Goal: Task Accomplishment & Management: Use online tool/utility

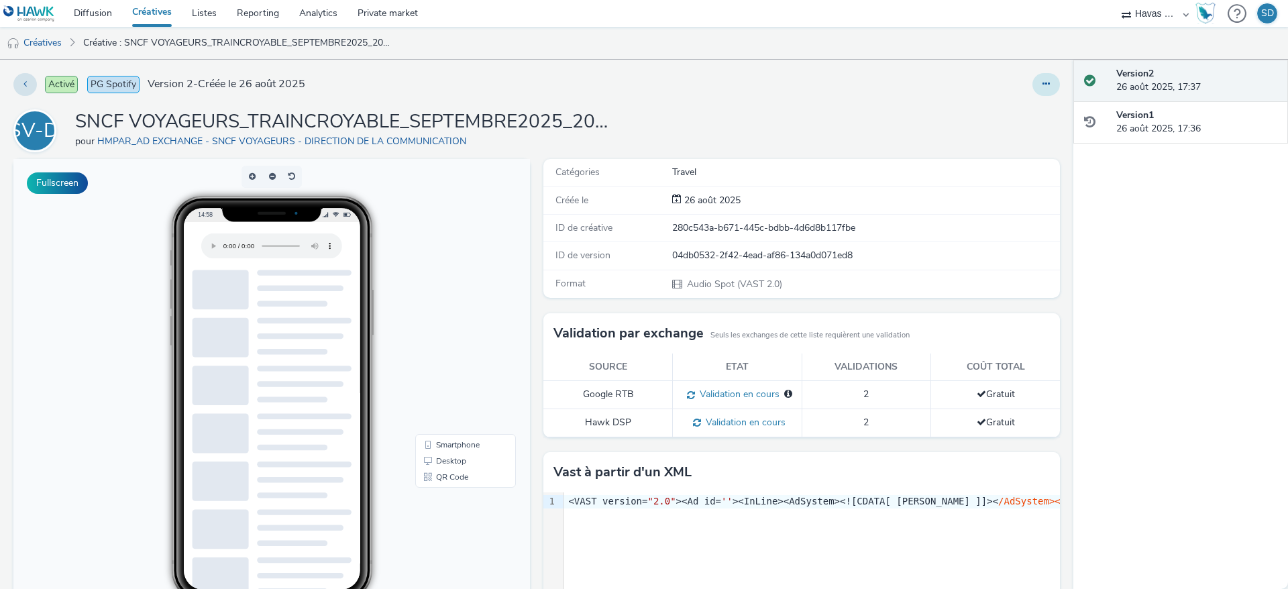
click at [1037, 80] on button at bounding box center [1046, 84] width 28 height 23
click at [1016, 113] on link "Modifier" at bounding box center [1009, 111] width 101 height 27
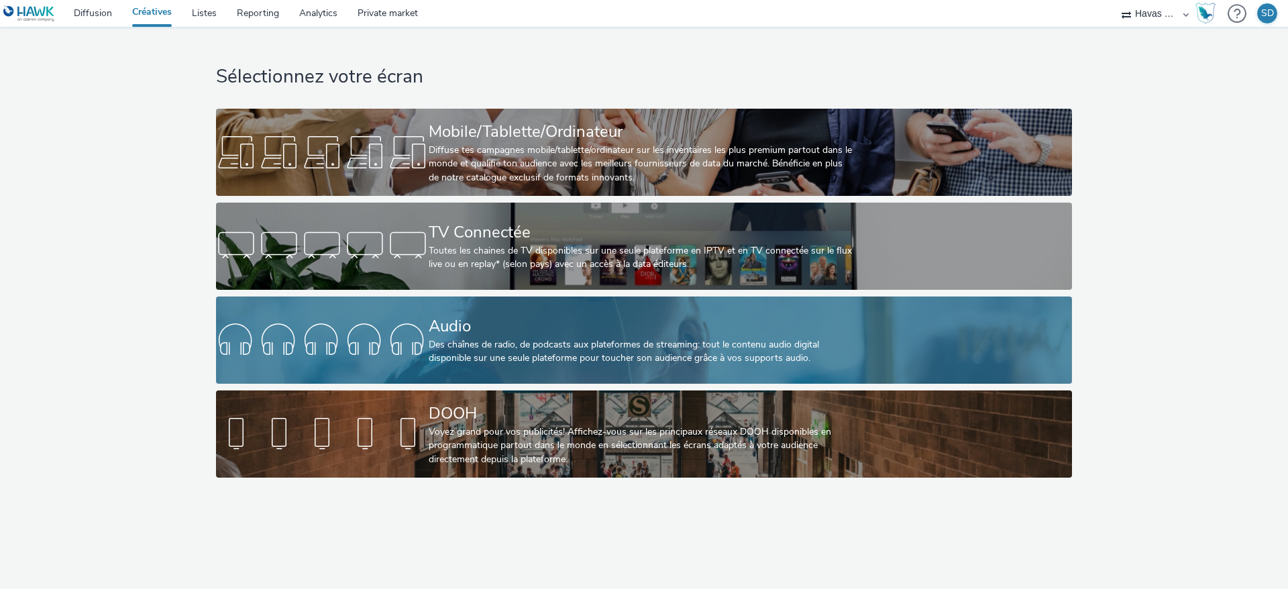
click at [490, 327] on div "Audio" at bounding box center [641, 326] width 425 height 23
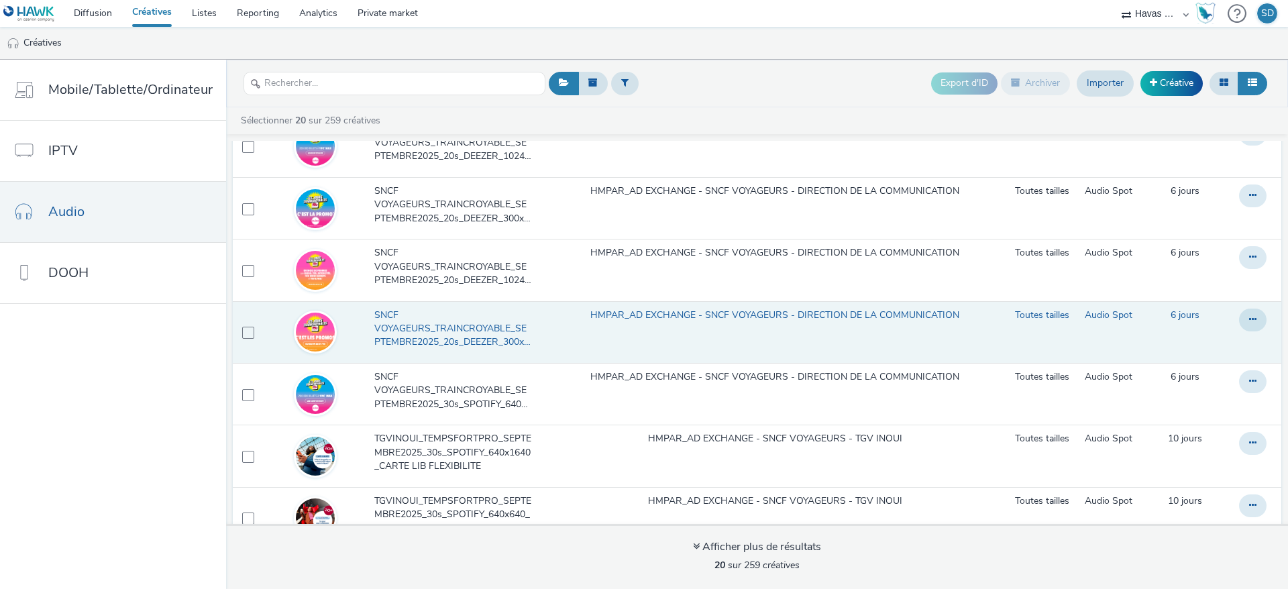
scroll to position [680, 0]
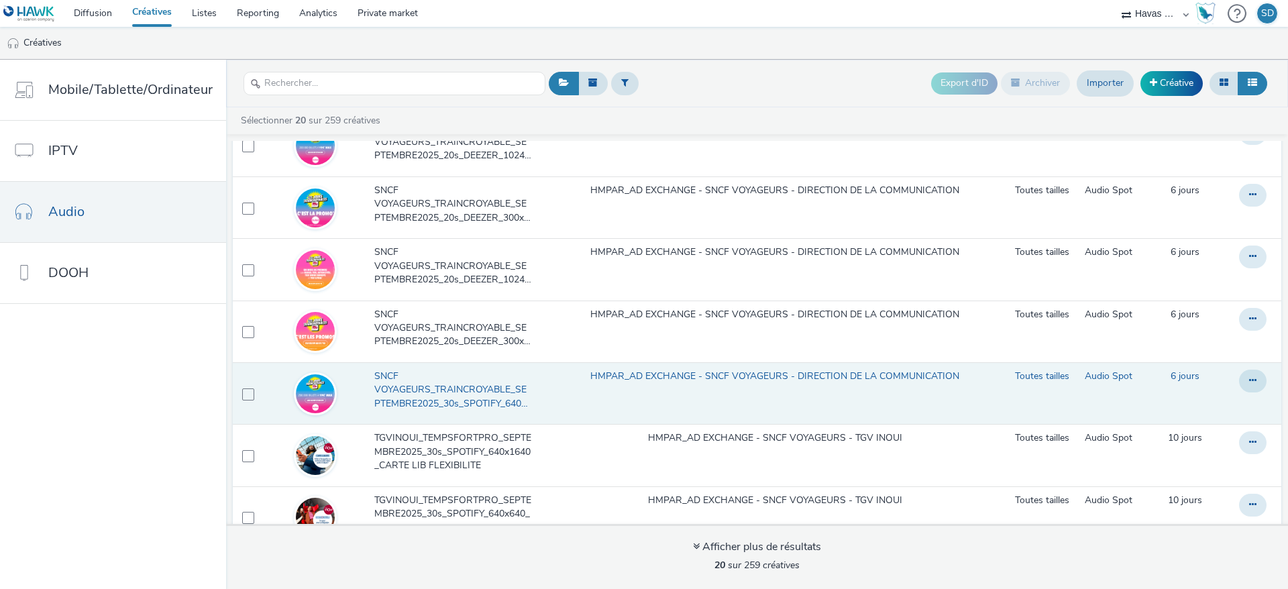
click at [474, 378] on span "SNCF VOYAGEURS_TRAINCROYABLE_SEPTEMBRE2025_30s_SPOTIFY_640x640_TEASER OUIGO" at bounding box center [455, 390] width 162 height 41
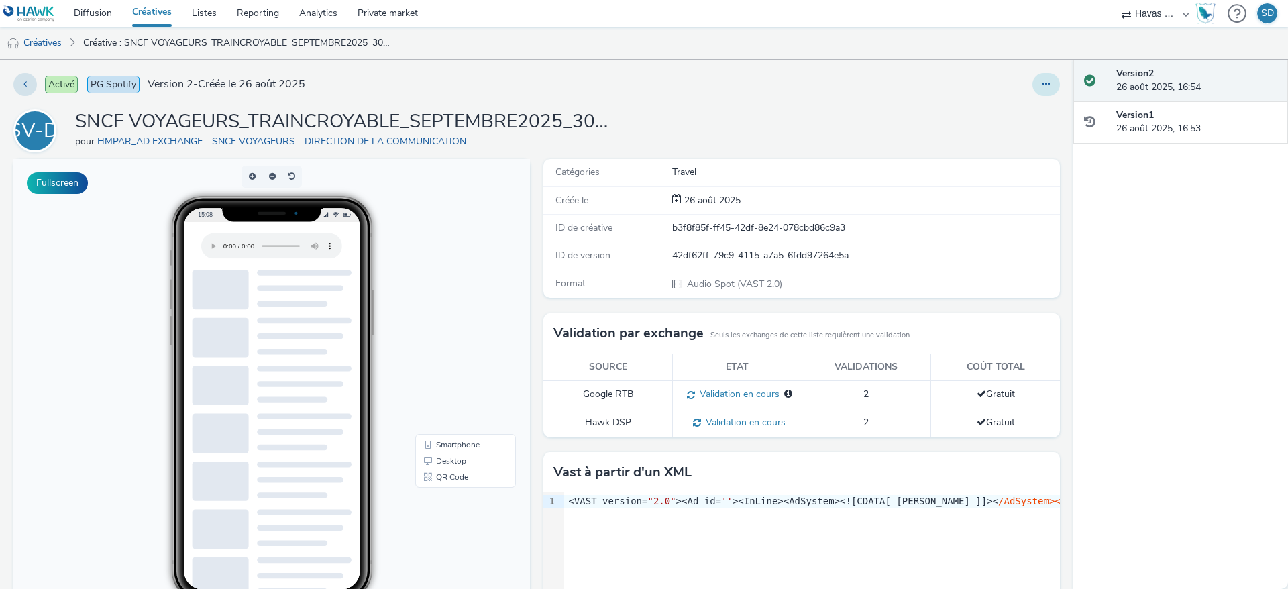
click at [1032, 82] on button at bounding box center [1046, 84] width 28 height 23
click at [994, 113] on link "Modifier" at bounding box center [1009, 111] width 101 height 27
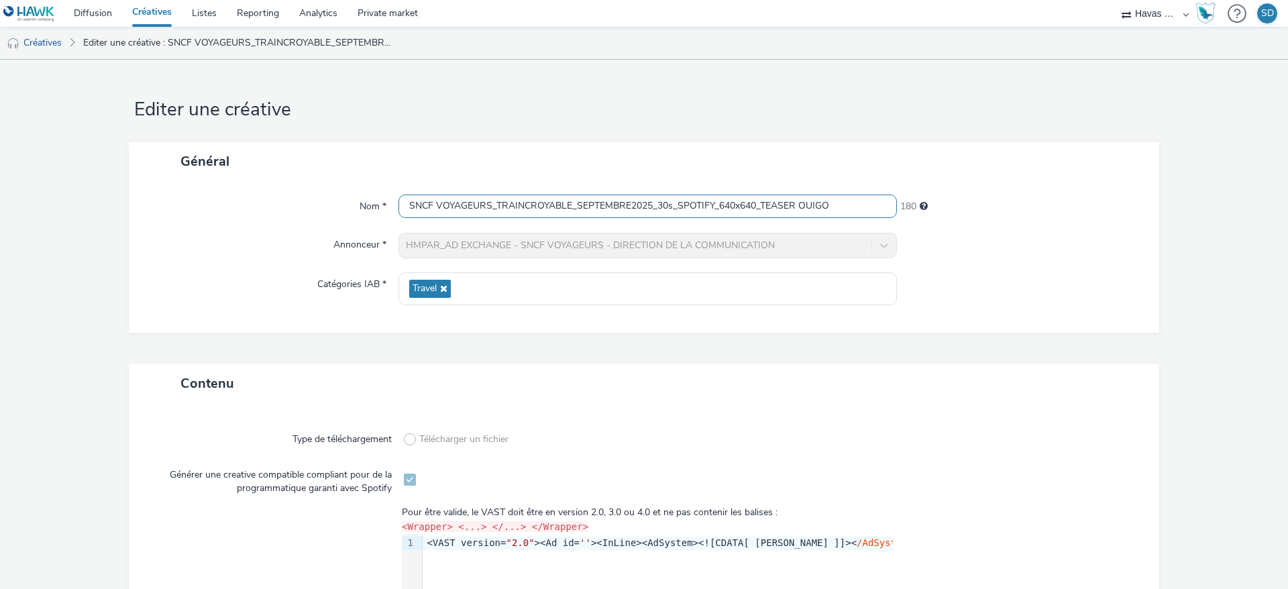
click at [673, 201] on input "SNCF VOYAGEURS_TRAINCROYABLE_SEPTEMBRE2025_30s_SPOTIFY_640x640_TEASER OUIGO" at bounding box center [647, 206] width 498 height 23
click at [38, 39] on link "Créatives" at bounding box center [34, 43] width 68 height 32
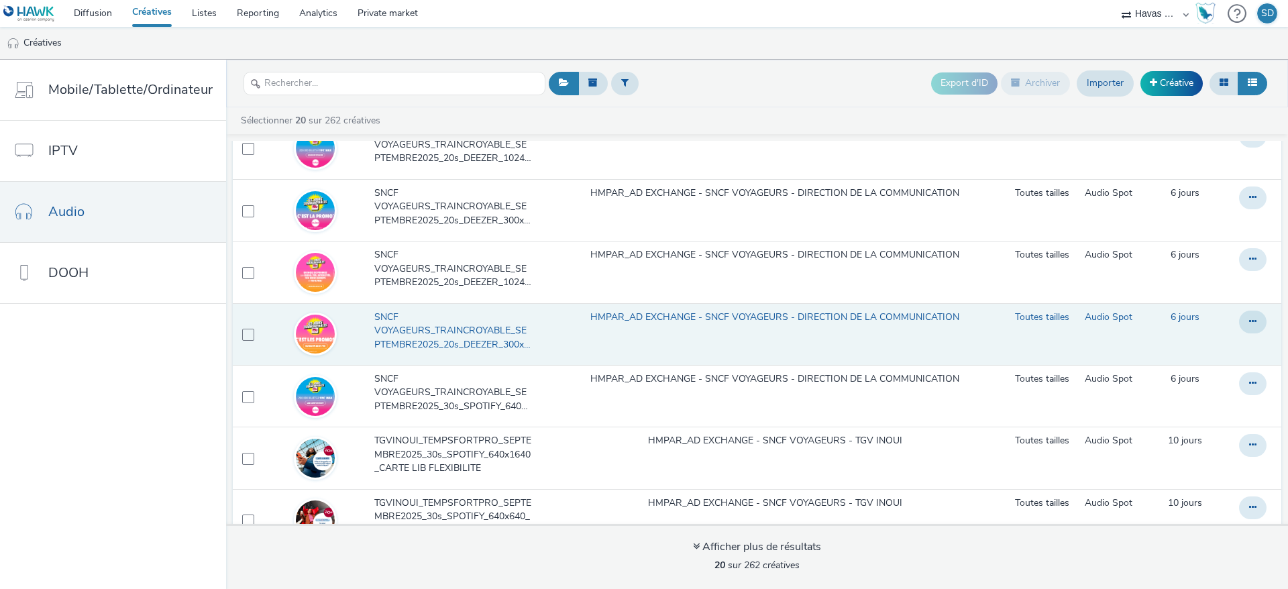
scroll to position [864, 0]
click at [1239, 327] on button at bounding box center [1253, 321] width 28 height 23
click at [1198, 369] on link "Dupliquer" at bounding box center [1216, 375] width 101 height 27
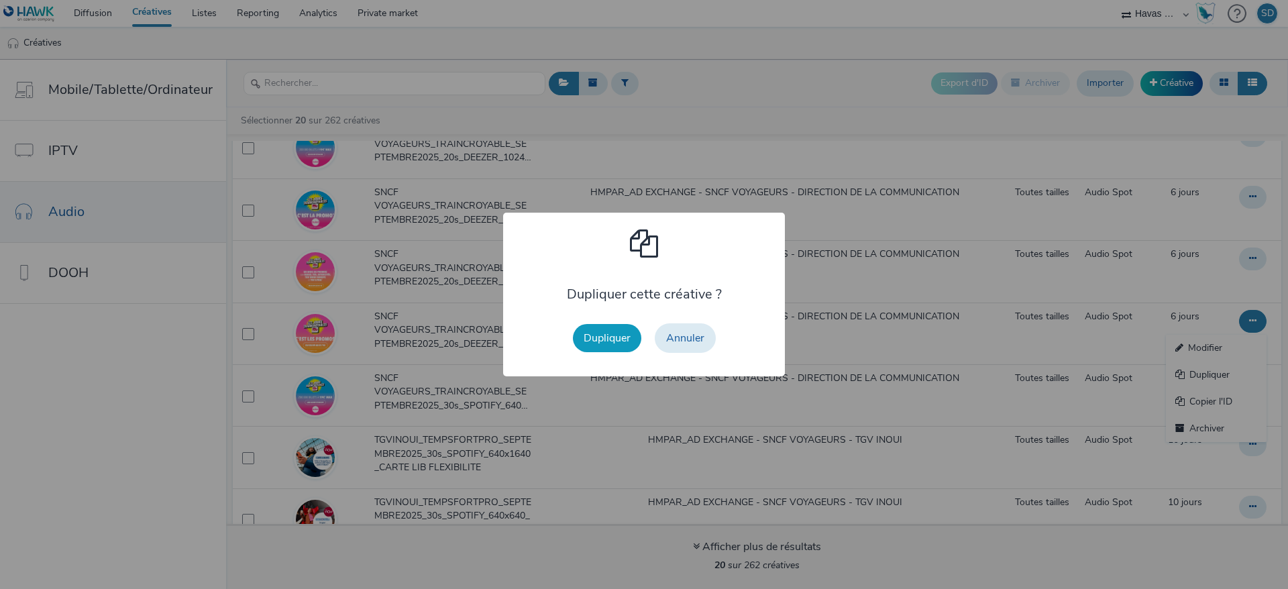
click at [615, 333] on button "Dupliquer" at bounding box center [607, 338] width 68 height 28
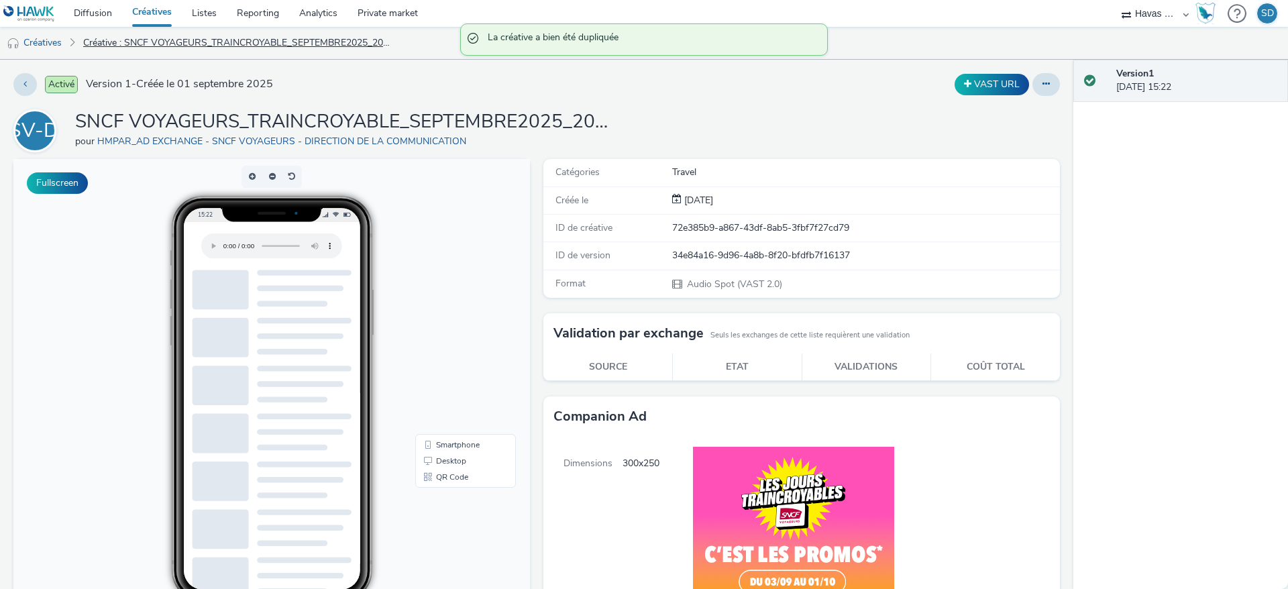
click at [151, 40] on link "Créative : SNCF VOYAGEURS_TRAINCROYABLE_SEPTEMBRE2025_20s_DEEZER_300x250_TEASER…" at bounding box center [237, 43] width 322 height 32
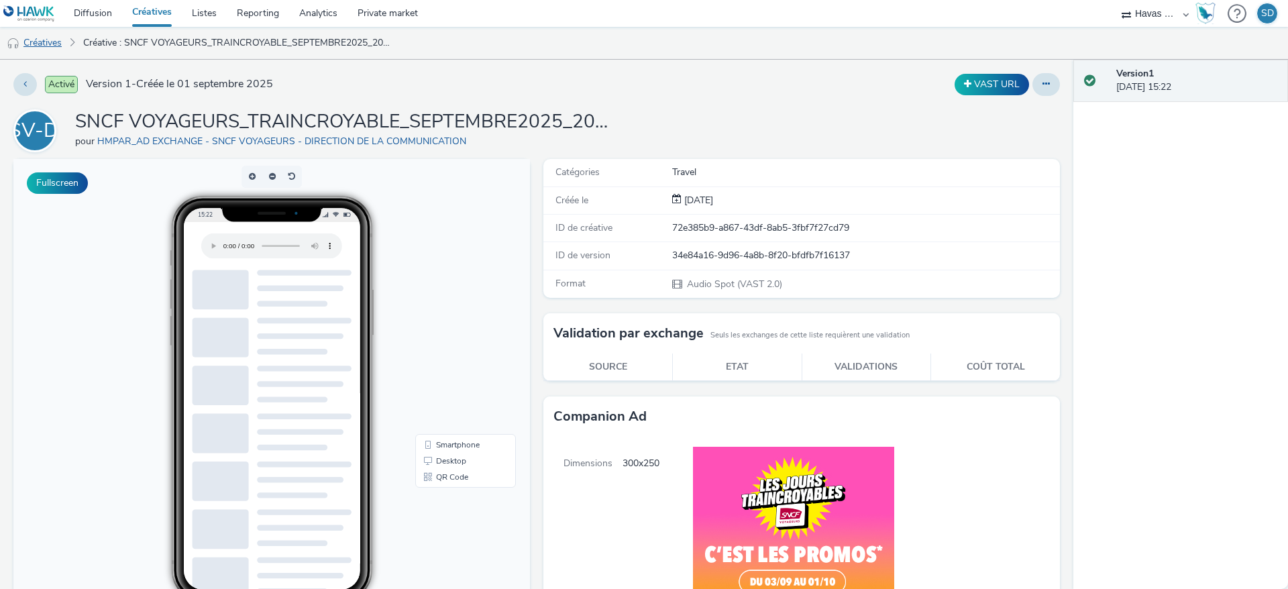
click at [58, 36] on link "Créatives" at bounding box center [34, 43] width 68 height 32
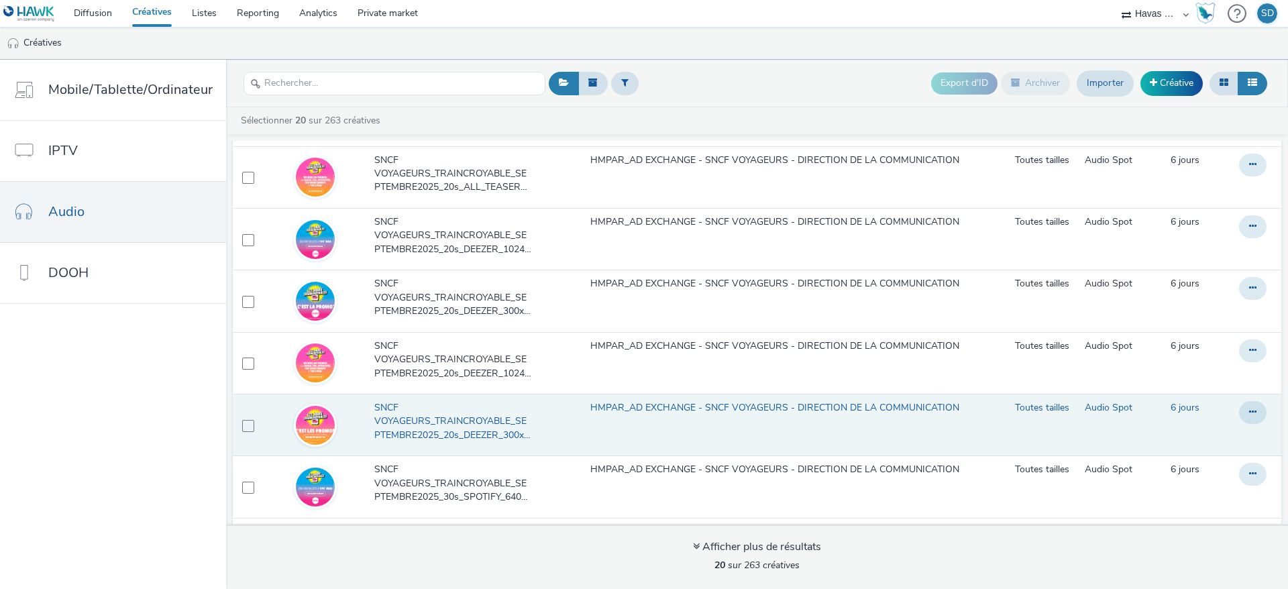
scroll to position [888, 0]
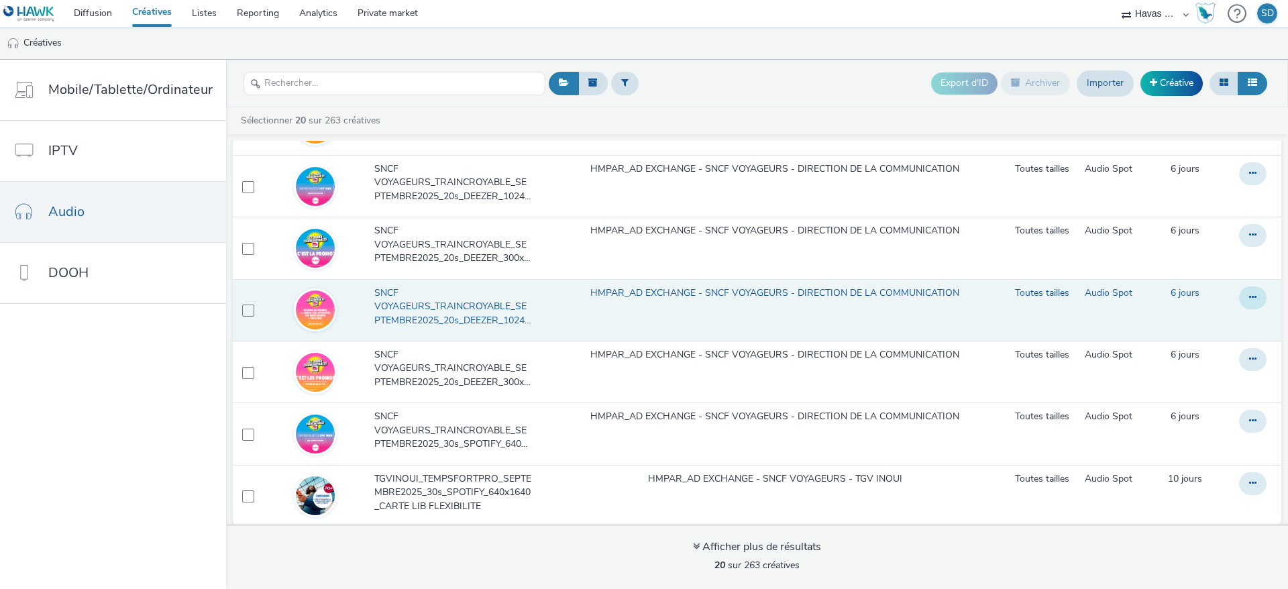
click at [1239, 290] on button at bounding box center [1253, 297] width 28 height 23
click at [1204, 350] on link "Dupliquer" at bounding box center [1216, 351] width 101 height 27
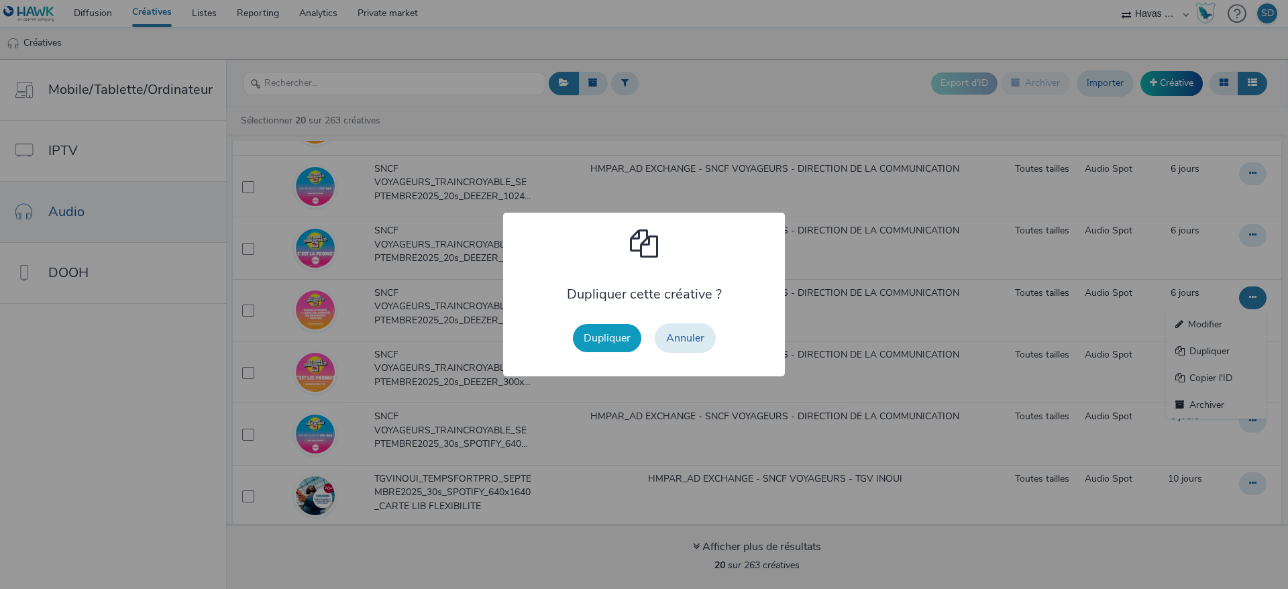
click at [604, 348] on button "Dupliquer" at bounding box center [607, 338] width 68 height 28
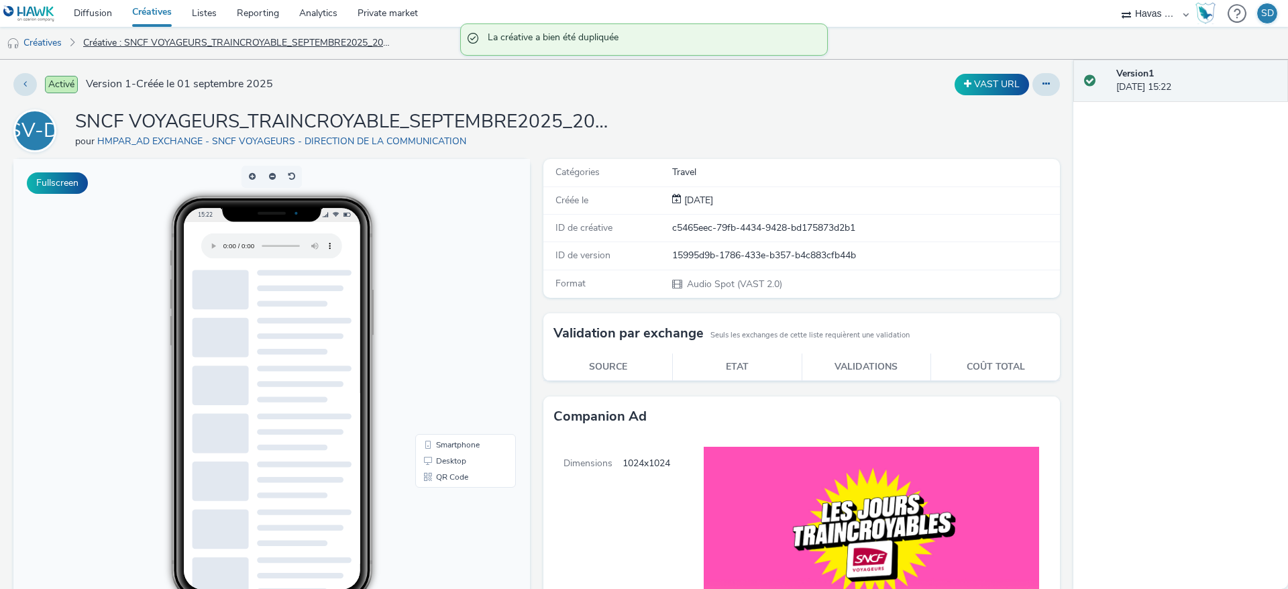
click at [194, 46] on link "Créative : SNCF VOYAGEURS_TRAINCROYABLE_SEPTEMBRE2025_20s_DEEZER_1024x1024_TEAS…" at bounding box center [237, 43] width 322 height 32
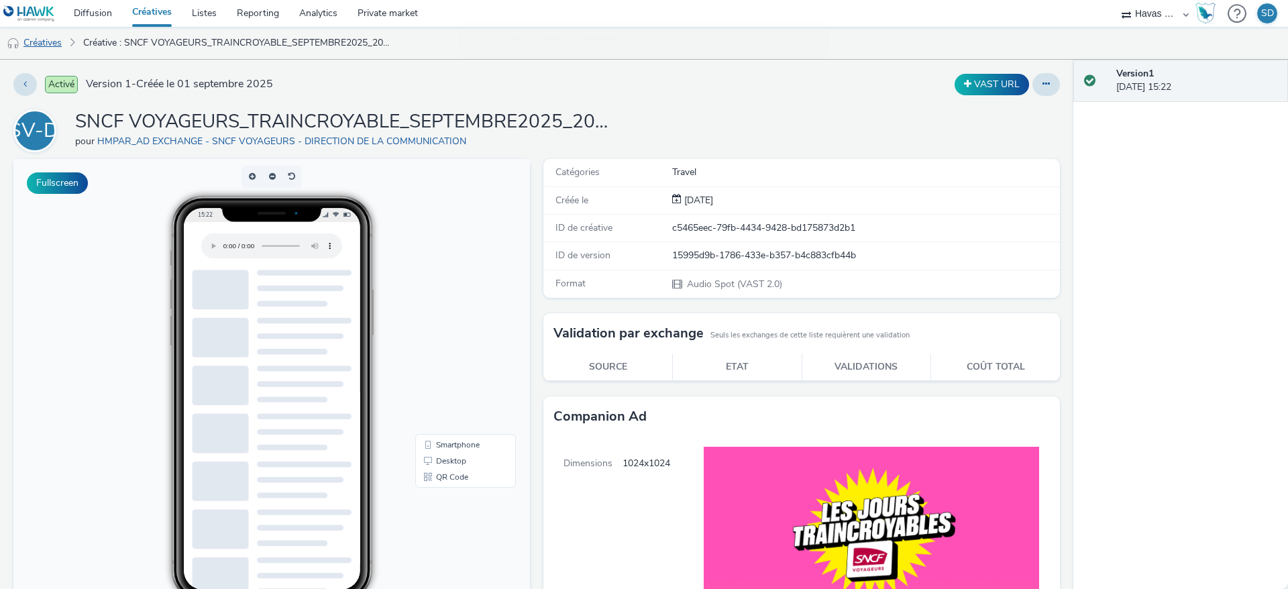
click at [42, 46] on link "Créatives" at bounding box center [34, 43] width 68 height 32
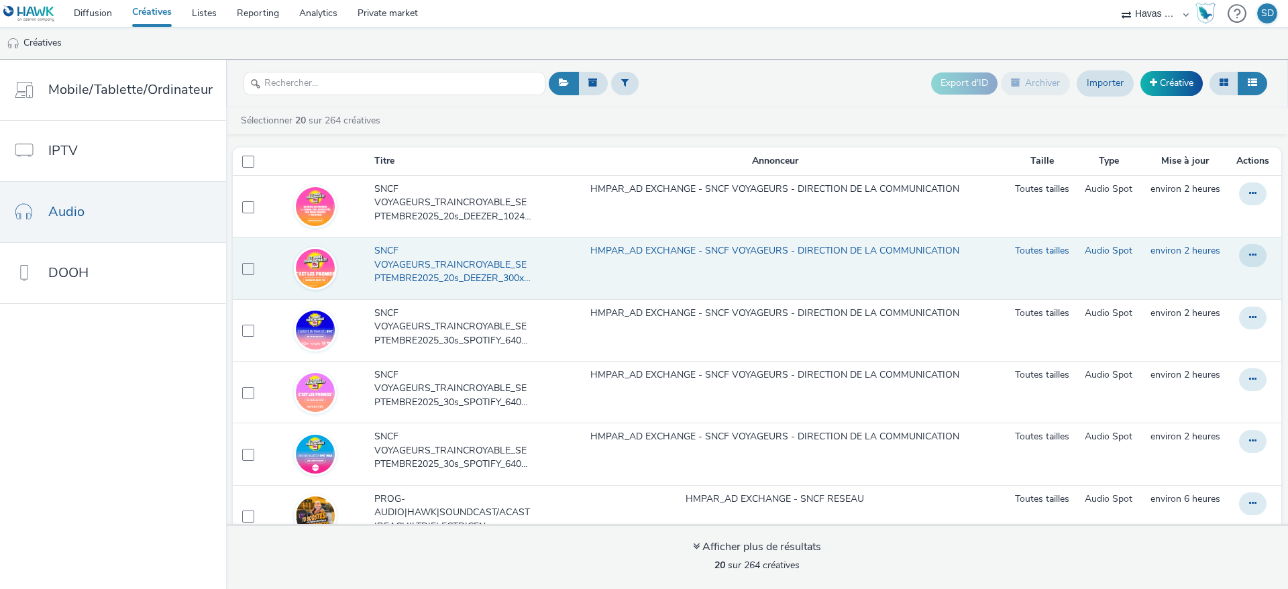
click at [484, 274] on span "SNCF VOYAGEURS_TRAINCROYABLE_SEPTEMBRE2025_20s_DEEZER_300x250_TEASER GENERIQUE …" at bounding box center [455, 264] width 162 height 41
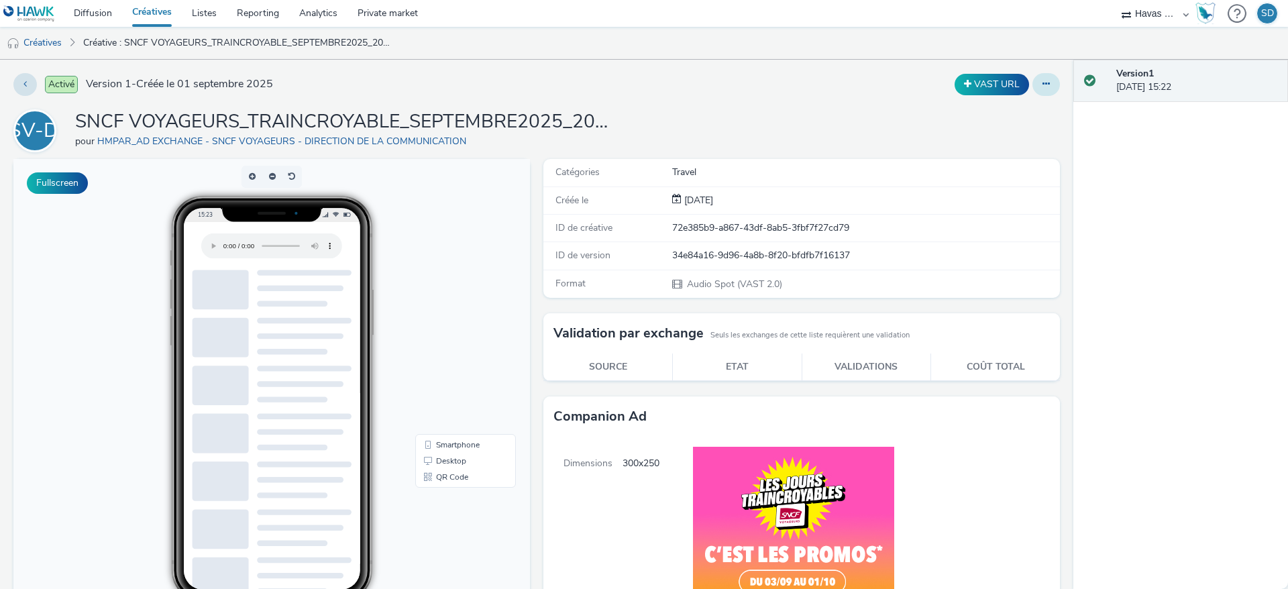
click at [1042, 86] on icon at bounding box center [1045, 83] width 7 height 9
click at [1014, 113] on link "Modifier" at bounding box center [1009, 111] width 101 height 27
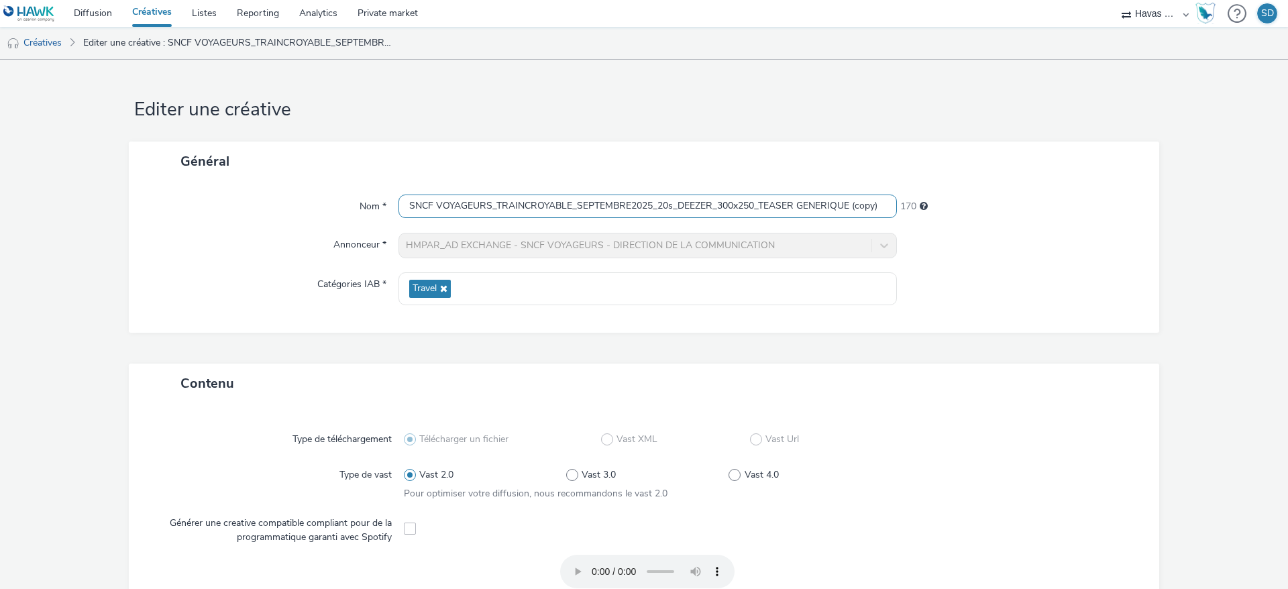
scroll to position [0, 1]
drag, startPoint x: 848, startPoint y: 205, endPoint x: 998, endPoint y: 205, distance: 149.6
click at [998, 205] on div "Nom * SNCF VOYAGEURS_TRAINCROYABLE_SEPTEMBRE2025_20s_DEEZER_300x250_TEASER GENE…" at bounding box center [644, 207] width 1004 height 24
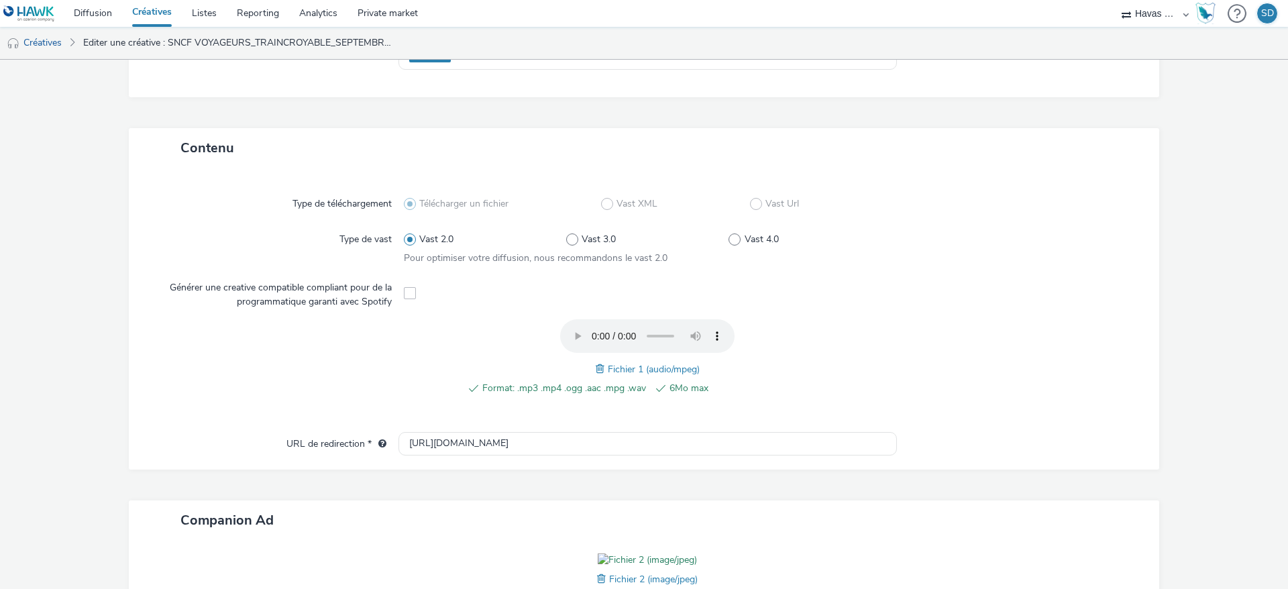
scroll to position [237, 0]
type input "SNCF VOYAGEURS_TRAINCROYABLE_SEPTEMBRE2025_20s_DEEZER_300x250_OUIGO"
click at [596, 362] on span at bounding box center [602, 367] width 12 height 15
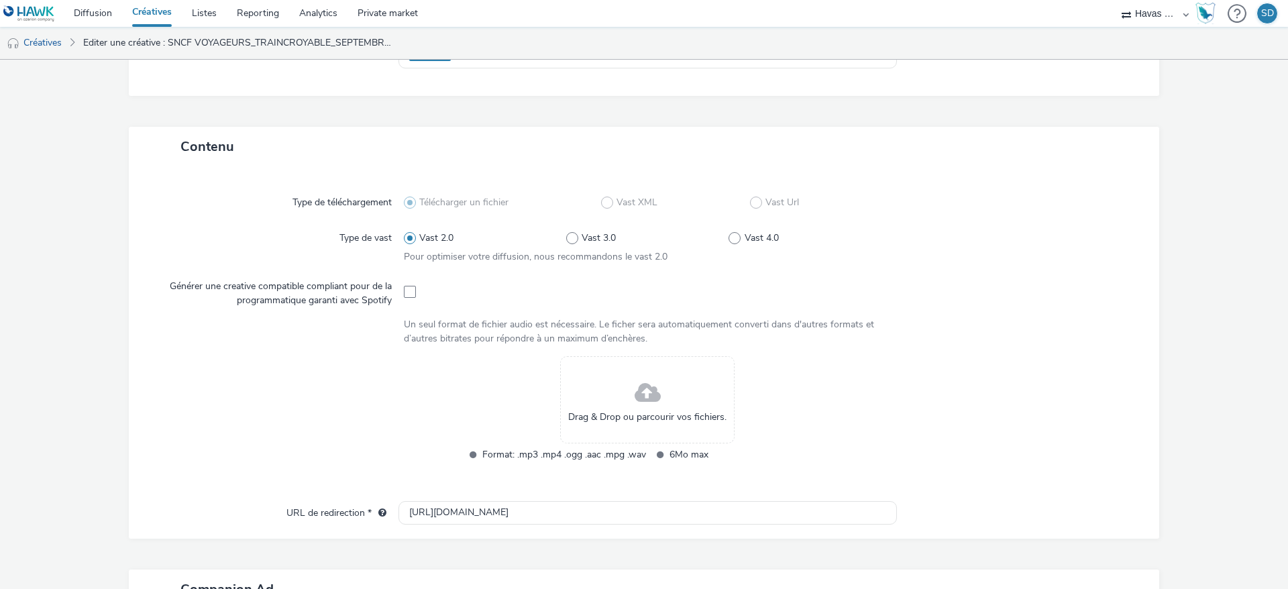
click at [617, 384] on div "Drag & Drop ou parcourir vos fichiers." at bounding box center [647, 399] width 174 height 87
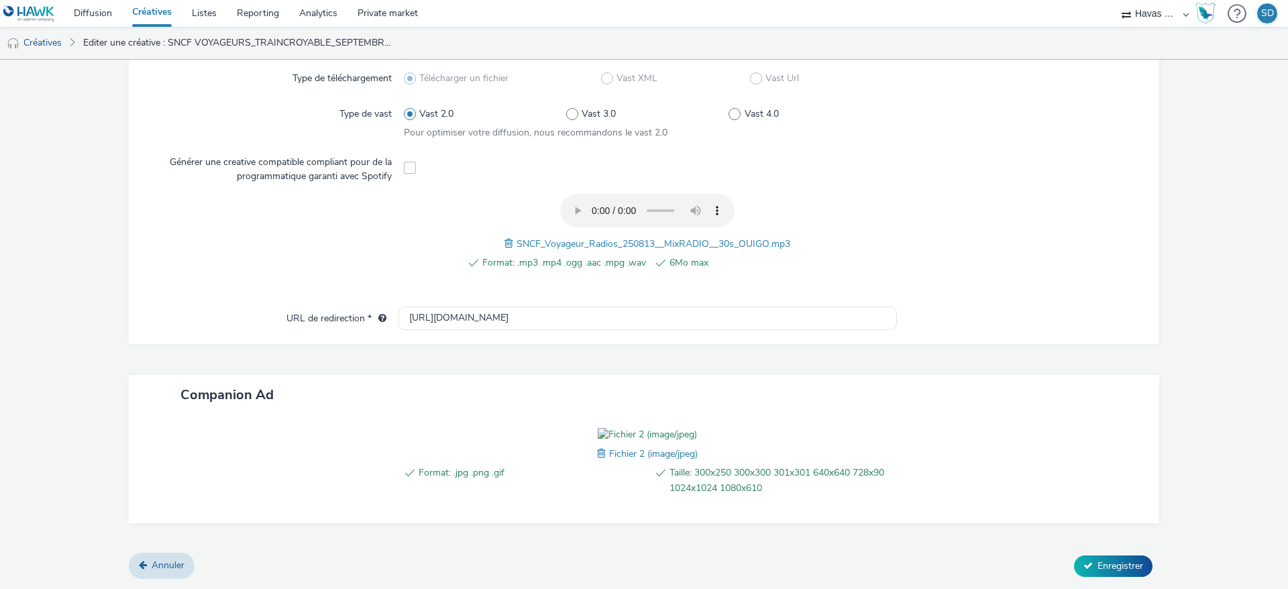
scroll to position [437, 0]
click at [597, 457] on span at bounding box center [603, 453] width 12 height 15
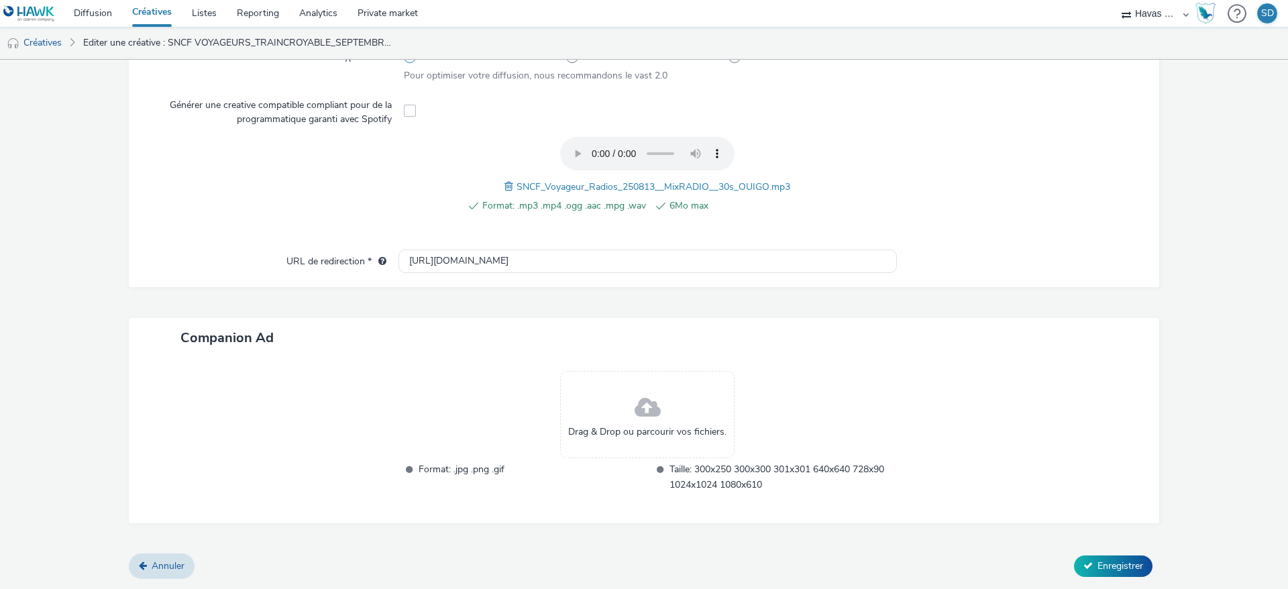
scroll to position [417, 0]
click at [612, 431] on span "Drag & Drop ou parcourir vos fichiers." at bounding box center [647, 433] width 158 height 13
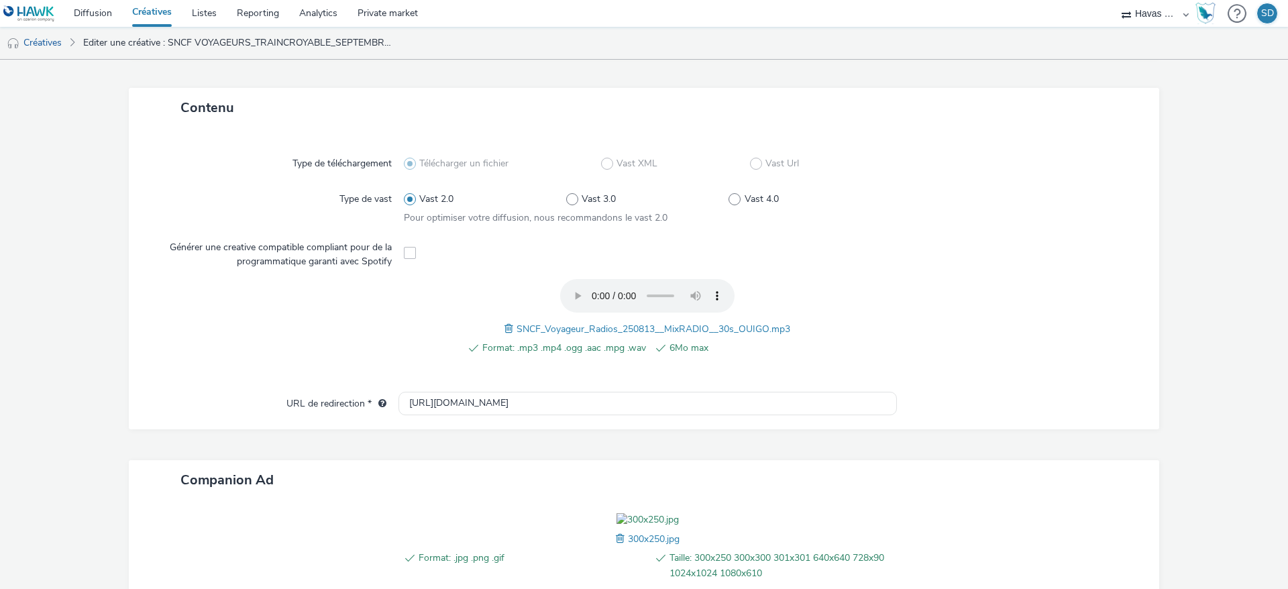
scroll to position [437, 0]
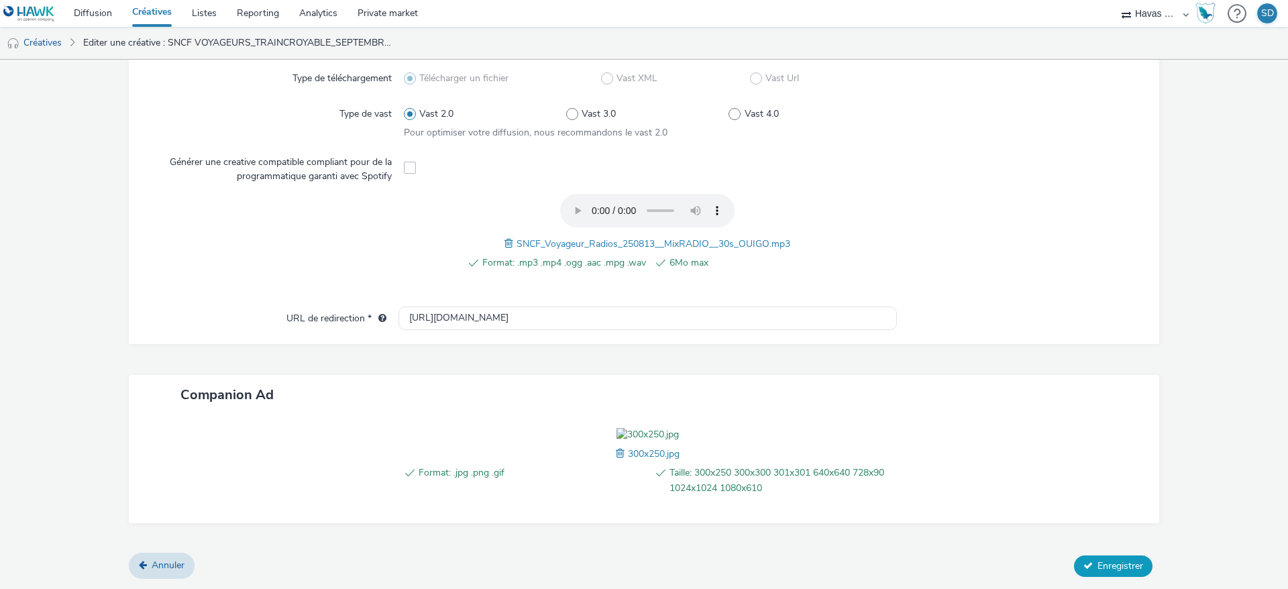
click at [1097, 569] on span "Enregistrer" at bounding box center [1120, 565] width 46 height 13
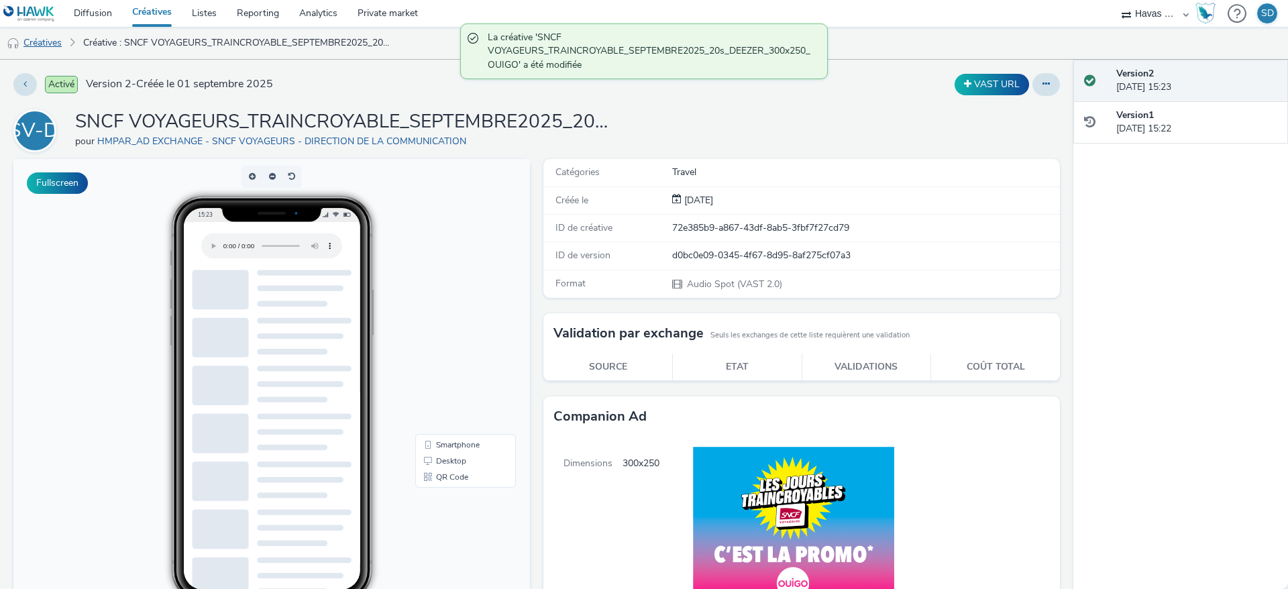
click at [56, 36] on link "Créatives" at bounding box center [34, 43] width 68 height 32
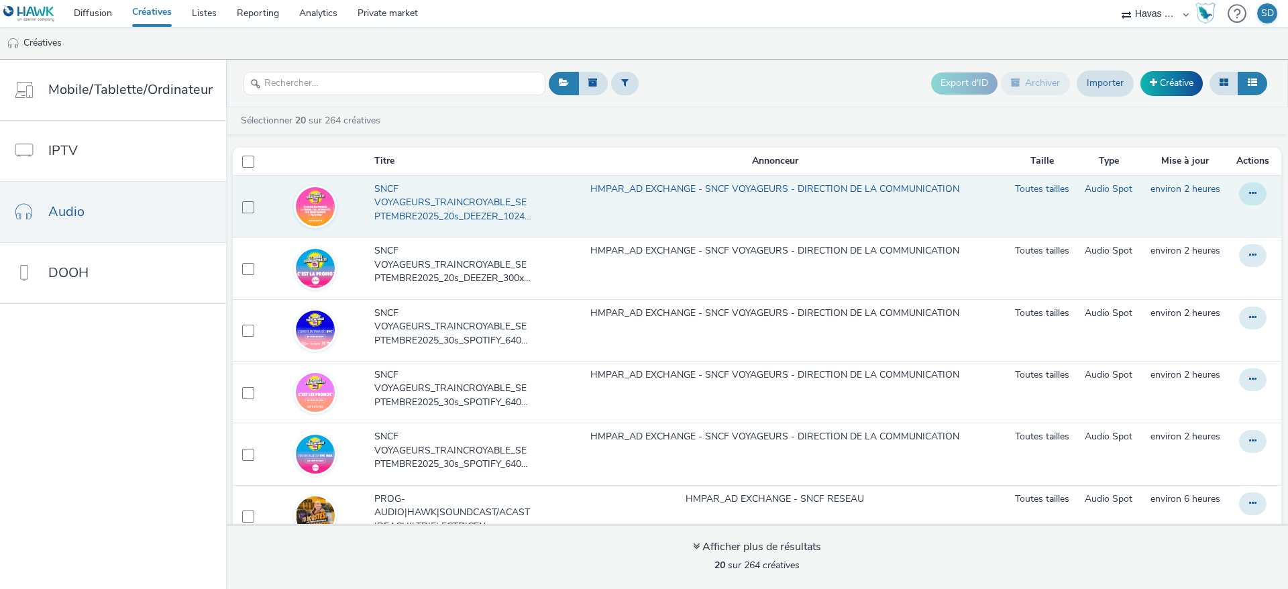
click at [1249, 195] on icon at bounding box center [1252, 193] width 7 height 9
click at [1200, 233] on link "Modifier" at bounding box center [1216, 220] width 101 height 27
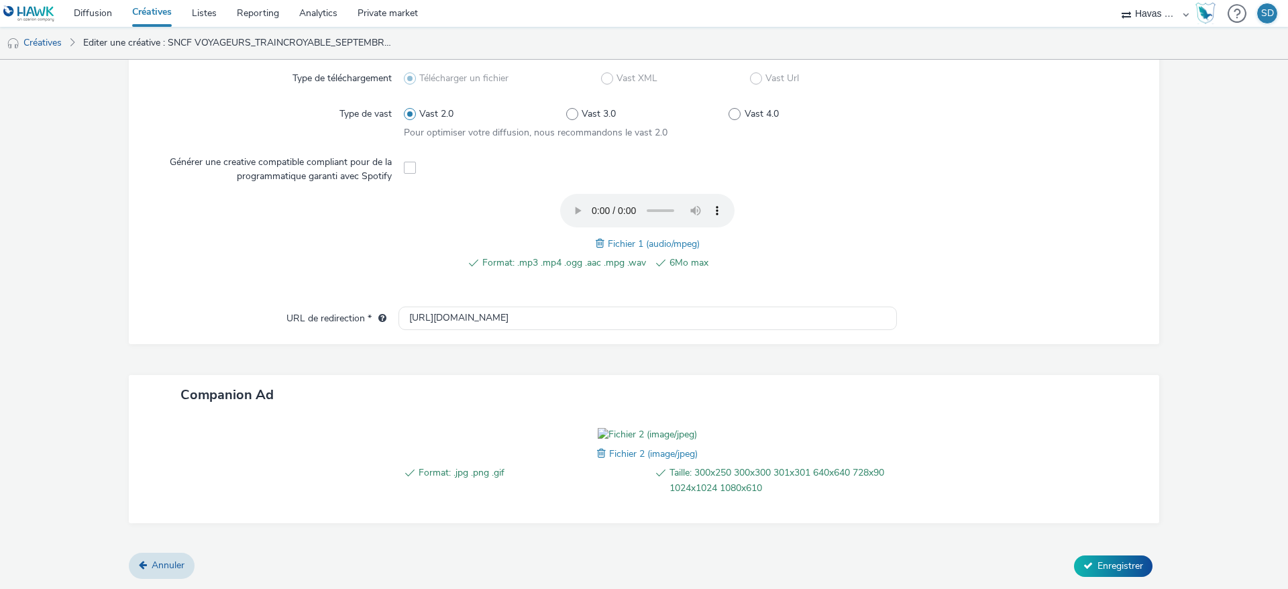
scroll to position [437, 0]
click at [597, 453] on span at bounding box center [603, 453] width 12 height 15
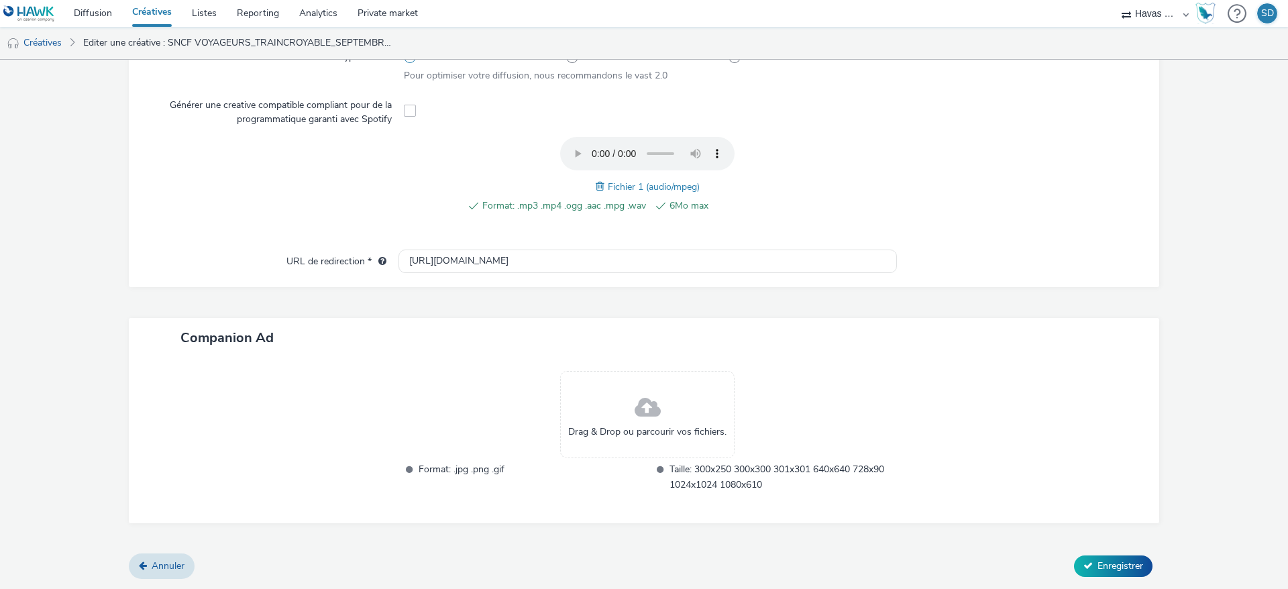
scroll to position [417, 0]
click at [635, 421] on span at bounding box center [648, 410] width 26 height 36
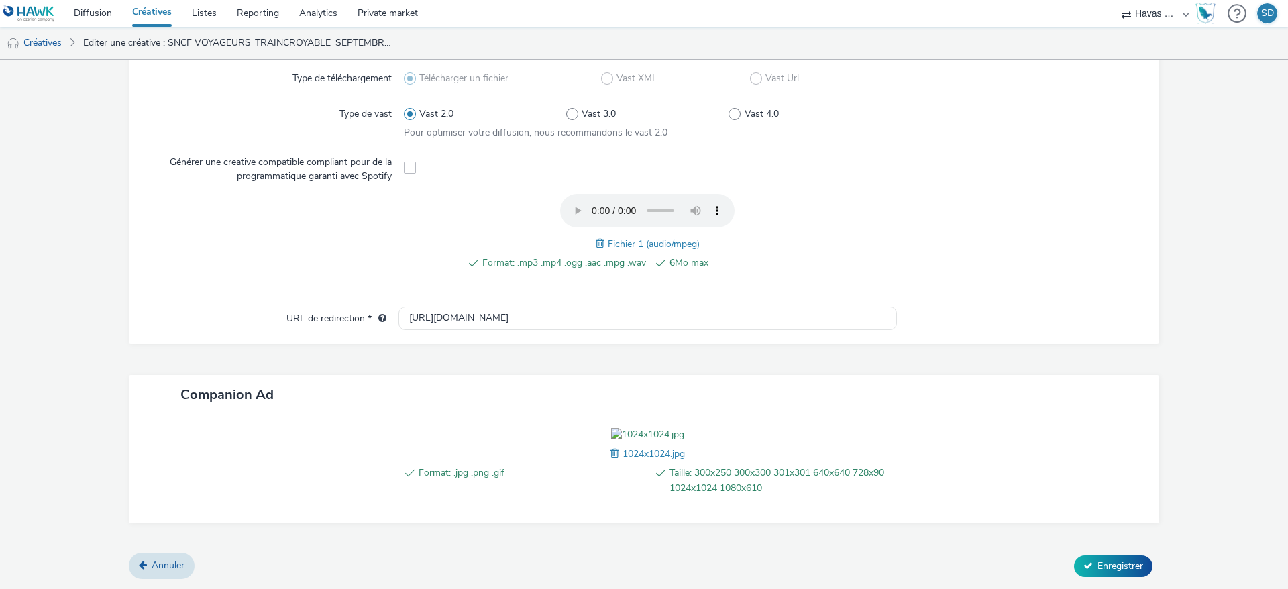
click at [586, 194] on div "Format: .mp3 .mp4 .ogg .aac .mpg .wav 6Mo max Fichier 1 (audio/mpeg)" at bounding box center [648, 239] width 488 height 91
click at [596, 236] on span at bounding box center [602, 243] width 12 height 15
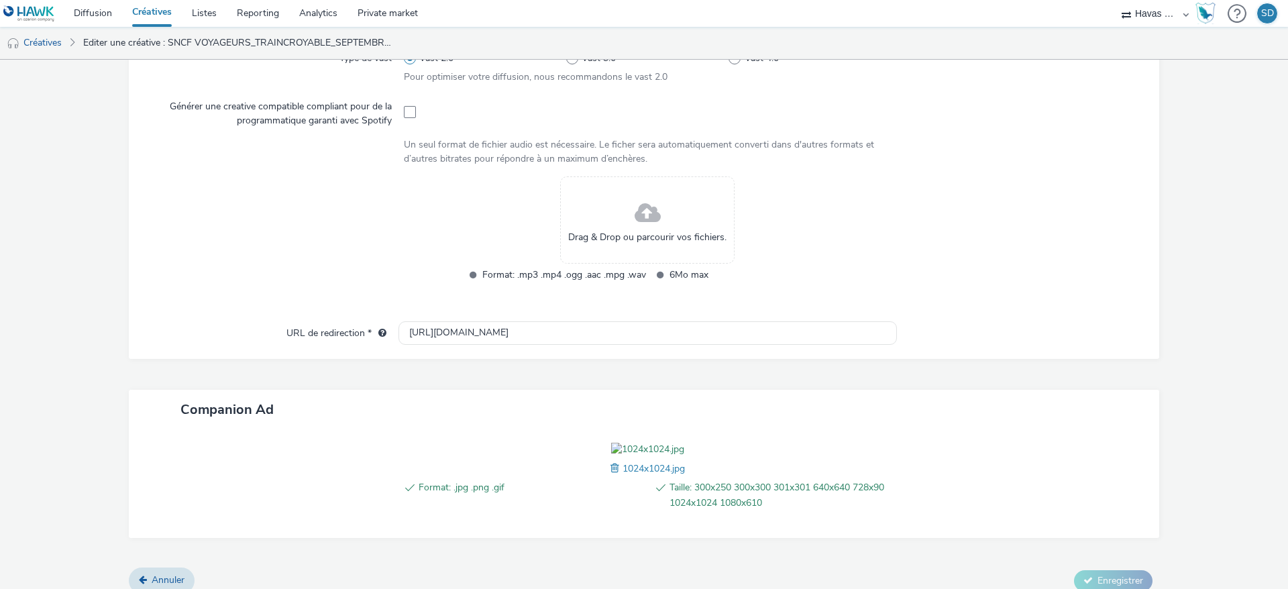
click at [646, 202] on span at bounding box center [648, 214] width 26 height 36
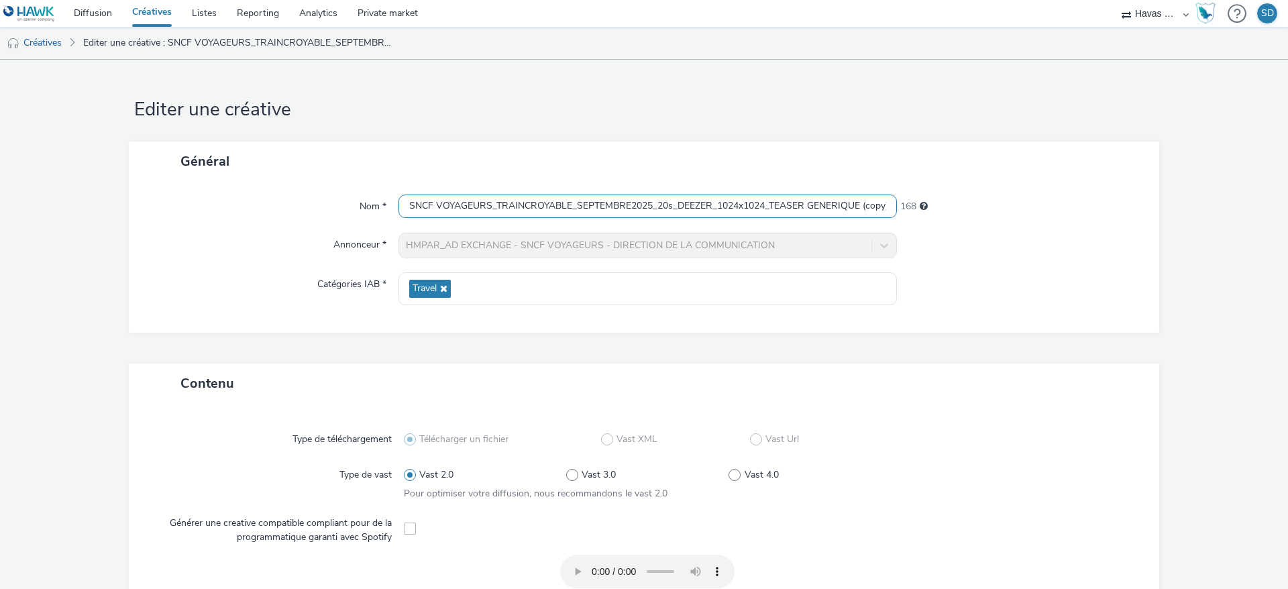
scroll to position [0, 12]
drag, startPoint x: 773, startPoint y: 204, endPoint x: 876, endPoint y: 205, distance: 103.3
click at [876, 205] on input "SNCF VOYAGEURS_TRAINCROYABLE_SEPTEMBRE2025_20s_DEEZER_1024x1024_TEASER GENERIQU…" at bounding box center [647, 206] width 498 height 23
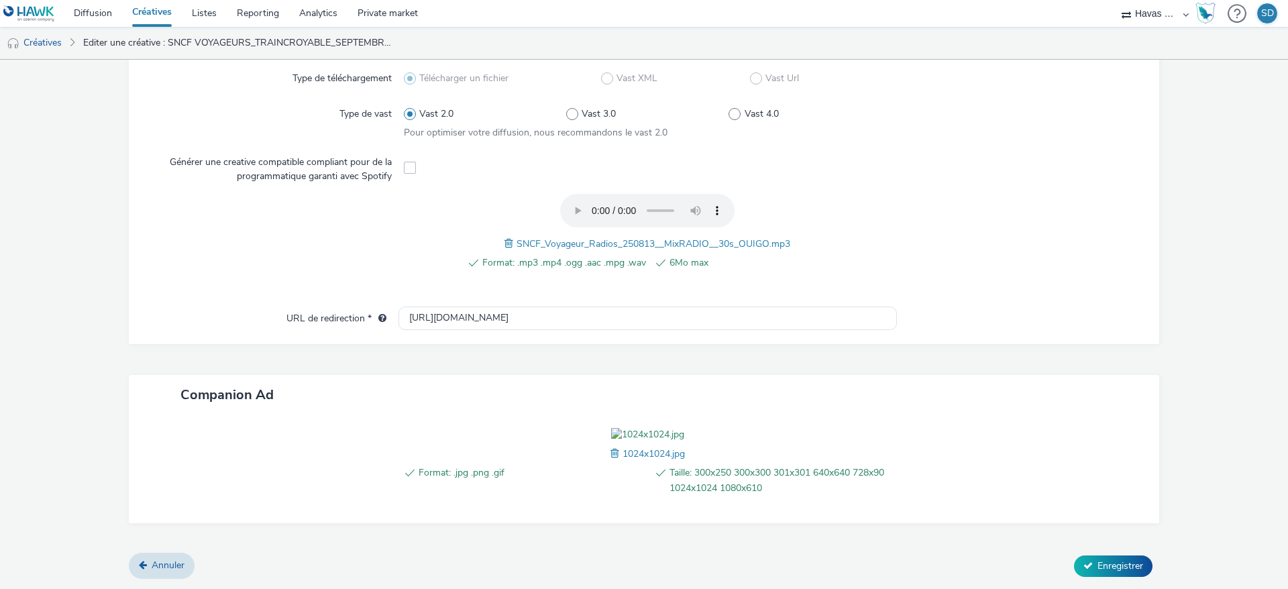
scroll to position [437, 0]
type input "SNCF VOYAGEURS_TRAINCROYABLE_SEPTEMBRE2025_20s_DEEZER_1024x1024_OUIGO"
click at [1085, 556] on button "Enregistrer" at bounding box center [1113, 565] width 78 height 21
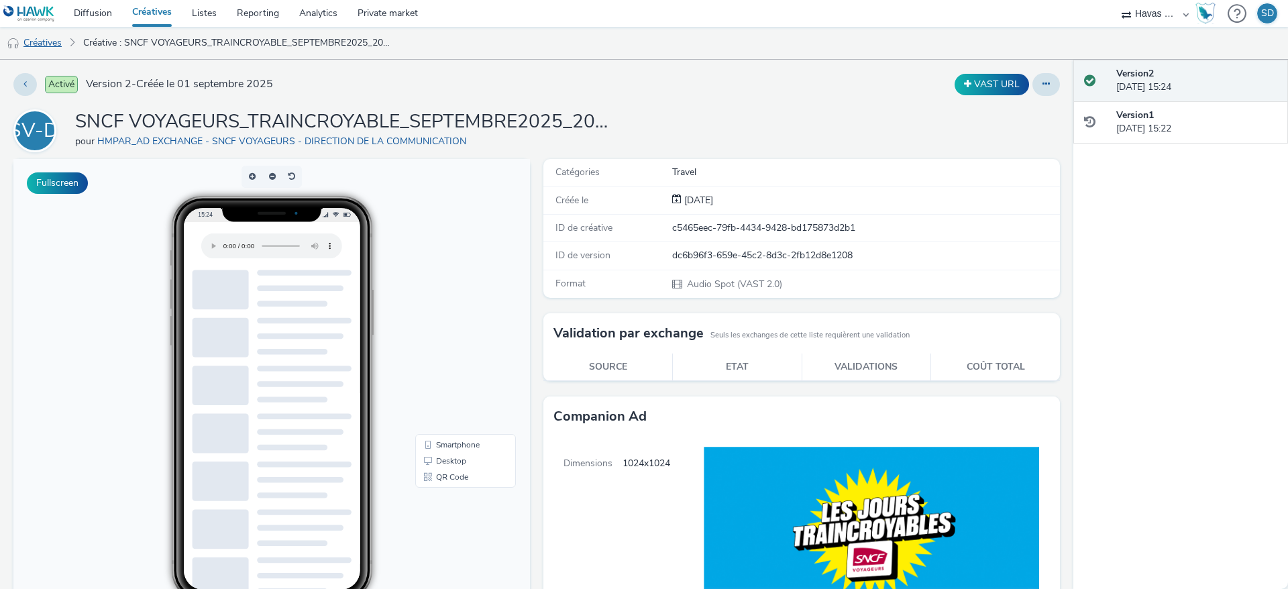
click at [29, 38] on link "Créatives" at bounding box center [34, 43] width 68 height 32
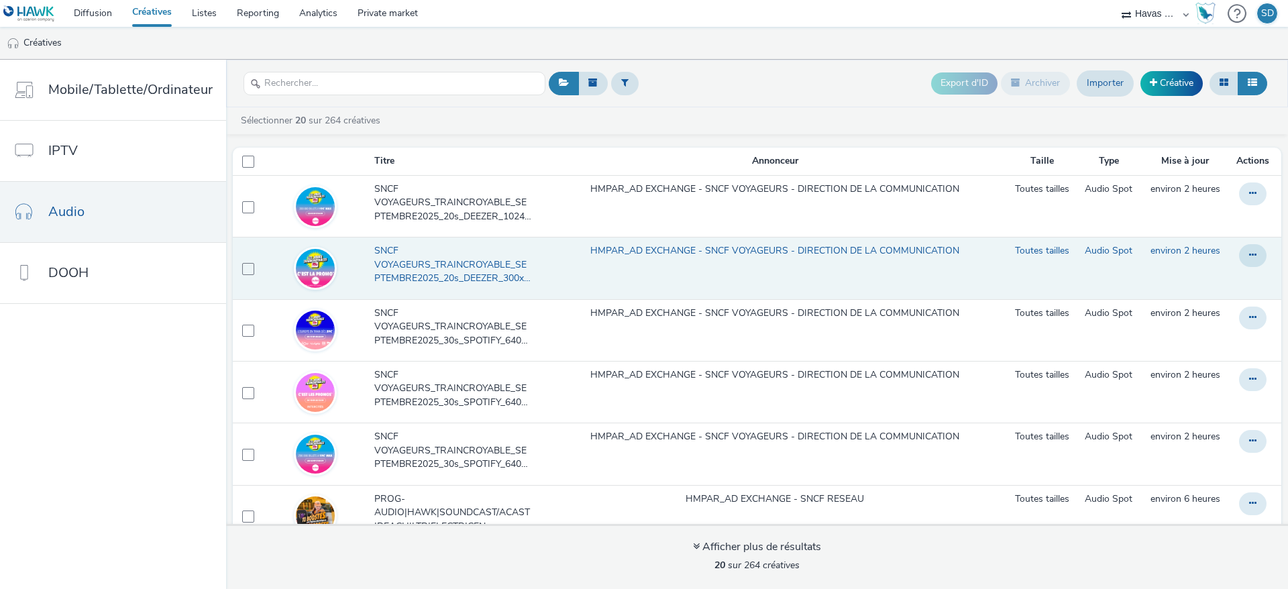
click at [237, 268] on td at bounding box center [245, 268] width 25 height 62
click at [245, 268] on span at bounding box center [248, 269] width 12 height 12
checkbox input "true"
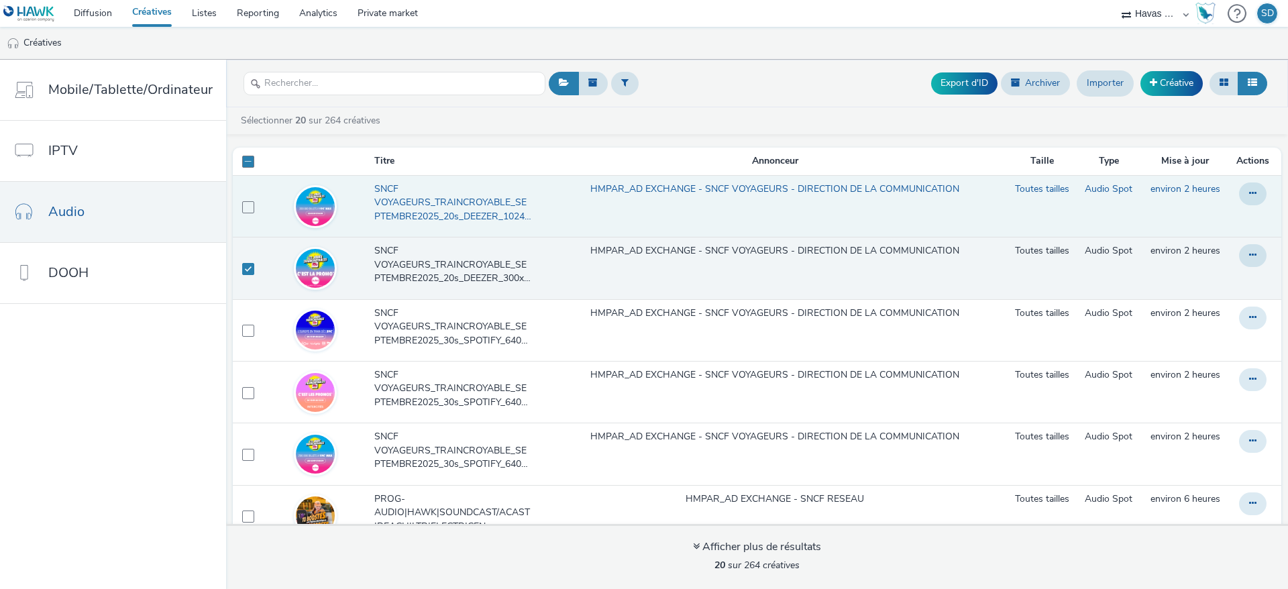
click at [242, 217] on td at bounding box center [245, 206] width 25 height 62
click at [242, 208] on span at bounding box center [248, 207] width 12 height 12
checkbox input "true"
click at [1249, 194] on icon at bounding box center [1252, 193] width 7 height 9
click at [1209, 239] on link "Dupliquer" at bounding box center [1216, 247] width 101 height 27
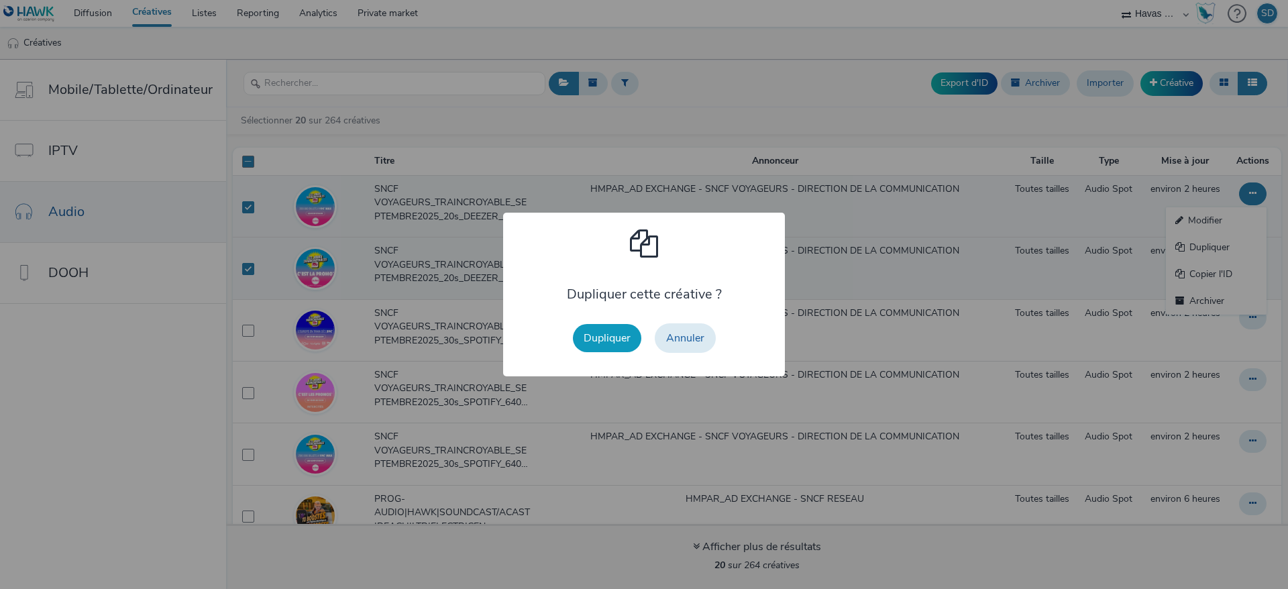
click at [619, 332] on button "Dupliquer" at bounding box center [607, 338] width 68 height 28
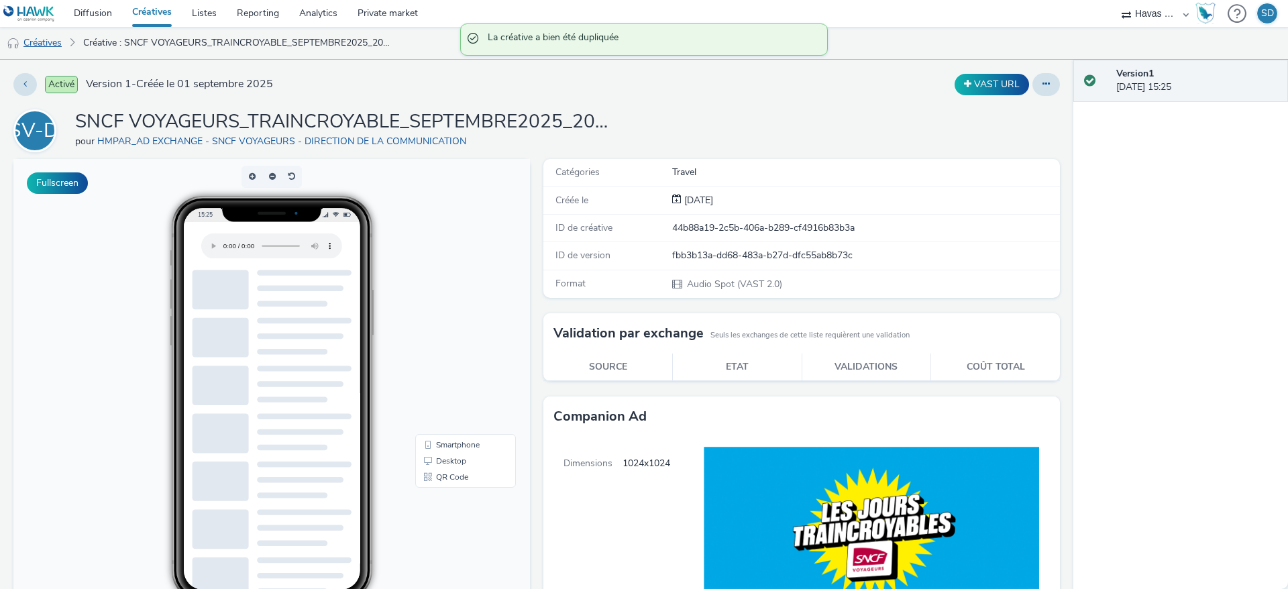
click at [53, 48] on link "Créatives" at bounding box center [34, 43] width 68 height 32
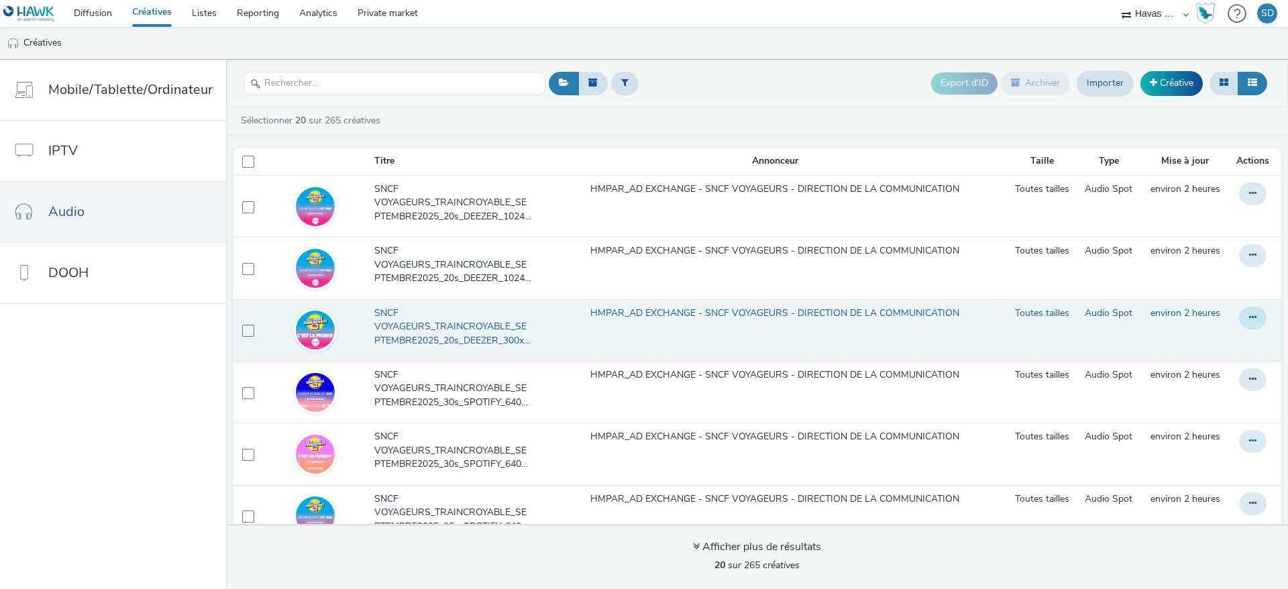
click at [1249, 313] on icon at bounding box center [1252, 317] width 7 height 9
click at [1175, 371] on link "Dupliquer" at bounding box center [1216, 371] width 101 height 27
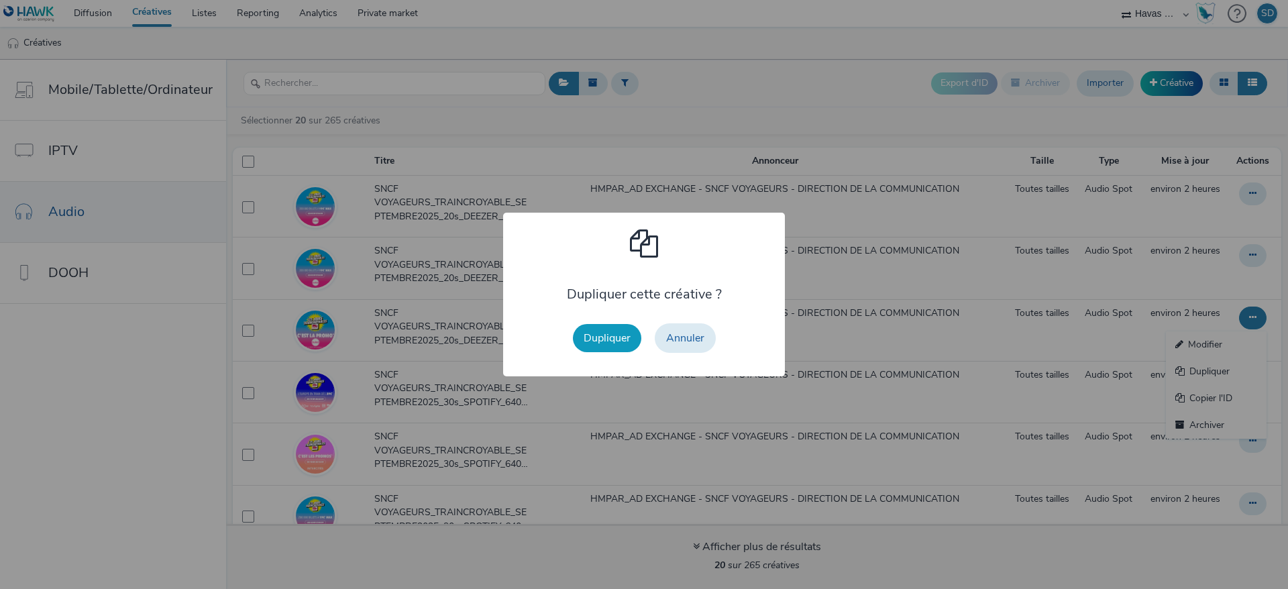
click at [602, 337] on button "Dupliquer" at bounding box center [607, 338] width 68 height 28
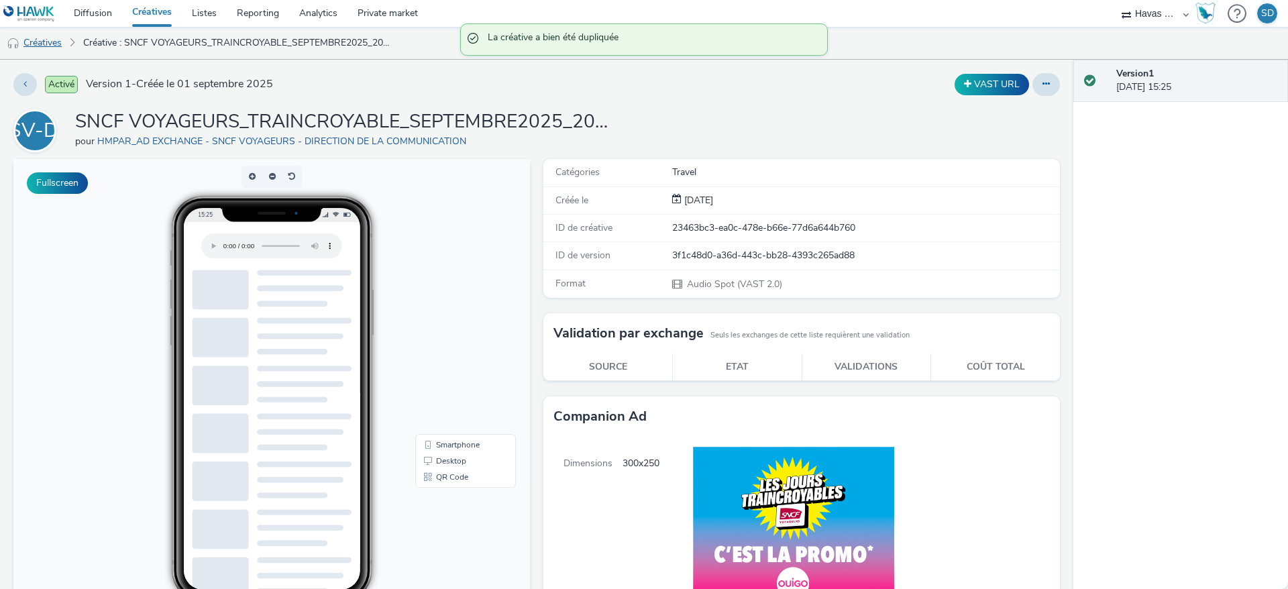
click at [36, 46] on link "Créatives" at bounding box center [34, 43] width 68 height 32
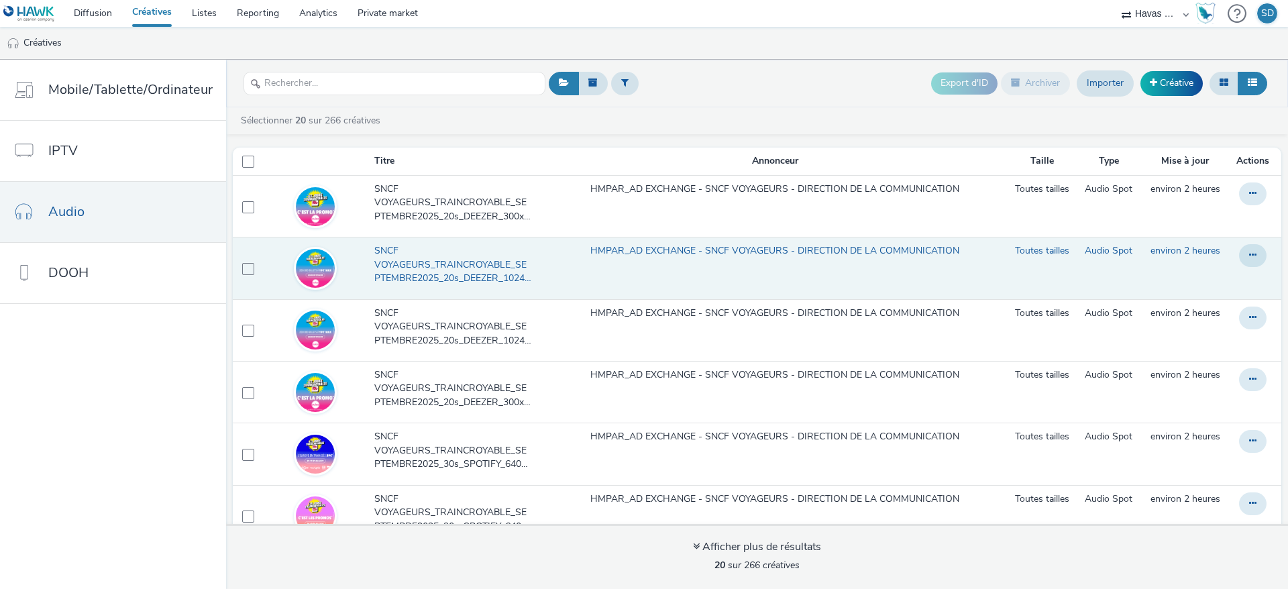
click at [445, 273] on span "SNCF VOYAGEURS_TRAINCROYABLE_SEPTEMBRE2025_20s_DEEZER_1024x1024_OUIGO (copy)" at bounding box center [455, 264] width 162 height 41
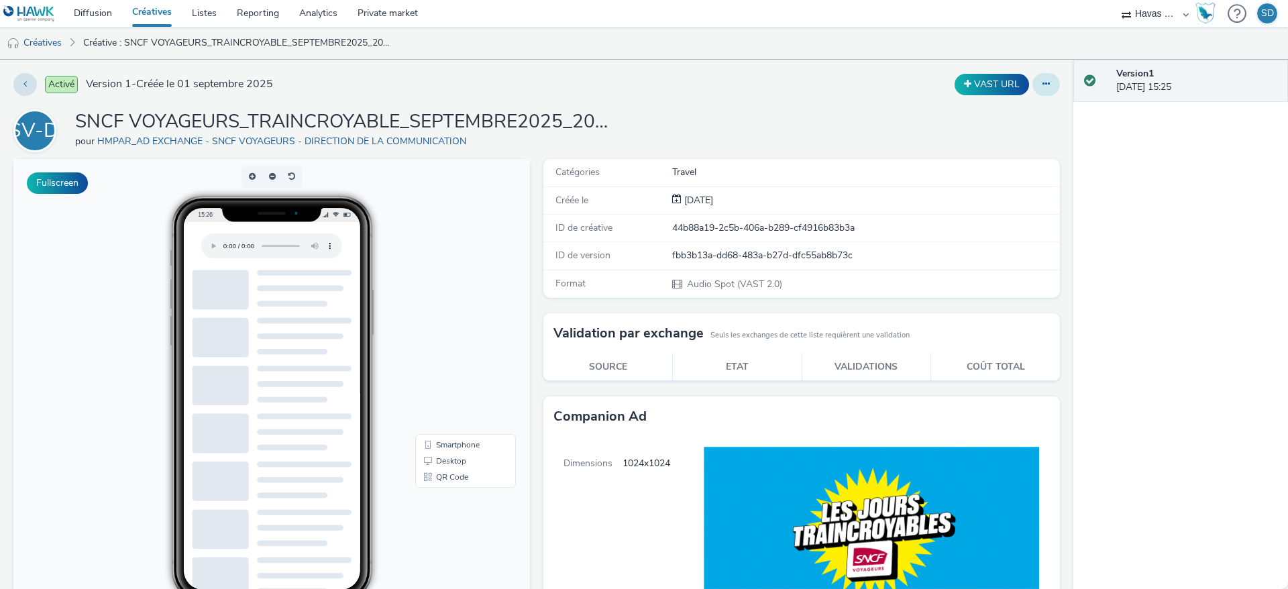
click at [1038, 90] on button at bounding box center [1046, 84] width 28 height 23
click at [1018, 111] on link "Modifier" at bounding box center [1009, 111] width 101 height 27
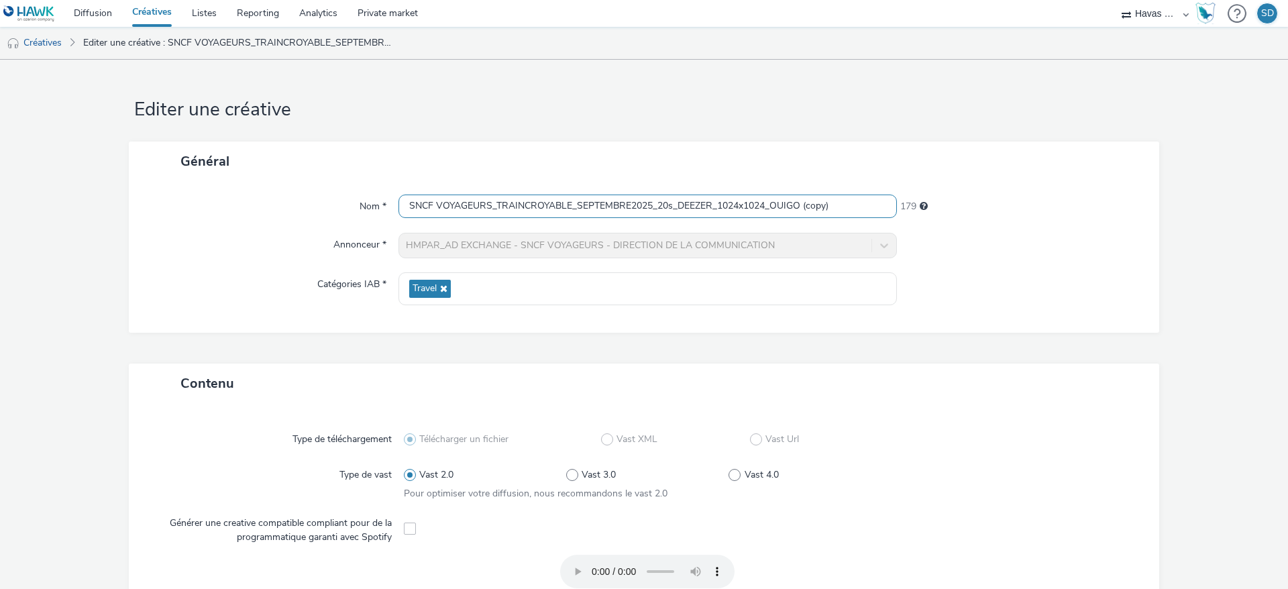
drag, startPoint x: 822, startPoint y: 209, endPoint x: 785, endPoint y: 206, distance: 37.0
click at [785, 206] on input "SNCF VOYAGEURS_TRAINCROYABLE_SEPTEMBRE2025_20s_DEEZER_1024x1024_OUIGO (copy)" at bounding box center [647, 206] width 498 height 23
click at [767, 210] on input "SNCF VOYAGEURS_TRAINCROYABLE_SEPTEMBRE2025_20s_DEEZER_1024x1024_OUIGO (copy)" at bounding box center [647, 206] width 498 height 23
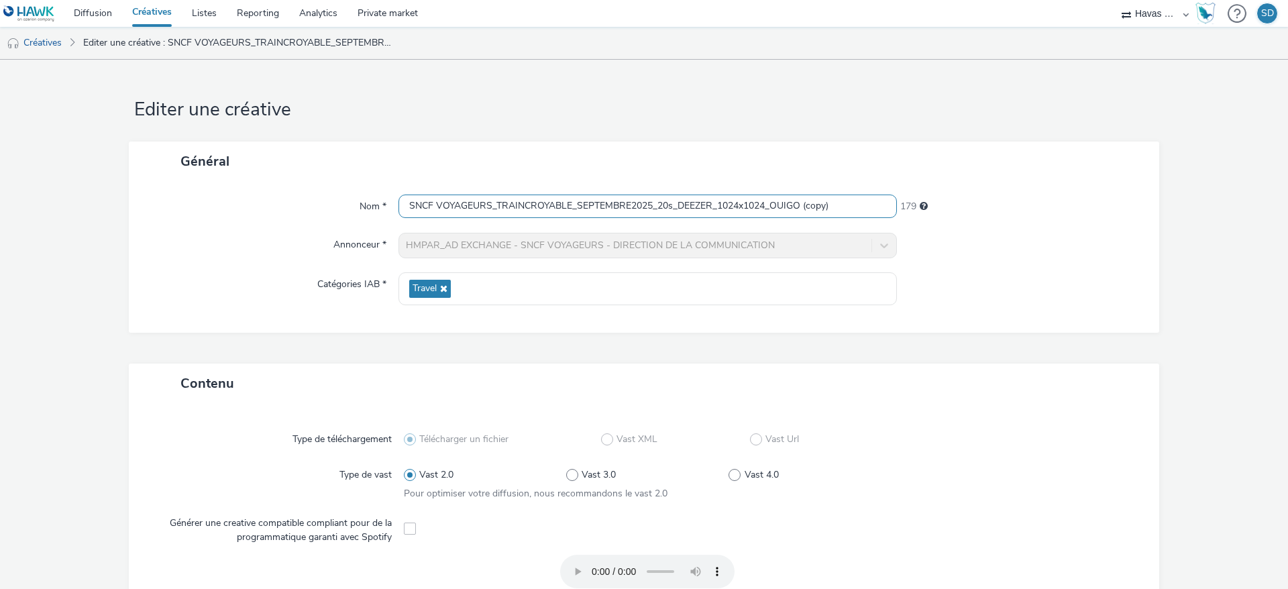
drag, startPoint x: 767, startPoint y: 209, endPoint x: 1028, endPoint y: 235, distance: 261.5
click at [1028, 235] on div "Nom * SNCF VOYAGEURS_TRAINCROYABLE_SEPTEMBRE2025_20s_DEEZER_1024x1024_OUIGO (co…" at bounding box center [644, 257] width 1030 height 152
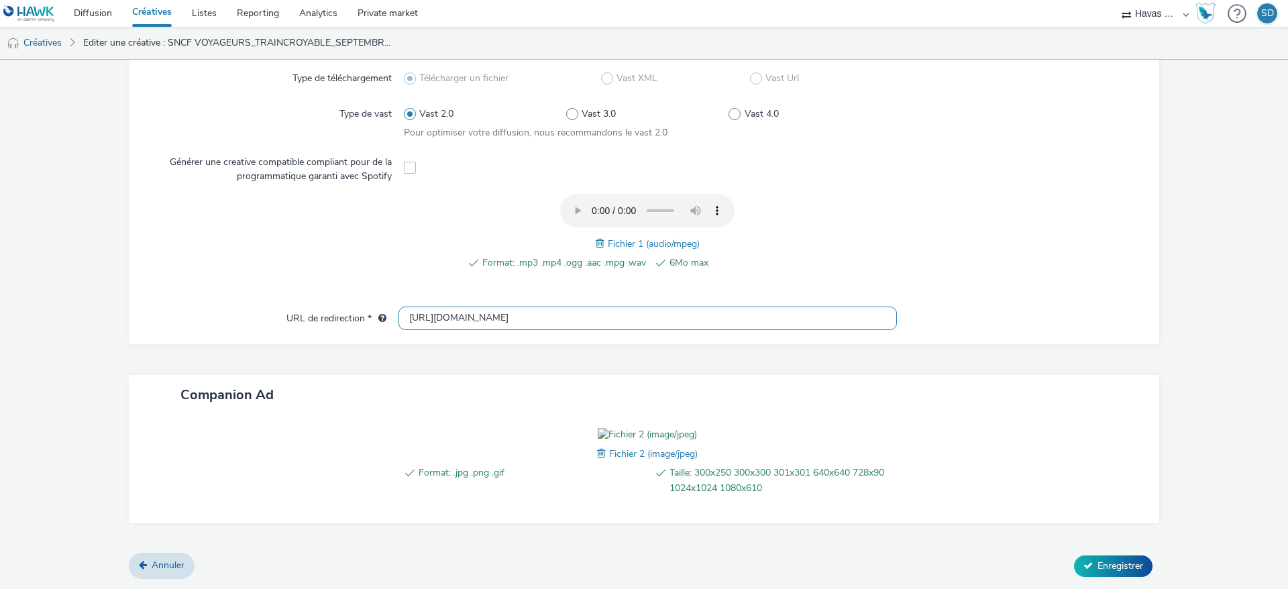
scroll to position [437, 0]
type input "SNCF VOYAGEURS_TRAINCROYABLE_SEPTEMBRE2025_20s_DEEZER_1024x1024_INTERCITE"
click at [596, 236] on span at bounding box center [602, 243] width 12 height 15
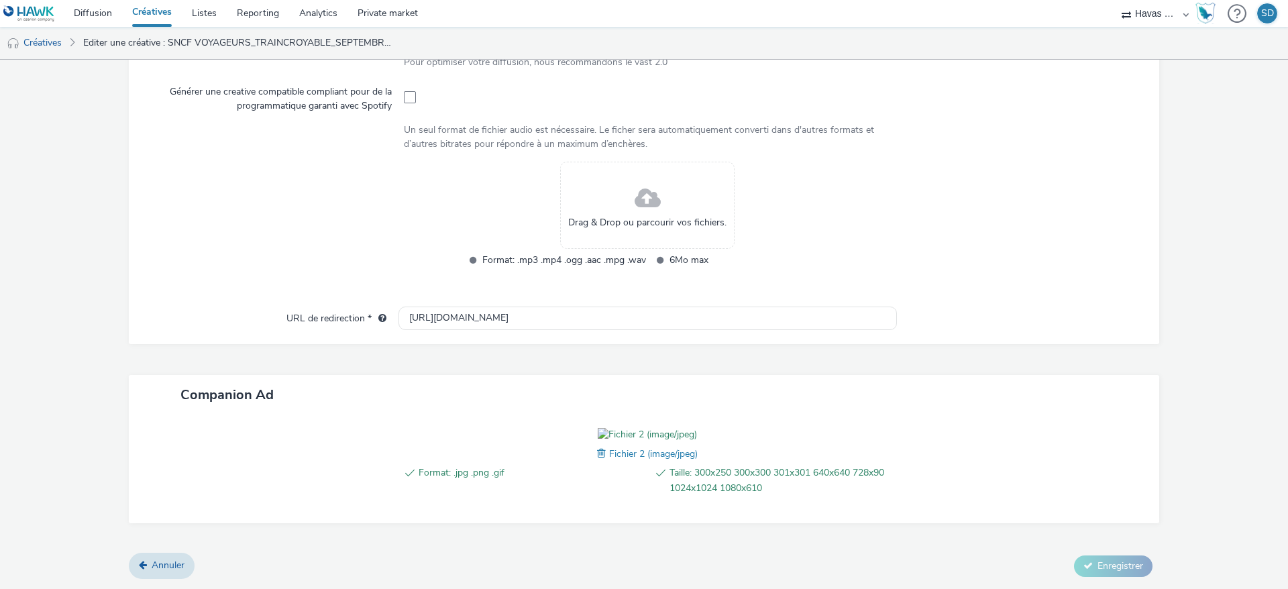
click at [609, 179] on div "Drag & Drop ou parcourir vos fichiers." at bounding box center [647, 205] width 174 height 87
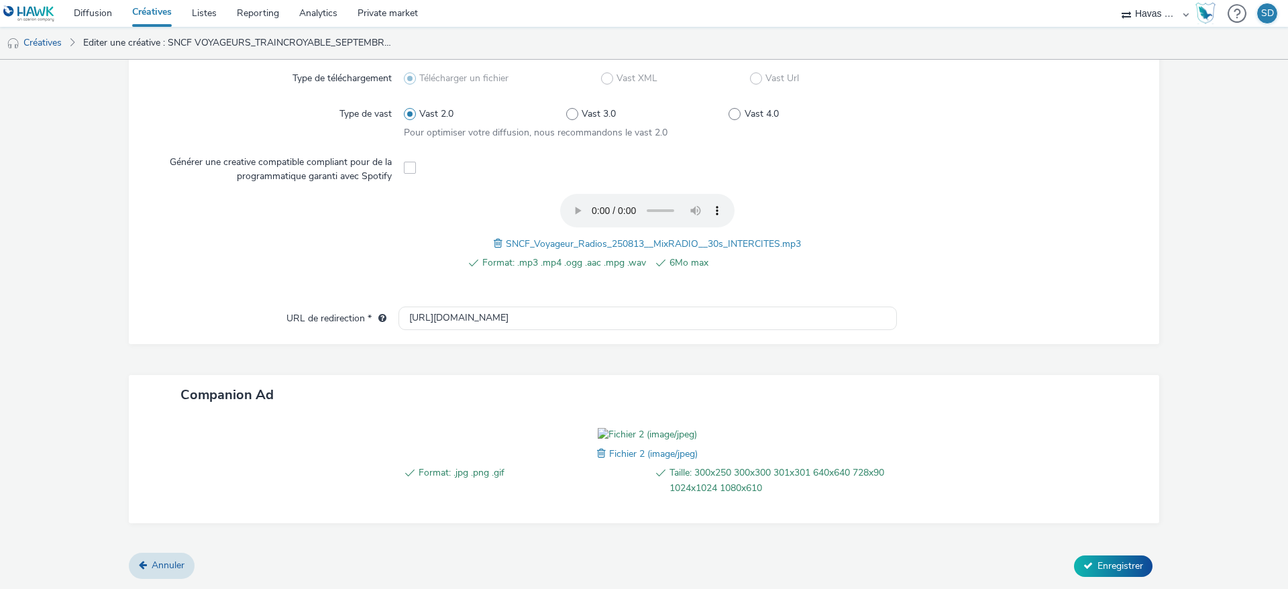
click at [588, 449] on div "Format: .jpg .png .gif Taille: 300x250 300x300 301x301 640x640 728x90 1024x1024…" at bounding box center [647, 468] width 498 height 81
click at [597, 452] on span at bounding box center [603, 453] width 12 height 15
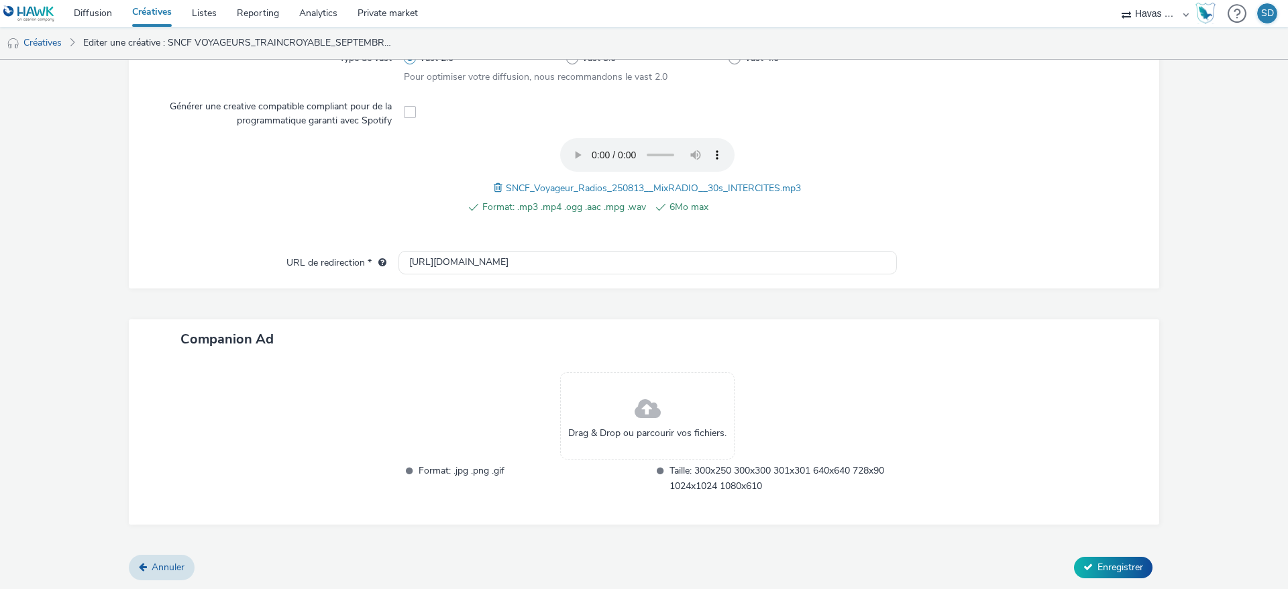
click at [613, 402] on div "Drag & Drop ou parcourir vos fichiers." at bounding box center [647, 415] width 174 height 87
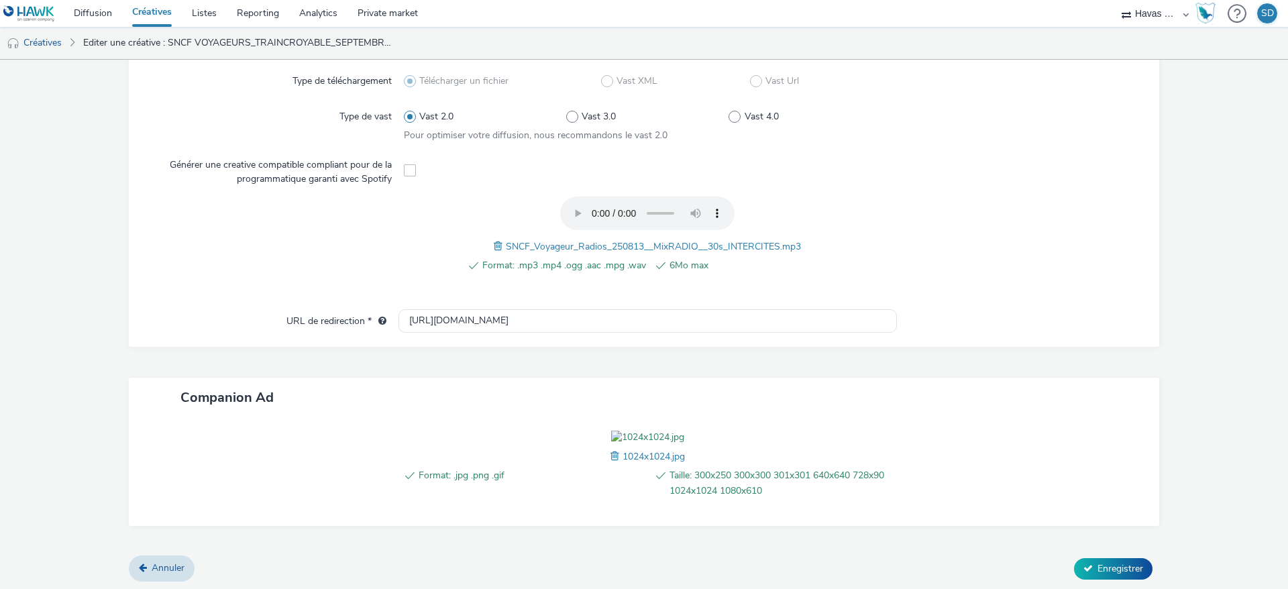
scroll to position [437, 0]
drag, startPoint x: 1090, startPoint y: 578, endPoint x: 1098, endPoint y: 564, distance: 16.2
click at [1098, 564] on form "Editer une créative Général Nom * SNCF VOYAGEURS_TRAINCROYABLE_SEPTEMBRE2025_20…" at bounding box center [644, 144] width 1288 height 890
click at [1098, 564] on span "Enregistrer" at bounding box center [1120, 565] width 46 height 13
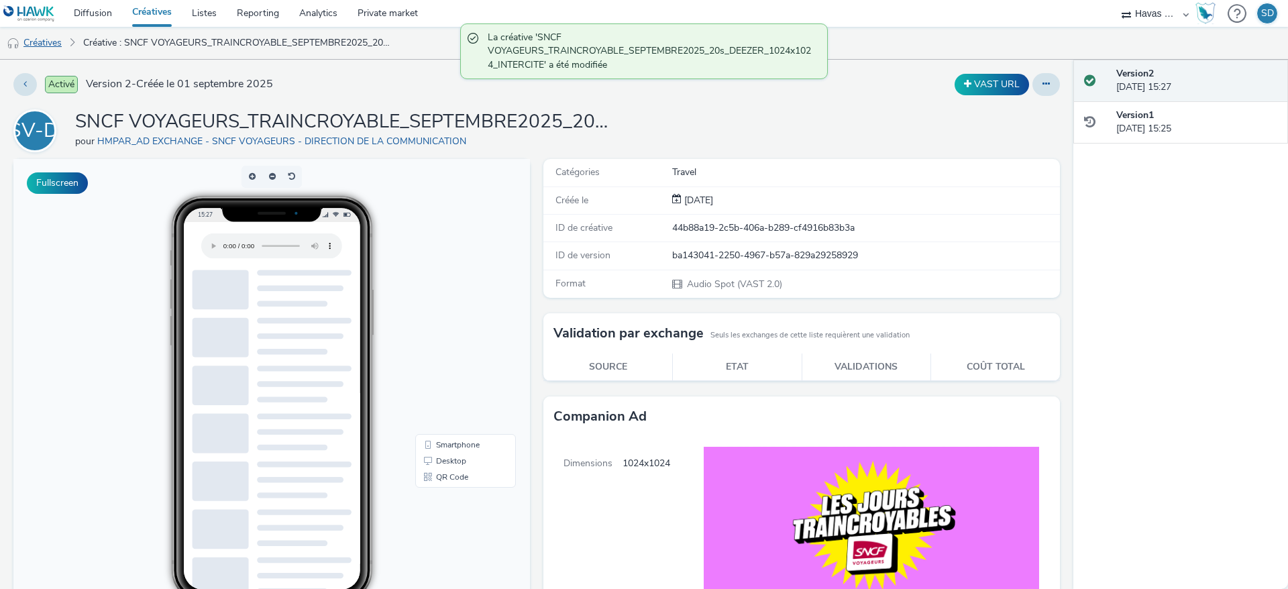
click at [50, 42] on link "Créatives" at bounding box center [34, 43] width 68 height 32
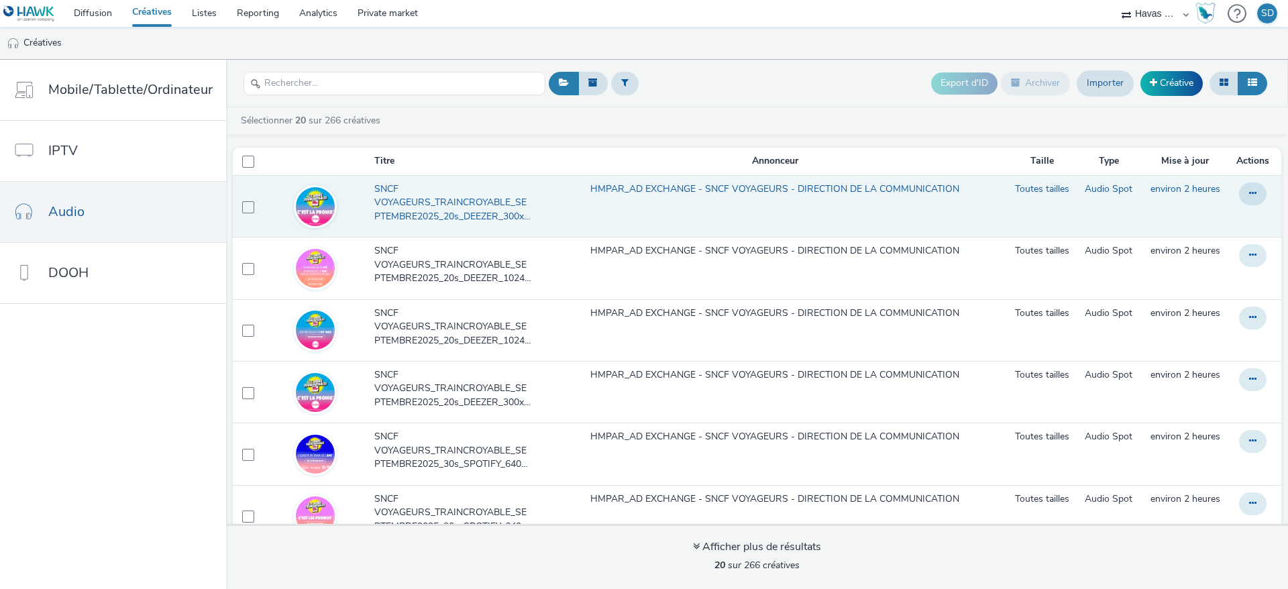
click at [488, 199] on span "SNCF VOYAGEURS_TRAINCROYABLE_SEPTEMBRE2025_20s_DEEZER_300x250_OUIGO (copy)" at bounding box center [455, 202] width 162 height 41
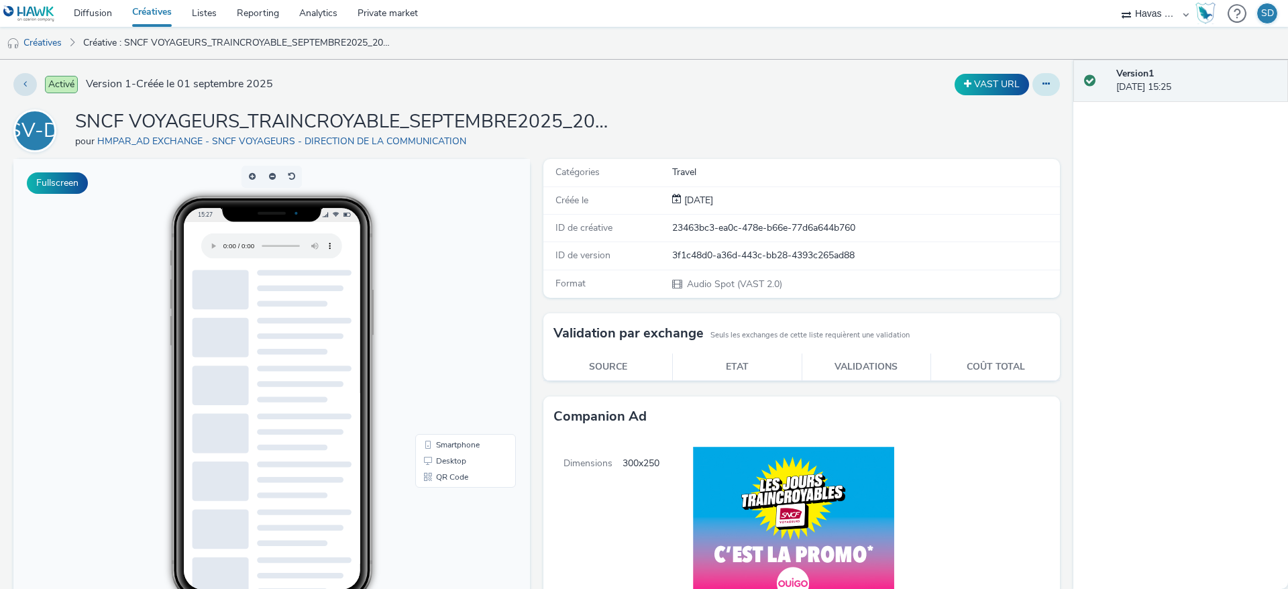
click at [1034, 83] on button at bounding box center [1046, 84] width 28 height 23
click at [1000, 115] on link "Modifier" at bounding box center [1009, 111] width 101 height 27
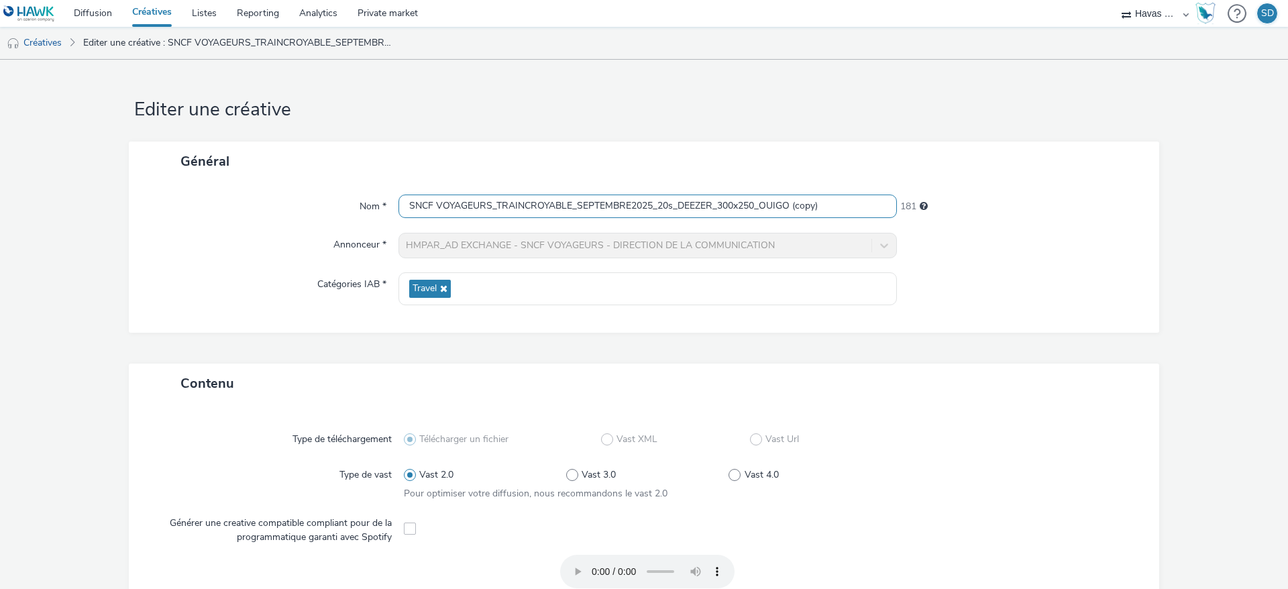
drag, startPoint x: 833, startPoint y: 205, endPoint x: 757, endPoint y: 209, distance: 75.9
click at [757, 209] on input "SNCF VOYAGEURS_TRAINCROYABLE_SEPTEMBRE2025_20s_DEEZER_300x250_OUIGO (copy)" at bounding box center [647, 206] width 498 height 23
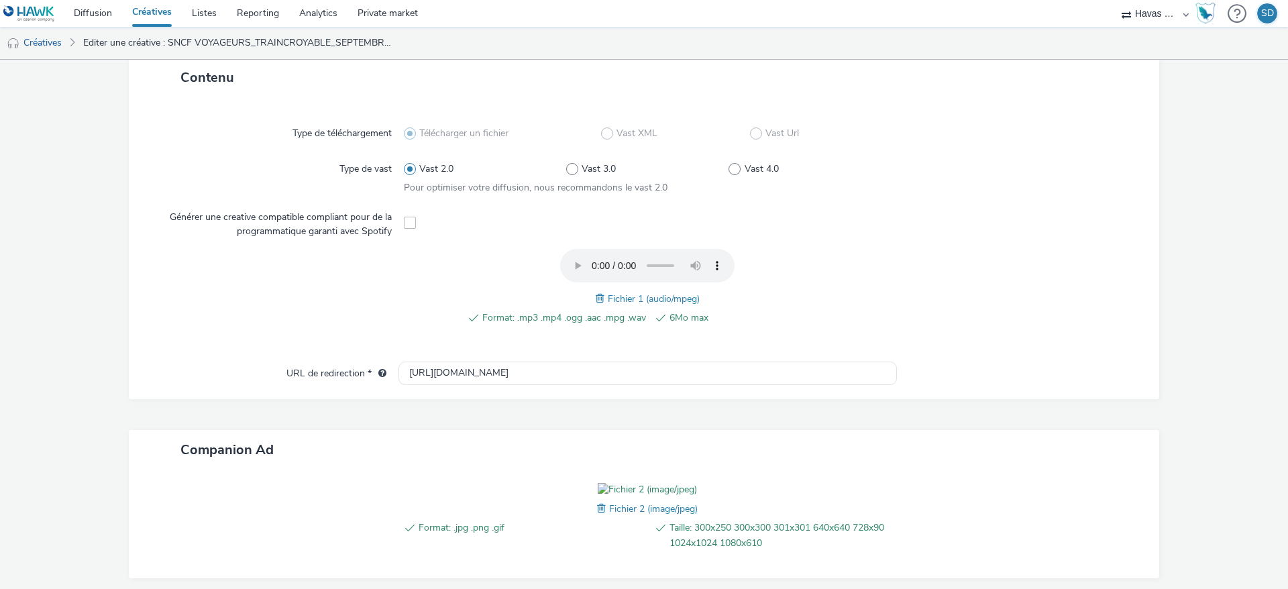
scroll to position [323, 0]
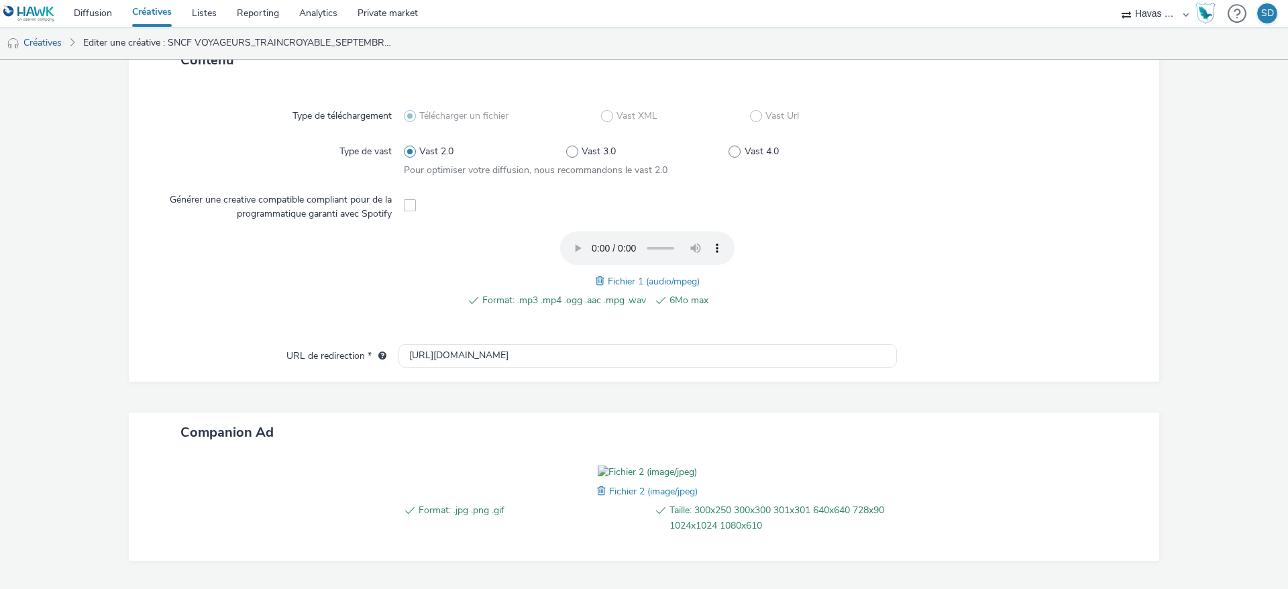
type input "SNCF VOYAGEURS_TRAINCROYABLE_SEPTEMBRE2025_20s_DEEZER_300x250_INTERCITE"
click at [596, 285] on span at bounding box center [602, 281] width 12 height 15
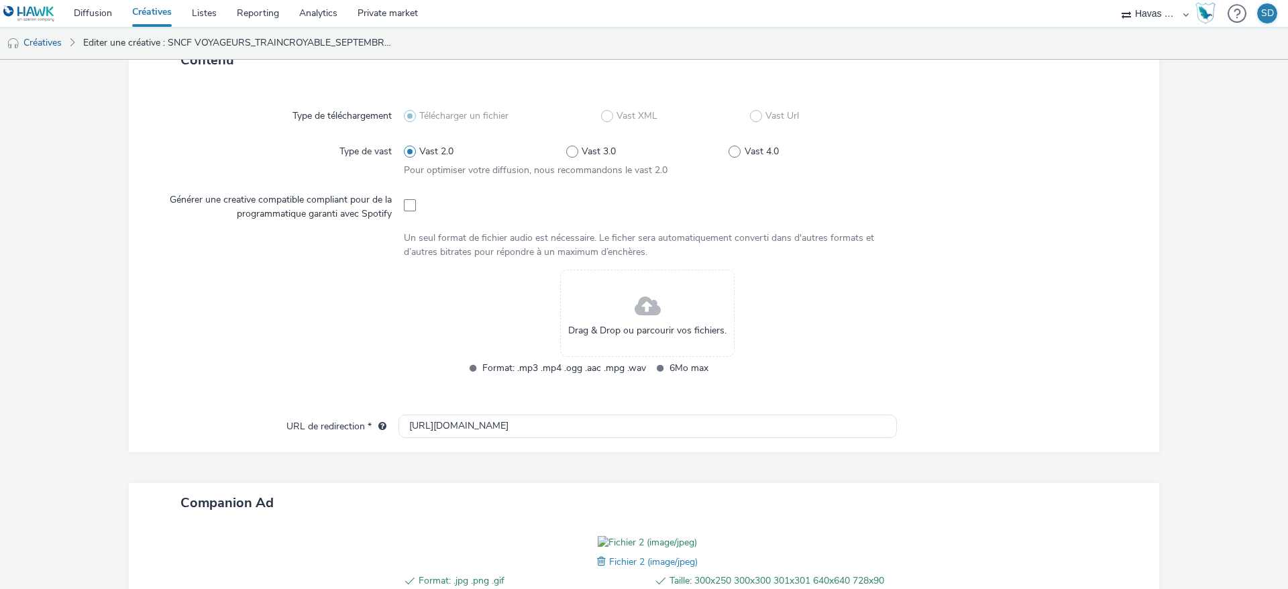
scroll to position [508, 0]
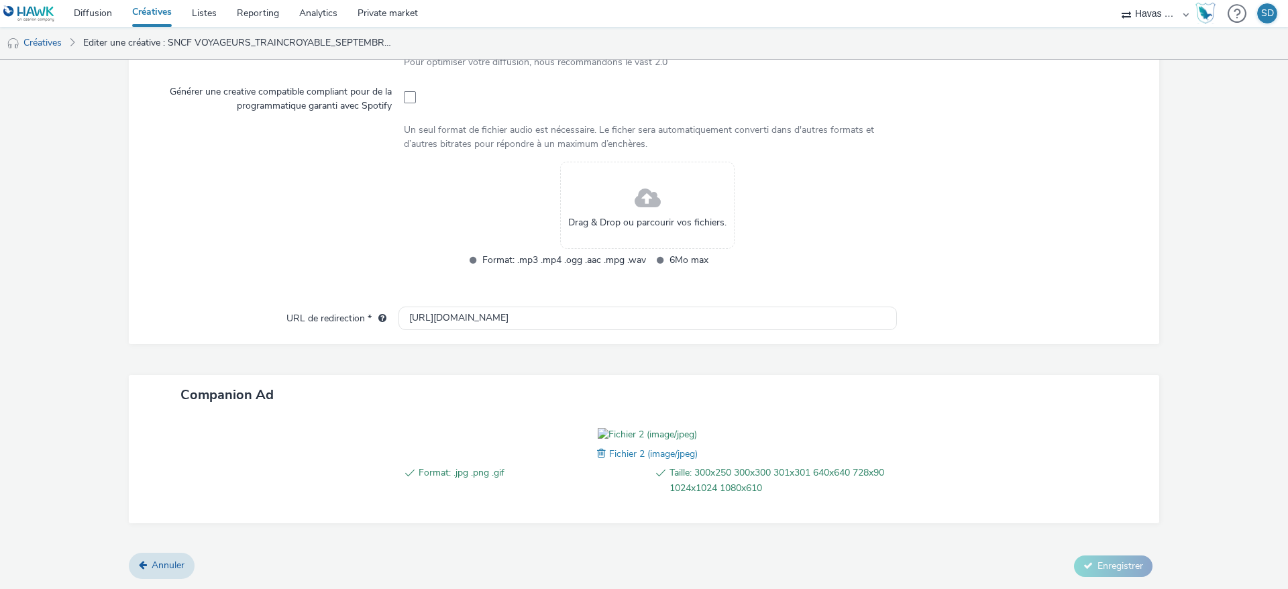
click at [597, 451] on span at bounding box center [603, 453] width 12 height 15
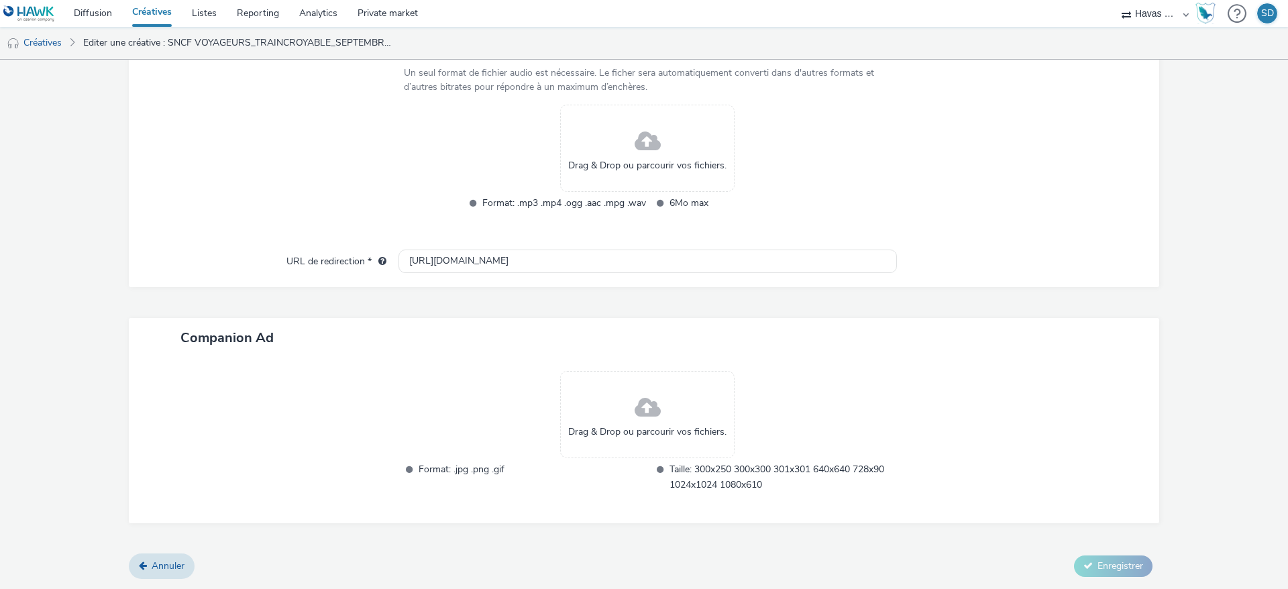
scroll to position [487, 0]
click at [626, 421] on div "Drag & Drop ou parcourir vos fichiers." at bounding box center [647, 415] width 174 height 87
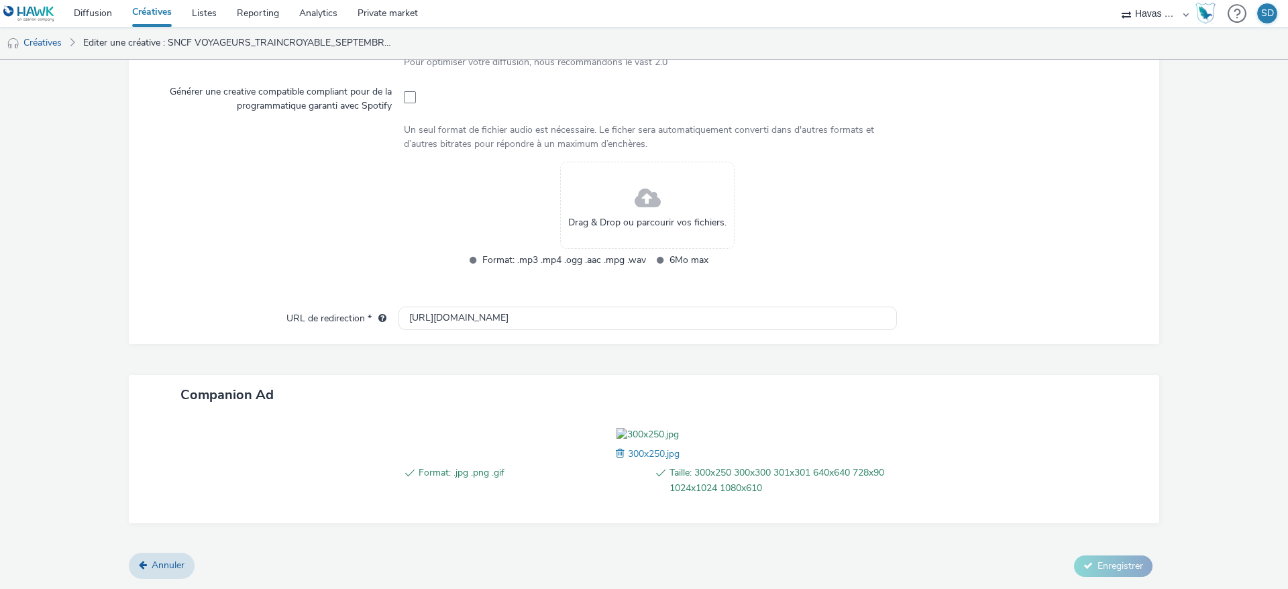
click at [640, 174] on div "Drag & Drop ou parcourir vos fichiers." at bounding box center [647, 205] width 174 height 87
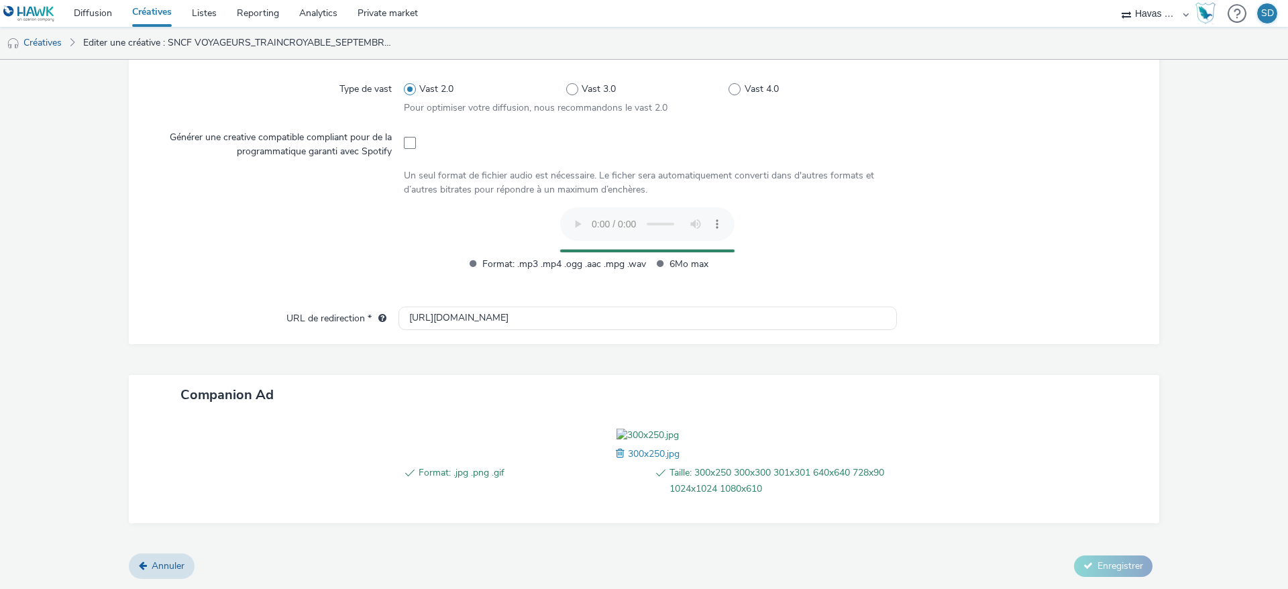
scroll to position [437, 0]
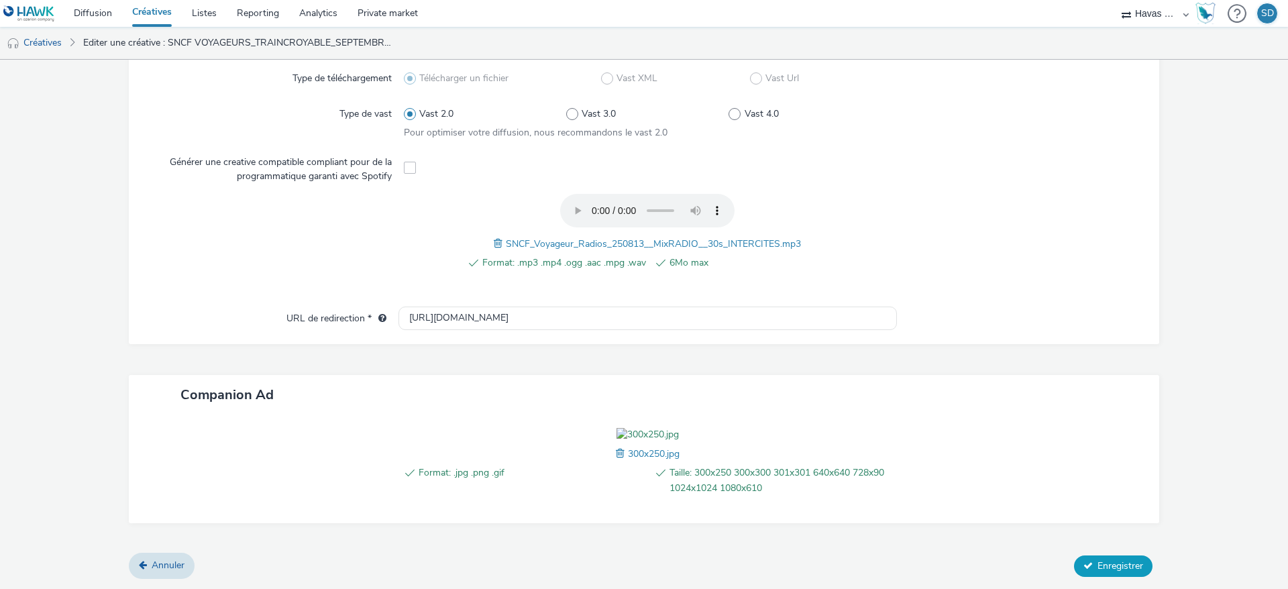
click at [1077, 559] on button "Enregistrer" at bounding box center [1113, 565] width 78 height 21
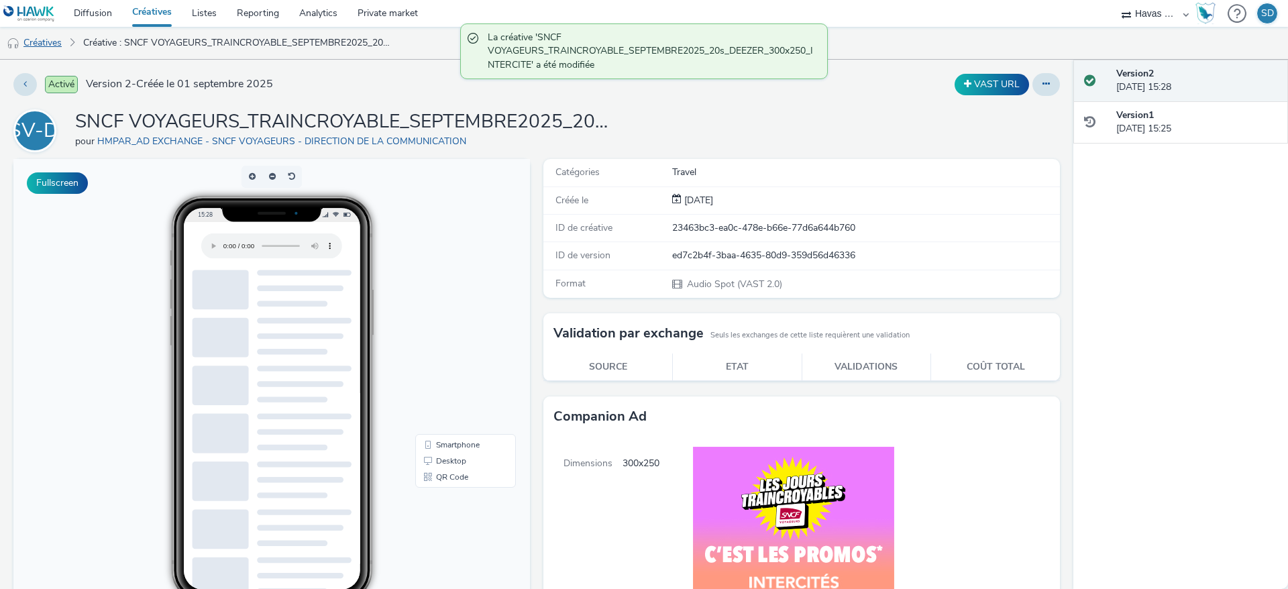
click at [50, 36] on link "Créatives" at bounding box center [34, 43] width 68 height 32
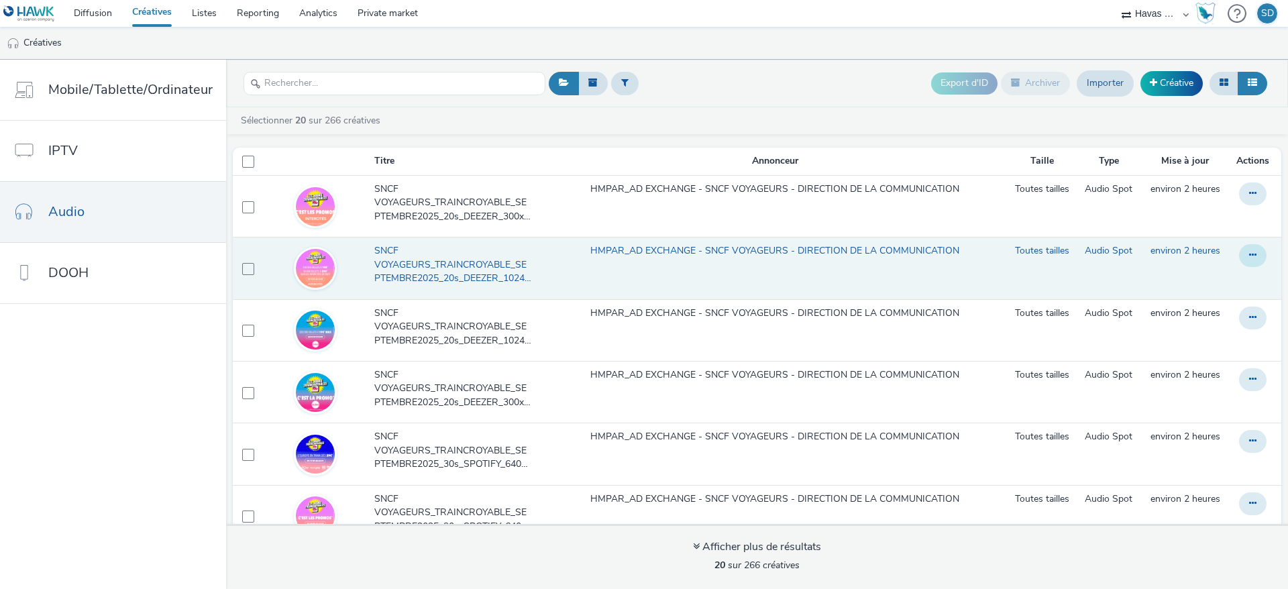
click at [1249, 255] on icon at bounding box center [1252, 254] width 7 height 9
click at [1192, 306] on link "Dupliquer" at bounding box center [1216, 309] width 101 height 27
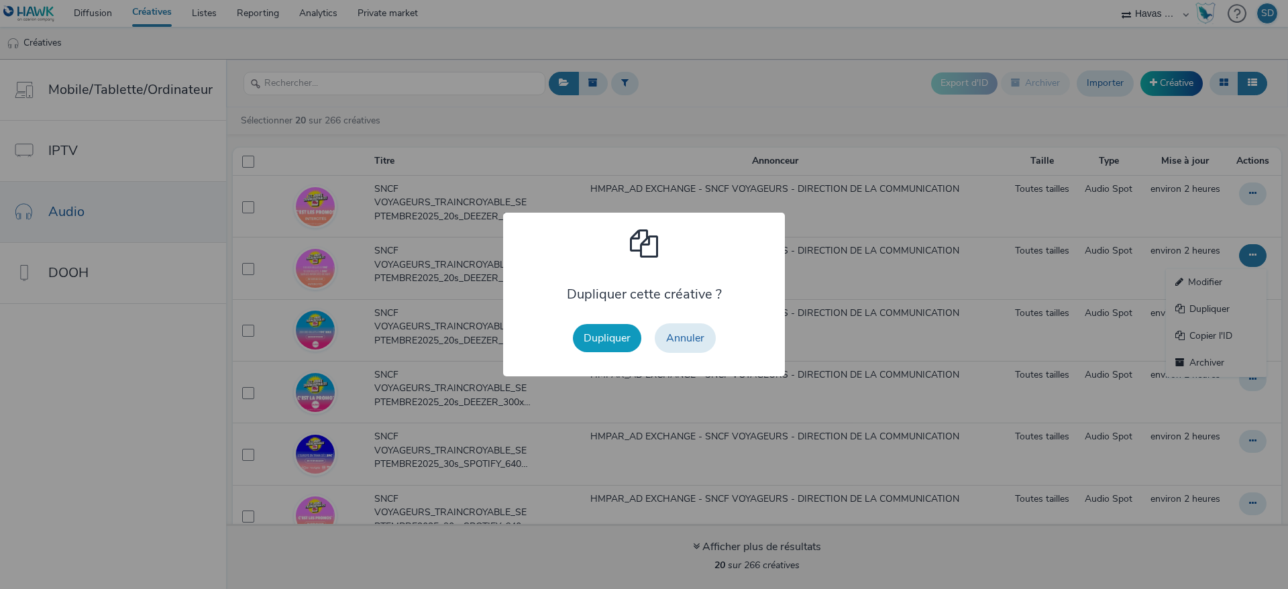
click at [620, 343] on button "Dupliquer" at bounding box center [607, 338] width 68 height 28
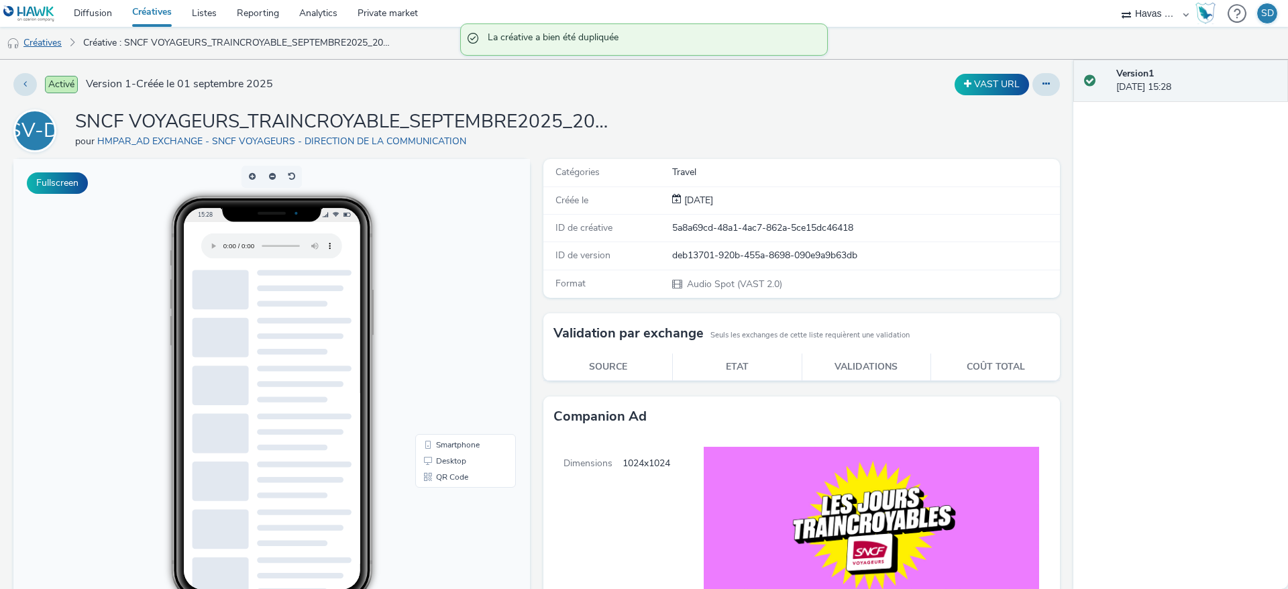
click at [39, 44] on link "Créatives" at bounding box center [34, 43] width 68 height 32
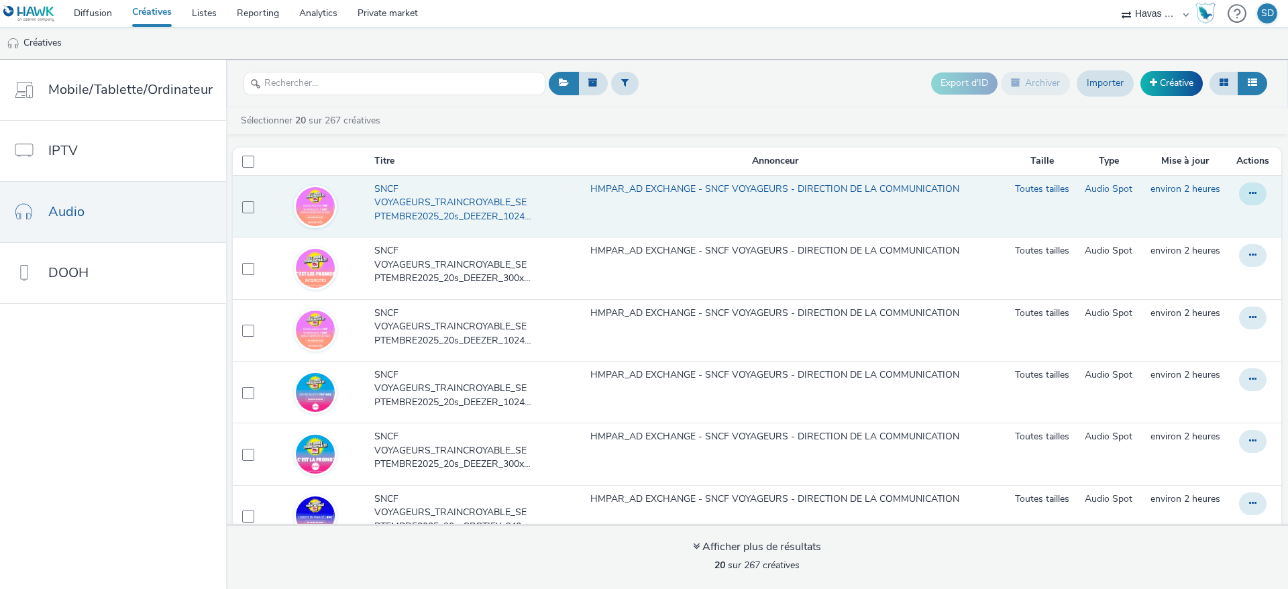
click at [1239, 191] on button at bounding box center [1253, 193] width 28 height 23
click at [1194, 237] on link "Dupliquer" at bounding box center [1216, 247] width 101 height 27
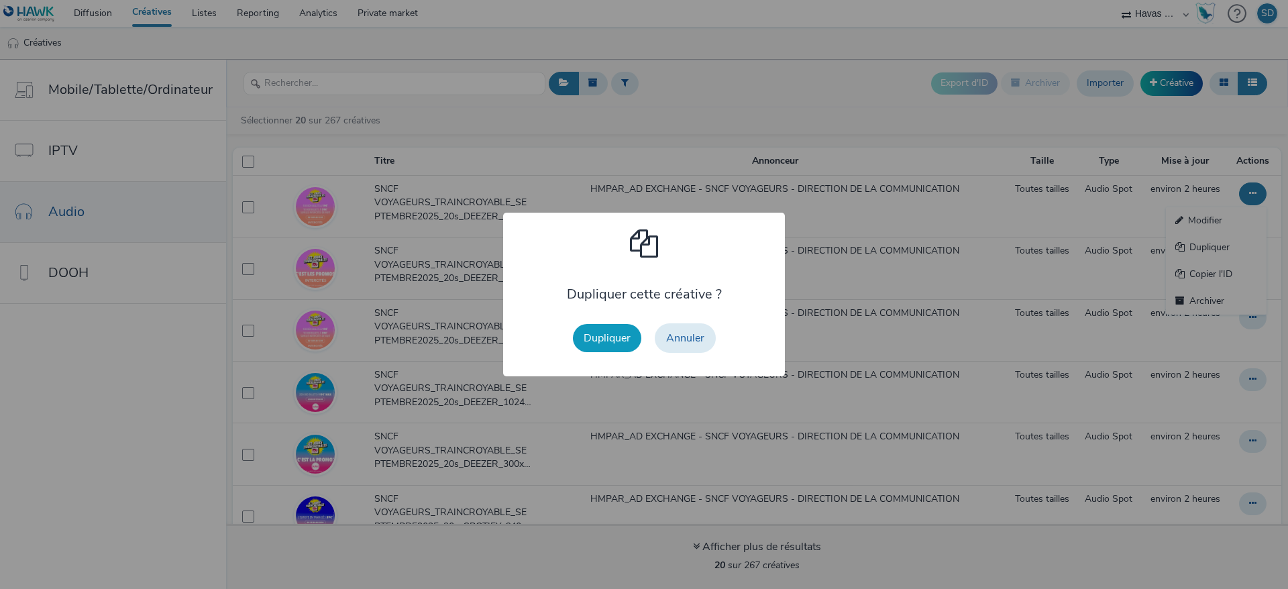
click at [606, 341] on button "Dupliquer" at bounding box center [607, 338] width 68 height 28
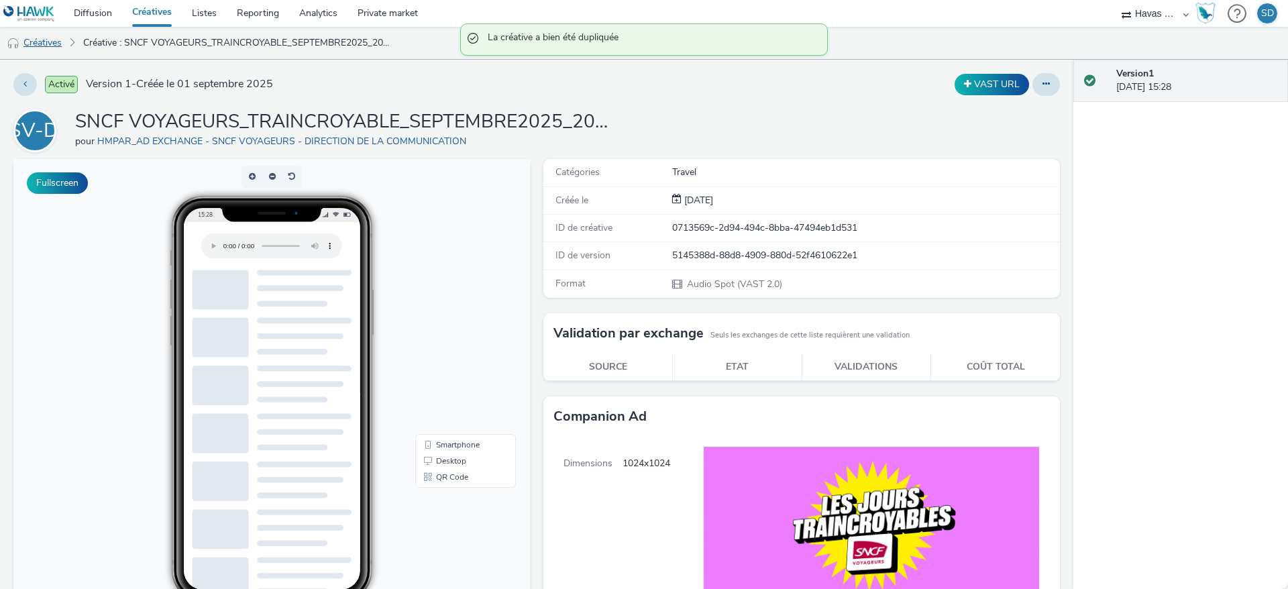
click at [46, 46] on link "Créatives" at bounding box center [34, 43] width 68 height 32
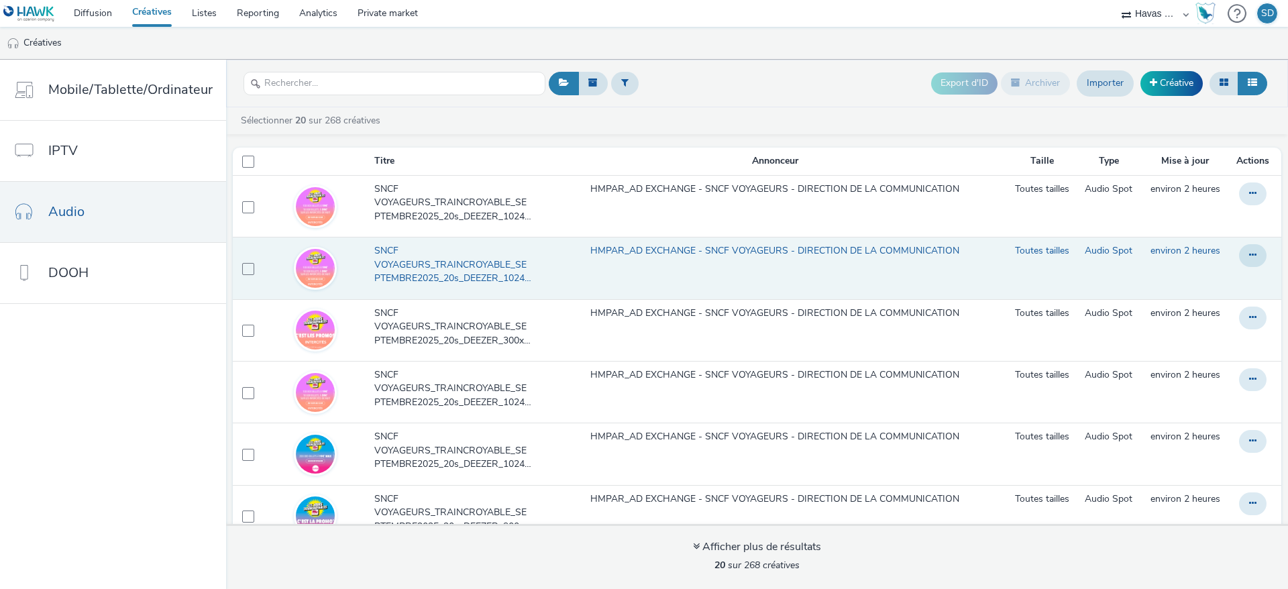
click at [472, 265] on span "SNCF VOYAGEURS_TRAINCROYABLE_SEPTEMBRE2025_20s_DEEZER_1024x1024_INTERCITE (copy)" at bounding box center [455, 264] width 162 height 41
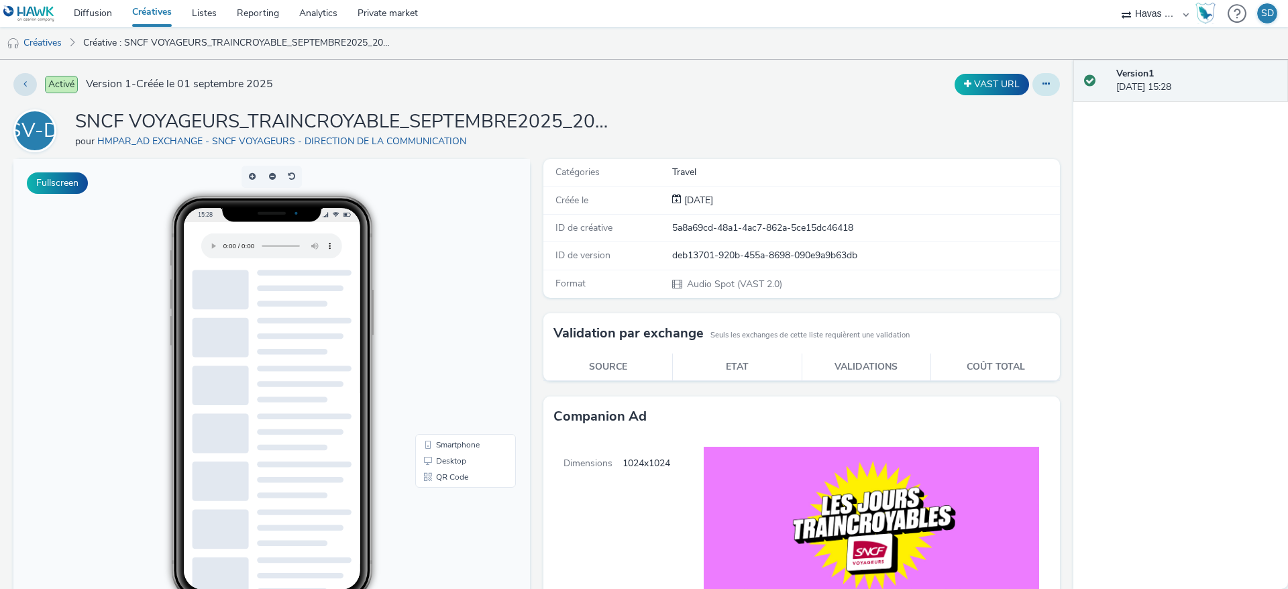
click at [1032, 90] on button at bounding box center [1046, 84] width 28 height 23
click at [1000, 106] on link "Modifier" at bounding box center [1009, 111] width 101 height 27
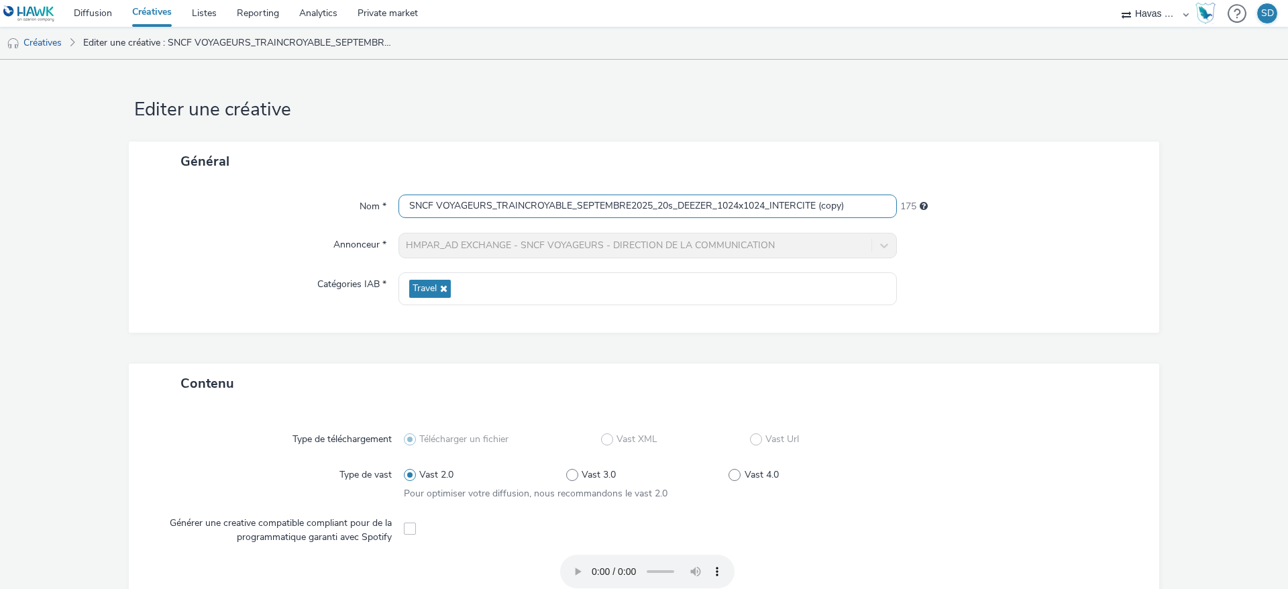
drag, startPoint x: 841, startPoint y: 209, endPoint x: 770, endPoint y: 208, distance: 70.4
click at [770, 208] on input "SNCF VOYAGEURS_TRAINCROYABLE_SEPTEMBRE2025_20s_DEEZER_1024x1024_INTERCITE (copy)" at bounding box center [647, 206] width 498 height 23
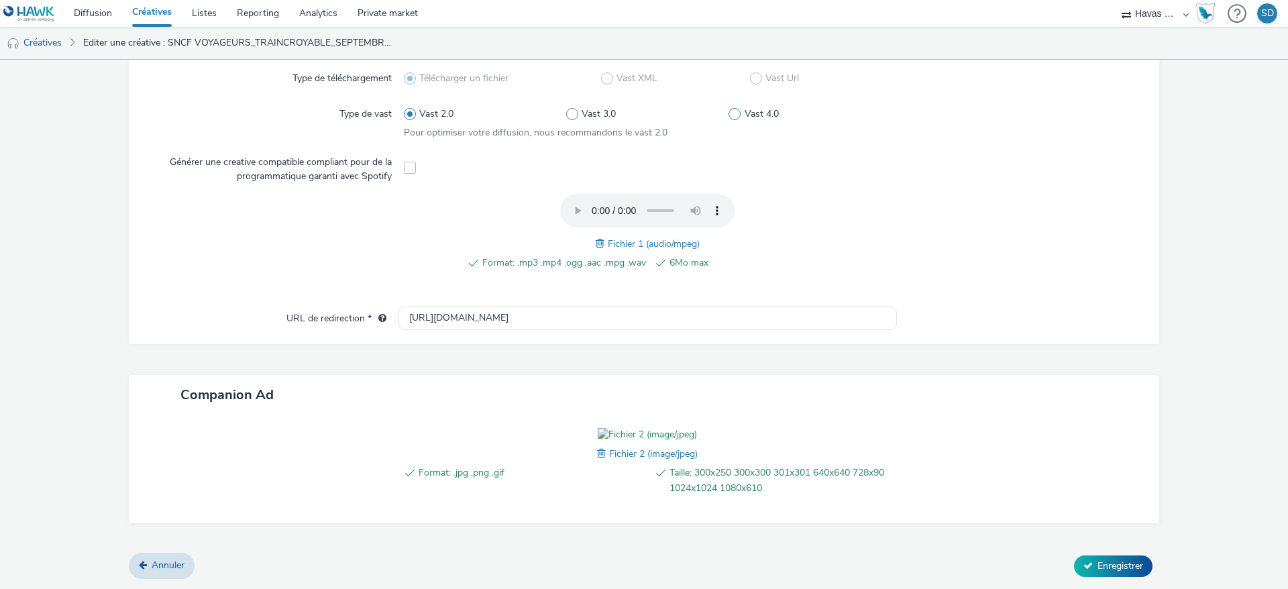
scroll to position [400, 0]
type input "SNCF VOYAGEURS_TRAINCROYABLE_SEPTEMBRE2025_20s_DEEZER_1024x1024_DEDI"
click at [597, 461] on span at bounding box center [603, 453] width 12 height 15
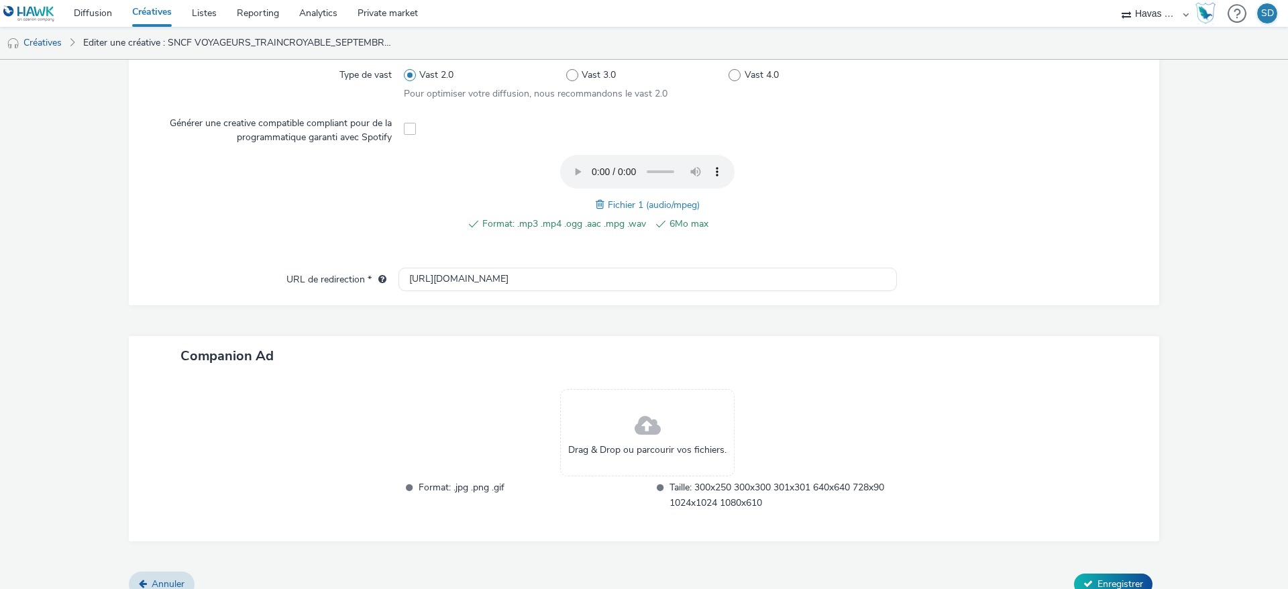
click at [630, 456] on div "Drag & Drop ou parcourir vos fichiers." at bounding box center [647, 432] width 174 height 87
click at [596, 202] on span at bounding box center [602, 204] width 12 height 15
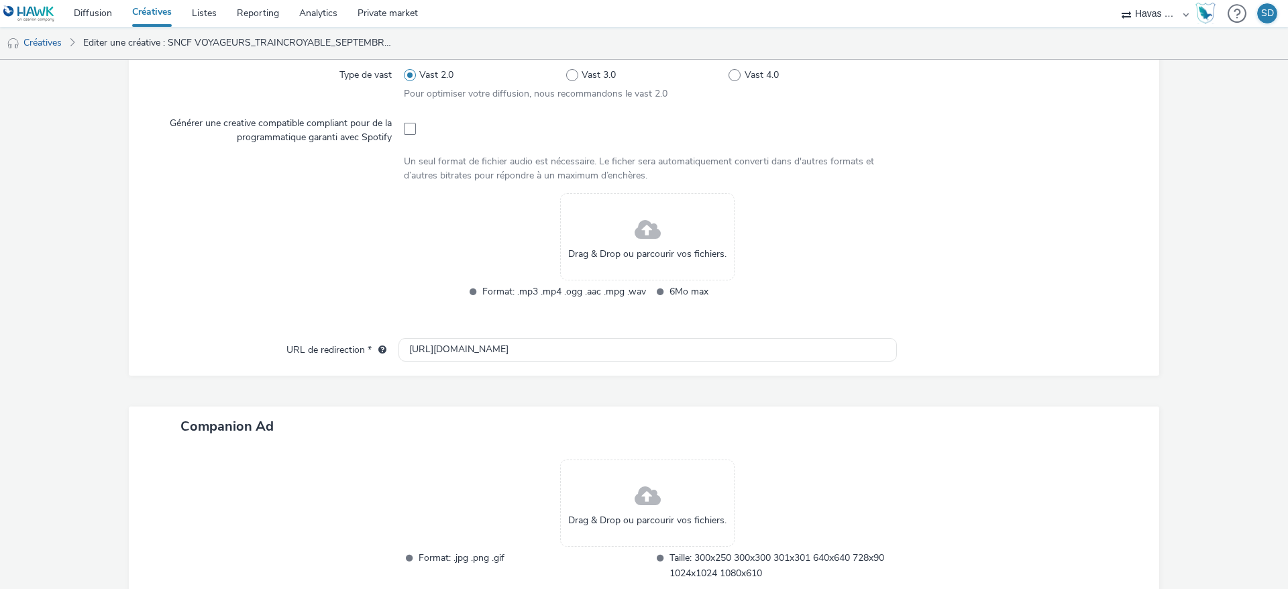
click at [635, 225] on span at bounding box center [648, 231] width 26 height 36
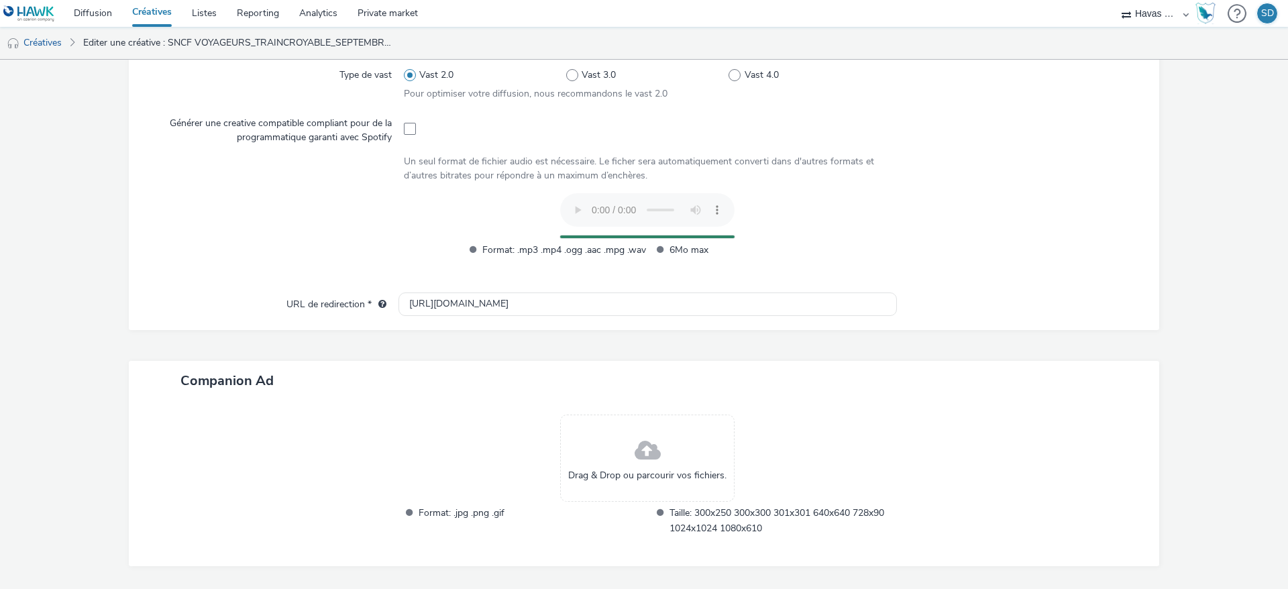
click at [627, 470] on span "Drag & Drop ou parcourir vos fichiers." at bounding box center [647, 475] width 158 height 13
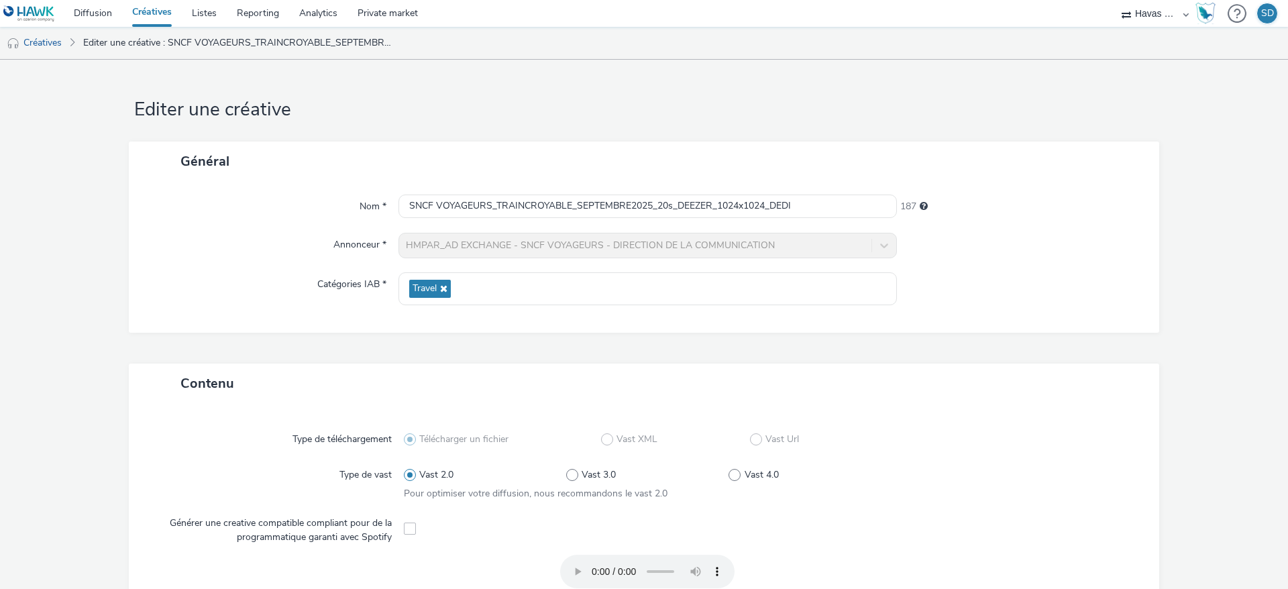
scroll to position [437, 0]
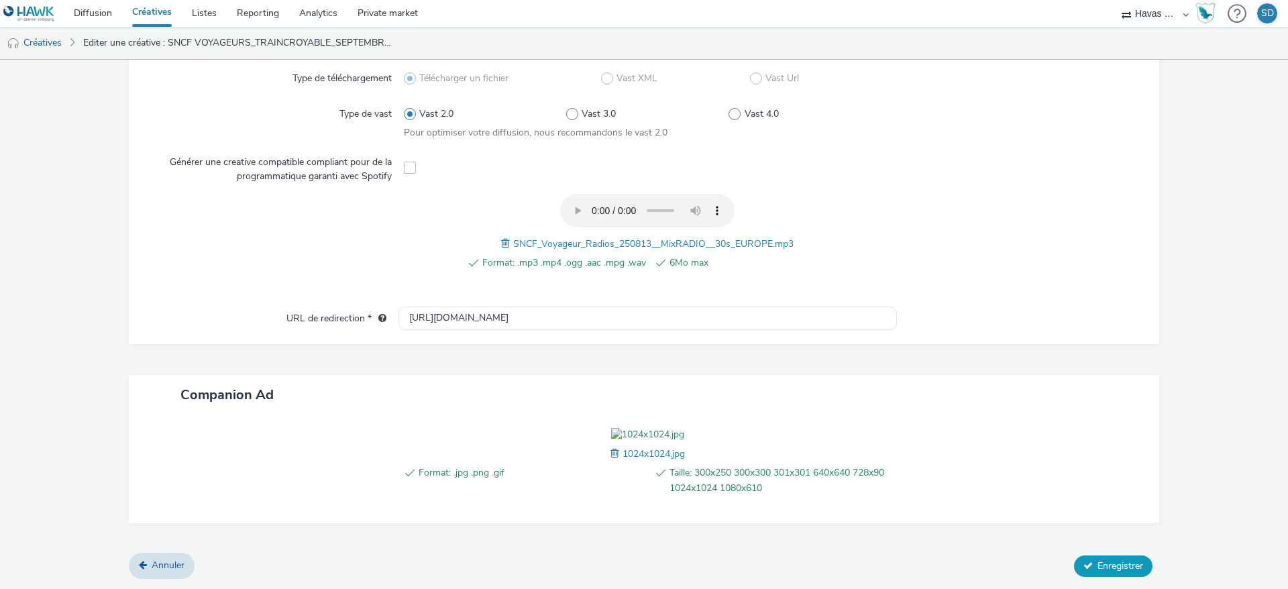
click at [1097, 562] on span "Enregistrer" at bounding box center [1120, 565] width 46 height 13
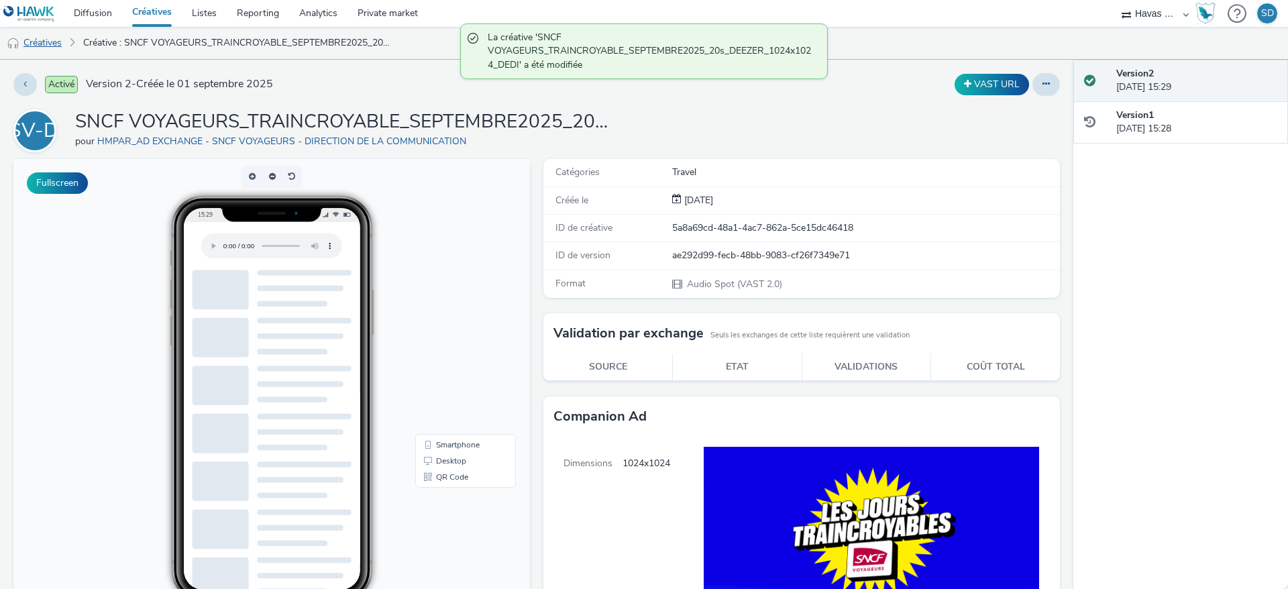
click at [54, 46] on link "Créatives" at bounding box center [34, 43] width 68 height 32
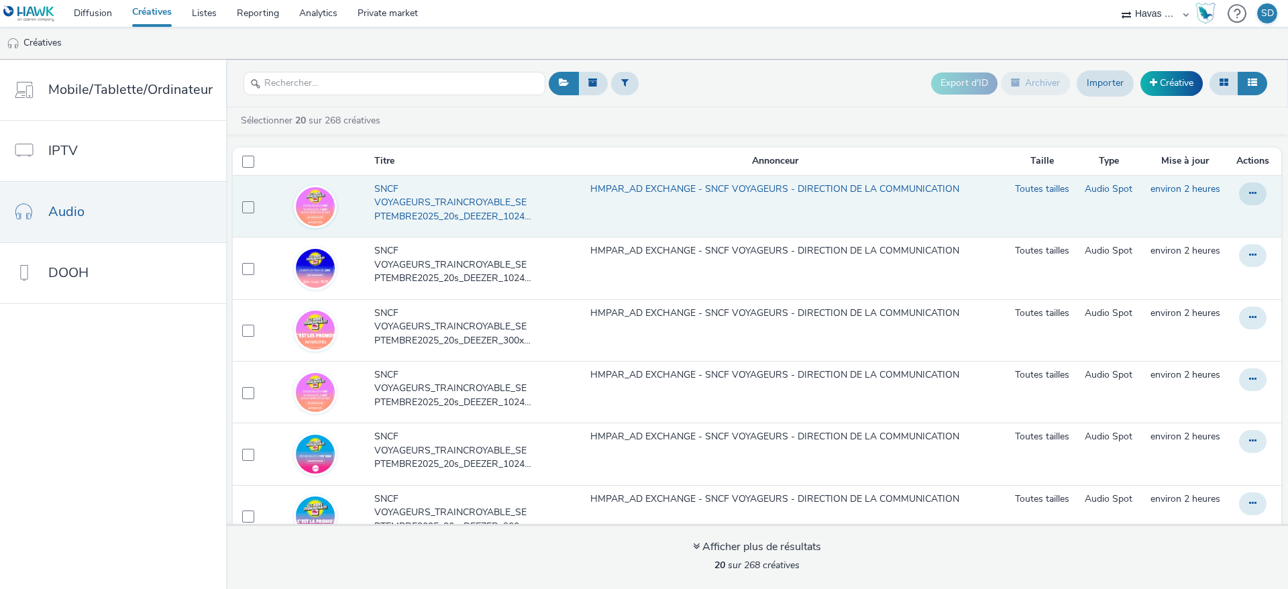
click at [460, 213] on span "SNCF VOYAGEURS_TRAINCROYABLE_SEPTEMBRE2025_20s_DEEZER_1024x1024_INTERCITE (copy…" at bounding box center [455, 202] width 162 height 41
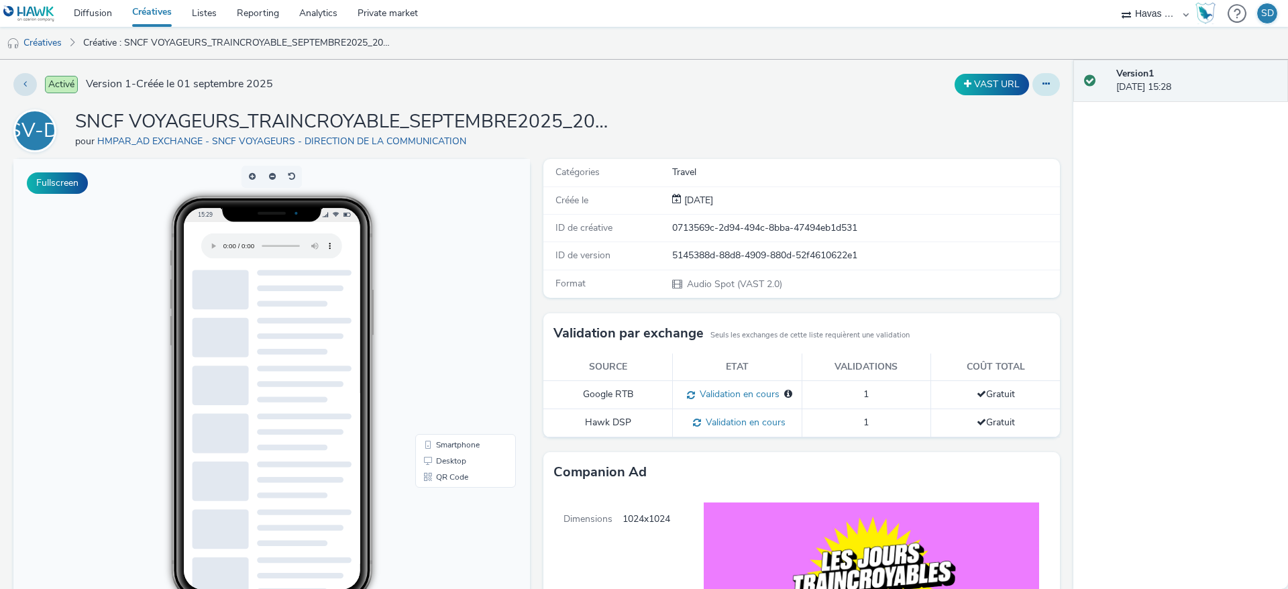
click at [1035, 76] on button at bounding box center [1046, 84] width 28 height 23
click at [1025, 109] on link "Modifier" at bounding box center [1009, 111] width 101 height 27
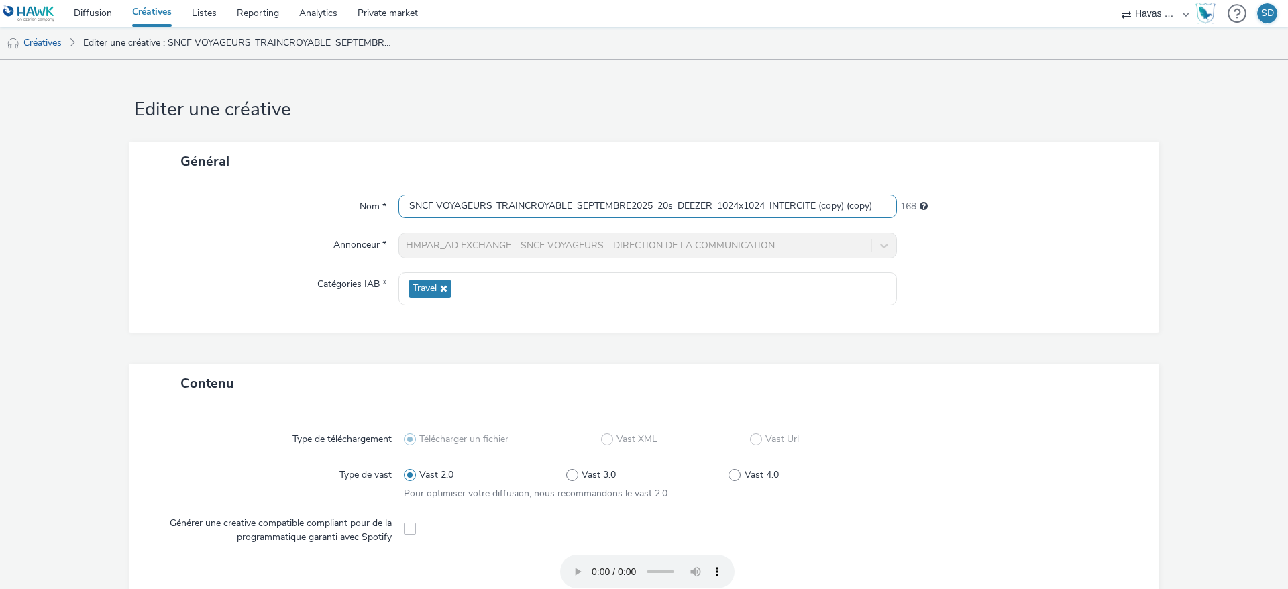
drag, startPoint x: 867, startPoint y: 204, endPoint x: 770, endPoint y: 208, distance: 97.4
click at [770, 208] on input "SNCF VOYAGEURS_TRAINCROYABLE_SEPTEMBRE2025_20s_DEEZER_1024x1024_INTERCITE (copy…" at bounding box center [647, 206] width 498 height 23
click at [793, 207] on input "SNCF VOYAGEURS_TRAINCROYABLE_SEPTEMBRE2025_20s_DEEZER_1024x1024_IDEDI)" at bounding box center [647, 206] width 498 height 23
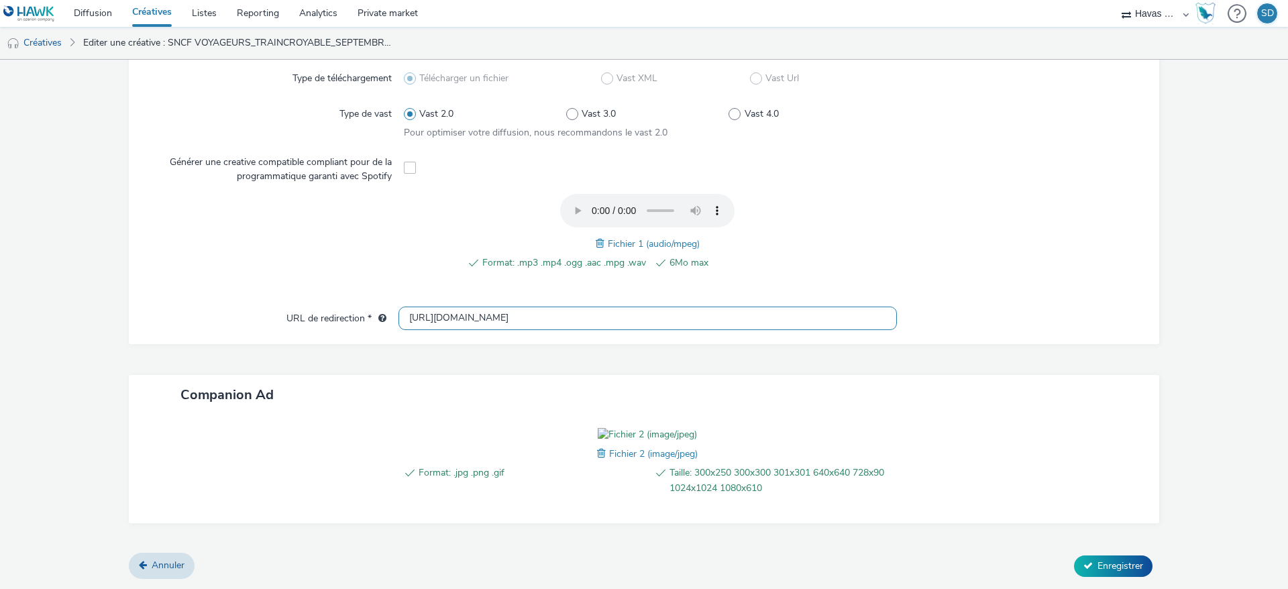
scroll to position [437, 0]
type input "SNCF VOYAGEURS_TRAINCROYABLE_SEPTEMBRE2025_20s_DEEZER_1024x1024_DEDI"
click at [597, 449] on span at bounding box center [603, 453] width 12 height 15
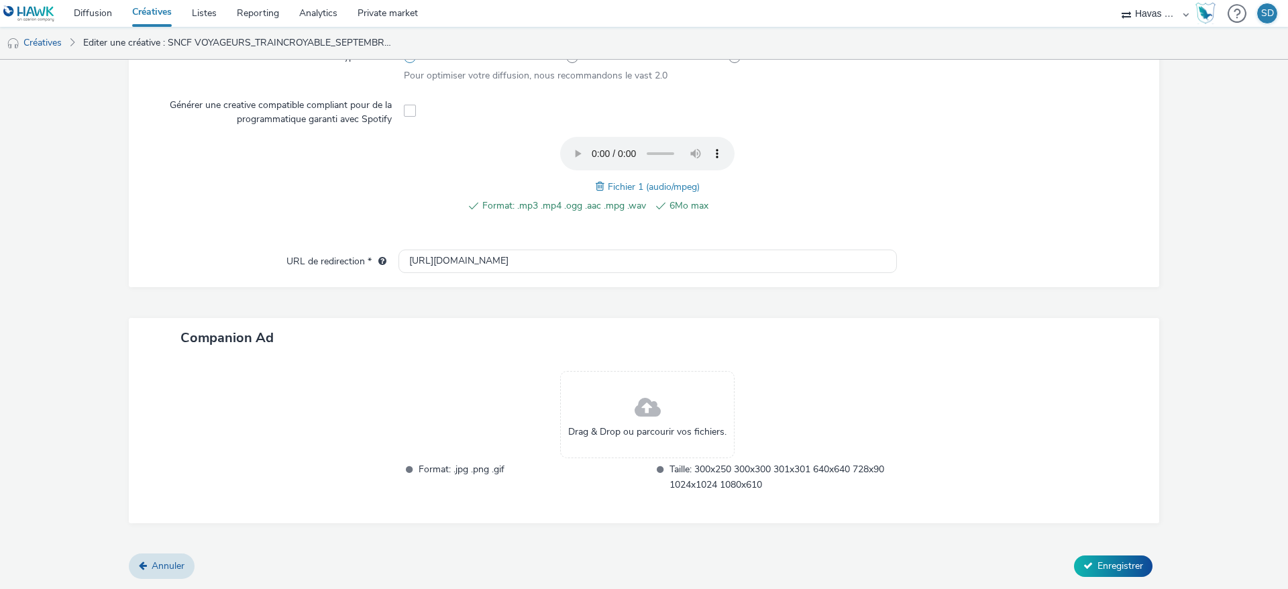
scroll to position [417, 0]
click at [636, 425] on span at bounding box center [648, 410] width 26 height 36
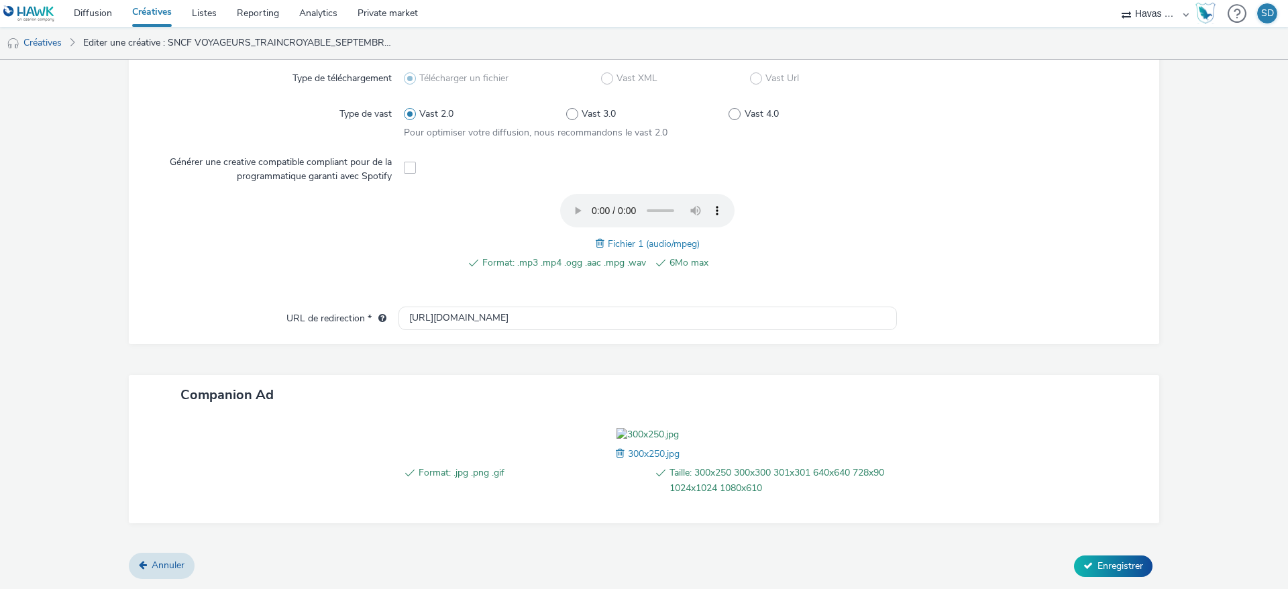
click at [596, 236] on span at bounding box center [602, 243] width 12 height 15
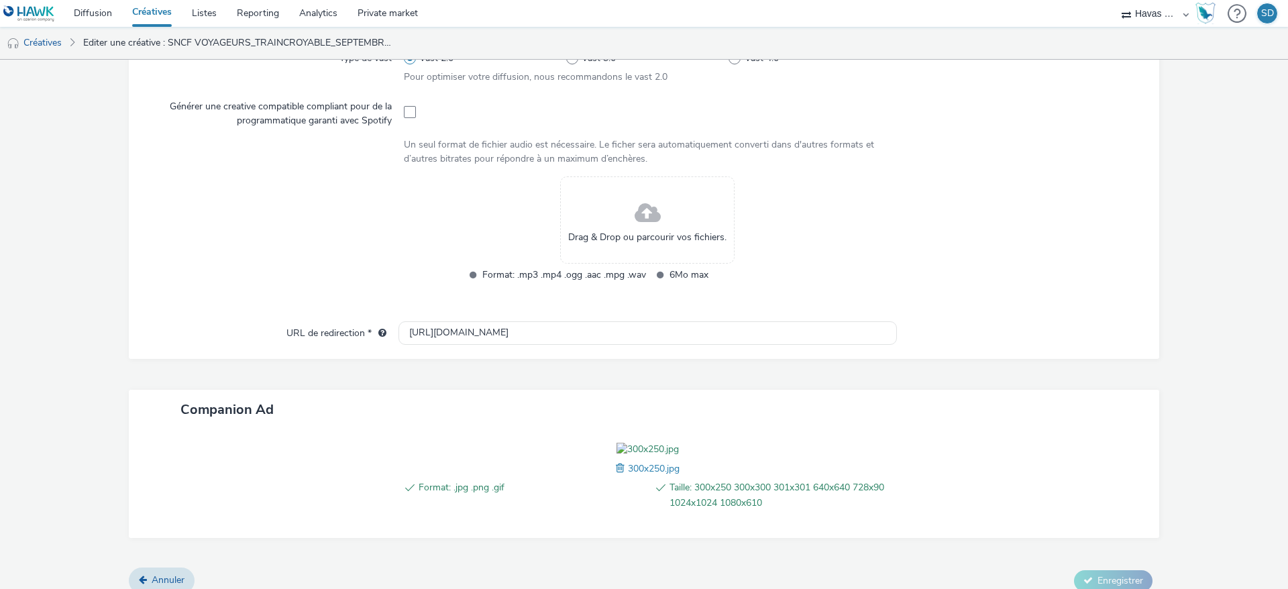
click at [635, 210] on span at bounding box center [648, 214] width 26 height 36
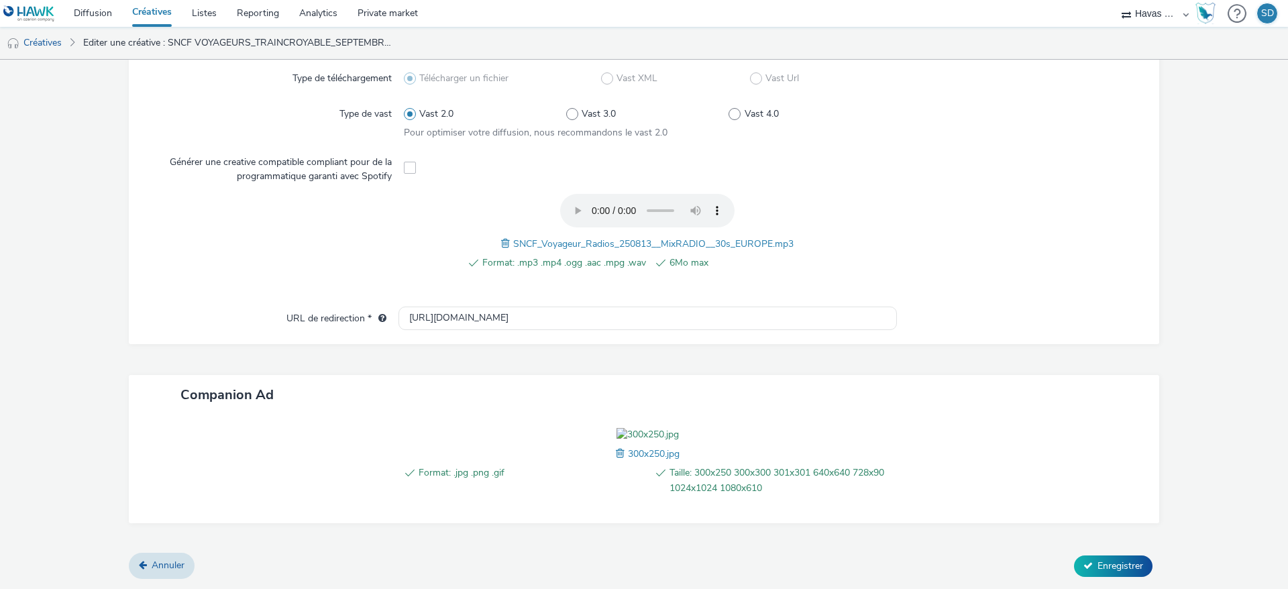
scroll to position [437, 0]
click at [1116, 576] on button "Enregistrer" at bounding box center [1113, 565] width 78 height 21
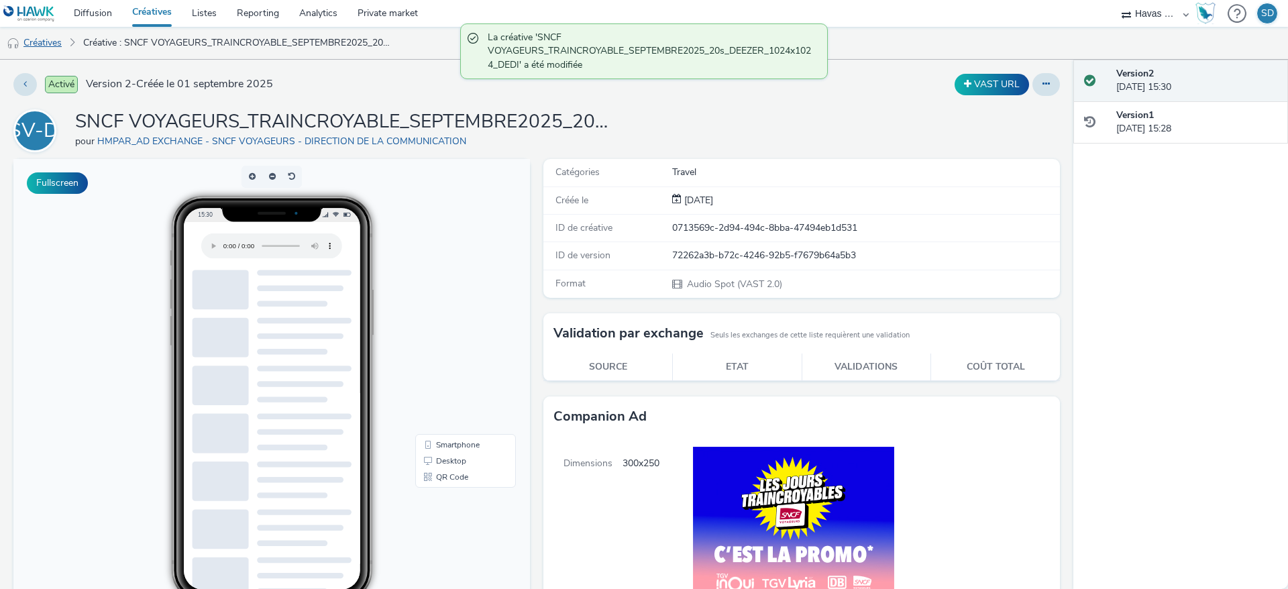
click at [49, 48] on link "Créatives" at bounding box center [34, 43] width 68 height 32
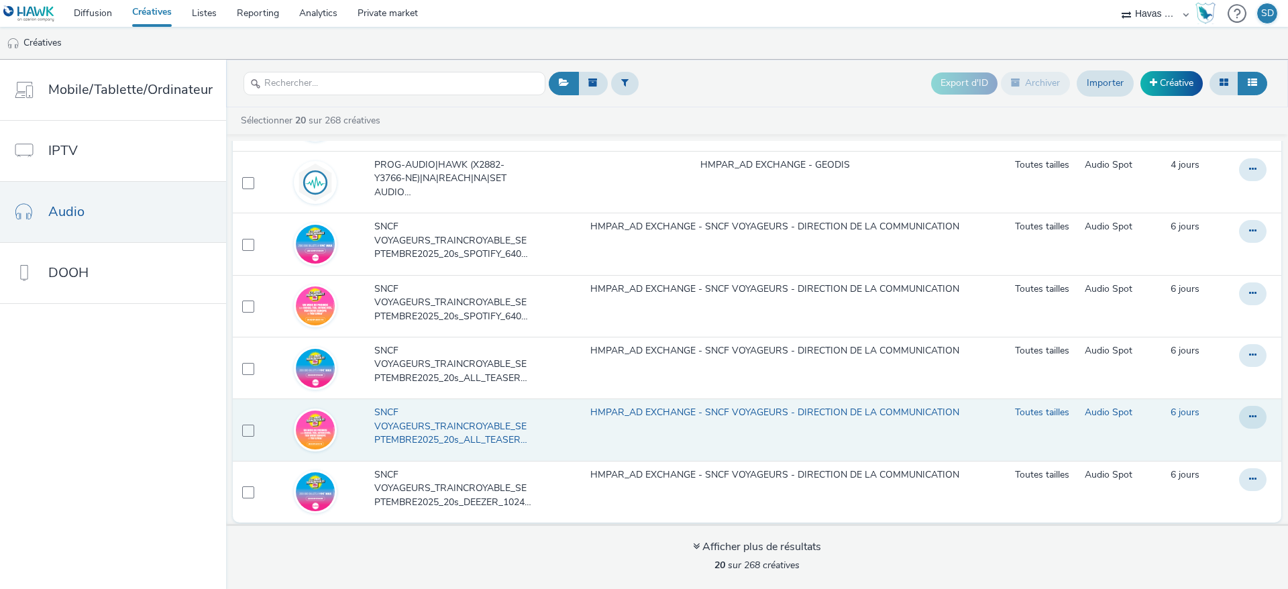
scroll to position [892, 0]
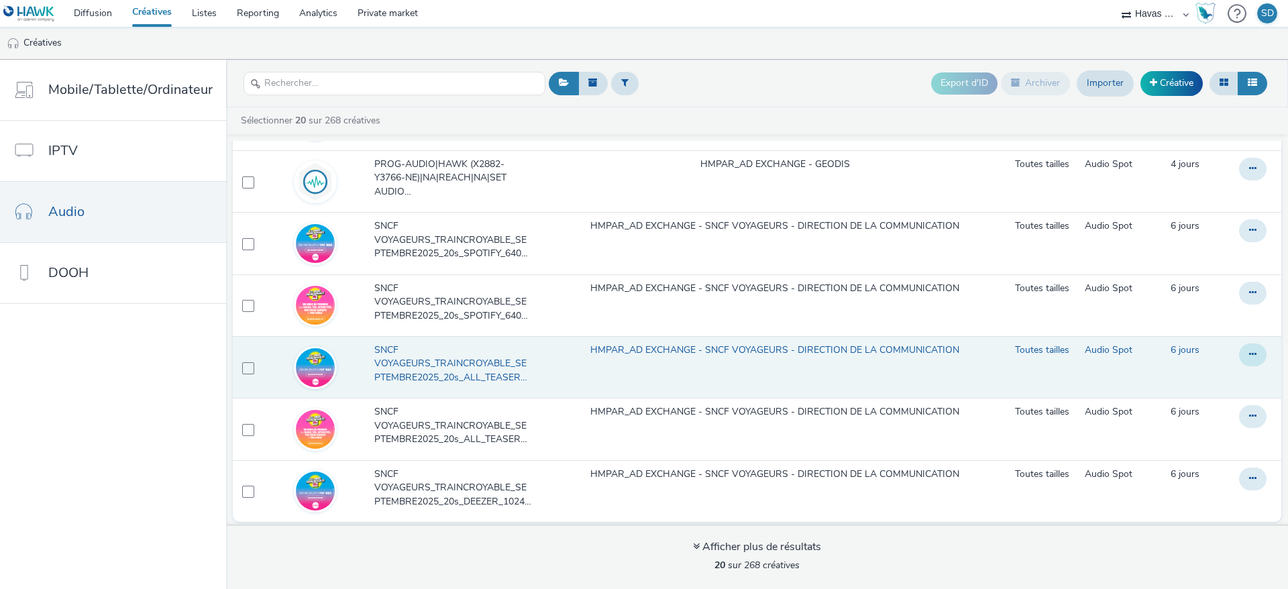
click at [1239, 364] on button at bounding box center [1253, 354] width 28 height 23
click at [1205, 412] on link "Dupliquer" at bounding box center [1216, 408] width 101 height 27
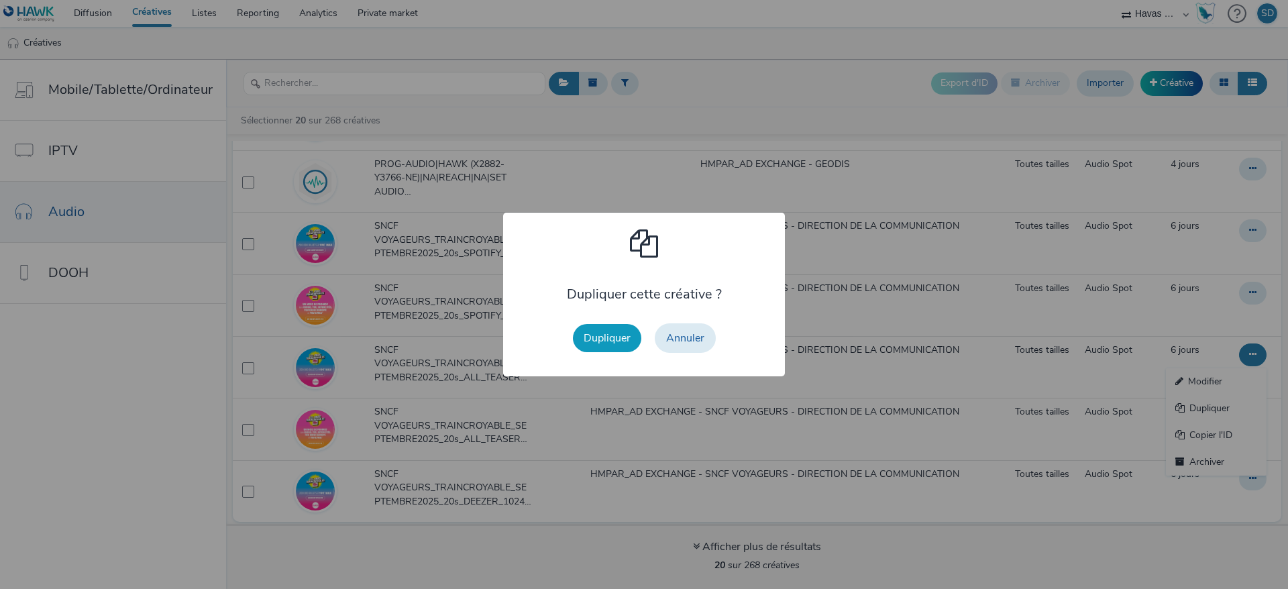
click at [593, 328] on button "Dupliquer" at bounding box center [607, 338] width 68 height 28
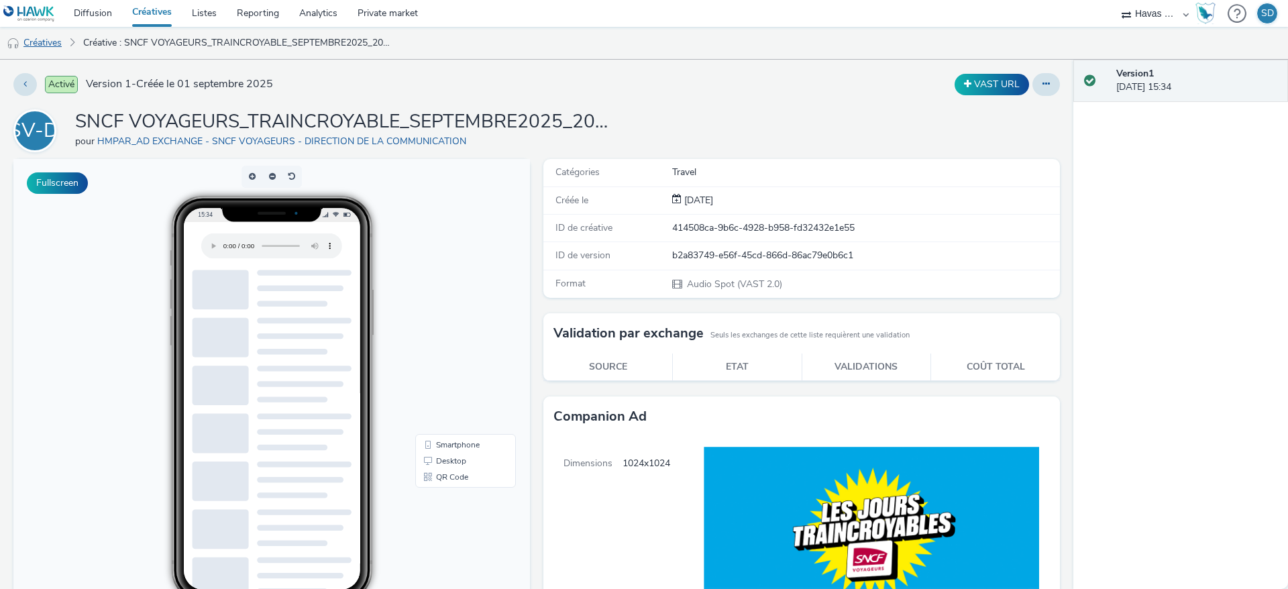
click at [36, 37] on link "Créatives" at bounding box center [34, 43] width 68 height 32
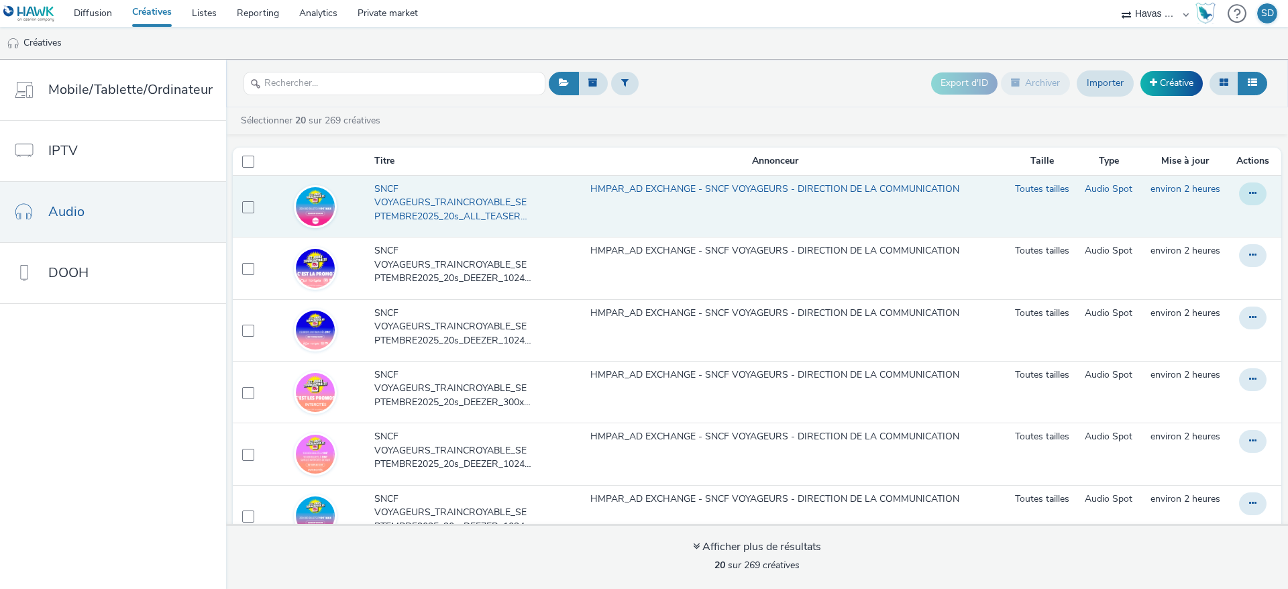
click at [1239, 191] on button at bounding box center [1253, 193] width 28 height 23
click at [1181, 221] on link "Modifier" at bounding box center [1216, 220] width 101 height 27
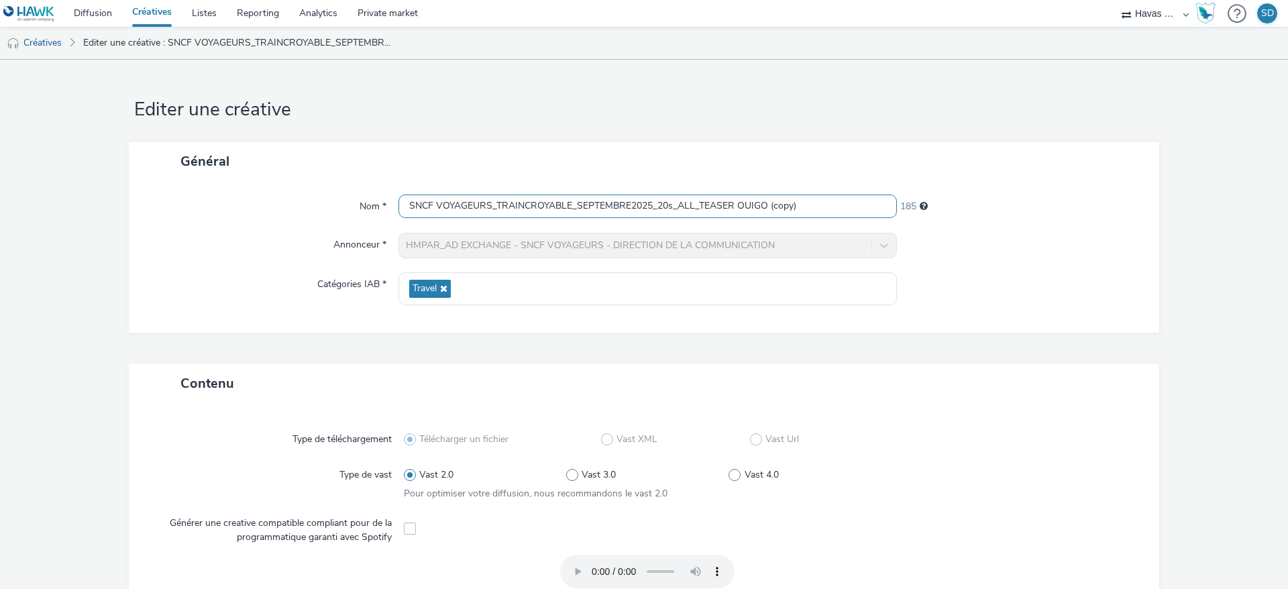
drag, startPoint x: 803, startPoint y: 213, endPoint x: 699, endPoint y: 210, distance: 104.0
click at [699, 210] on input "SNCF VOYAGEURS_TRAINCROYABLE_SEPTEMBRE2025_20s_ALL_TEASER OUIGO (copy)" at bounding box center [647, 206] width 498 height 23
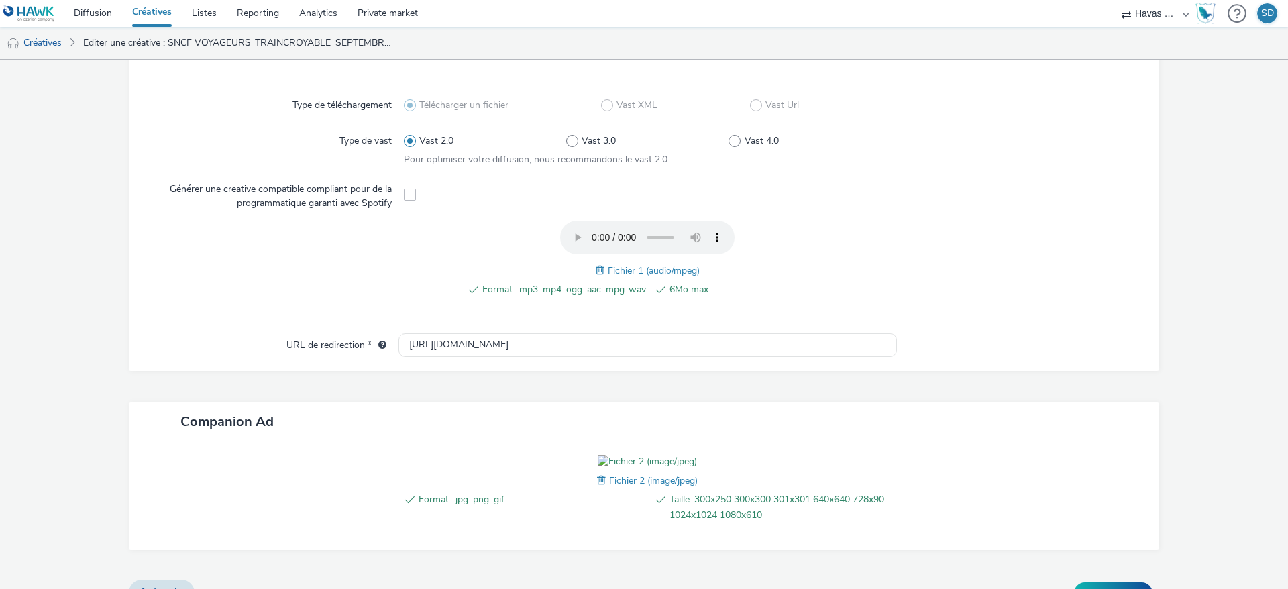
scroll to position [336, 0]
type input "SNCF VOYAGEURS_TRAINCROYABLE_SEPTEMBRE2025_20s_ALL_OUIGO"
click at [596, 264] on span at bounding box center [602, 268] width 12 height 15
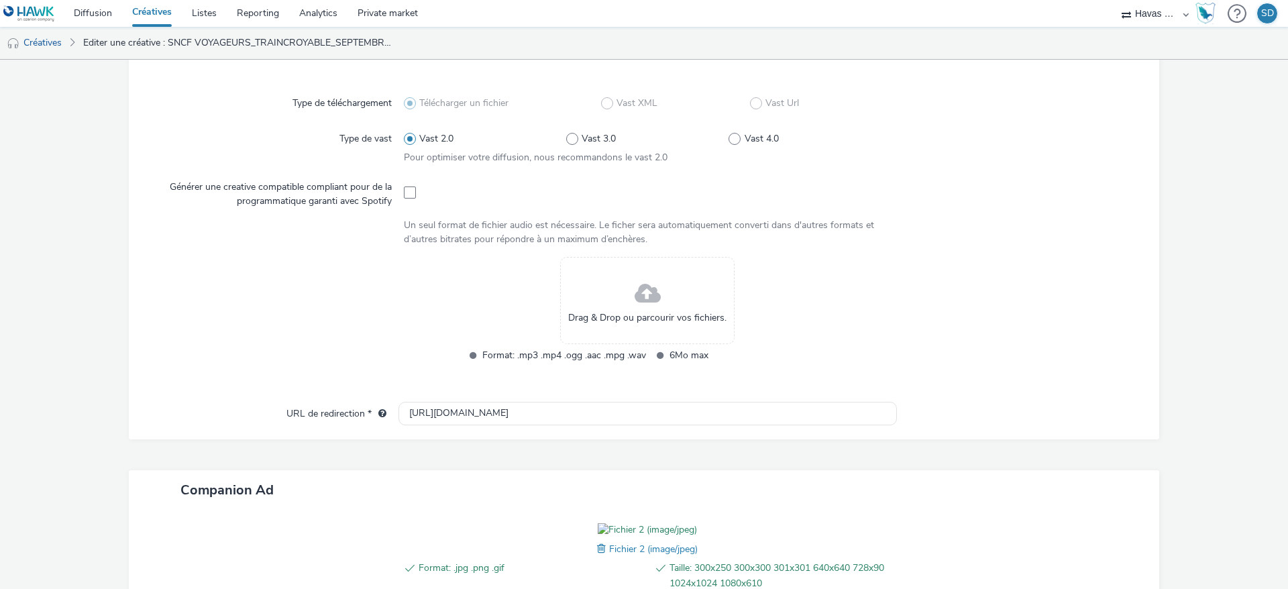
click at [635, 278] on span at bounding box center [648, 294] width 26 height 36
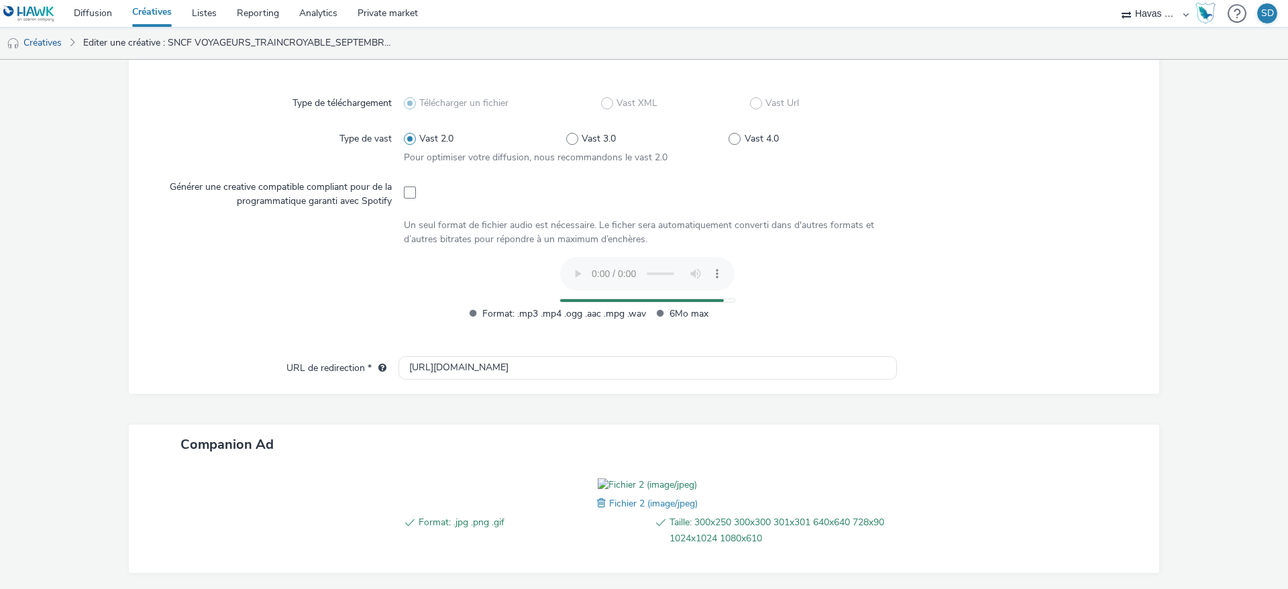
scroll to position [462, 0]
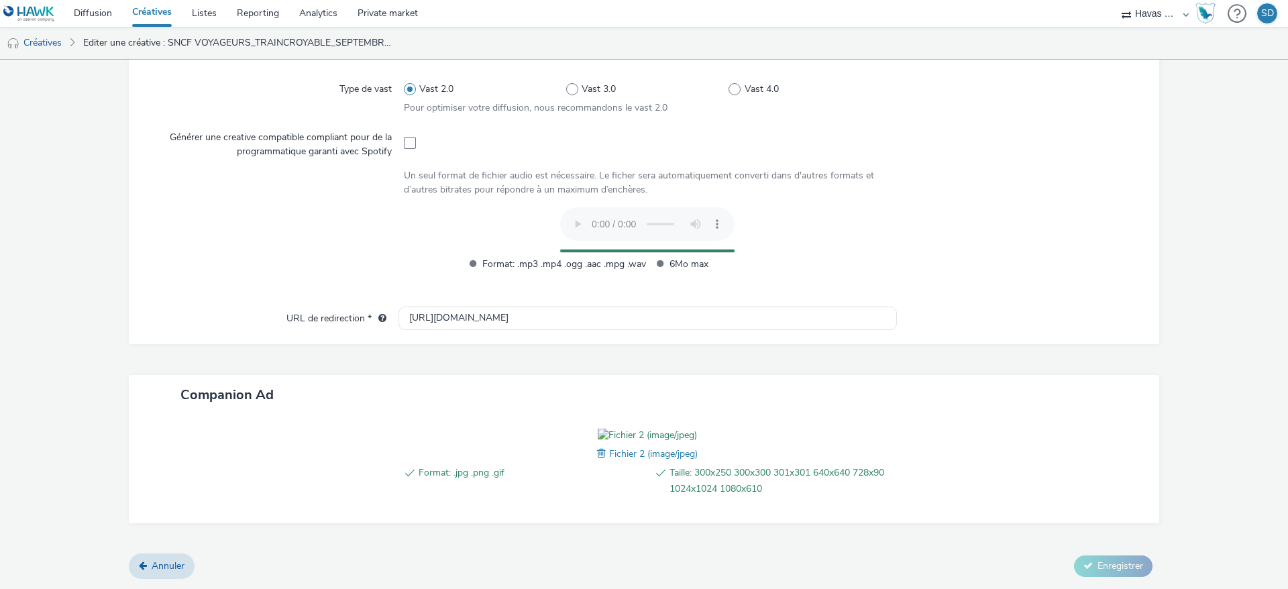
click at [597, 451] on span at bounding box center [603, 453] width 12 height 15
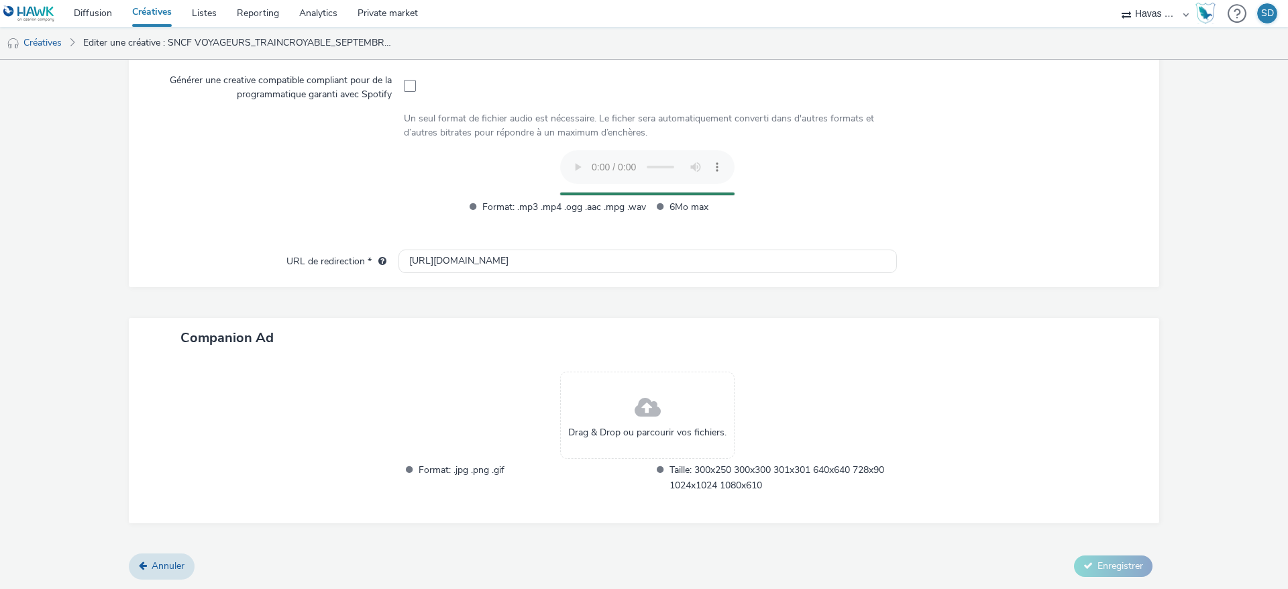
scroll to position [442, 0]
click at [634, 427] on span "Drag & Drop ou parcourir vos fichiers." at bounding box center [647, 433] width 158 height 13
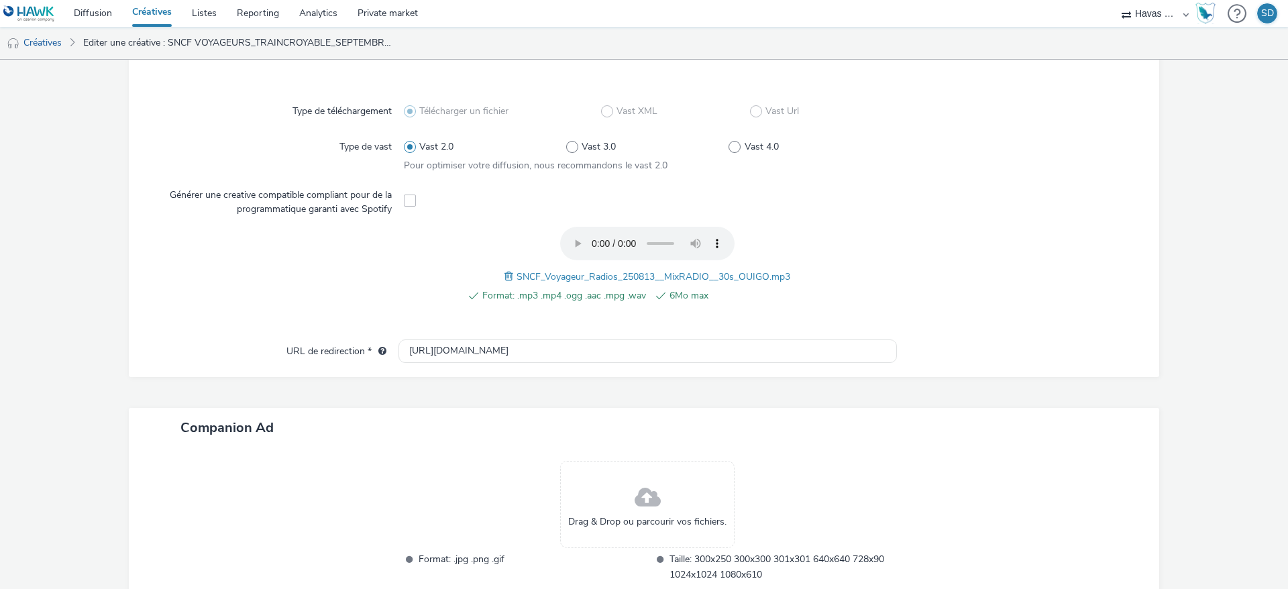
scroll to position [329, 0]
click at [665, 485] on div "Drag & Drop ou parcourir vos fichiers." at bounding box center [647, 503] width 174 height 87
click at [49, 53] on link "Créatives" at bounding box center [34, 43] width 68 height 32
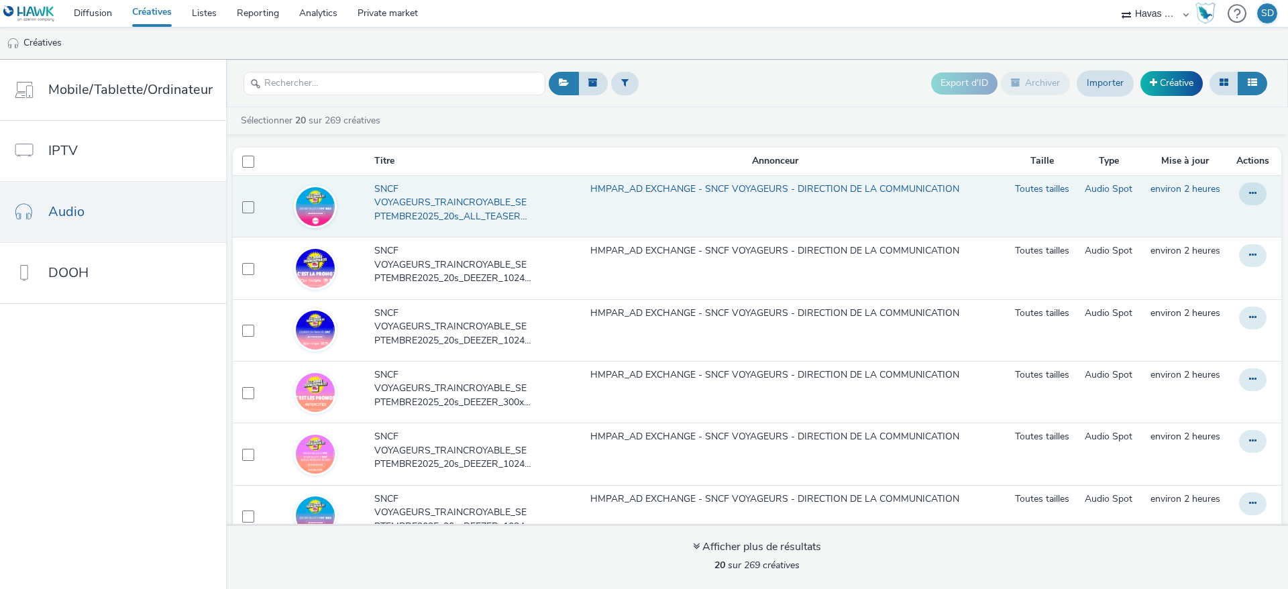
click at [466, 206] on span "SNCF VOYAGEURS_TRAINCROYABLE_SEPTEMBRE2025_20s_ALL_TEASER OUIGO (copy)" at bounding box center [455, 202] width 162 height 41
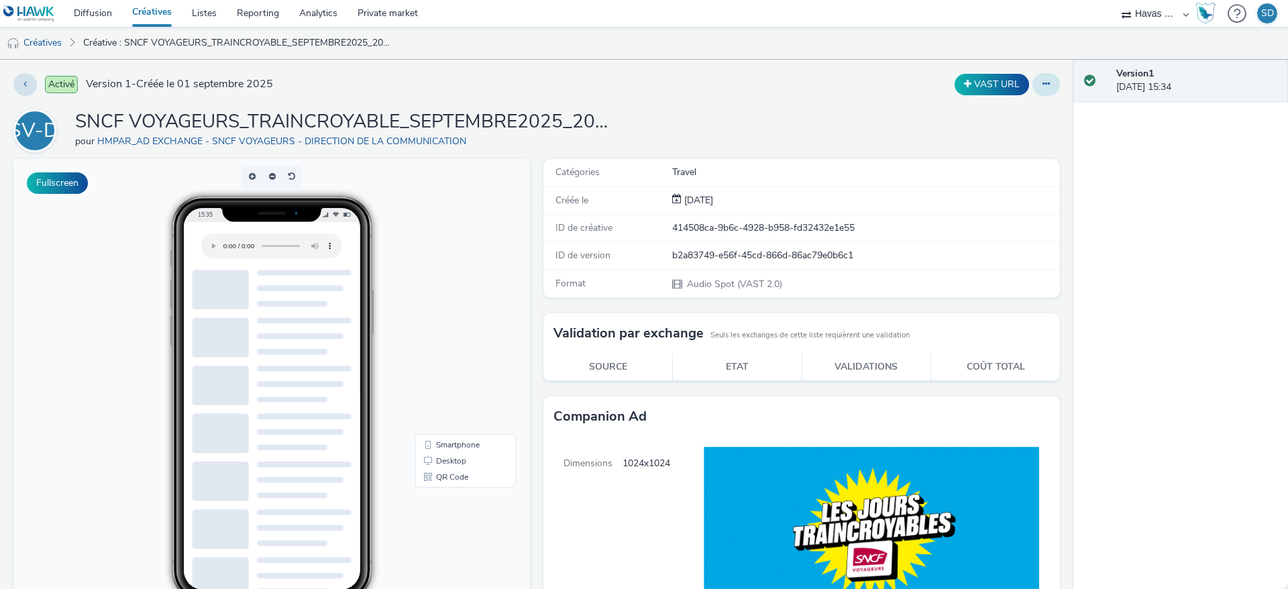
click at [1036, 83] on button at bounding box center [1046, 84] width 28 height 23
click at [1010, 119] on link "Modifier" at bounding box center [1009, 111] width 101 height 27
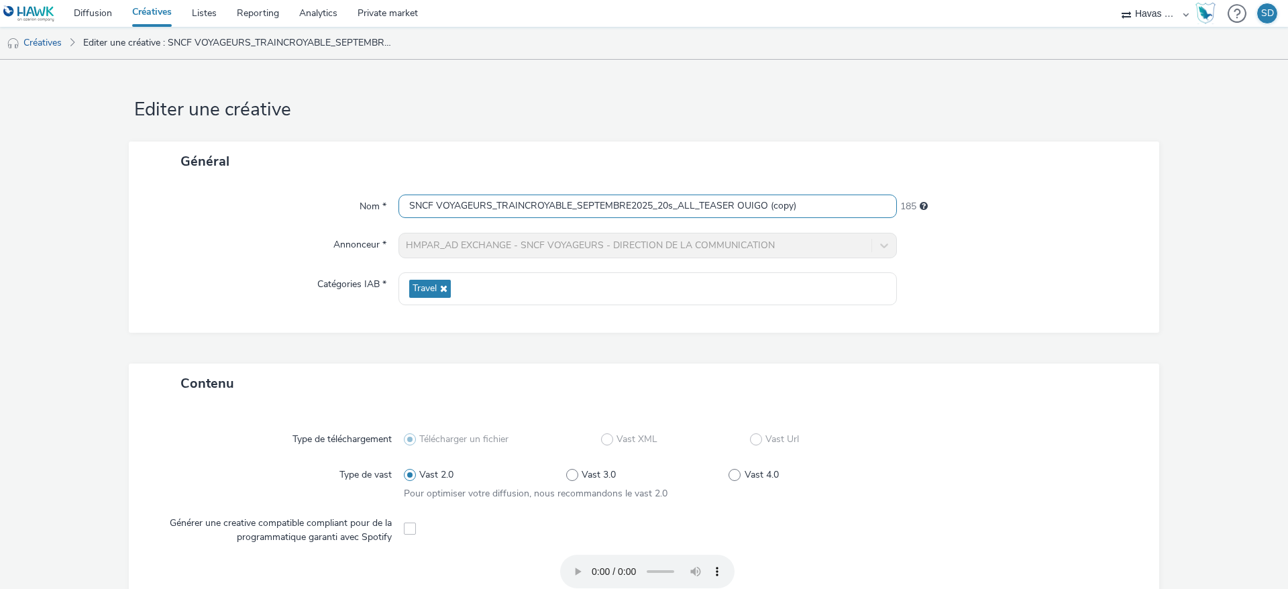
drag, startPoint x: 794, startPoint y: 203, endPoint x: 699, endPoint y: 207, distance: 94.6
click at [699, 207] on input "SNCF VOYAGEURS_TRAINCROYABLE_SEPTEMBRE2025_20s_ALL_TEASER OUIGO (copy)" at bounding box center [647, 206] width 498 height 23
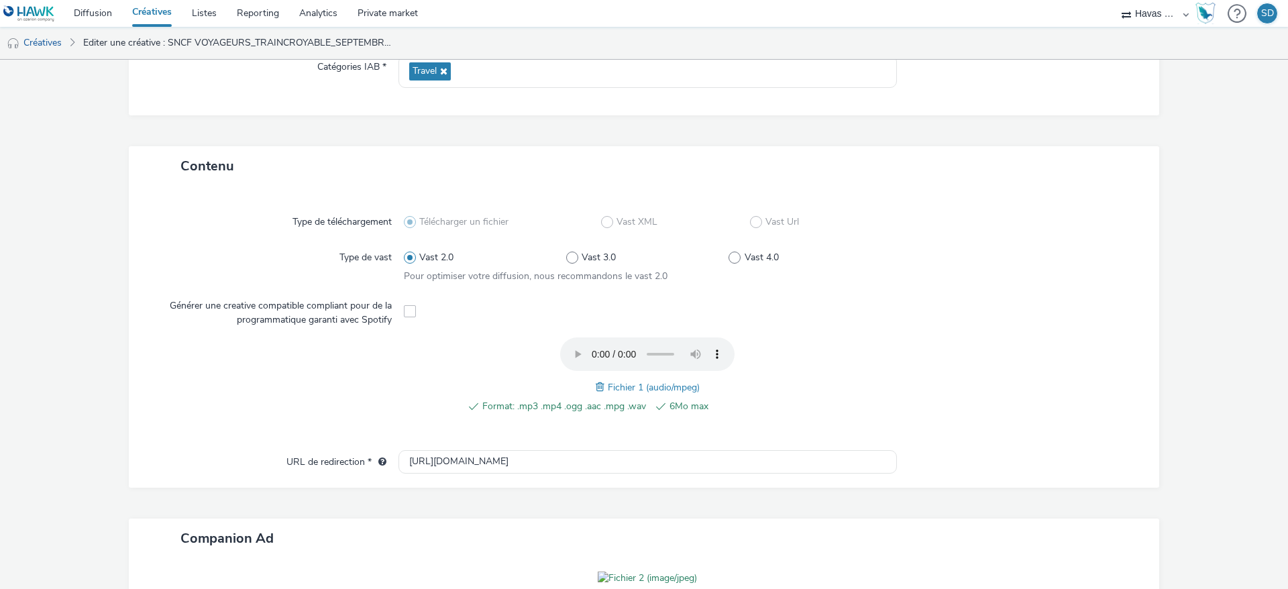
scroll to position [437, 0]
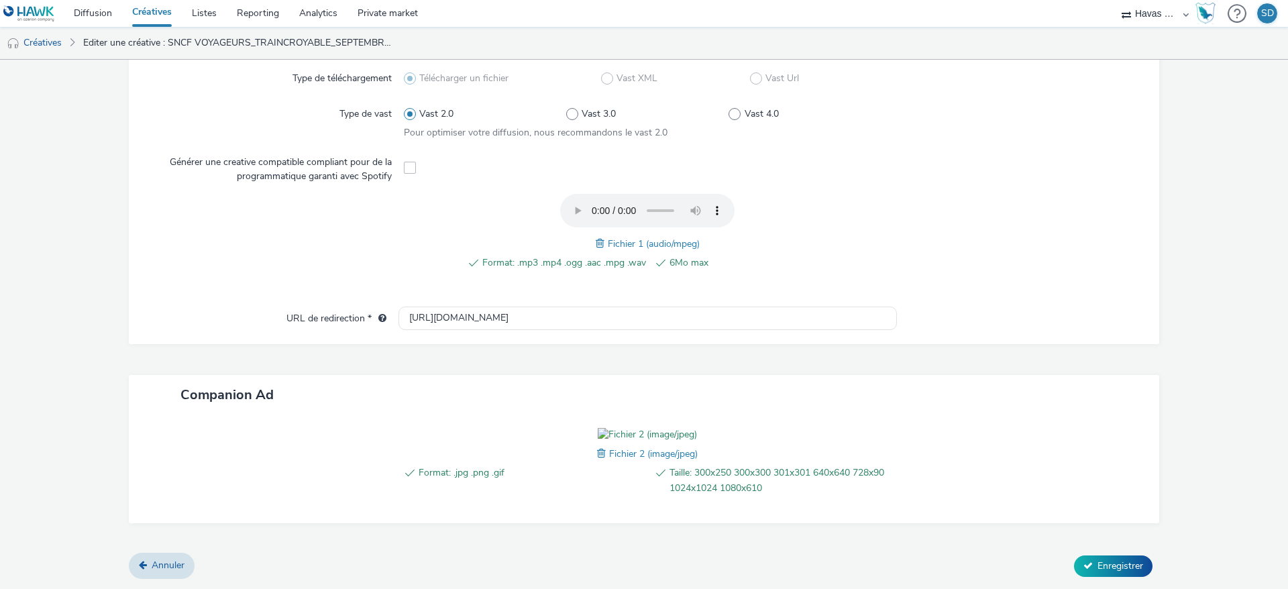
type input "SNCF VOYAGEURS_TRAINCROYABLE_SEPTEMBRE2025_20s_ALL_OUIGO"
click at [585, 452] on div "Format: .jpg .png .gif Taille: 300x250 300x300 301x301 640x640 728x90 1024x1024…" at bounding box center [647, 468] width 498 height 81
click at [597, 452] on span at bounding box center [603, 453] width 12 height 15
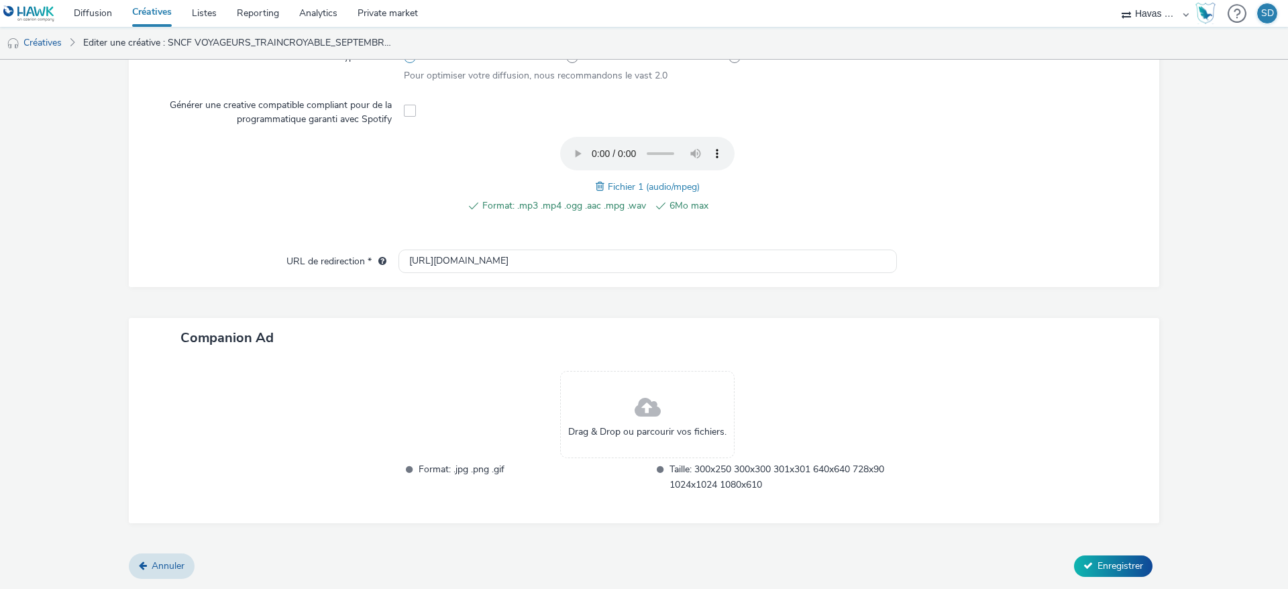
scroll to position [417, 0]
click at [635, 415] on span at bounding box center [648, 410] width 26 height 36
click at [596, 188] on span at bounding box center [602, 187] width 12 height 15
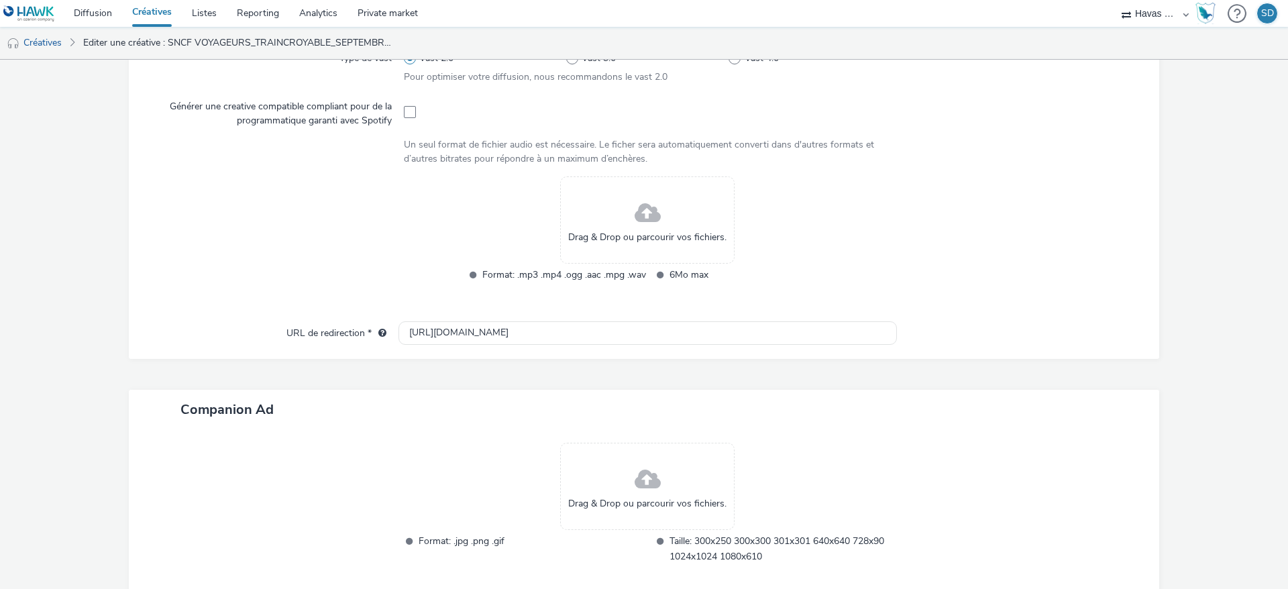
click at [625, 203] on div "Drag & Drop ou parcourir vos fichiers." at bounding box center [647, 219] width 174 height 87
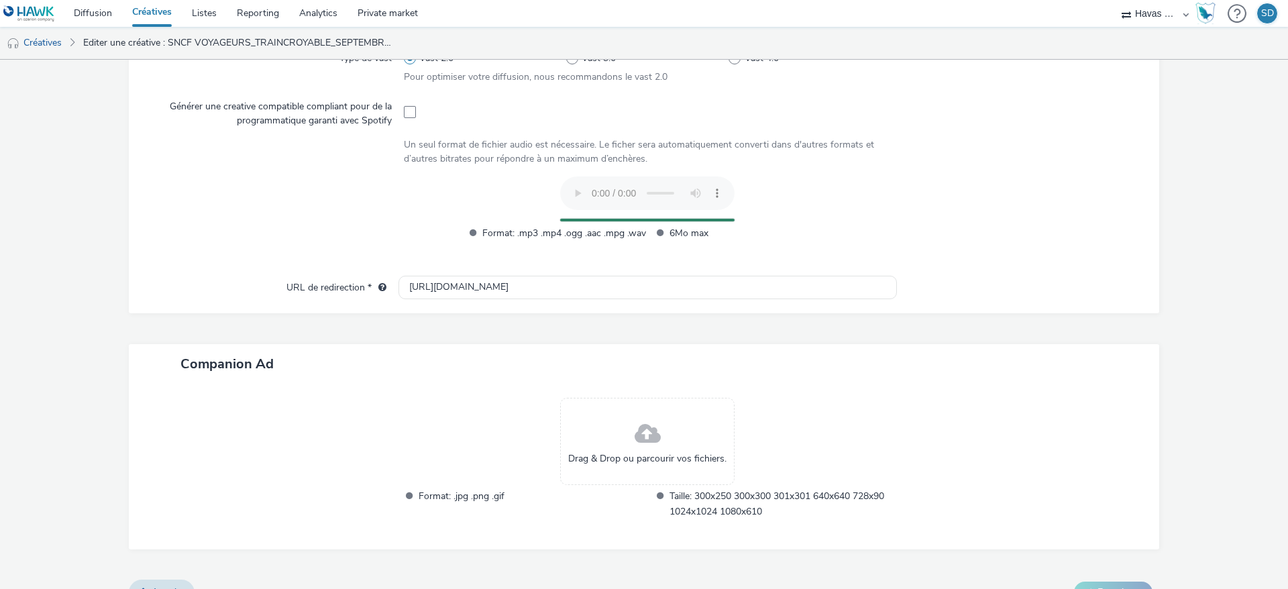
click at [637, 437] on span at bounding box center [648, 435] width 26 height 36
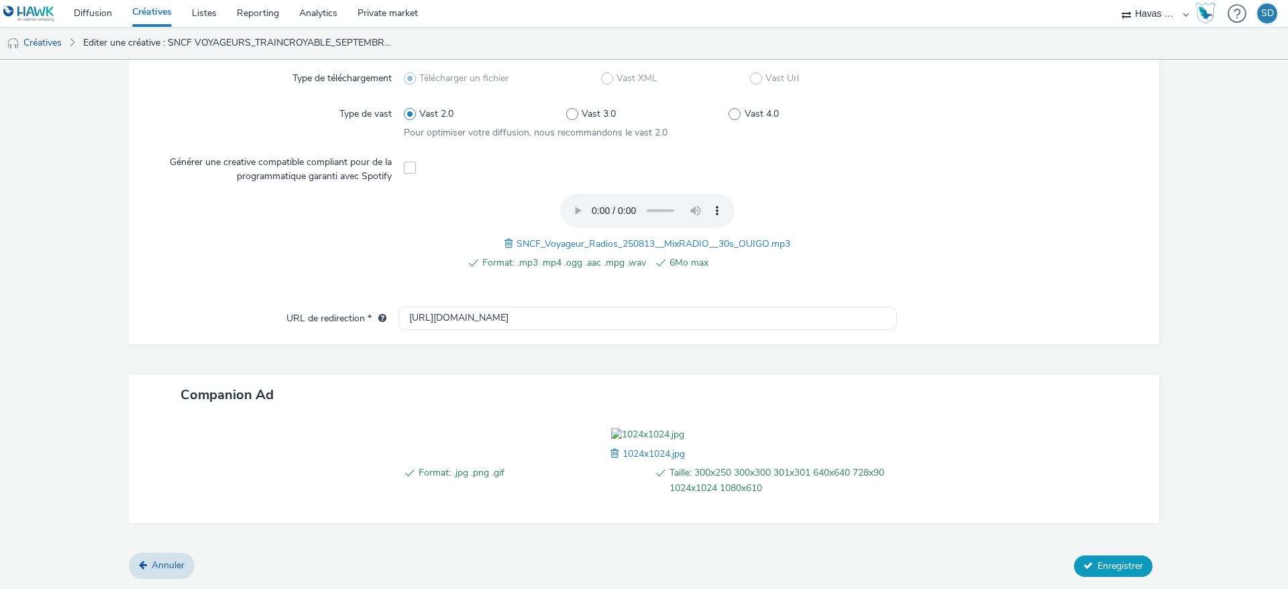
click at [1098, 572] on span "Enregistrer" at bounding box center [1120, 565] width 46 height 13
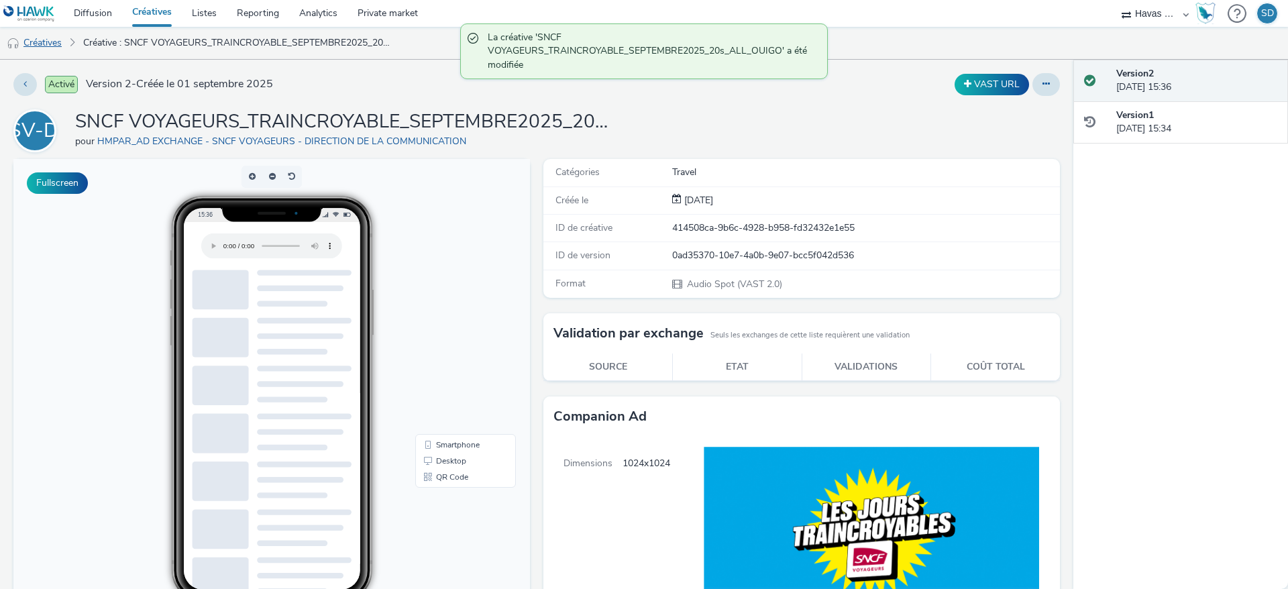
click at [40, 39] on link "Créatives" at bounding box center [34, 43] width 68 height 32
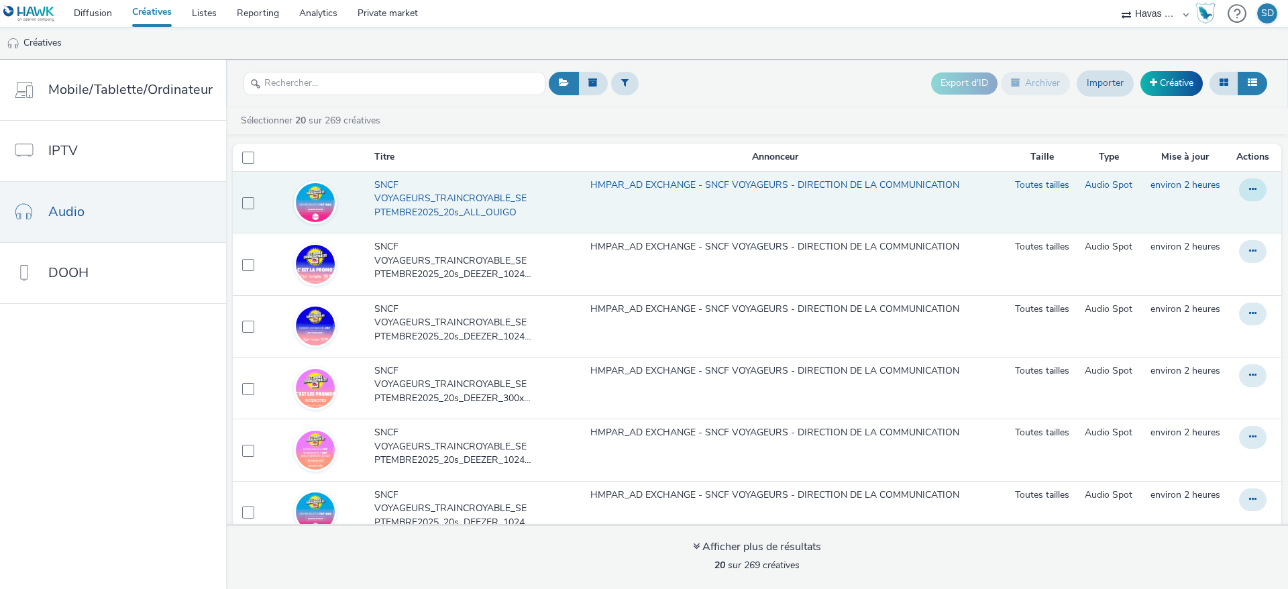
click at [1239, 195] on button at bounding box center [1253, 189] width 28 height 23
click at [1203, 245] on link "Dupliquer" at bounding box center [1216, 243] width 101 height 27
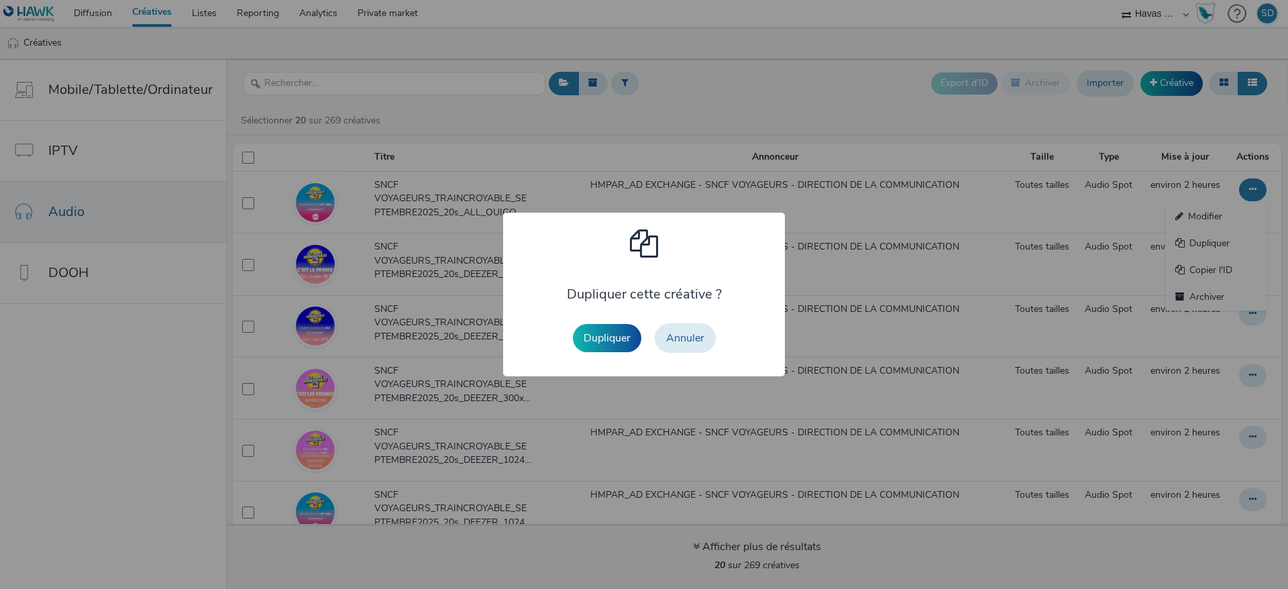
click at [716, 337] on div "Dupliquer Annuler" at bounding box center [644, 338] width 156 height 43
click at [687, 335] on button "Annuler" at bounding box center [685, 338] width 61 height 30
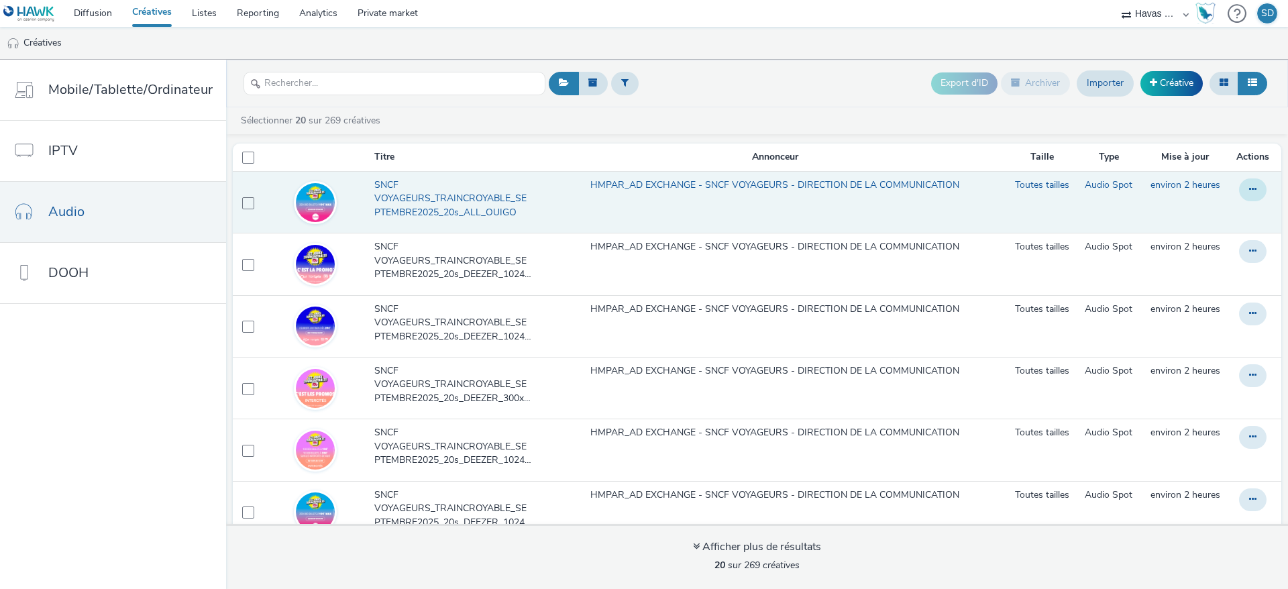
click at [1239, 193] on button at bounding box center [1253, 189] width 28 height 23
click at [1188, 246] on link "Dupliquer" at bounding box center [1216, 243] width 101 height 27
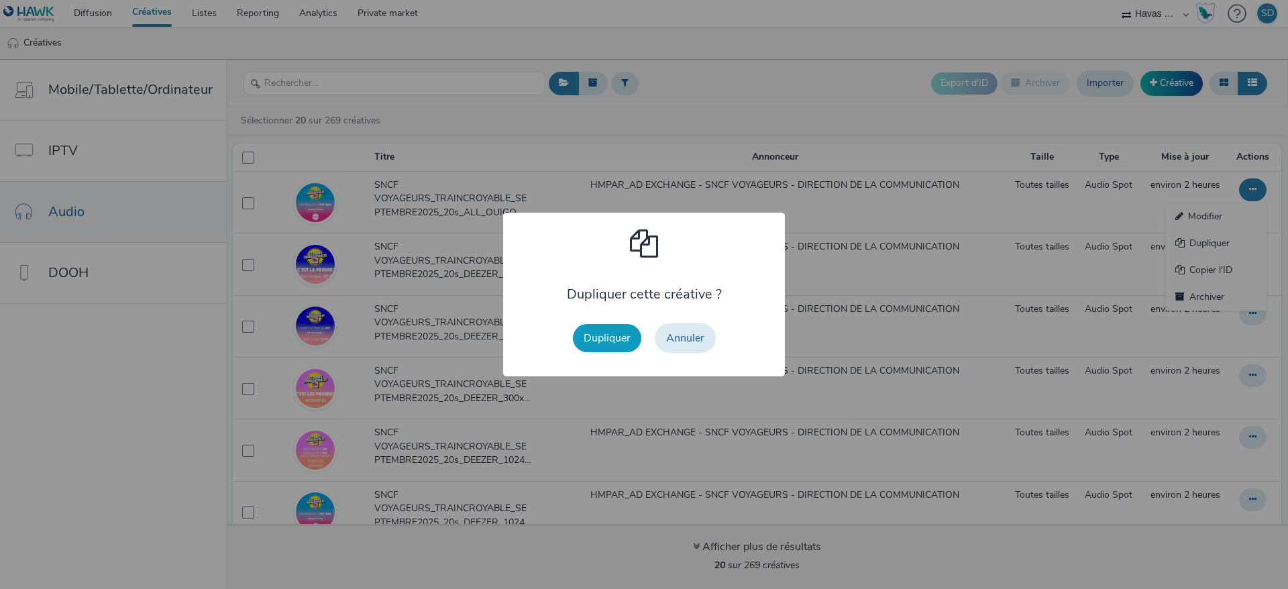
click at [602, 336] on button "Dupliquer" at bounding box center [607, 338] width 68 height 28
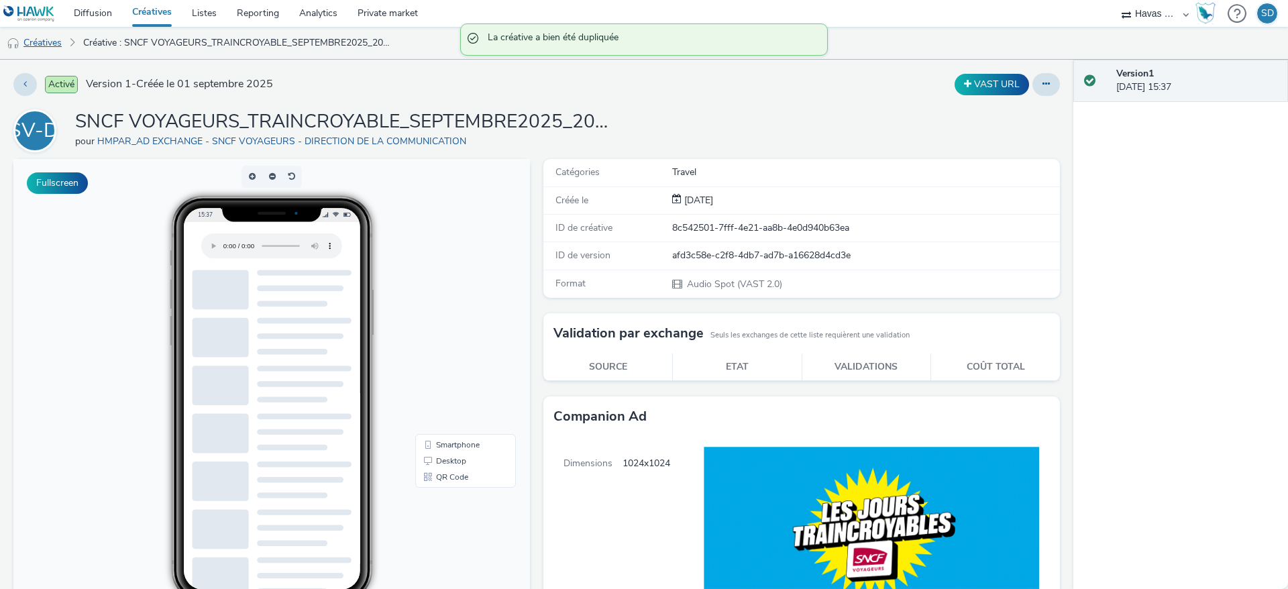
click at [64, 46] on link "Créatives" at bounding box center [34, 43] width 68 height 32
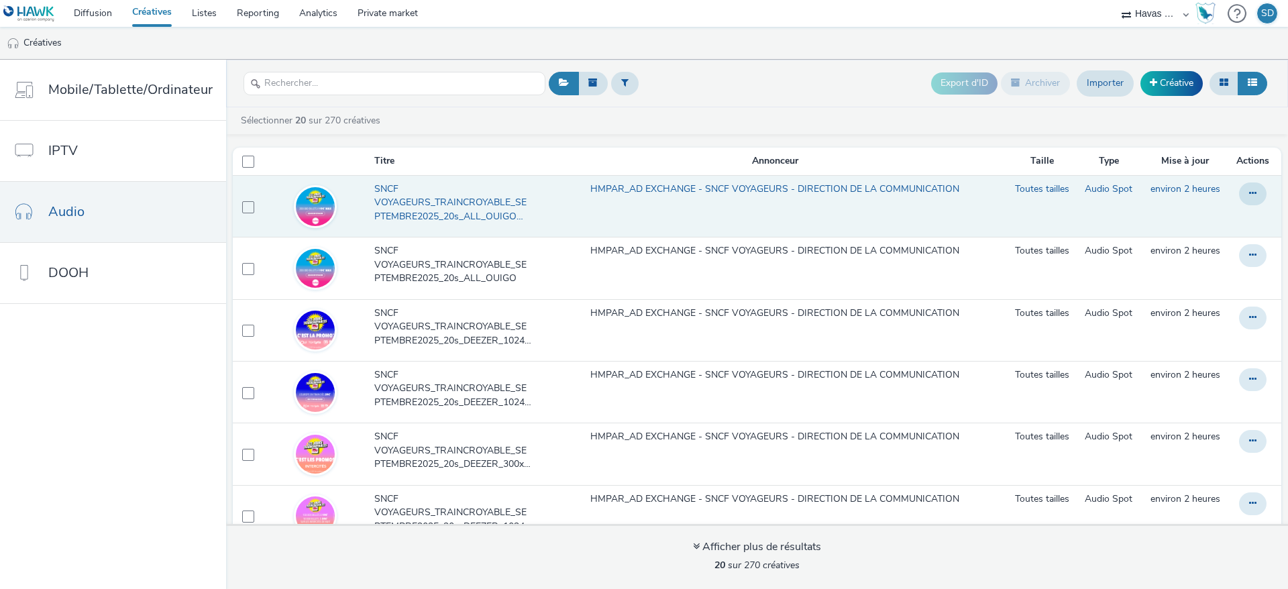
click at [447, 202] on span "SNCF VOYAGEURS_TRAINCROYABLE_SEPTEMBRE2025_20s_ALL_OUIGO (copy)" at bounding box center [455, 202] width 162 height 41
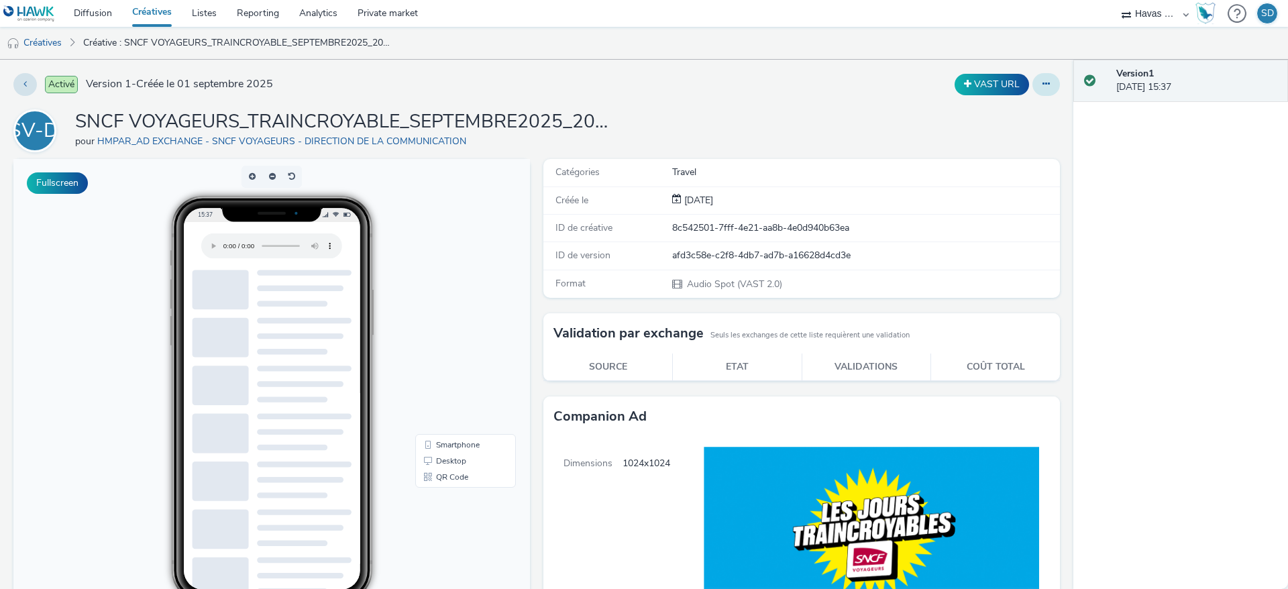
click at [1036, 91] on button at bounding box center [1046, 84] width 28 height 23
click at [1015, 117] on link "Modifier" at bounding box center [1009, 111] width 101 height 27
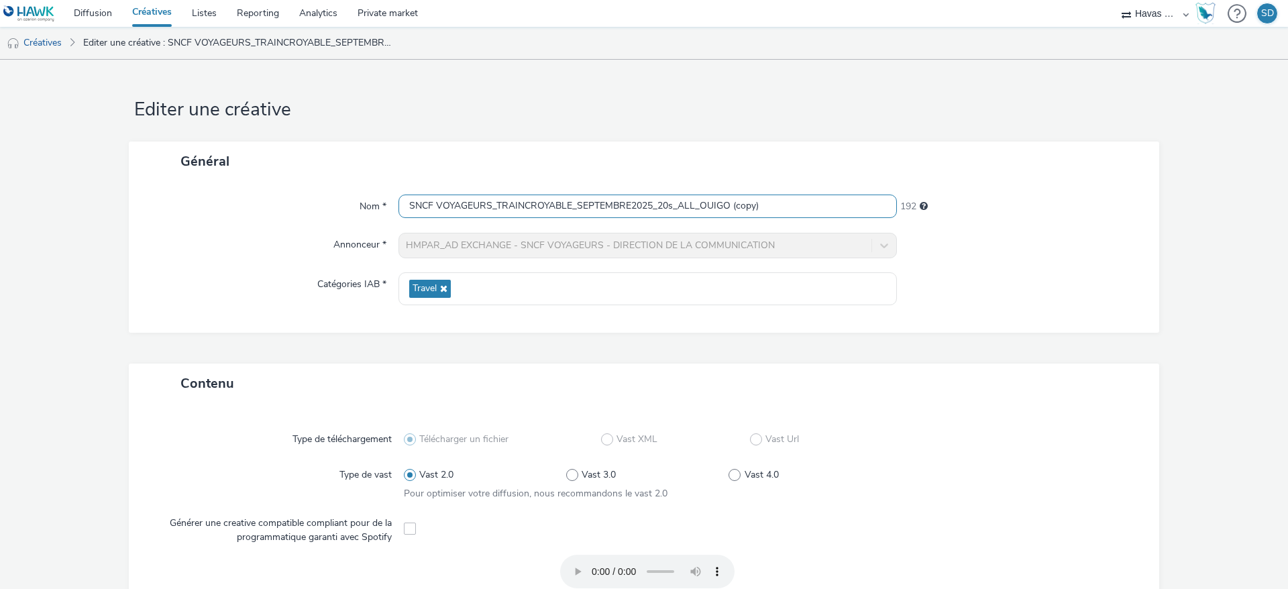
drag, startPoint x: 792, startPoint y: 205, endPoint x: 700, endPoint y: 202, distance: 91.9
click at [700, 202] on input "SNCF VOYAGEURS_TRAINCROYABLE_SEPTEMBRE2025_20s_ALL_OUIGO (copy)" at bounding box center [647, 206] width 498 height 23
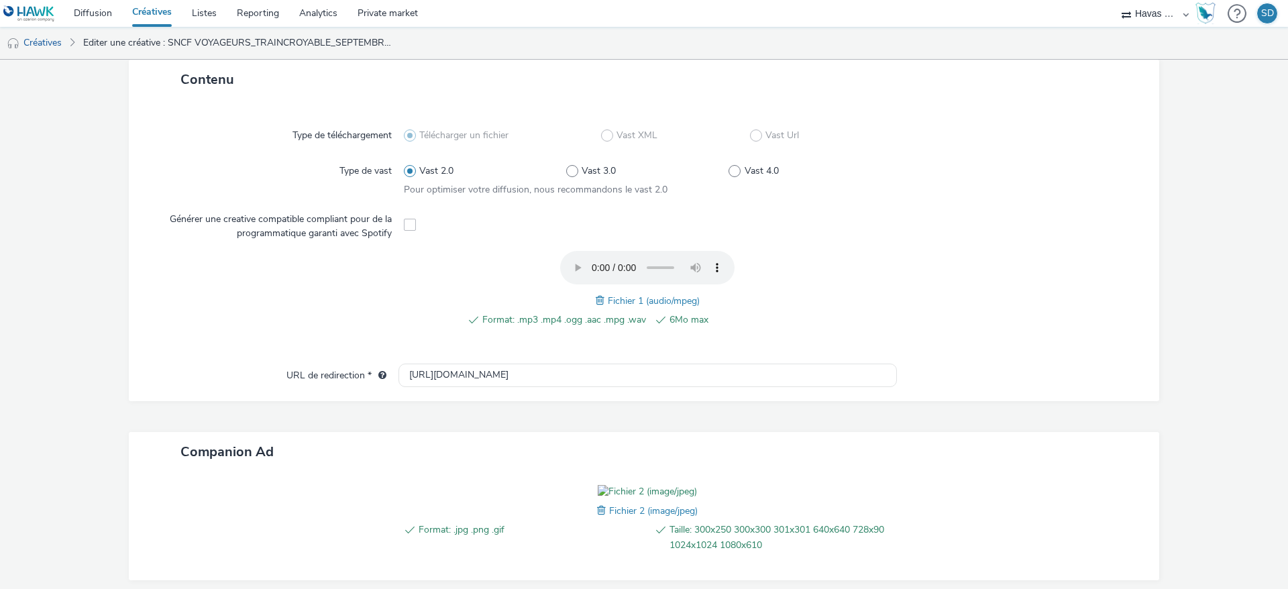
scroll to position [437, 0]
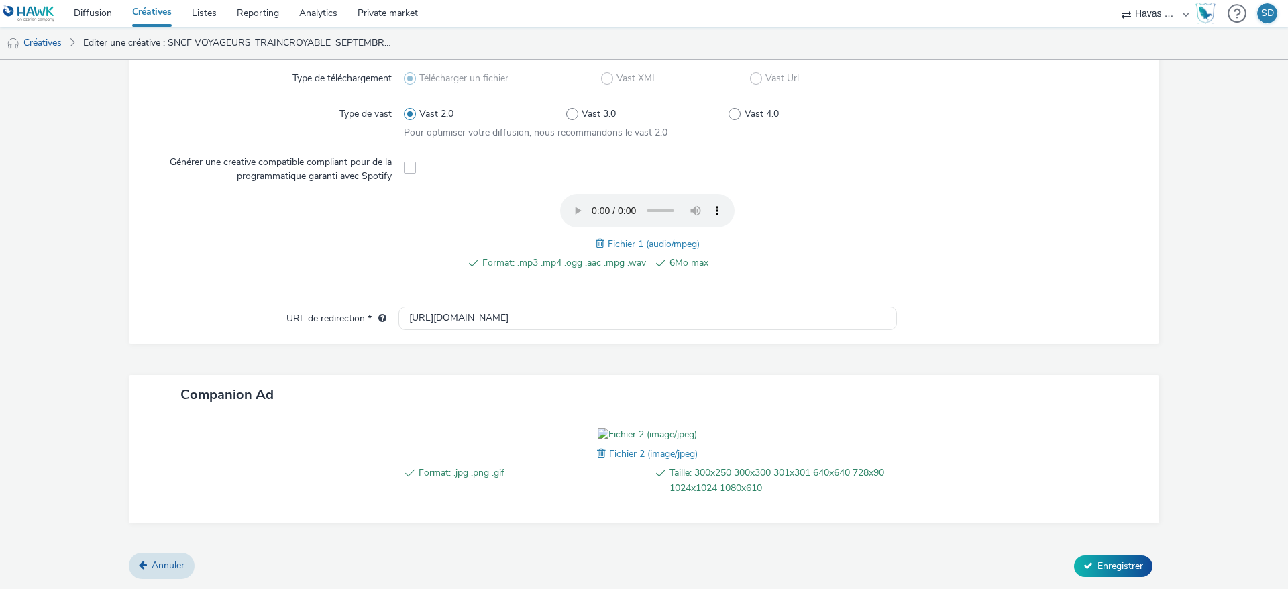
type input "SNCF VOYAGEURS_TRAINCROYABLE_SEPTEMBRE2025_20s_ALL_INTERCITE"
click at [597, 456] on span at bounding box center [603, 453] width 12 height 15
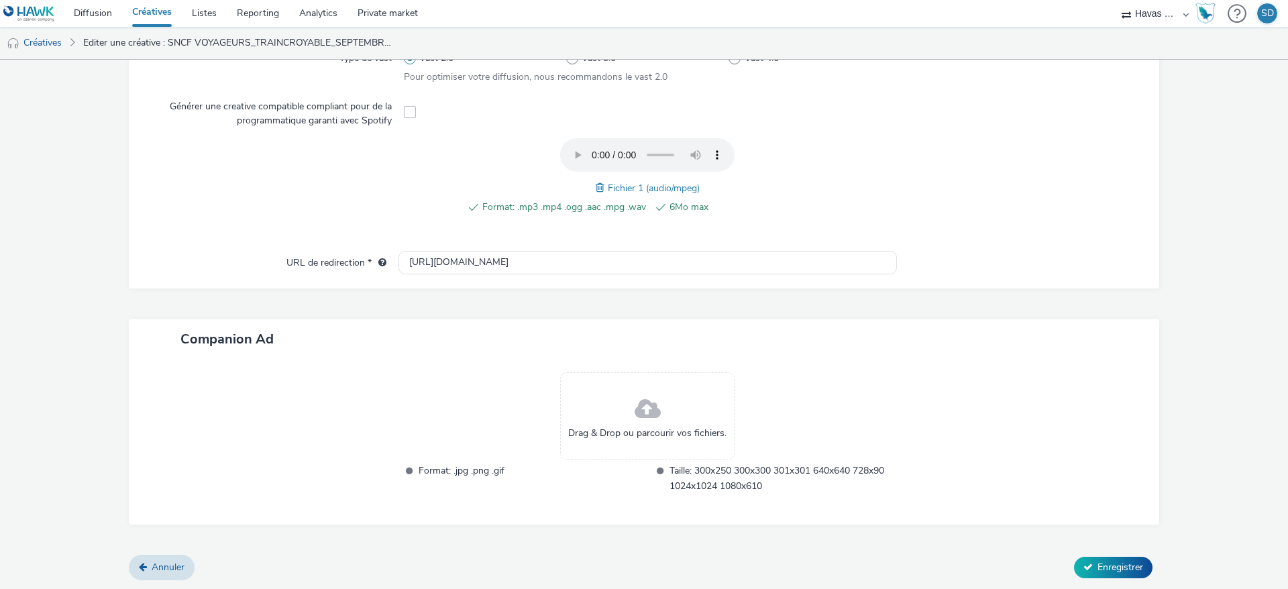
click at [658, 409] on div "Drag & Drop ou parcourir vos fichiers." at bounding box center [647, 415] width 174 height 87
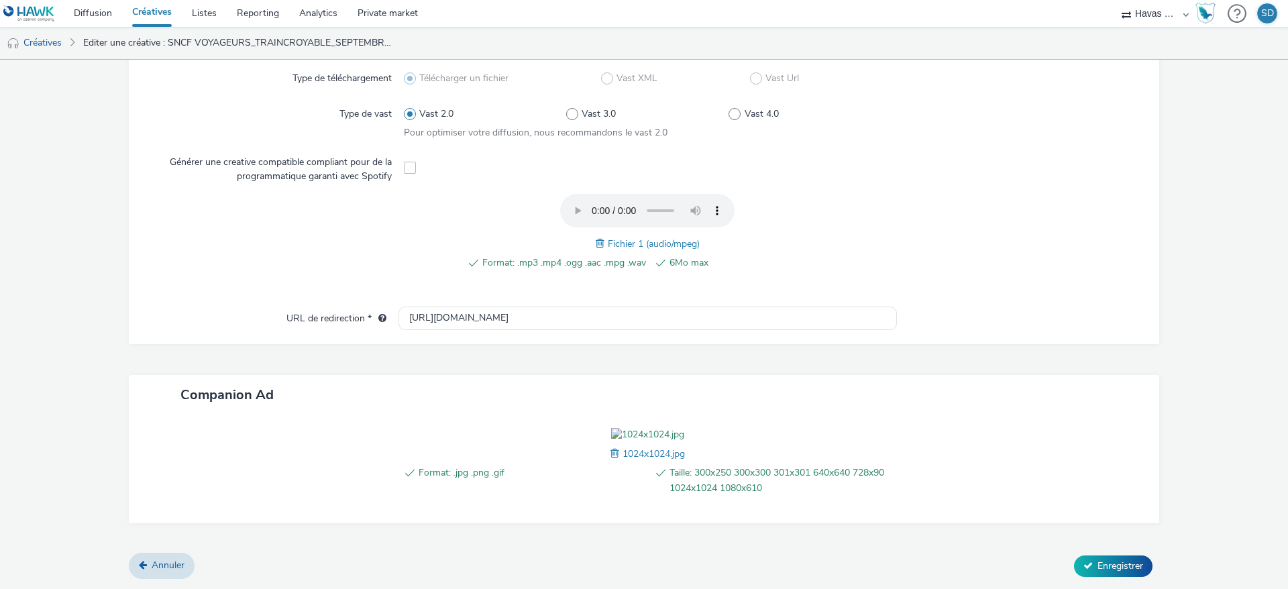
click at [596, 236] on span at bounding box center [602, 243] width 12 height 15
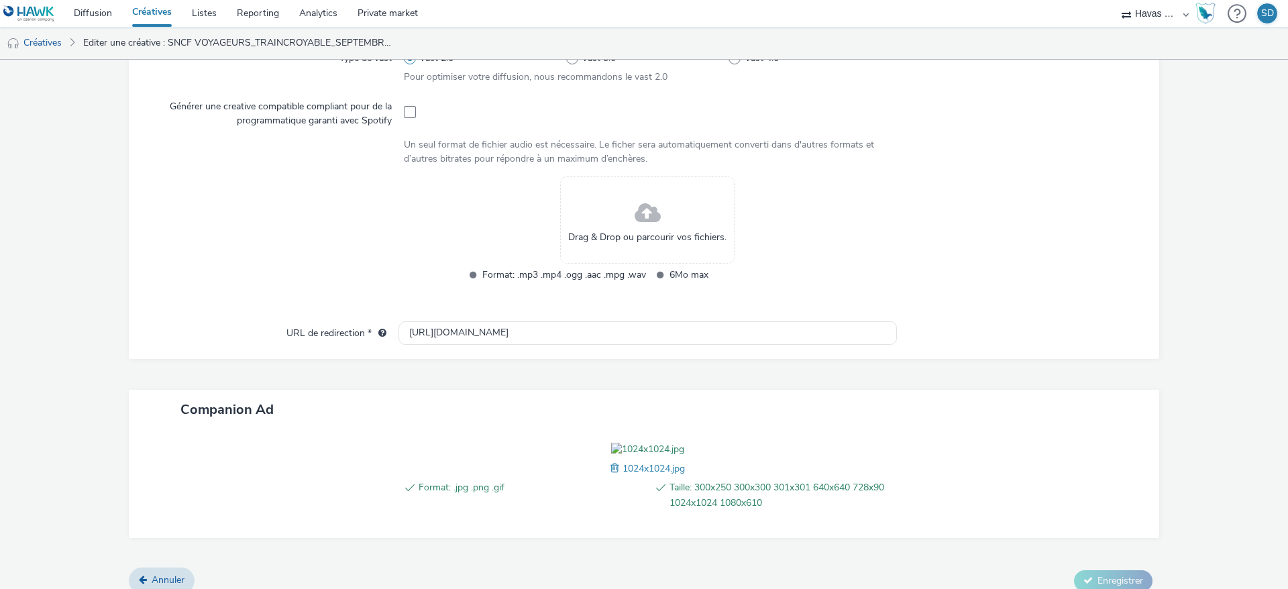
click at [635, 210] on span at bounding box center [648, 214] width 26 height 36
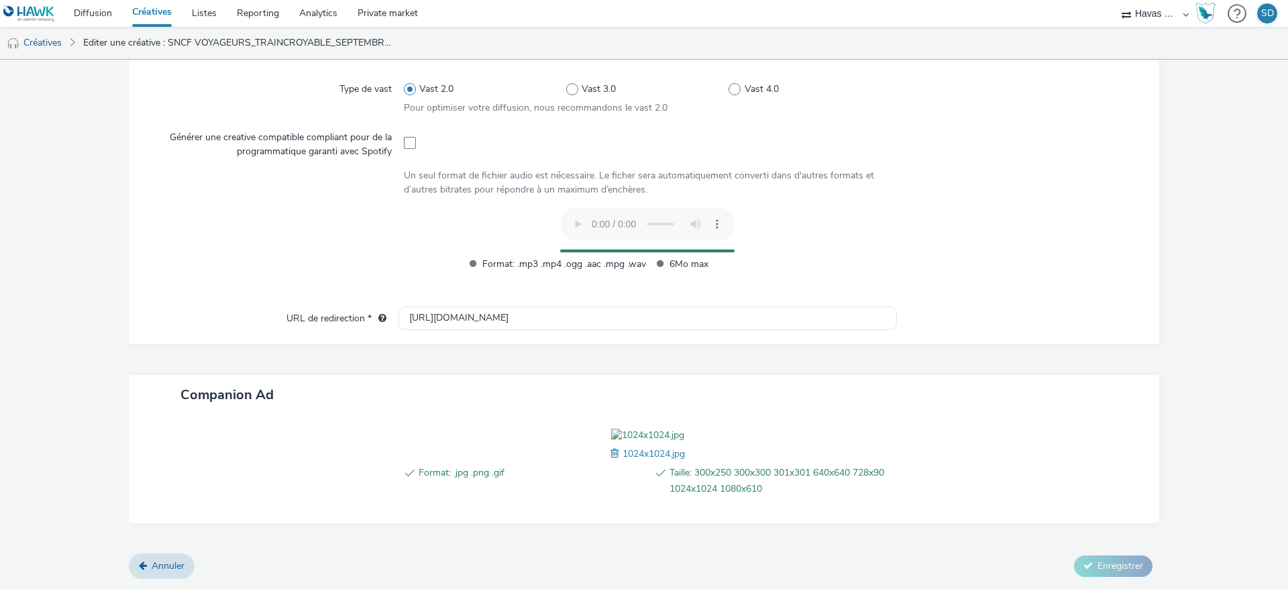
scroll to position [437, 0]
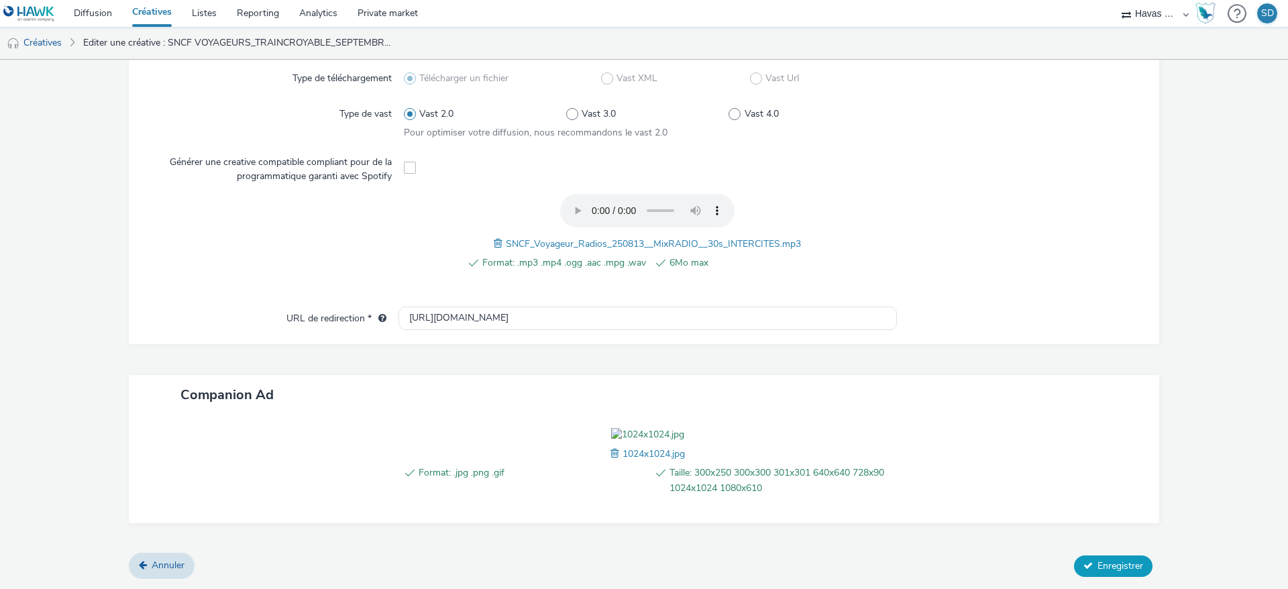
click at [1097, 559] on span "Enregistrer" at bounding box center [1120, 565] width 46 height 13
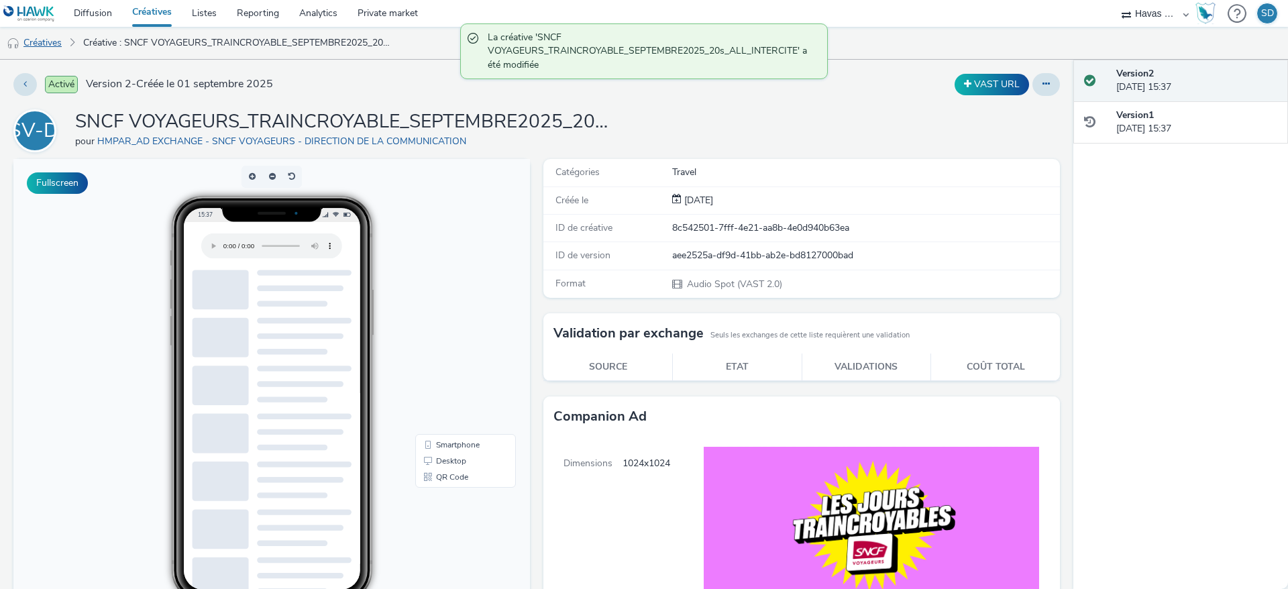
click at [56, 33] on link "Créatives" at bounding box center [34, 43] width 68 height 32
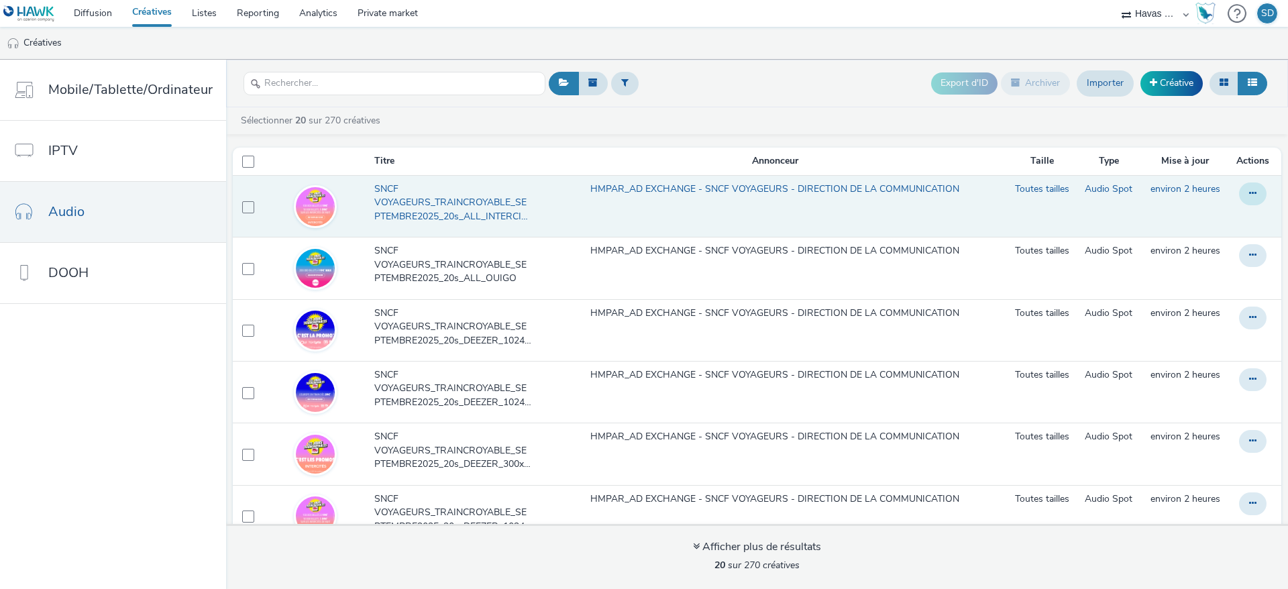
click at [1239, 191] on button at bounding box center [1253, 193] width 28 height 23
click at [1199, 249] on link "Dupliquer" at bounding box center [1216, 247] width 101 height 27
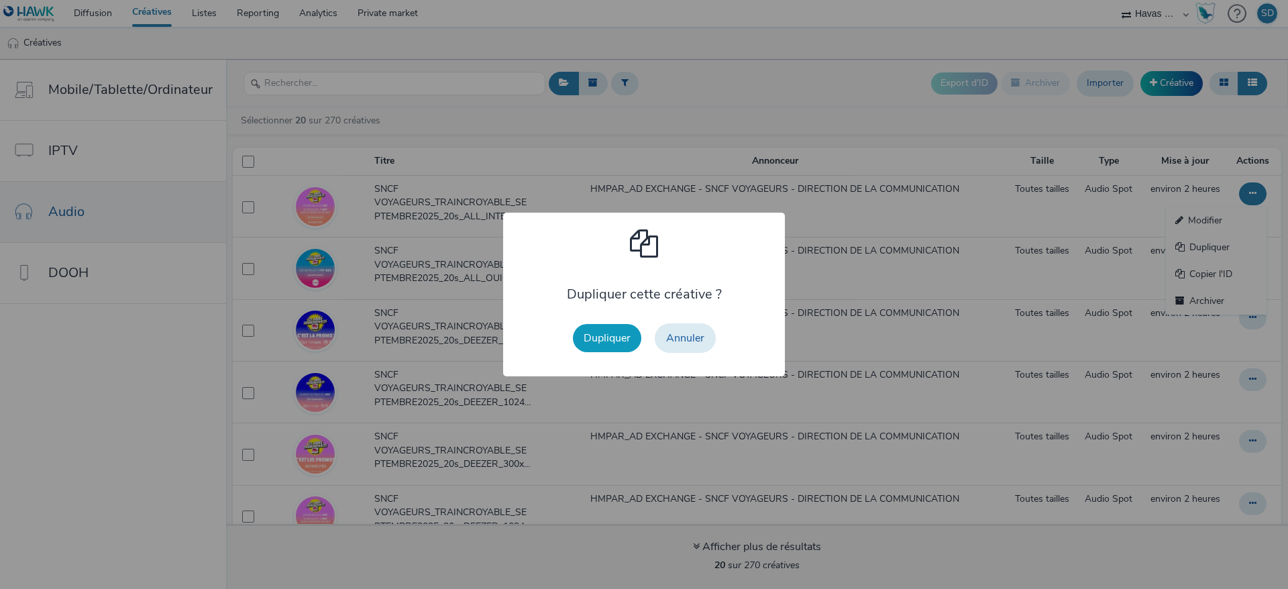
click at [591, 347] on button "Dupliquer" at bounding box center [607, 338] width 68 height 28
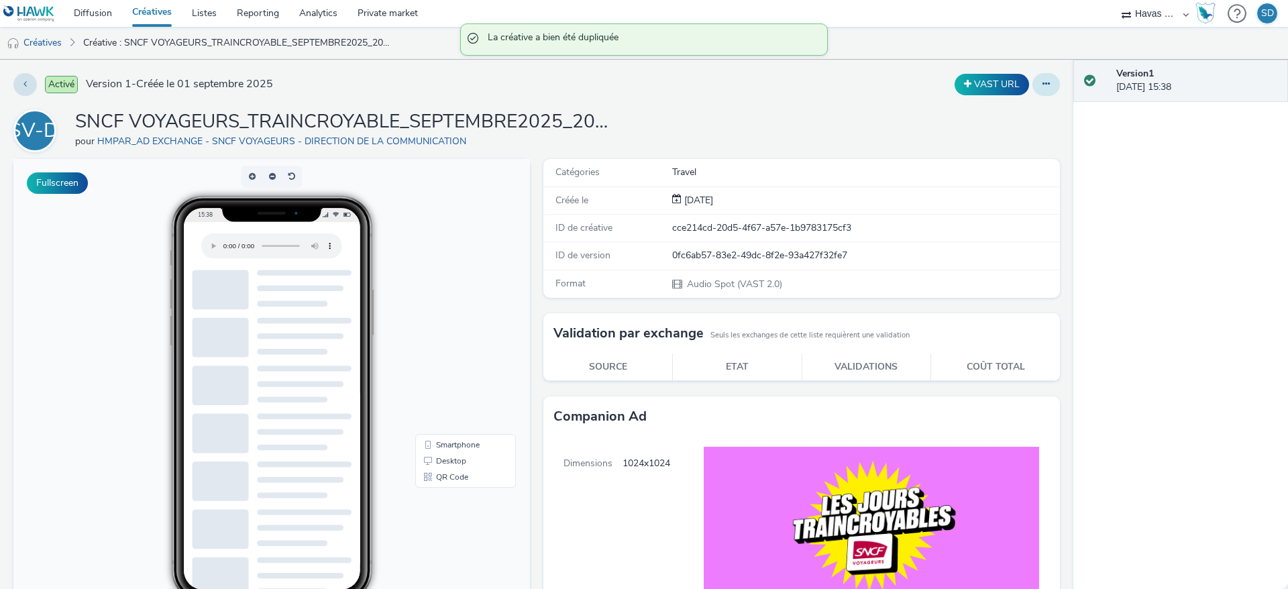
click at [1034, 94] on button at bounding box center [1046, 84] width 28 height 23
click at [1014, 114] on link "Modifier" at bounding box center [1009, 111] width 101 height 27
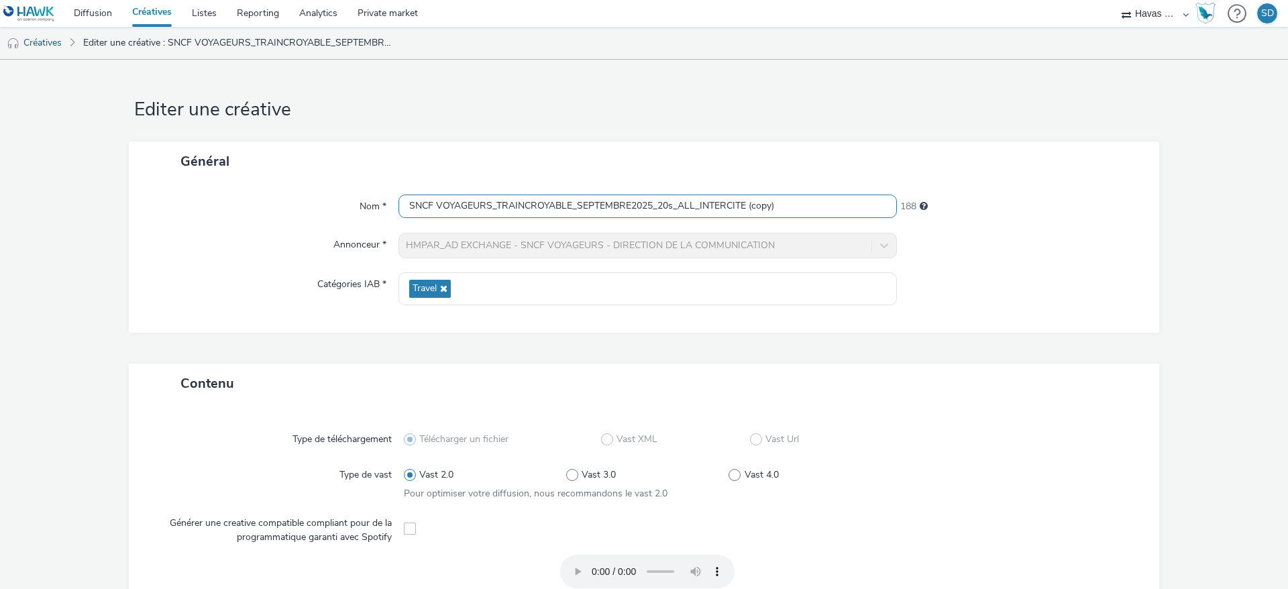
drag, startPoint x: 786, startPoint y: 211, endPoint x: 695, endPoint y: 209, distance: 90.6
click at [695, 209] on input "SNCF VOYAGEURS_TRAINCROYABLE_SEPTEMBRE2025_20s_ALL_INTERCITE (copy)" at bounding box center [647, 206] width 498 height 23
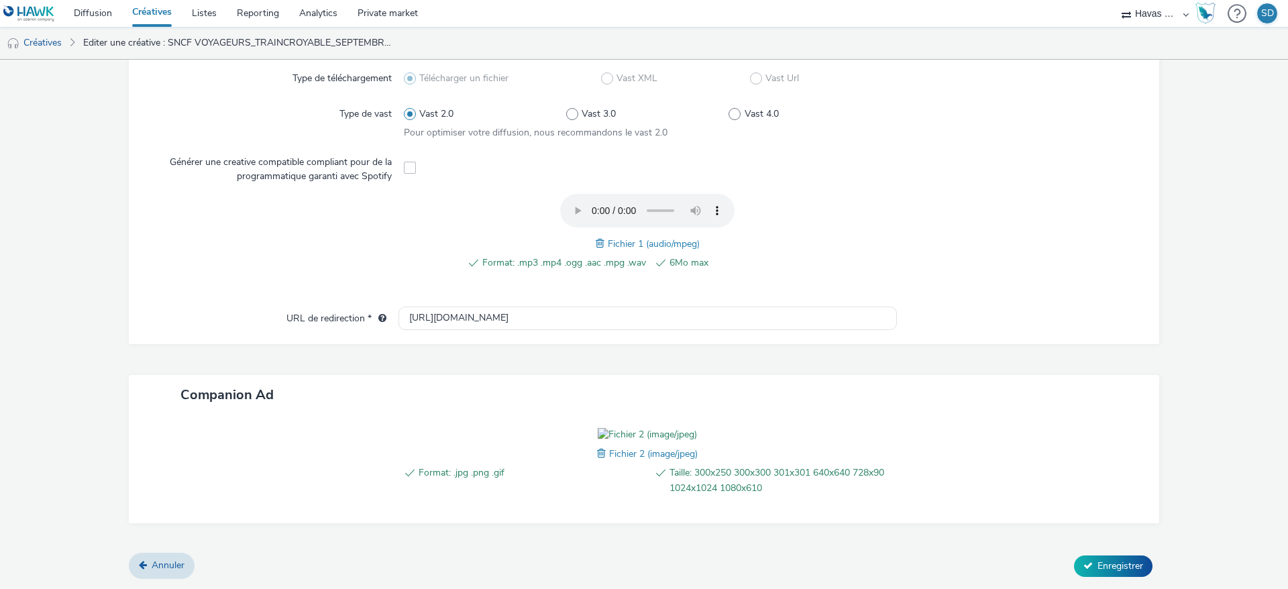
scroll to position [368, 0]
type input "SNCF VOYAGEURS_TRAINCROYABLE_SEPTEMBRE2025_20s_ALL_DEDI"
click at [596, 236] on span at bounding box center [602, 243] width 12 height 15
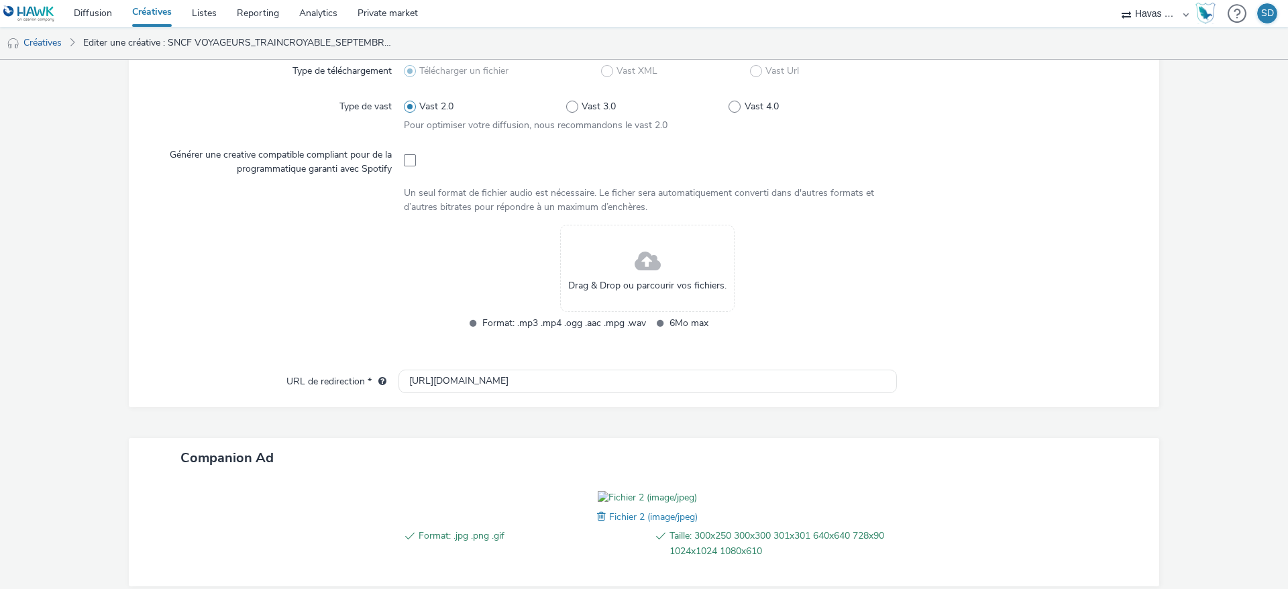
click at [635, 252] on span at bounding box center [648, 262] width 26 height 36
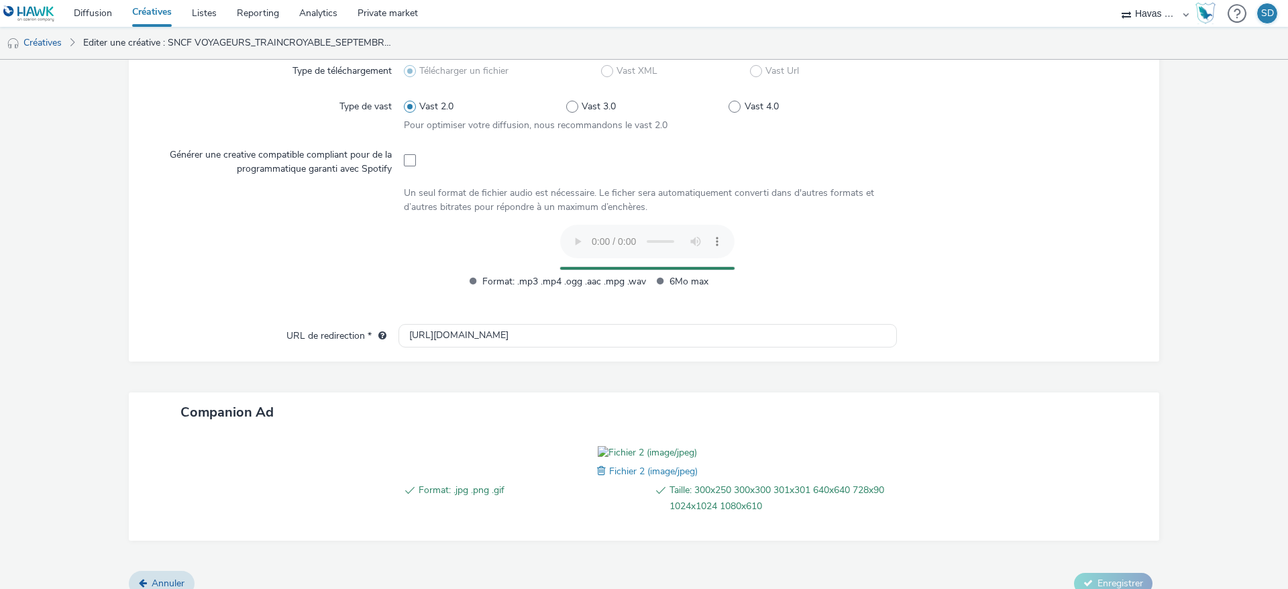
scroll to position [462, 0]
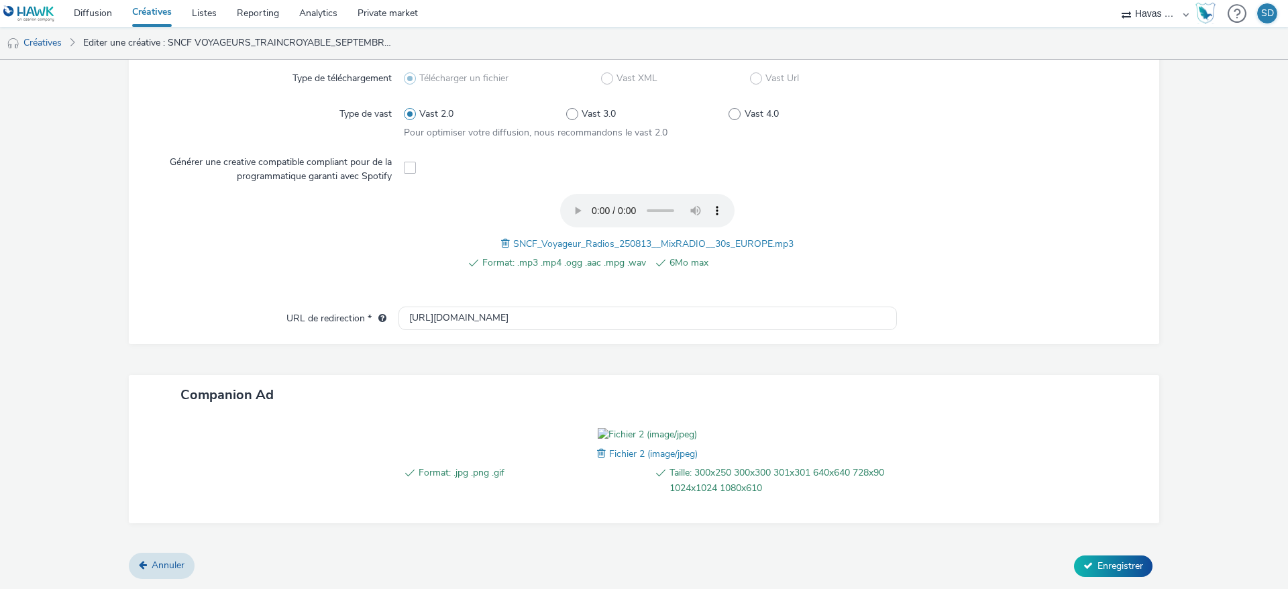
click at [597, 454] on span at bounding box center [603, 453] width 12 height 15
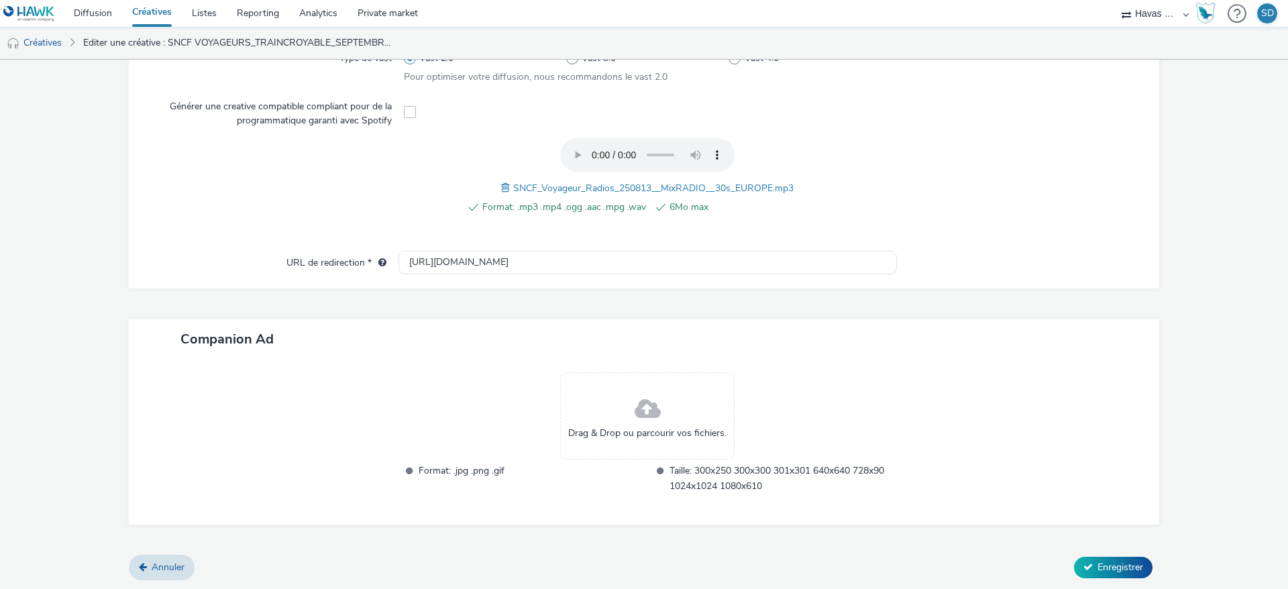
click at [635, 424] on span at bounding box center [648, 410] width 26 height 36
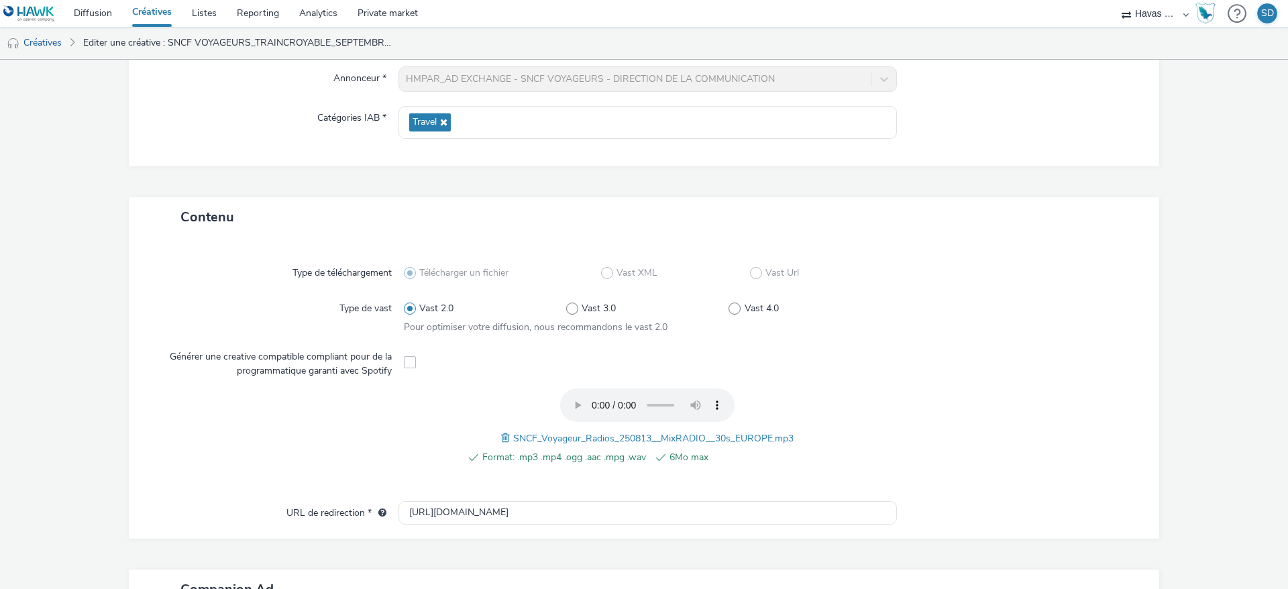
scroll to position [437, 0]
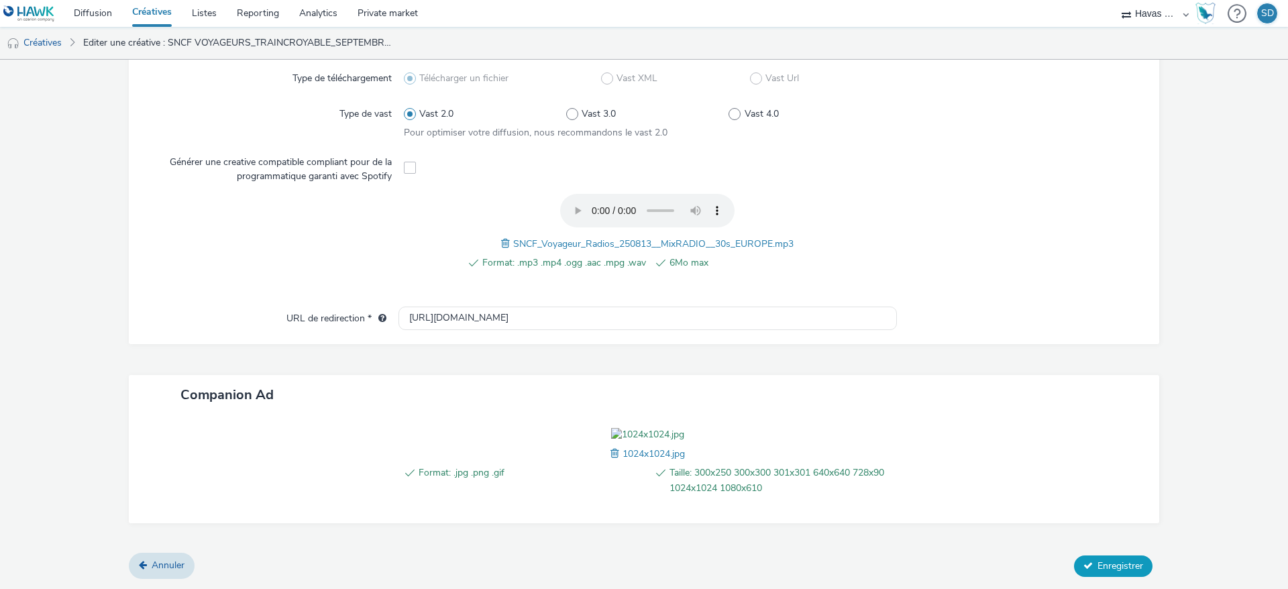
click at [1097, 564] on span "Enregistrer" at bounding box center [1120, 565] width 46 height 13
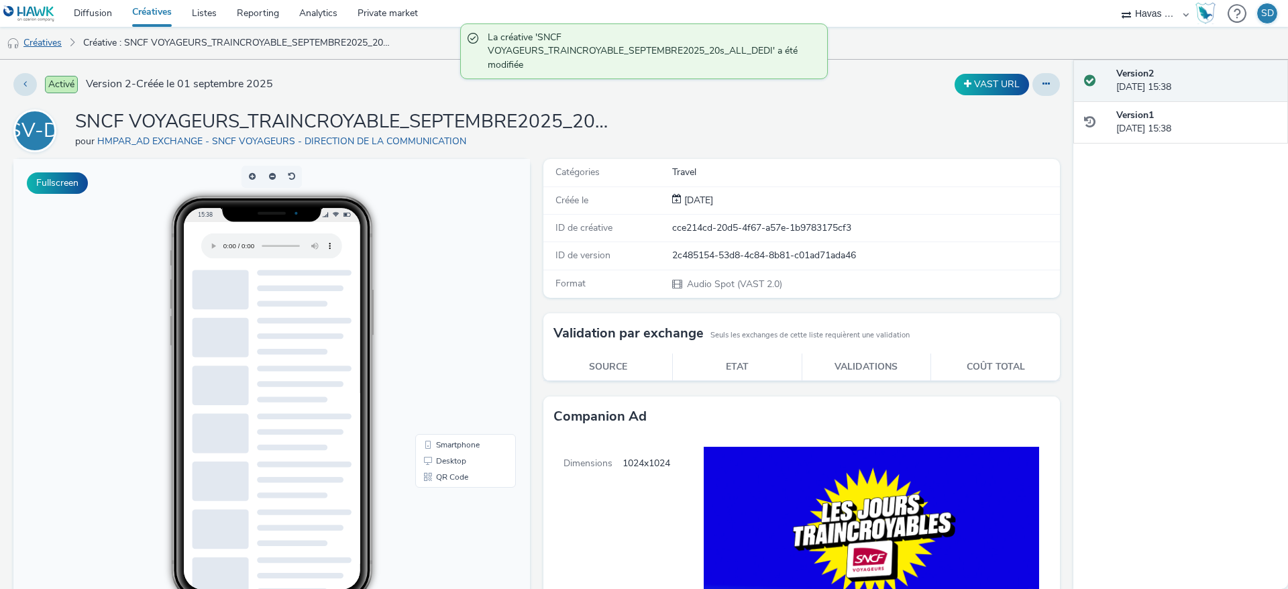
click at [66, 37] on link "Créatives" at bounding box center [34, 43] width 68 height 32
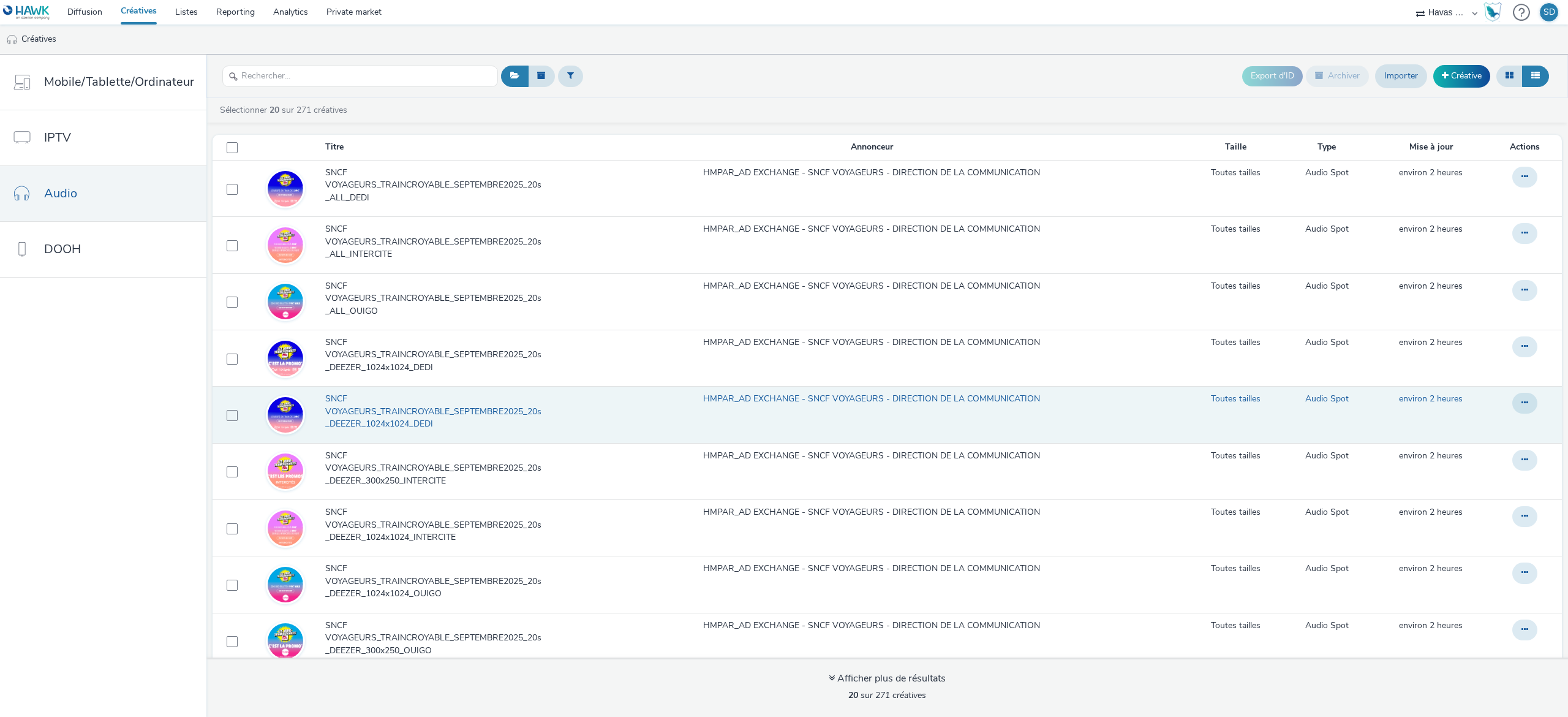
scroll to position [140, 0]
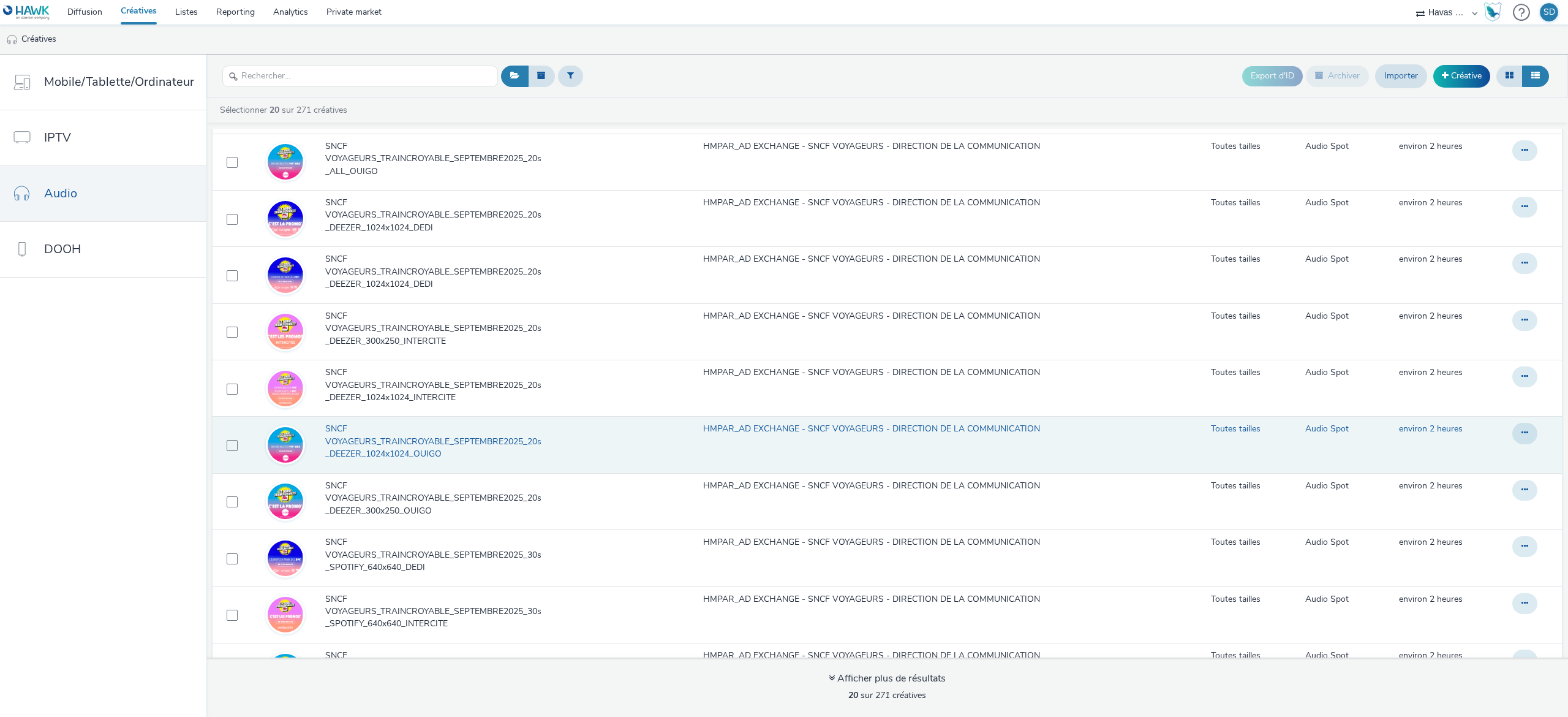
click at [427, 459] on span "SNCF VOYAGEURS_TRAINCROYABLE_SEPTEMBRE2025_20s_DEEZER_1024x1024_OUIGO" at bounding box center [437, 441] width 225 height 37
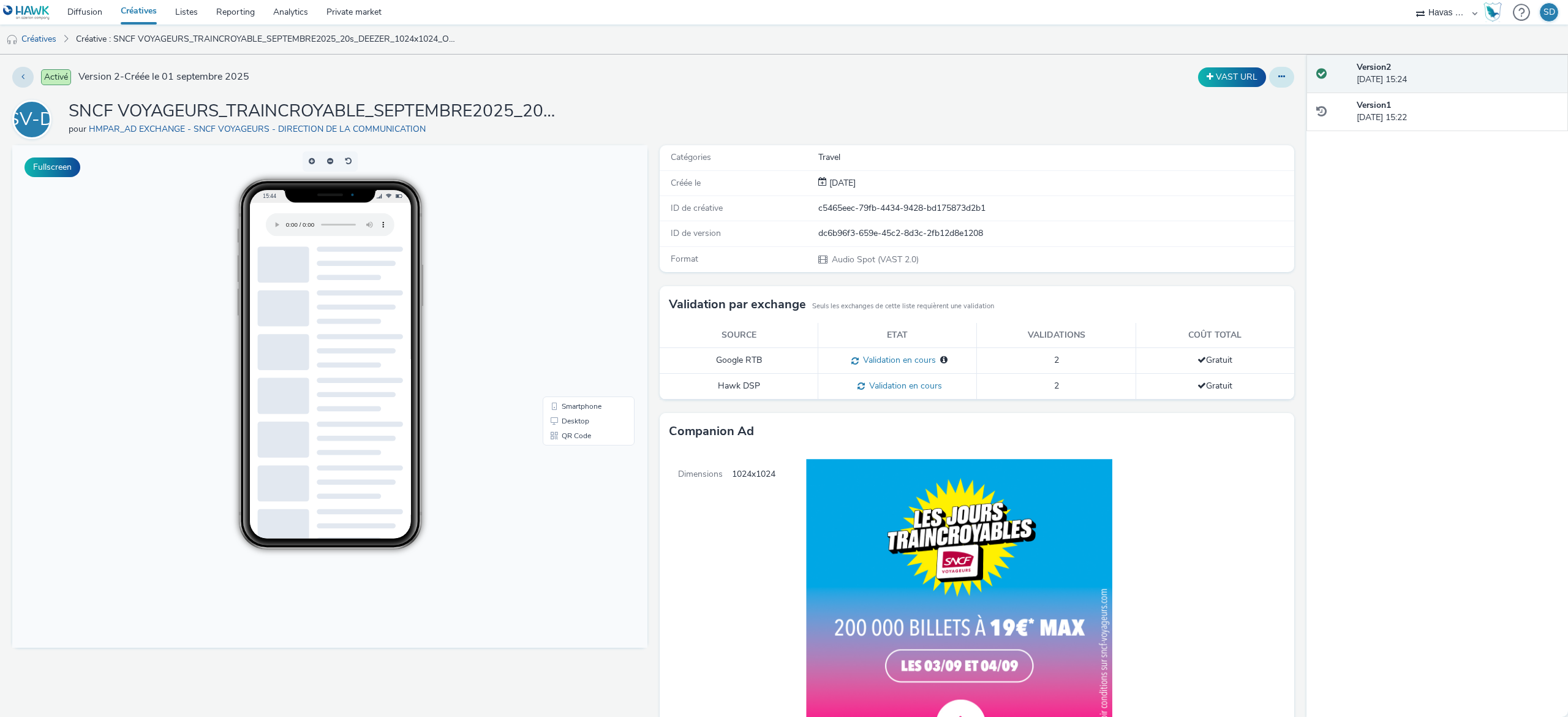
click at [1175, 75] on icon at bounding box center [1281, 76] width 6 height 8
click at [1175, 98] on link "Modifier" at bounding box center [1248, 101] width 92 height 25
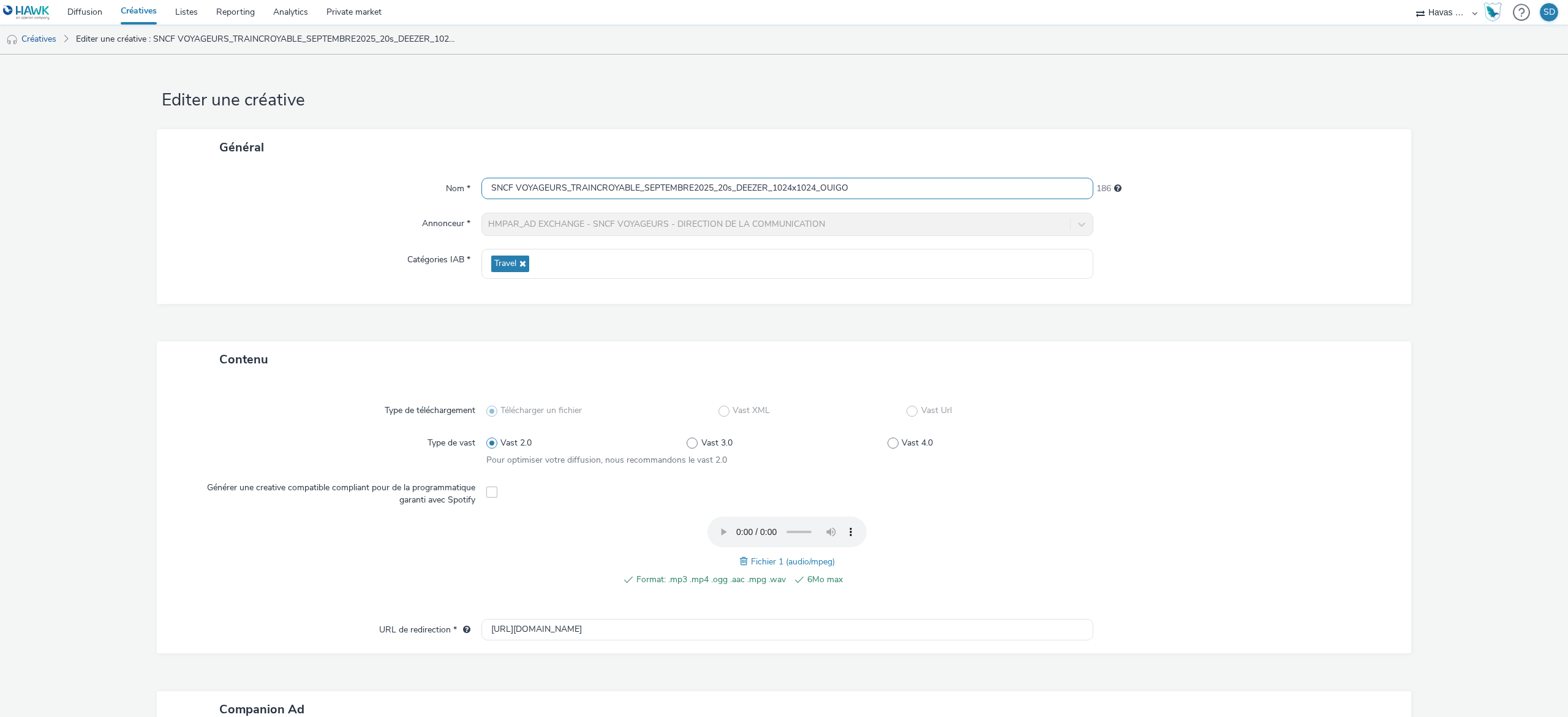
click at [818, 191] on input "SNCF VOYAGEURS_TRAINCROYABLE_SEPTEMBRE2025_20s_DEEZER_1024x1024_OUIGO" at bounding box center [787, 188] width 612 height 21
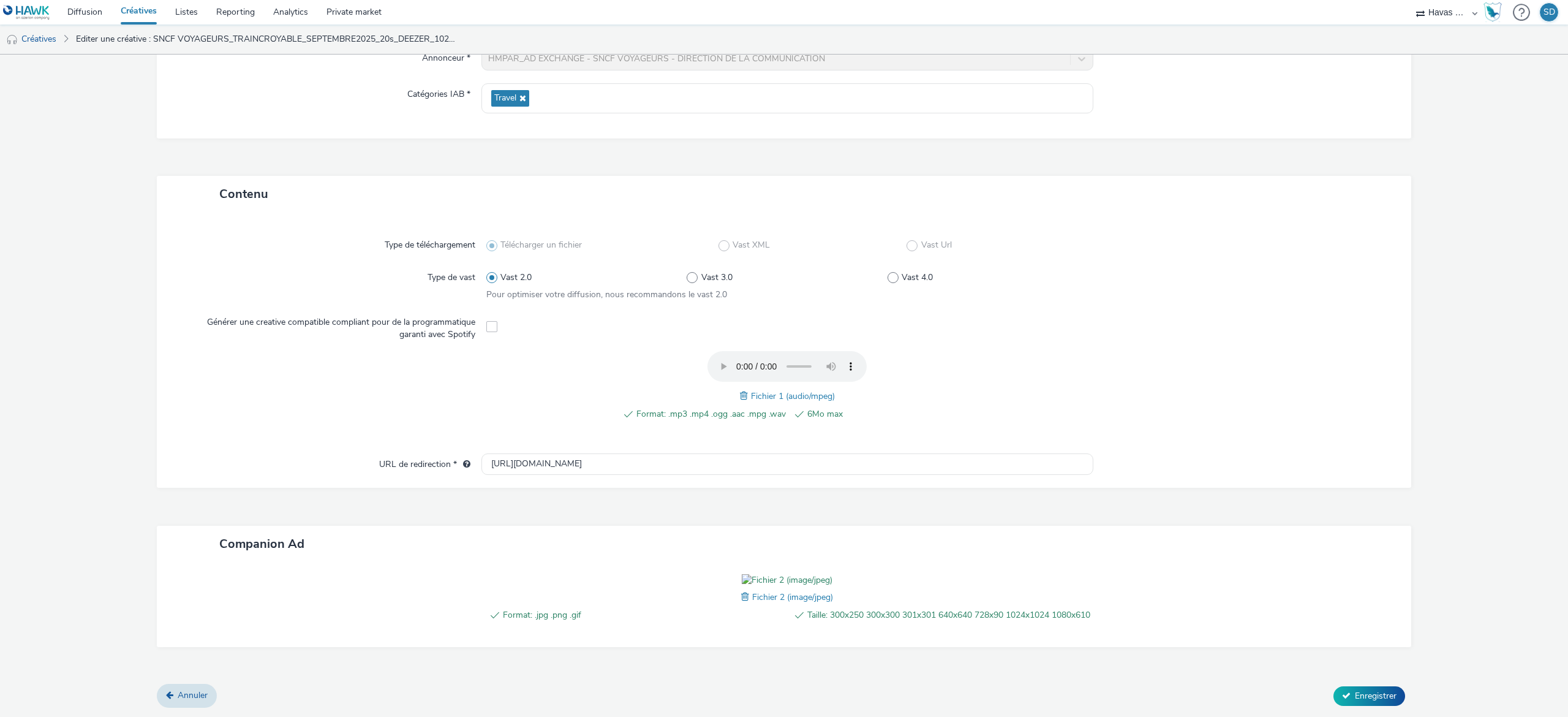
type input "SNCF VOYAGEURS_TRAINCROYABLE_SEPTEMBRE2025_20s_DEEZER_1024x1024_PROMO OUIGO"
click at [742, 537] on span at bounding box center [747, 596] width 11 height 14
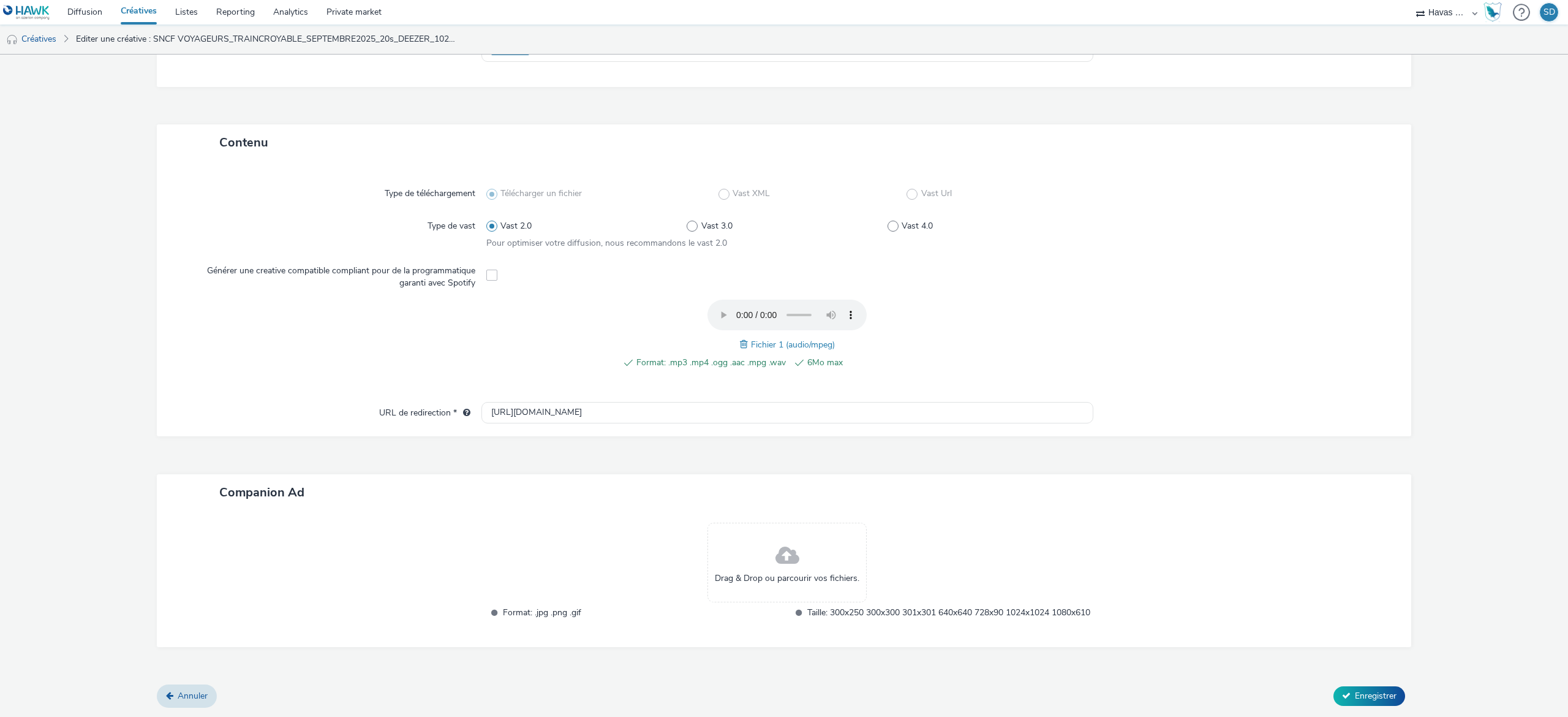
scroll to position [229, 0]
click at [775, 537] on span at bounding box center [787, 556] width 24 height 33
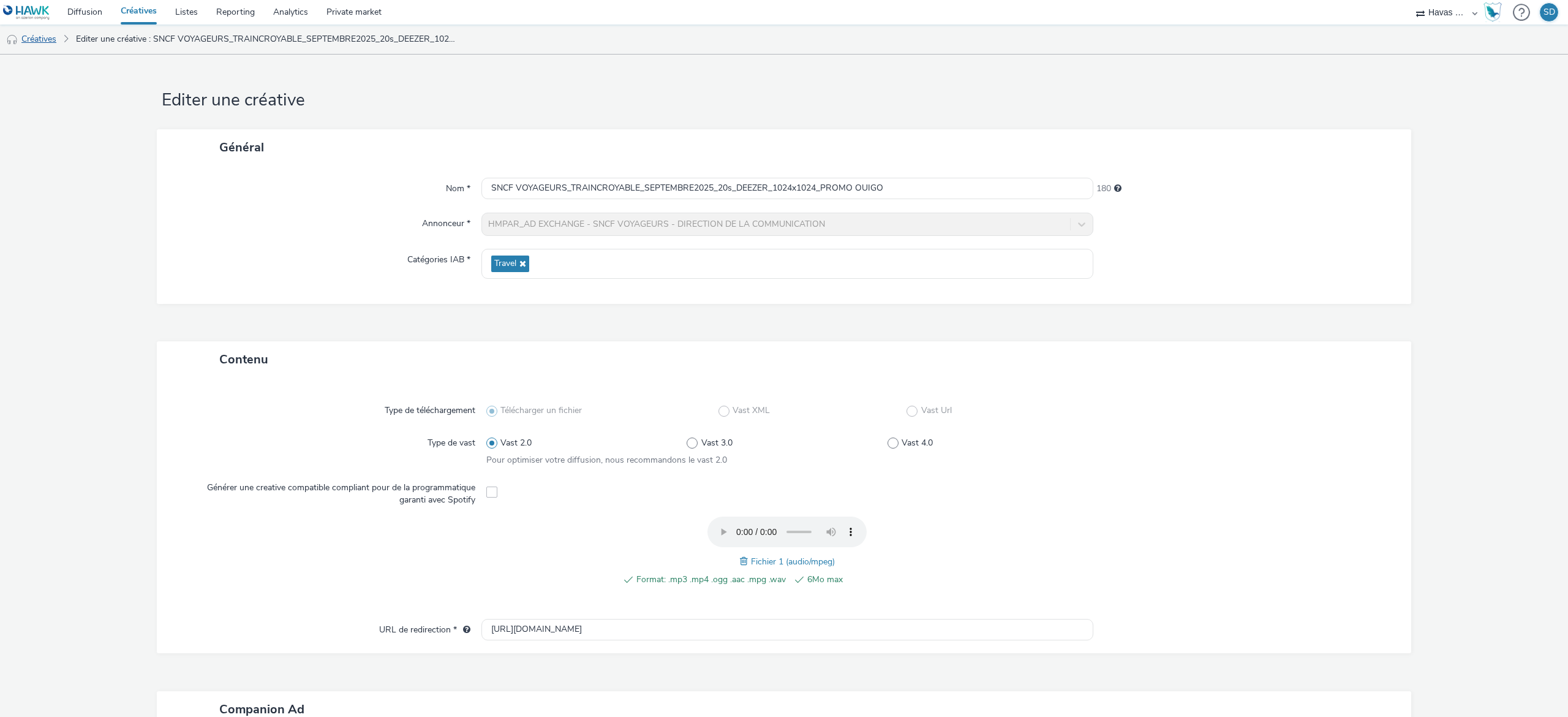
click at [49, 38] on link "Créatives" at bounding box center [31, 39] width 62 height 29
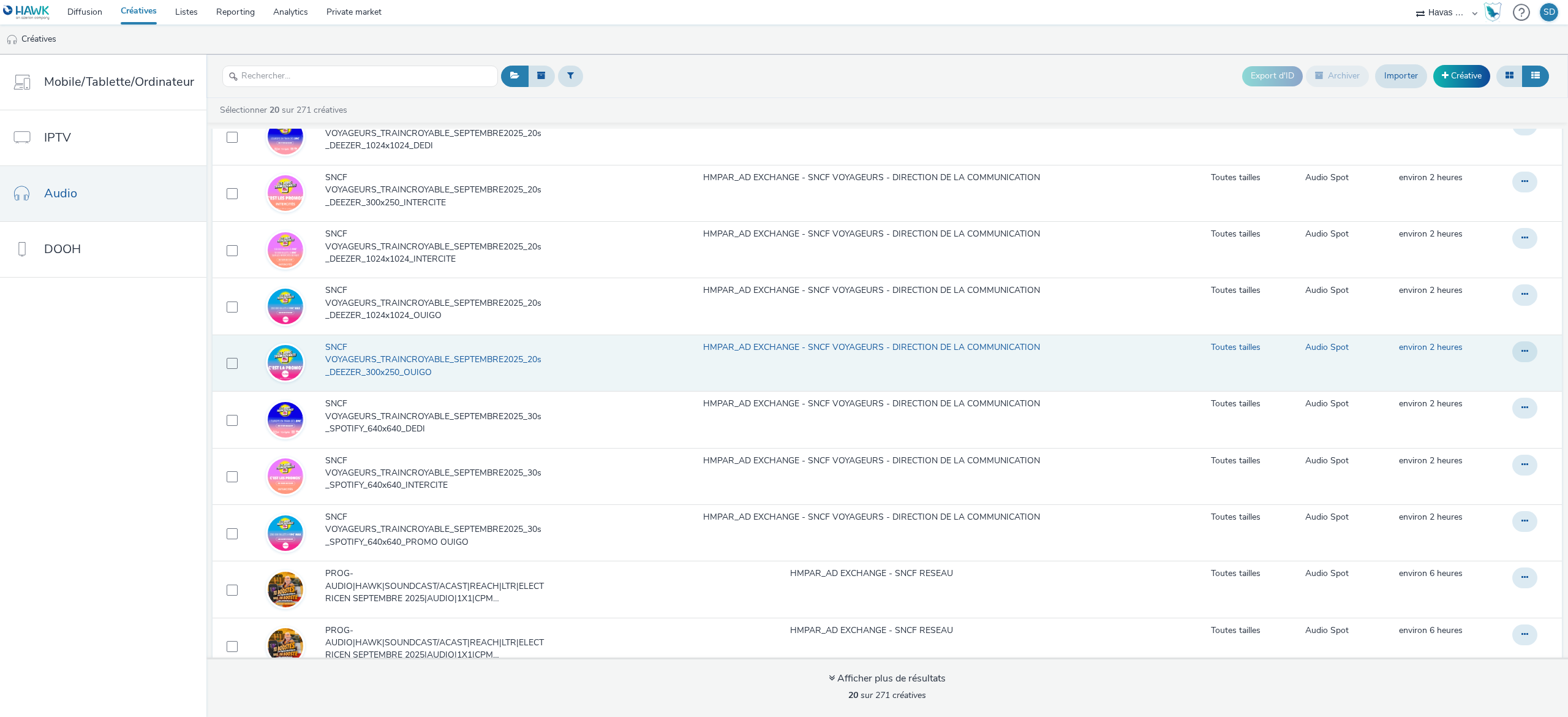
scroll to position [279, 0]
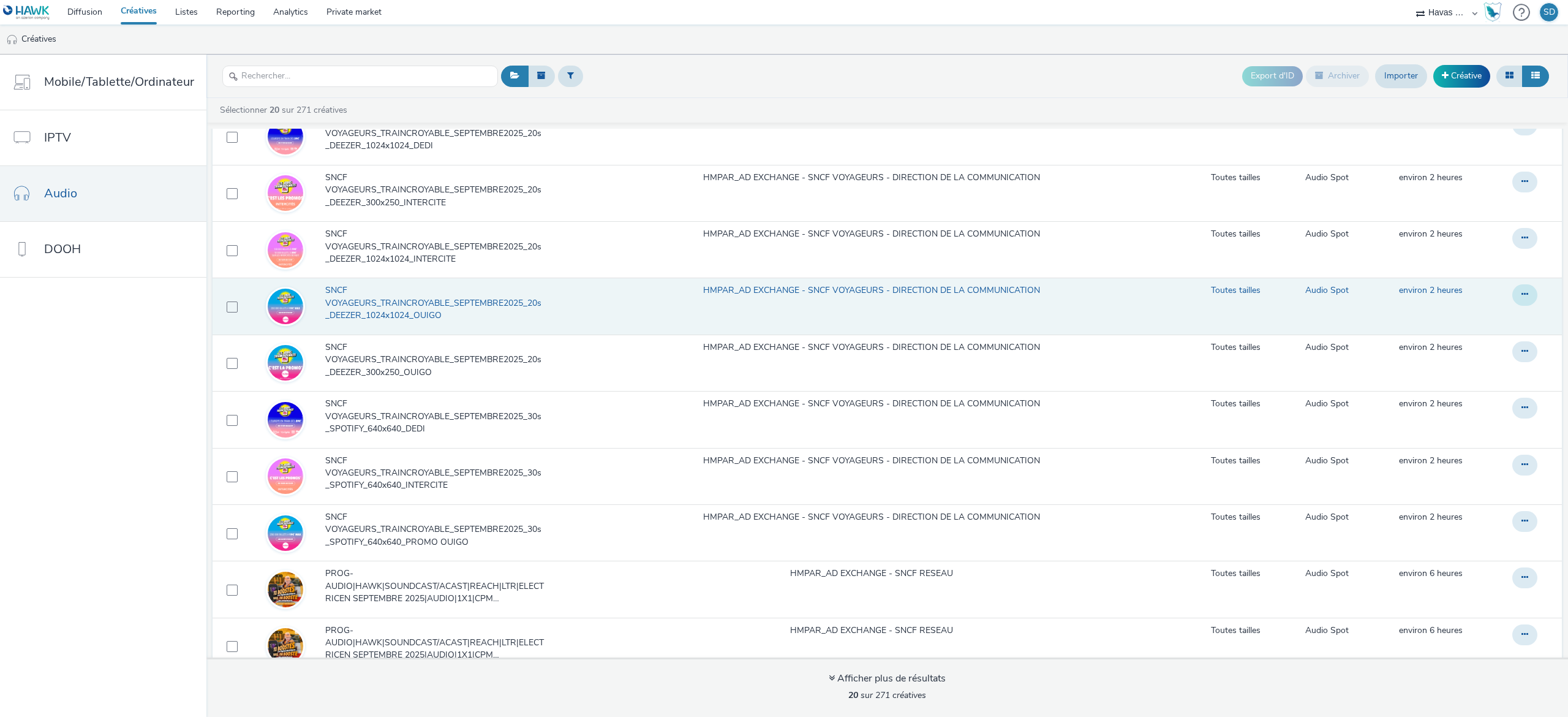
click at [1175, 294] on button at bounding box center [1525, 294] width 26 height 21
click at [1175, 399] on link "Archiver" at bounding box center [1491, 393] width 92 height 25
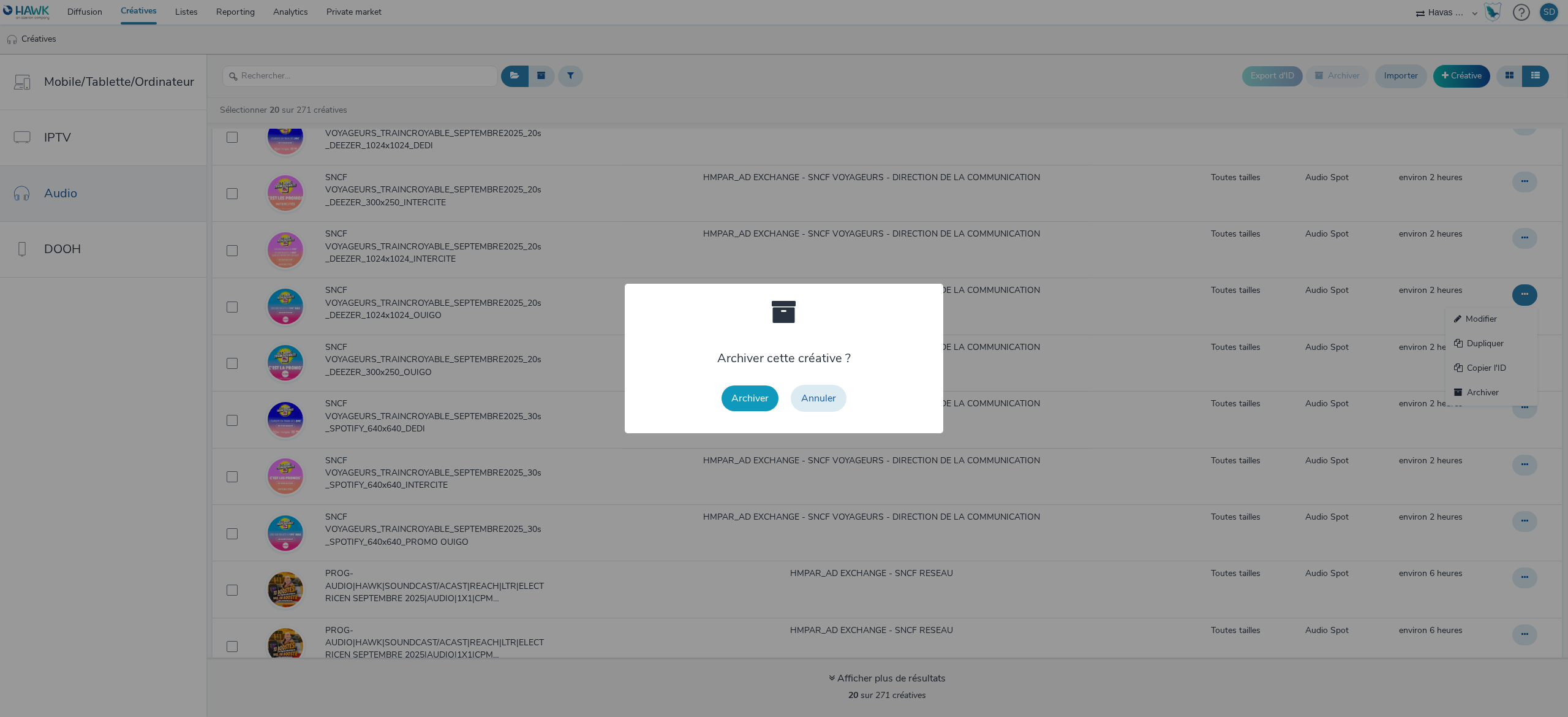
click at [765, 399] on button "Archiver" at bounding box center [750, 398] width 57 height 26
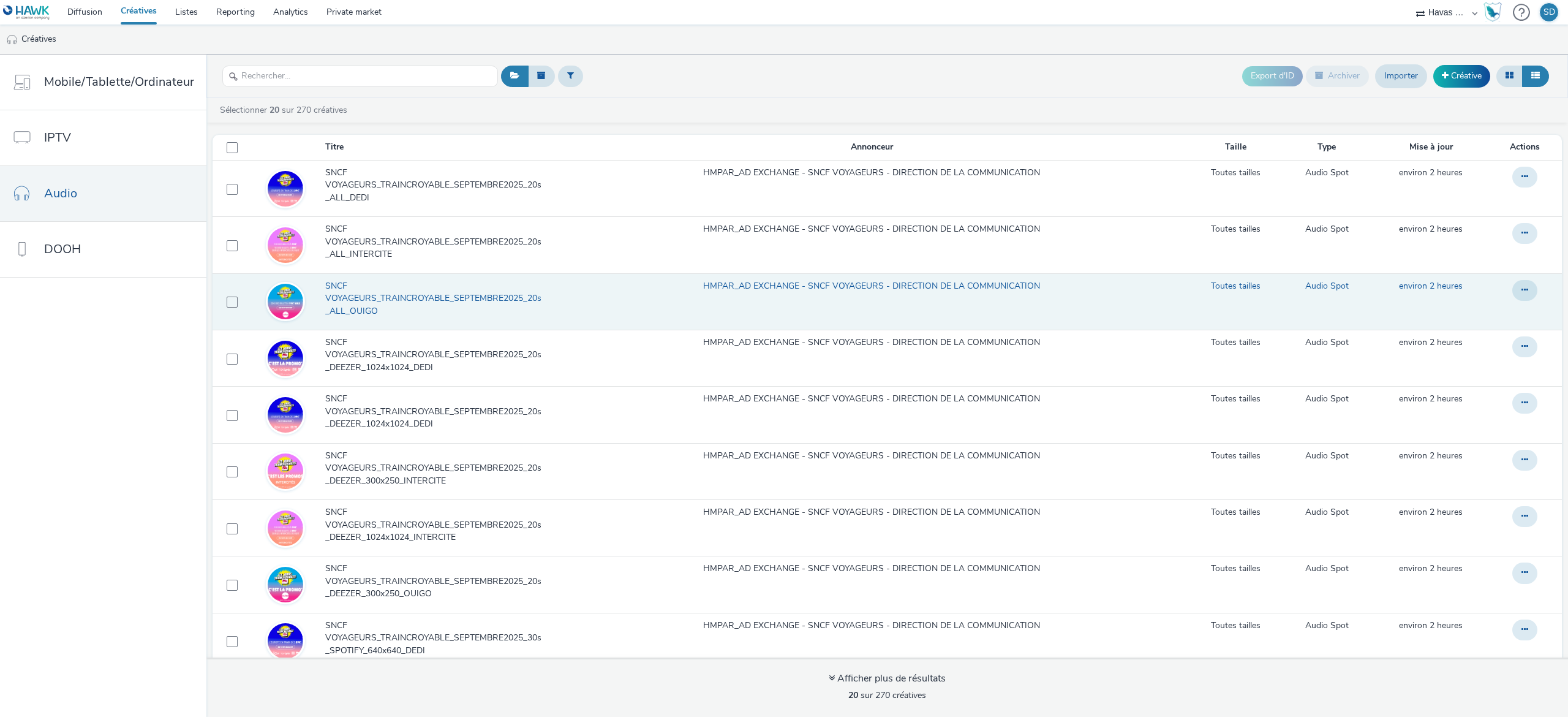
click at [433, 295] on span "SNCF VOYAGEURS_TRAINCROYABLE_SEPTEMBRE2025_20s_ALL_OUIGO" at bounding box center [437, 299] width 225 height 37
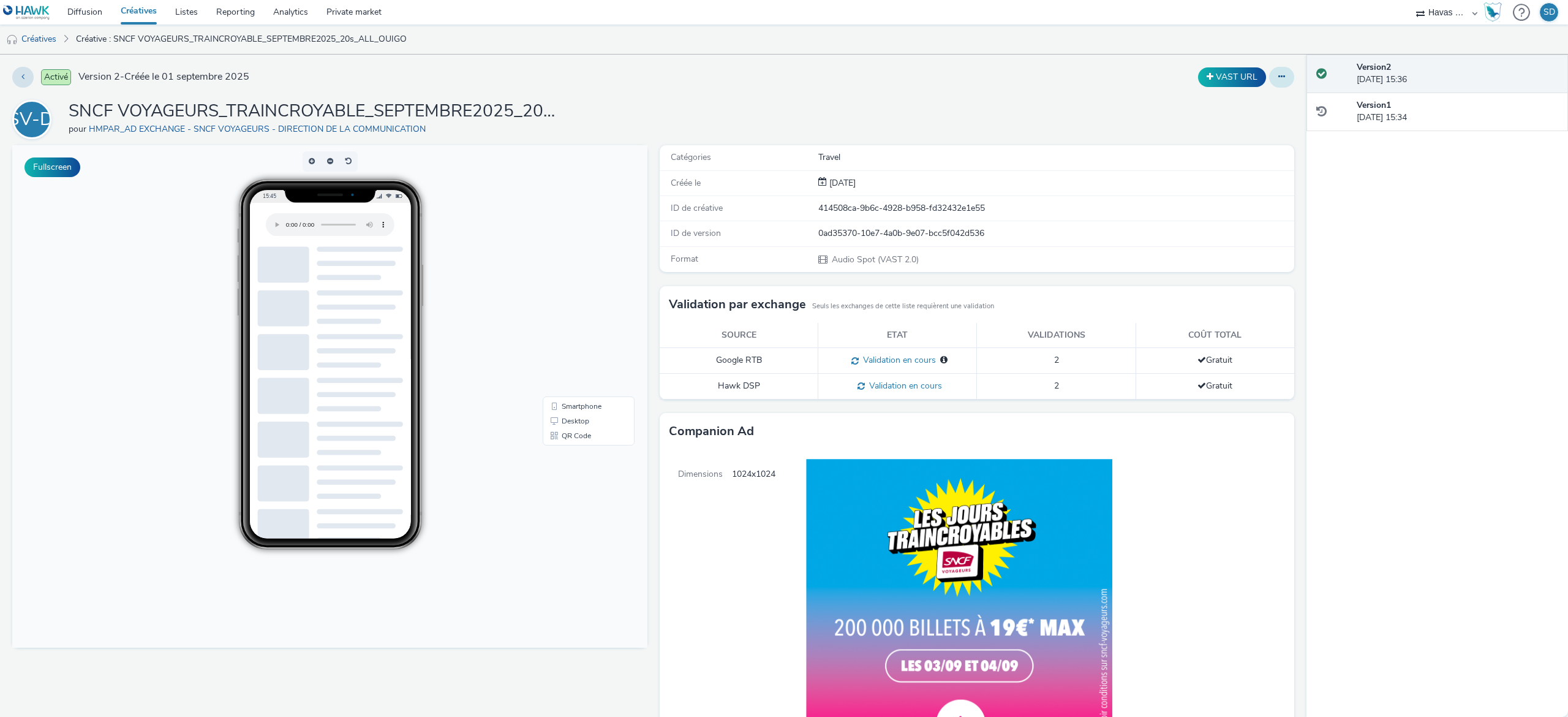
click at [1175, 80] on icon at bounding box center [1281, 76] width 6 height 8
click at [1175, 94] on link "Modifier" at bounding box center [1248, 101] width 92 height 25
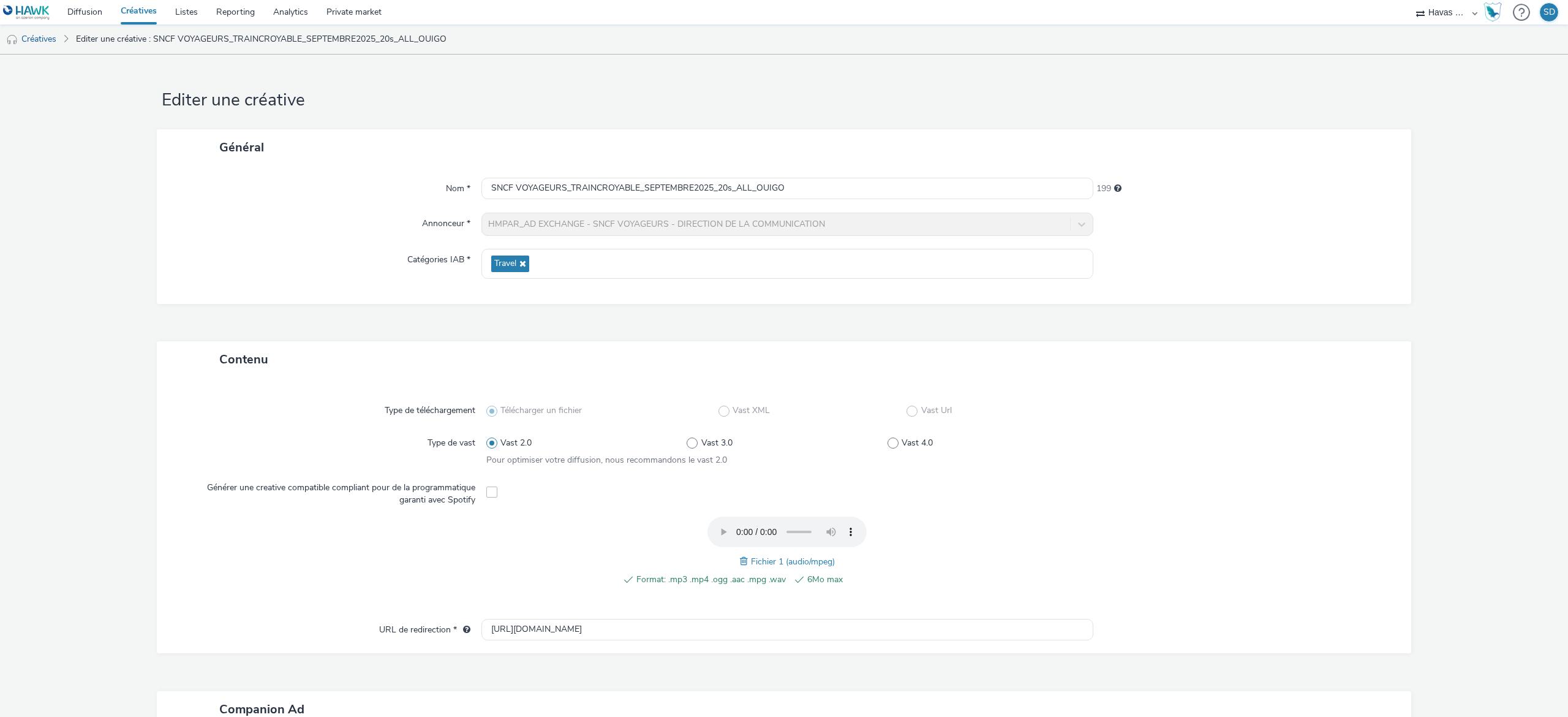
scroll to position [247, 0]
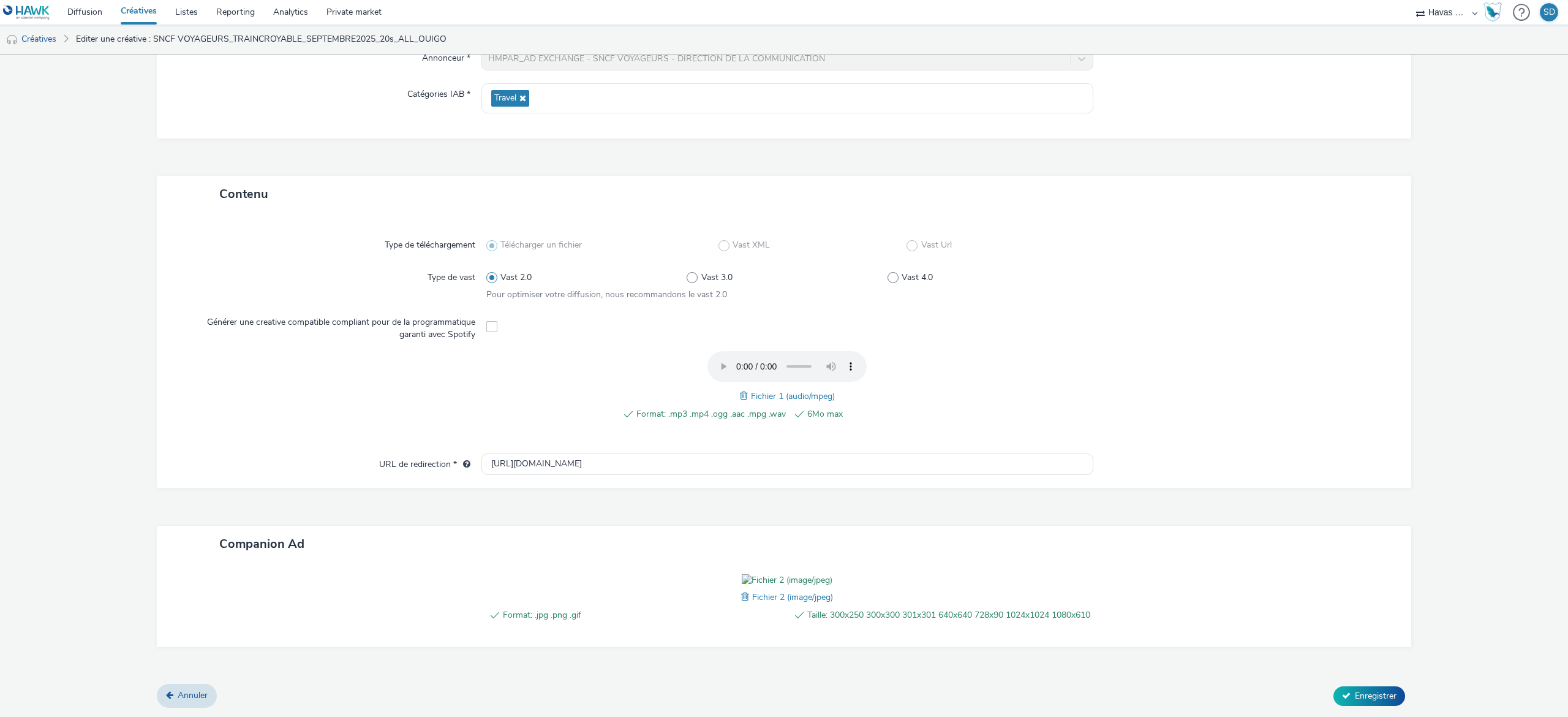
click at [742, 537] on span at bounding box center [747, 596] width 11 height 14
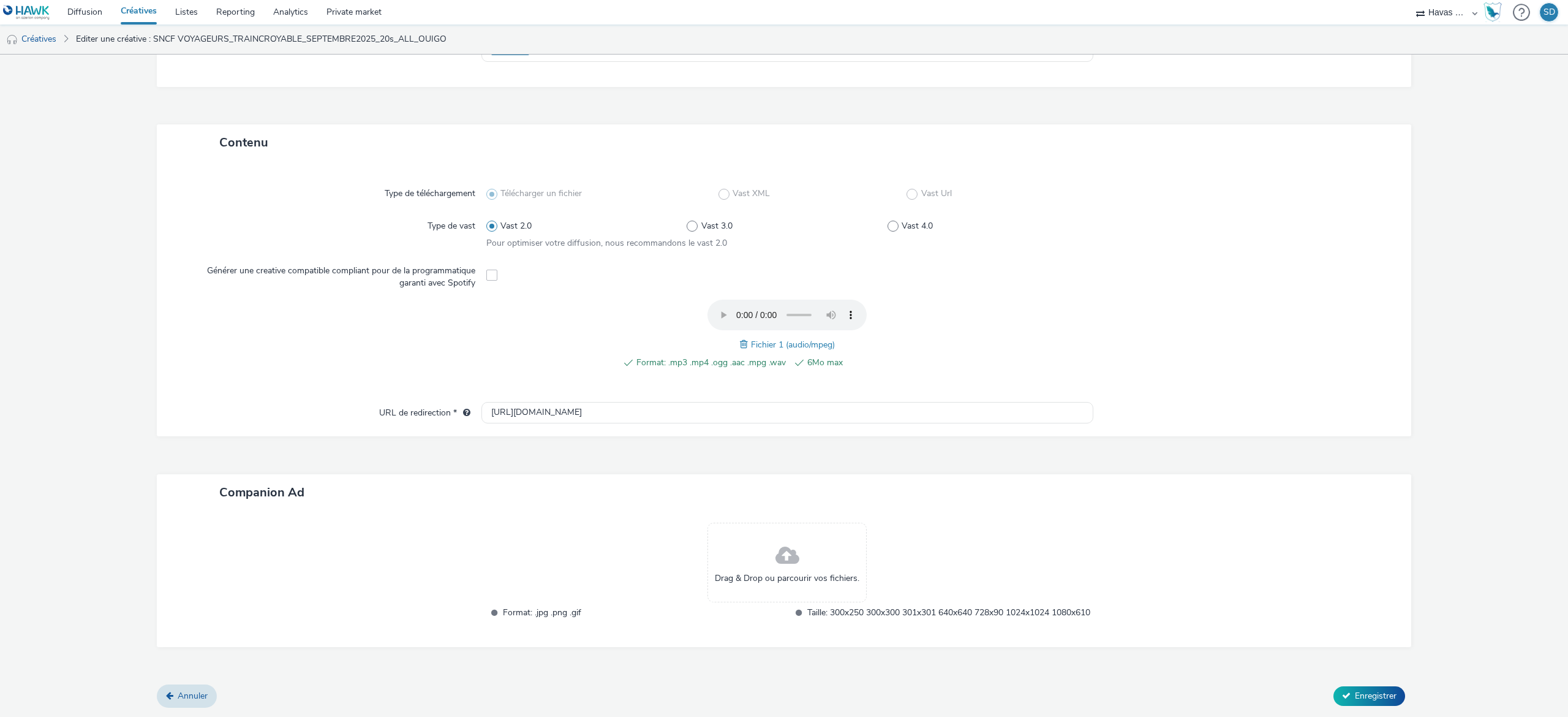
click at [780, 537] on span at bounding box center [787, 556] width 24 height 33
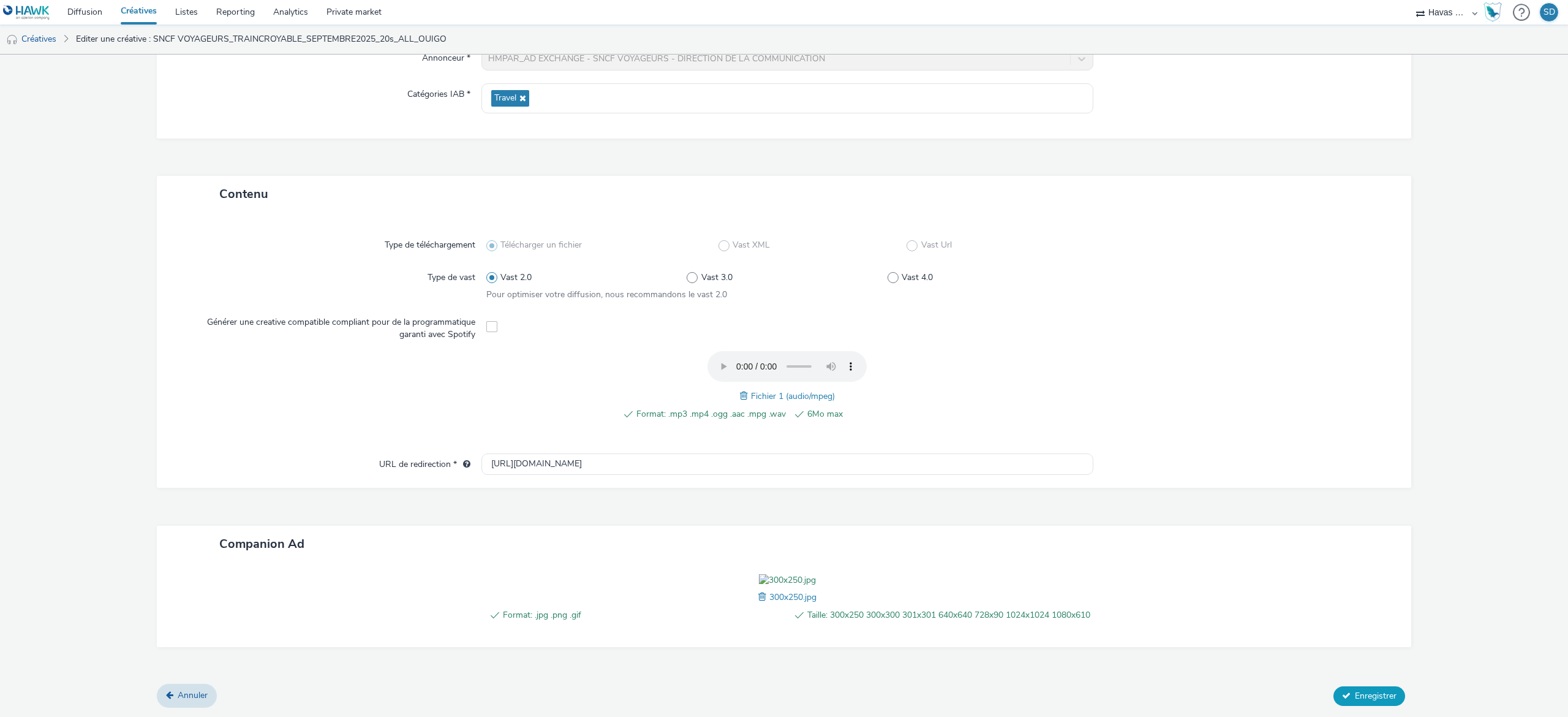
click at [1175, 537] on span "Enregistrer" at bounding box center [1376, 695] width 42 height 12
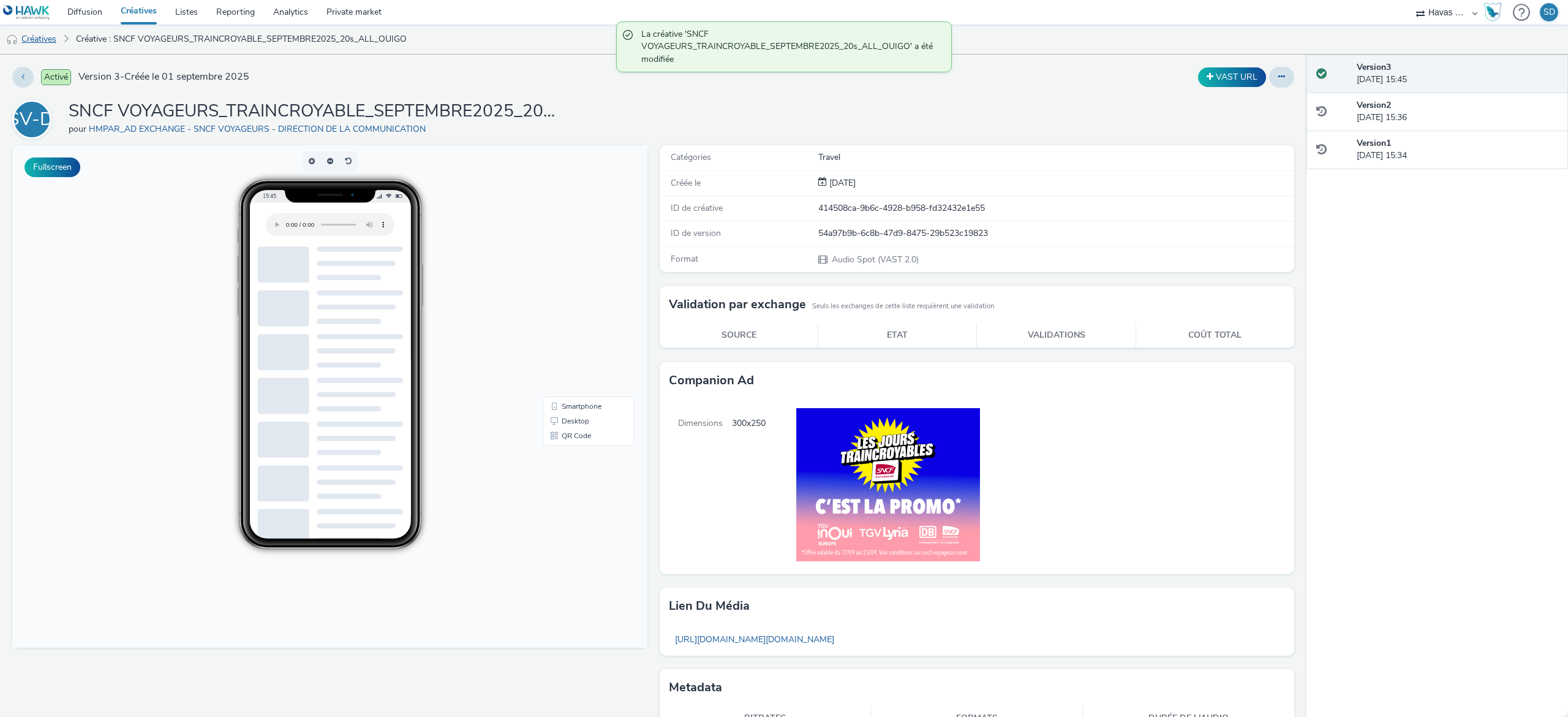
click at [59, 37] on link "Créatives" at bounding box center [31, 39] width 62 height 29
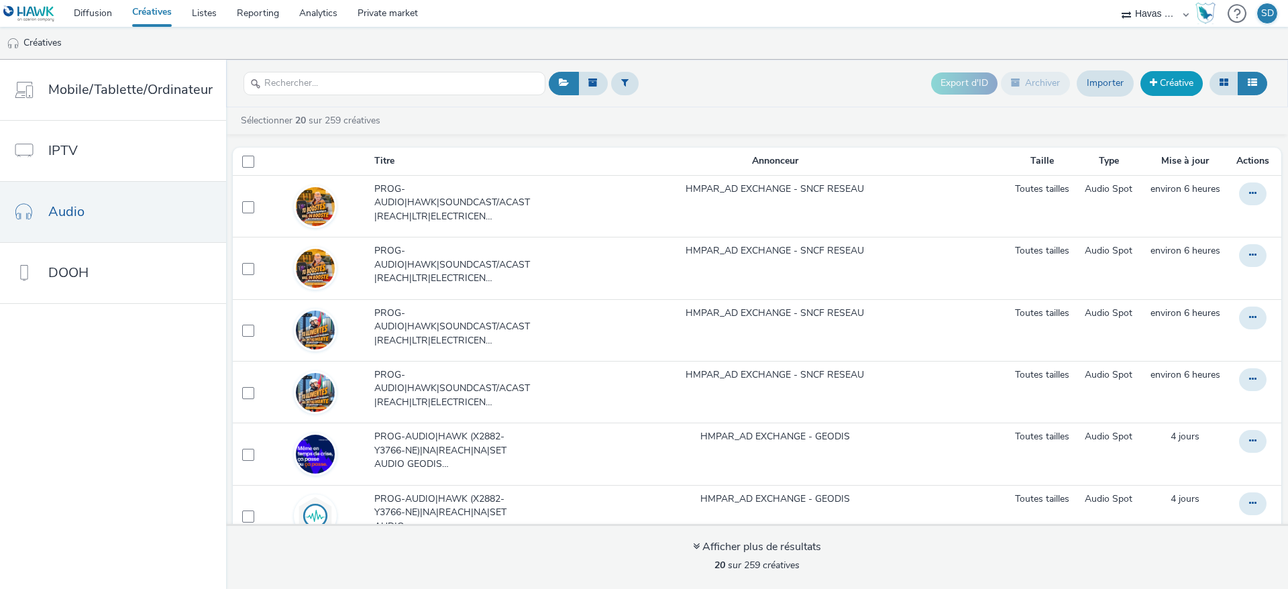
click at [1164, 91] on link "Créative" at bounding box center [1171, 83] width 62 height 24
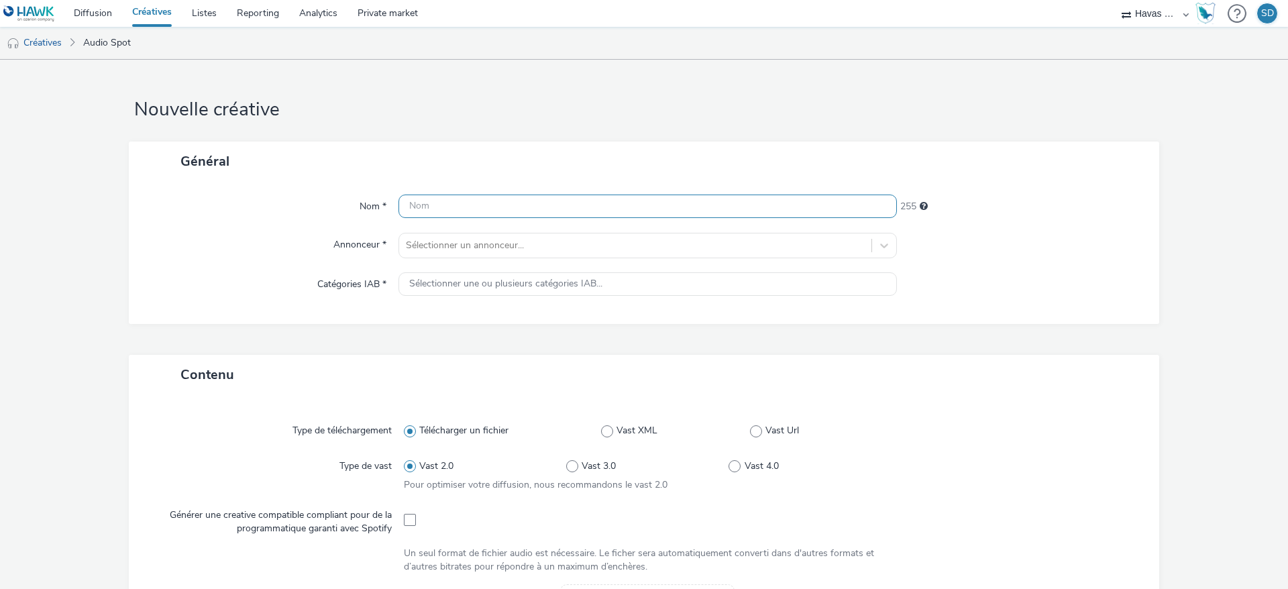
click at [553, 217] on input "text" at bounding box center [647, 206] width 498 height 23
paste input "SNCF VOYAGEURS_TRAINCROYABLE_SEPTEMBRE2025_30s_SPOTIFY_640x640_TEASER OUIGO"
click at [783, 215] on input "SNCF VOYAGEURS_TRAINCROYABLE_SEPTEMBRE2025_30s_SPOTIFY_640x640_TEASER OUIGO" at bounding box center [647, 206] width 498 height 23
click at [761, 207] on input "SNCF VOYAGEURS_TRAINCROYABLE_SEPTEMBRE2025_30s_SPOTIFY_640x640_TEASER OUIGO" at bounding box center [647, 206] width 498 height 23
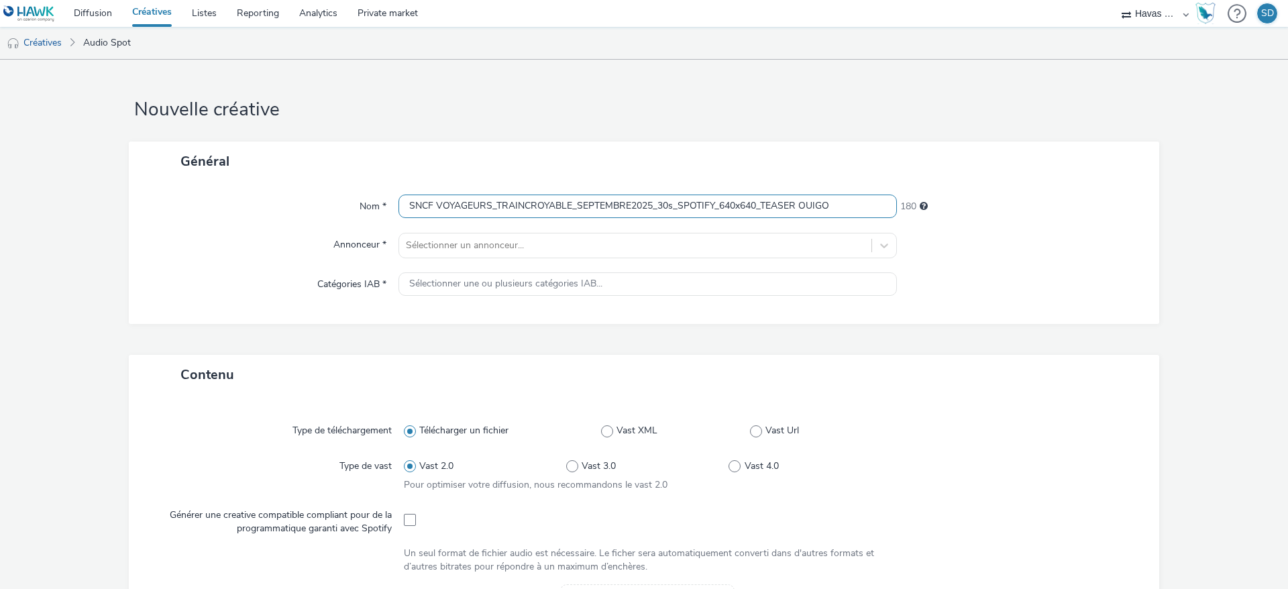
click at [761, 207] on input "SNCF VOYAGEURS_TRAINCROYABLE_SEPTEMBRE2025_30s_SPOTIFY_640x640_TEASER OUIGO" at bounding box center [647, 206] width 498 height 23
click at [769, 207] on input "SNCF VOYAGEURS_TRAINCROYABLE_SEPTEMBRE2025_30s_SPOTIFY_640x640_TEASER OUIGO" at bounding box center [647, 206] width 498 height 23
click at [798, 207] on input "SNCF VOYAGEURS_TRAINCROYABLE_SEPTEMBRE2025_30s_SPOTIFY_640x640_TEASER OUIGO" at bounding box center [647, 206] width 498 height 23
drag, startPoint x: 798, startPoint y: 207, endPoint x: 770, endPoint y: 205, distance: 28.3
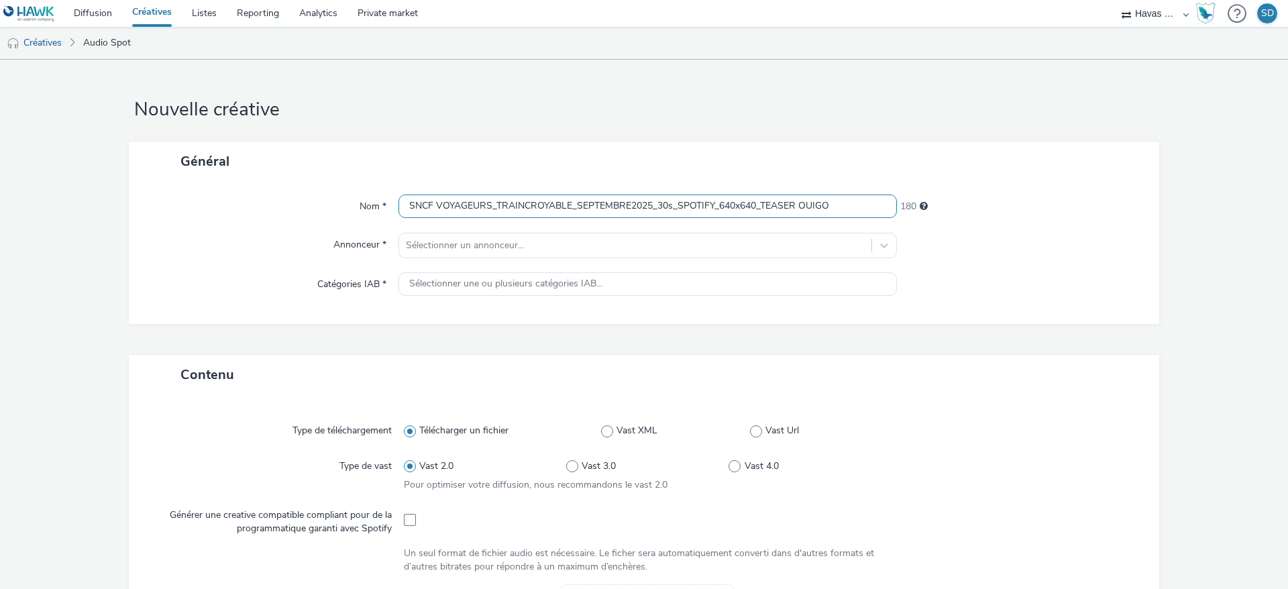
click at [770, 205] on input "SNCF VOYAGEURS_TRAINCROYABLE_SEPTEMBRE2025_30s_SPOTIFY_640x640_TEASER OUIGO" at bounding box center [647, 206] width 498 height 23
click at [755, 207] on input "SNCF VOYAGEURS_TRAINCROYABLE_SEPTEMBRE2025_30s_SPOTIFY_640x640_TEASER OUIGO" at bounding box center [647, 206] width 498 height 23
drag, startPoint x: 763, startPoint y: 204, endPoint x: 799, endPoint y: 203, distance: 35.6
click at [799, 203] on input "SNCF VOYAGEURS_TRAINCROYABLE_SEPTEMBRE2025_30s_SPOTIFY_640x640_TEASER OUIGO" at bounding box center [647, 206] width 498 height 23
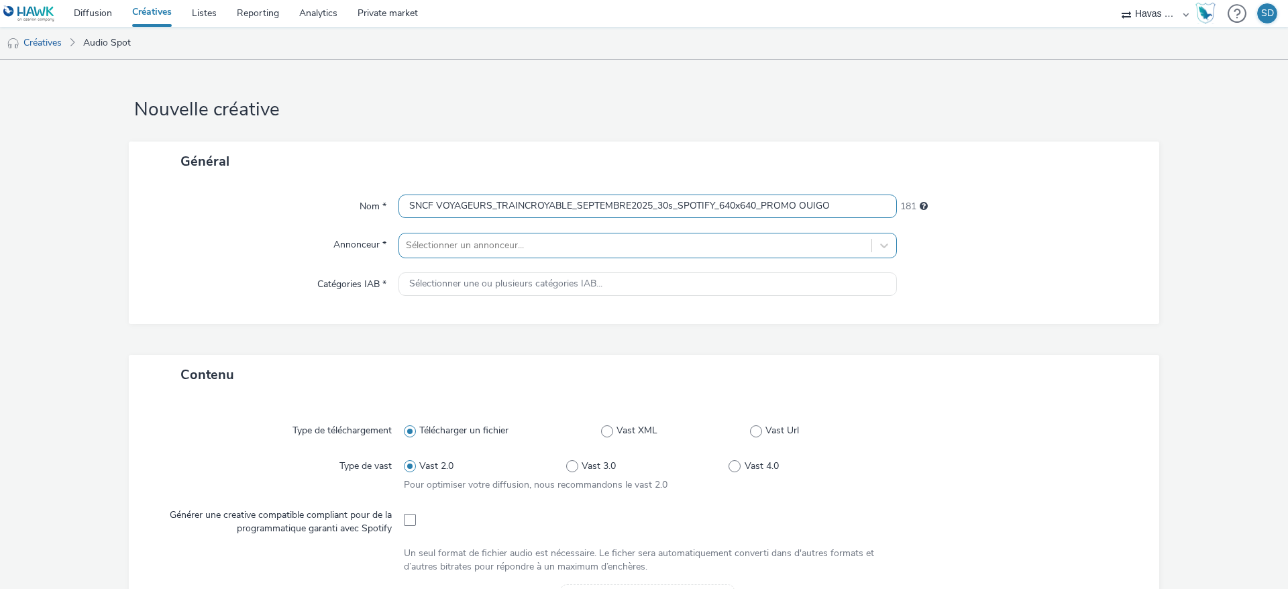
type input "SNCF VOYAGEURS_TRAINCROYABLE_SEPTEMBRE2025_30s_SPOTIFY_640x640_PROMO OUIGO"
click at [729, 244] on div at bounding box center [635, 245] width 459 height 16
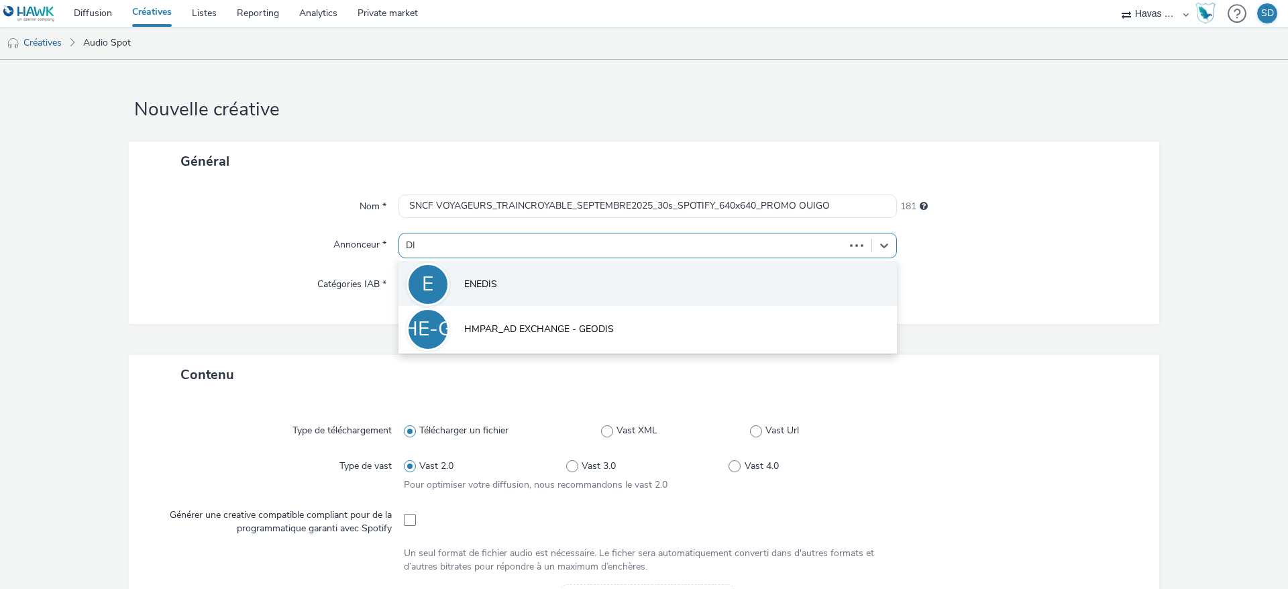
type input "DIR"
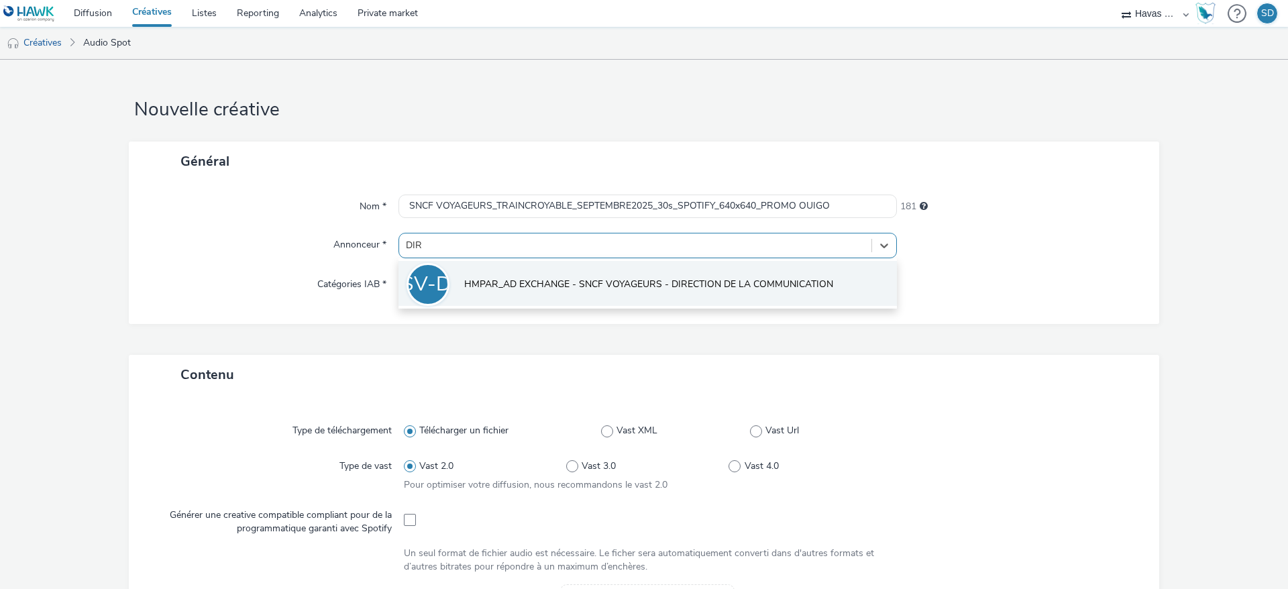
click at [716, 288] on span "HMPAR_AD EXCHANGE - SNCF VOYAGEURS - DIRECTION DE LA COMMUNICATION" at bounding box center [648, 284] width 369 height 13
type input "[URL][DOMAIN_NAME]"
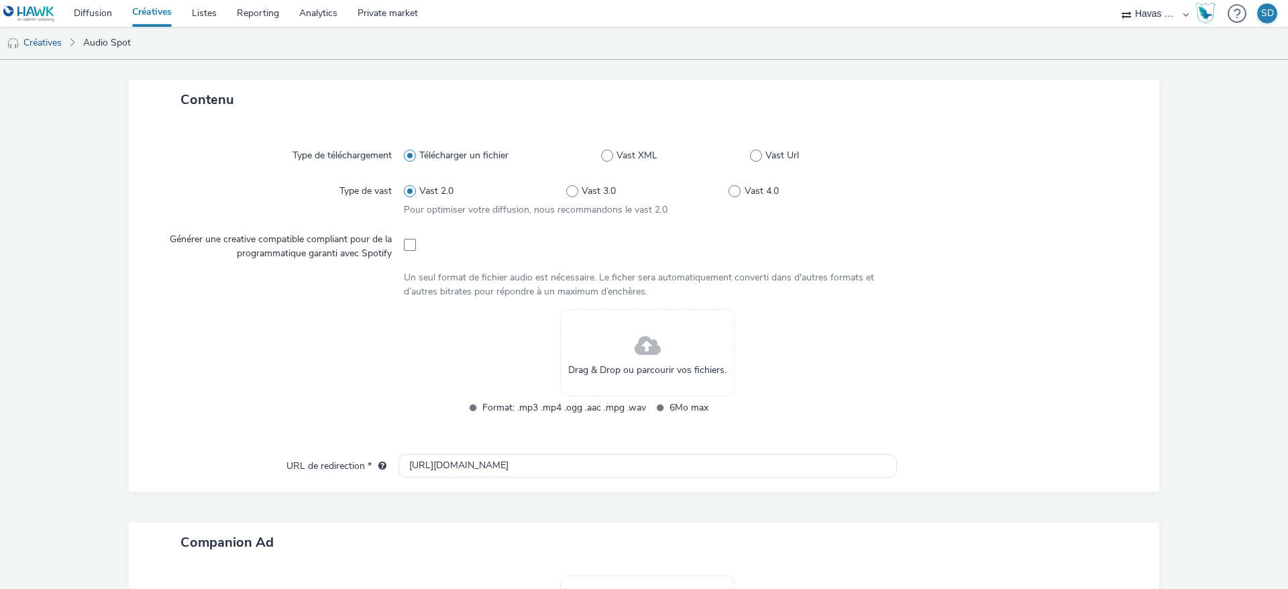
scroll to position [286, 0]
click at [406, 237] on span at bounding box center [410, 243] width 12 height 12
checkbox input "true"
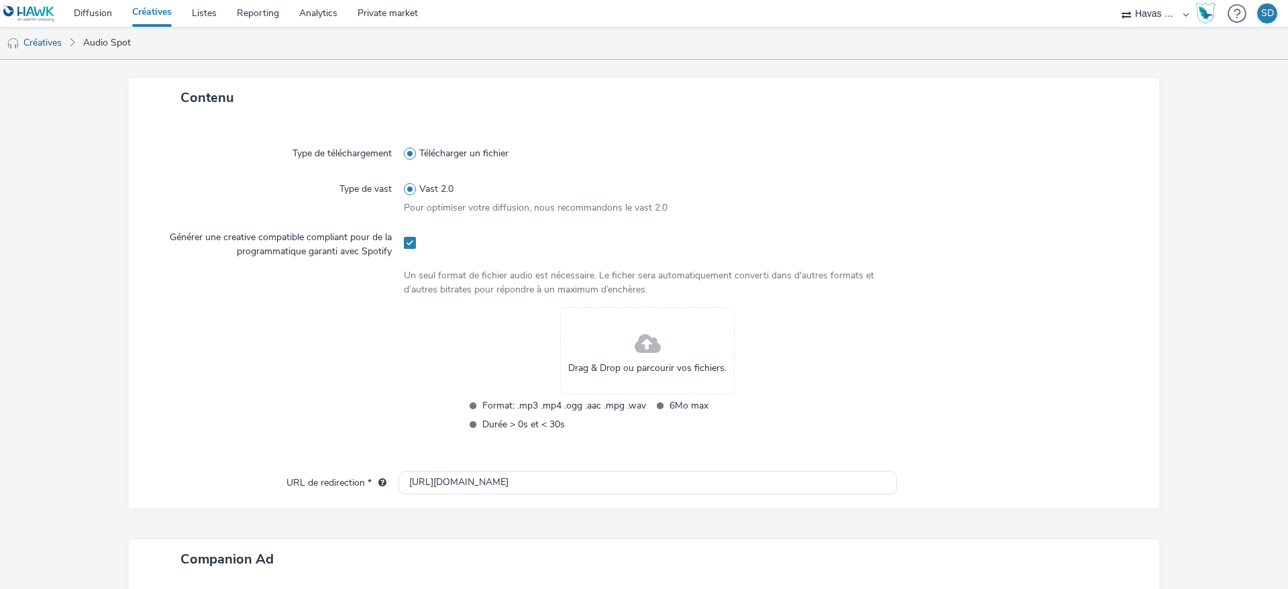
click at [655, 345] on div "Drag & Drop ou parcourir vos fichiers." at bounding box center [647, 350] width 174 height 87
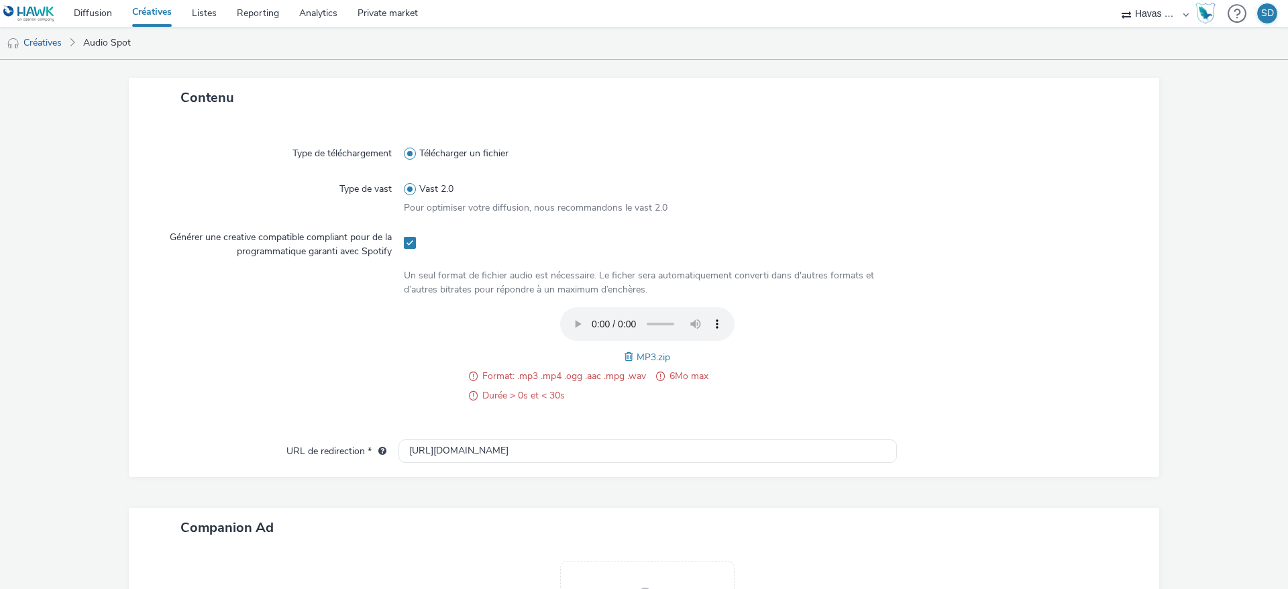
click at [625, 360] on span at bounding box center [631, 357] width 12 height 15
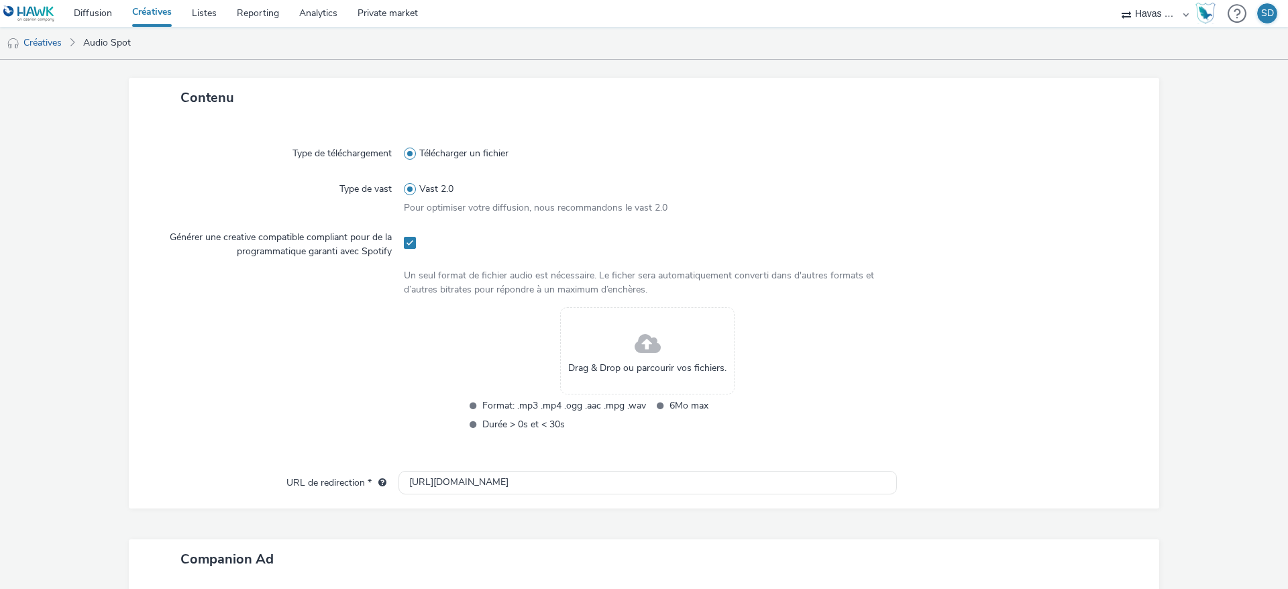
click at [641, 354] on span at bounding box center [648, 345] width 26 height 36
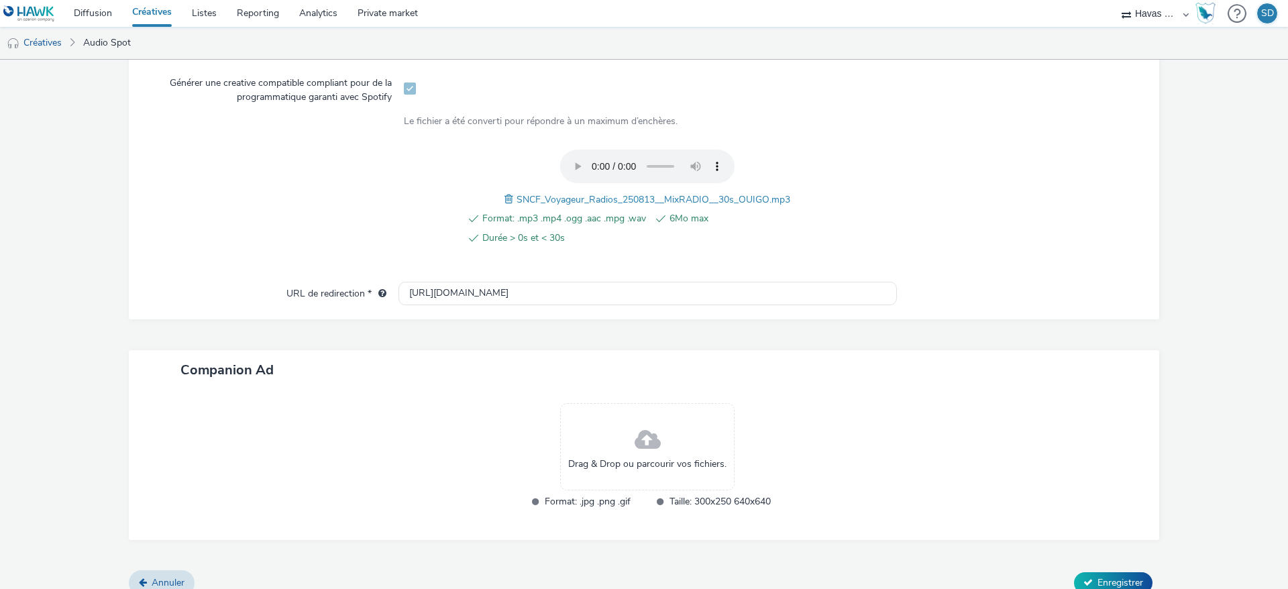
scroll to position [453, 0]
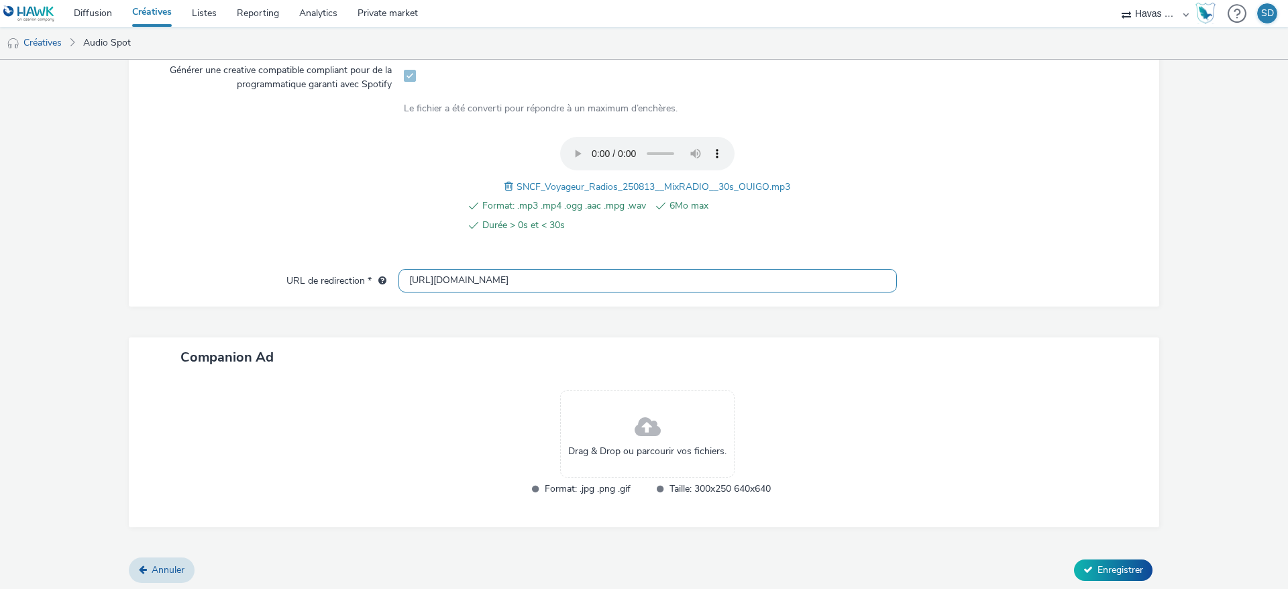
click at [592, 280] on input "[URL][DOMAIN_NAME]" at bounding box center [647, 280] width 498 height 23
paste input "s://www.sncf-voyageurs.com/fr/voyagez-avec-nous/les-jours-traincroyables-2025"
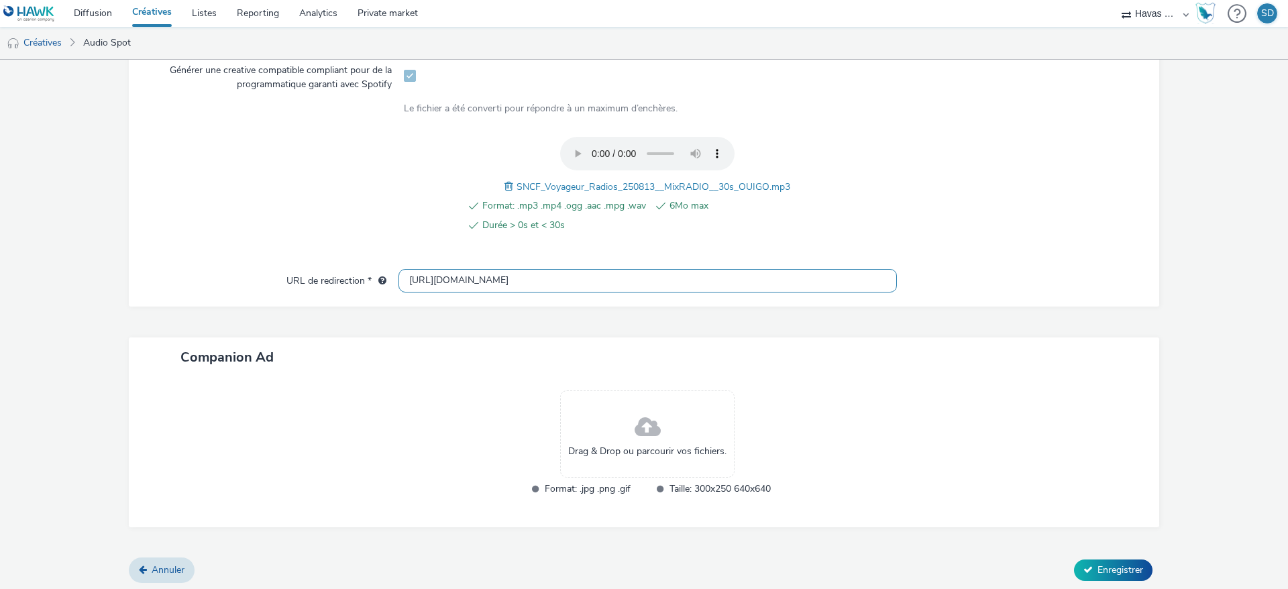
type input "[URL][DOMAIN_NAME]"
click at [641, 406] on div "Drag & Drop ou parcourir vos fichiers." at bounding box center [647, 433] width 174 height 87
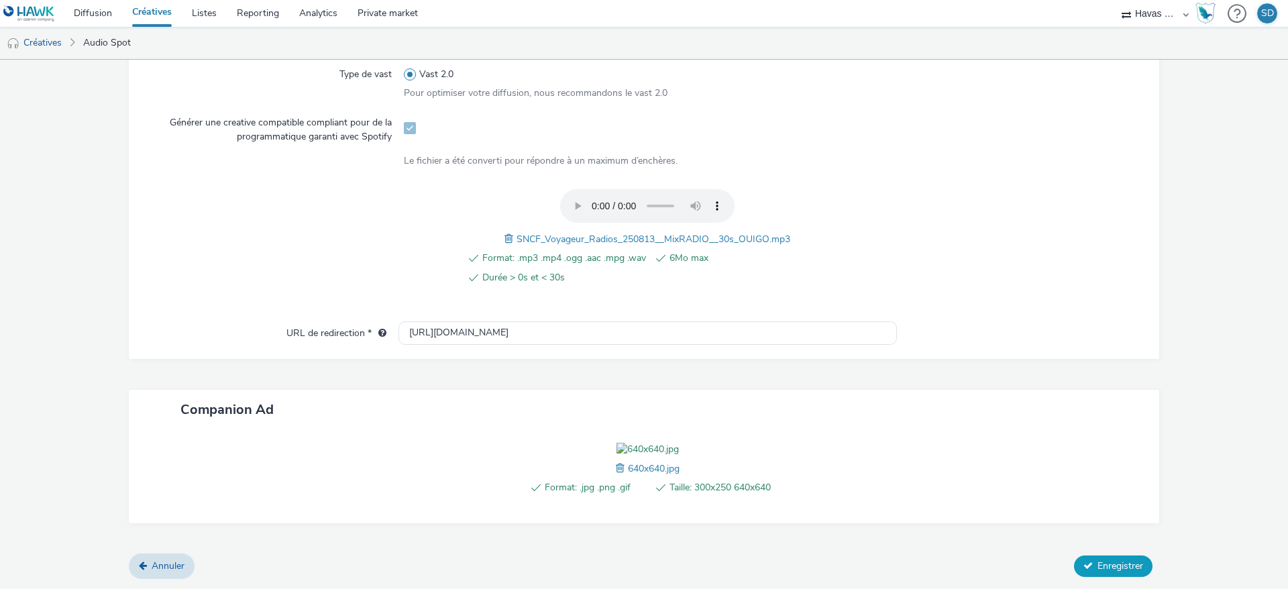
click at [1081, 577] on button "Enregistrer" at bounding box center [1113, 565] width 78 height 21
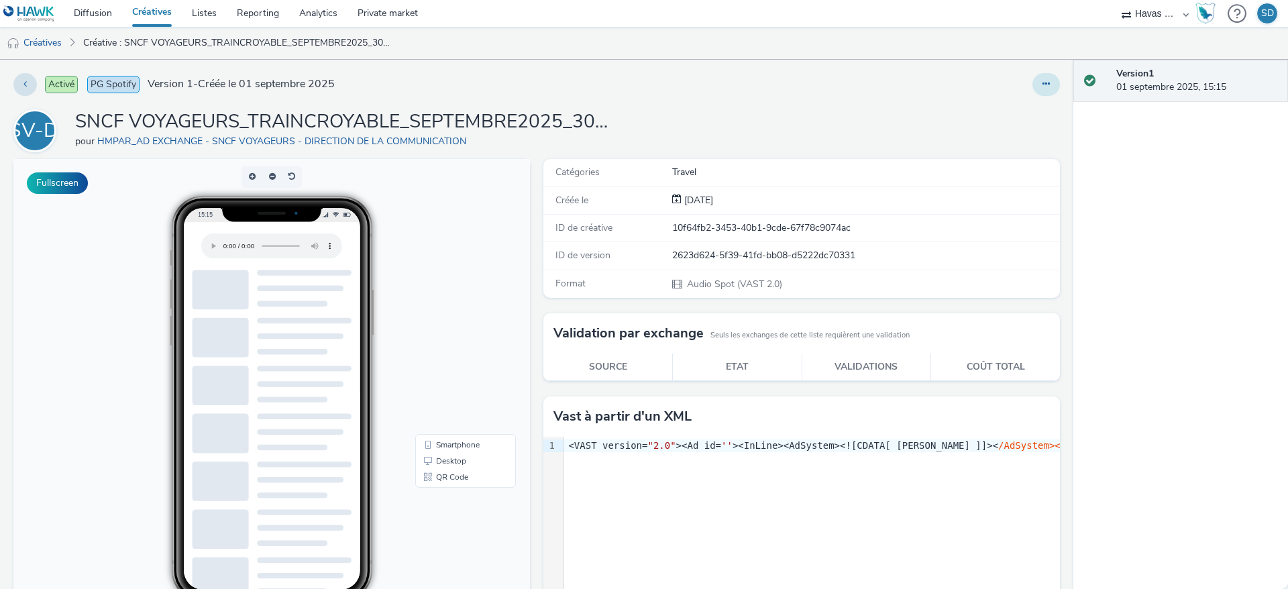
click at [1032, 90] on button at bounding box center [1046, 84] width 28 height 23
click at [1000, 117] on link "Modifier" at bounding box center [1009, 111] width 101 height 27
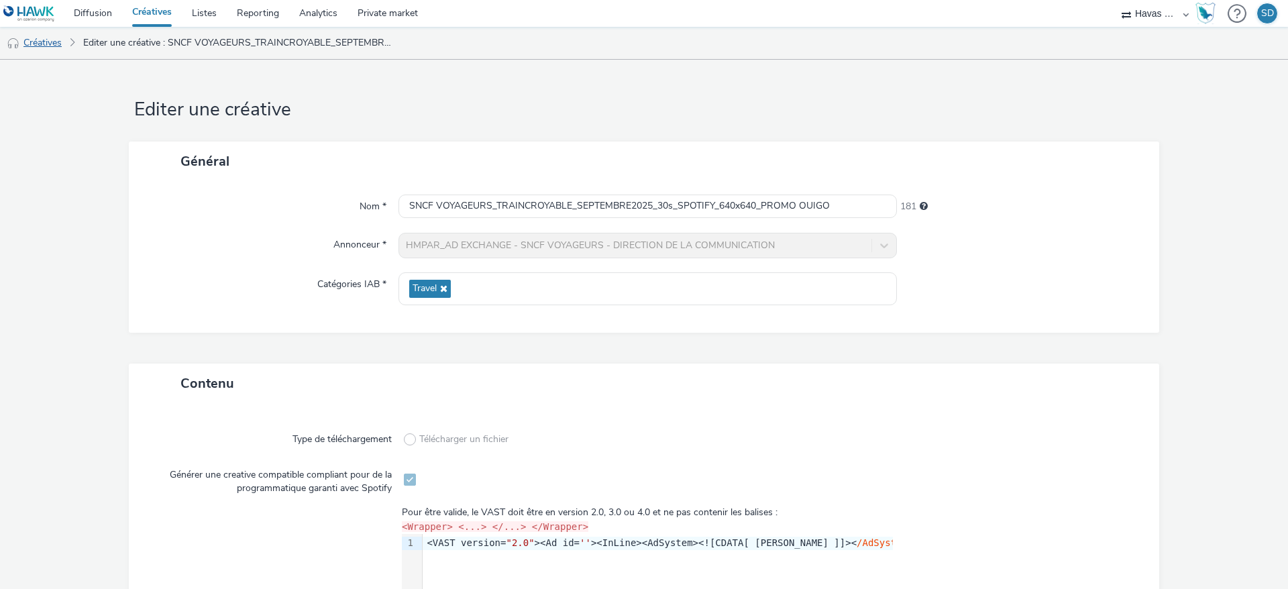
click at [60, 37] on link "Créatives" at bounding box center [34, 43] width 68 height 32
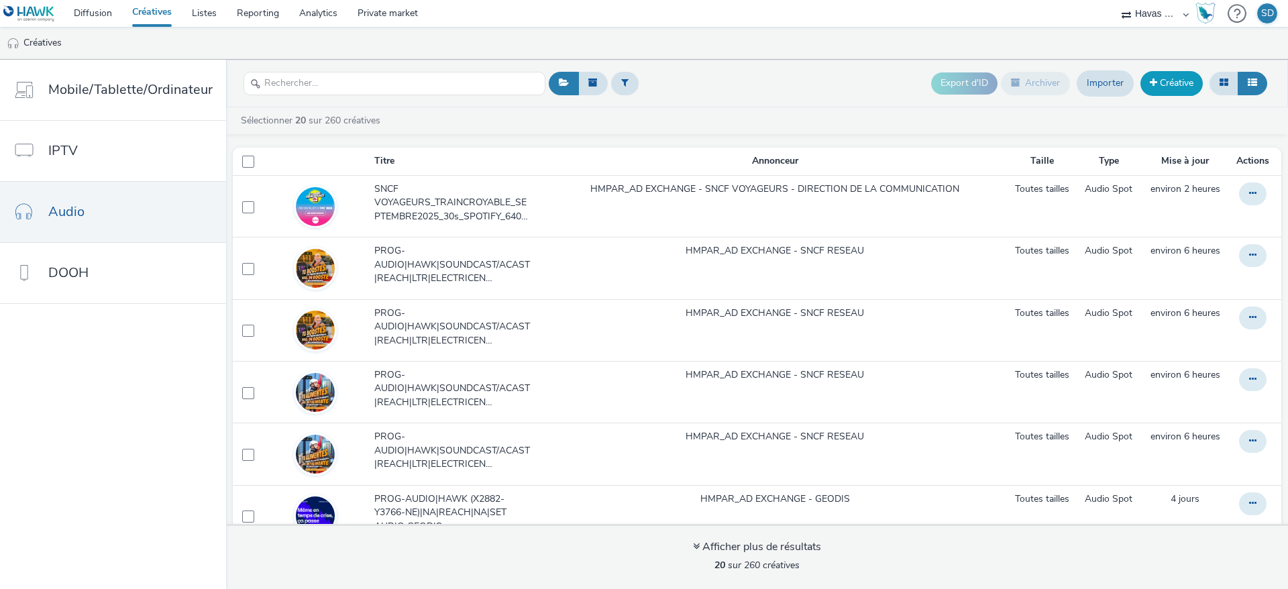
click at [1160, 87] on link "Créative" at bounding box center [1171, 83] width 62 height 24
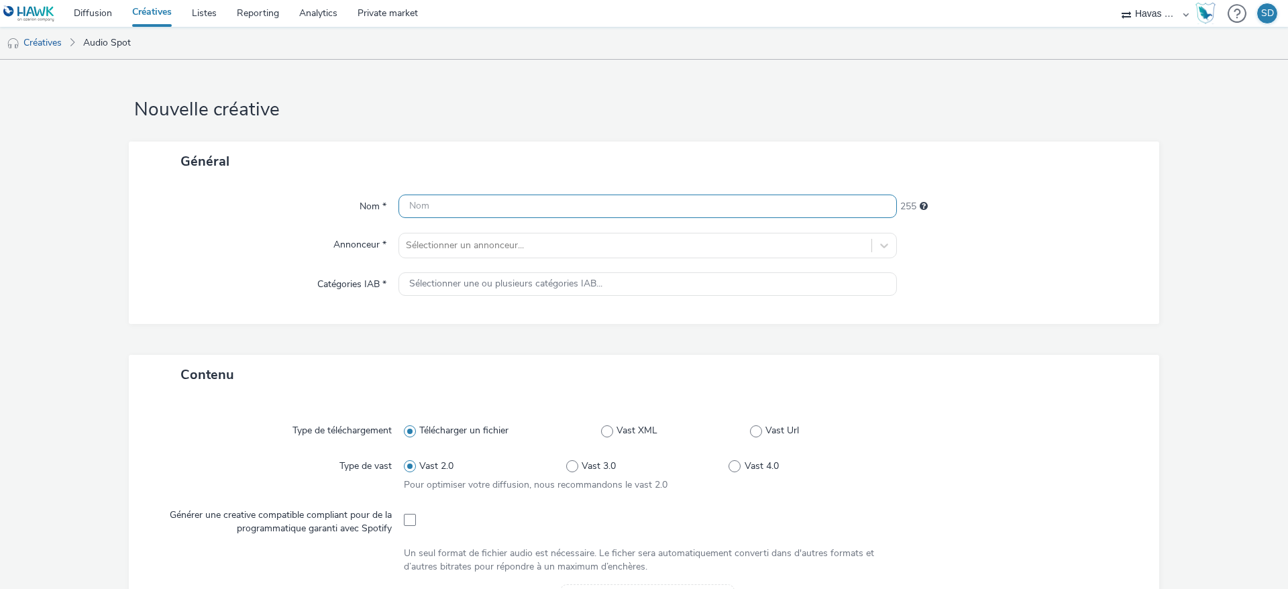
click at [571, 204] on input "text" at bounding box center [647, 206] width 498 height 23
paste input "SNCF VOYAGEURS_TRAINCROYABLE_SEPTEMBRE2025_30s_SPOTIFY_640x640_TEASER OUIGO"
drag, startPoint x: 862, startPoint y: 205, endPoint x: 765, endPoint y: 201, distance: 96.7
click at [765, 201] on input "SNCF VOYAGEURS_TRAINCROYABLE_SEPTEMBRE2025_30s_SPOTIFY_640x640_TEASER OUIGO" at bounding box center [647, 206] width 498 height 23
type input "SNCF VOYAGEURS_TRAINCROYABLE_SEPTEMBRE2025_30s_SPOTIFY_640x640_INTERCITE"
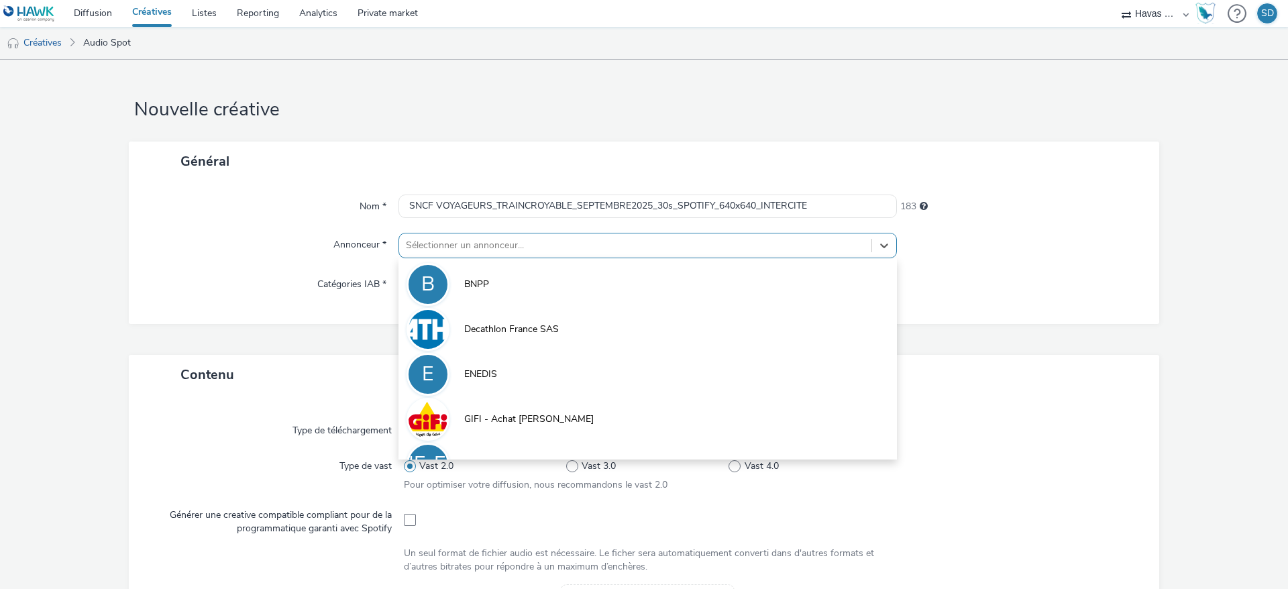
click at [691, 256] on div "Sélectionner un annonceur..." at bounding box center [635, 245] width 472 height 21
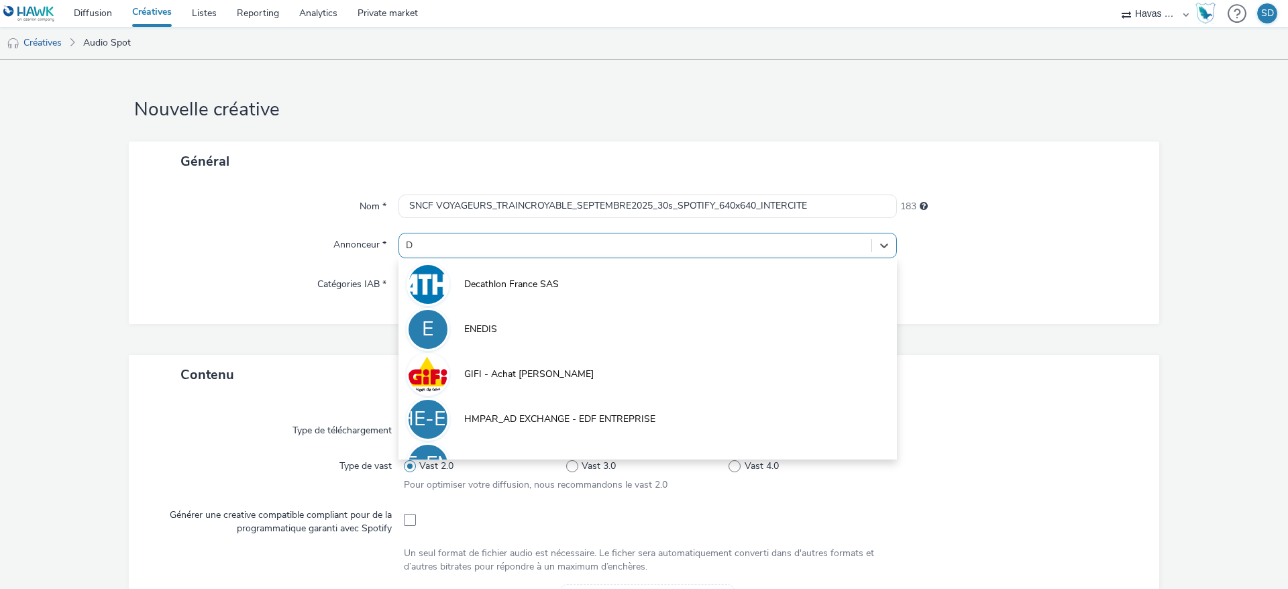
type input "DI"
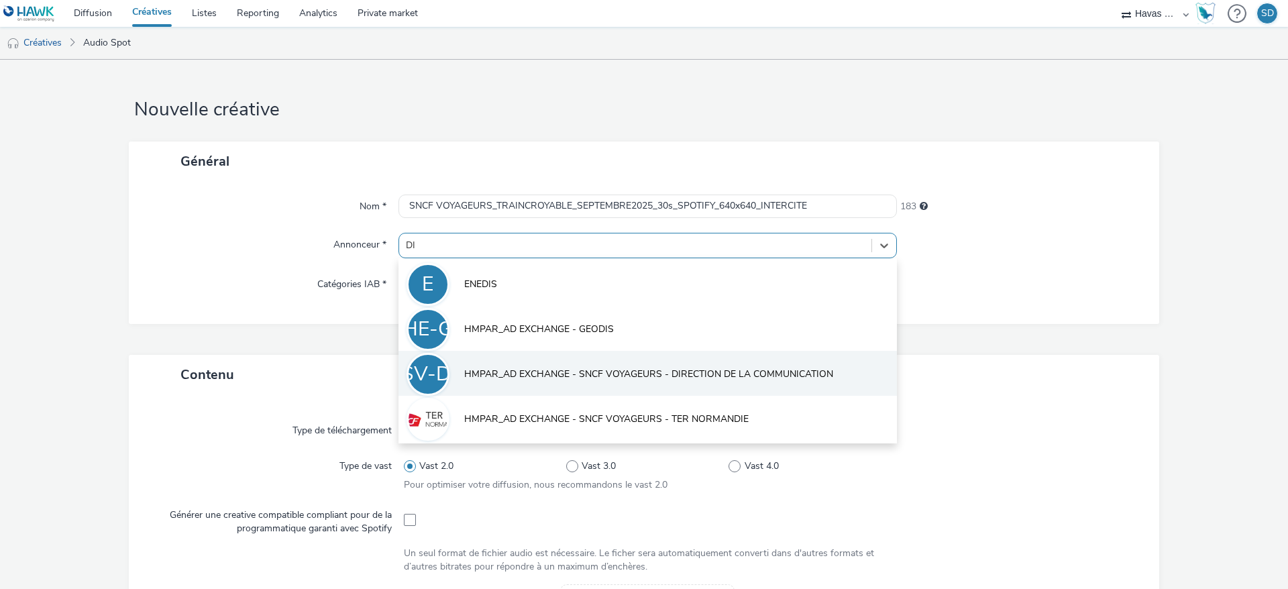
click at [766, 368] on span "HMPAR_AD EXCHANGE - SNCF VOYAGEURS - DIRECTION DE LA COMMUNICATION" at bounding box center [648, 374] width 369 height 13
type input "[URL][DOMAIN_NAME]"
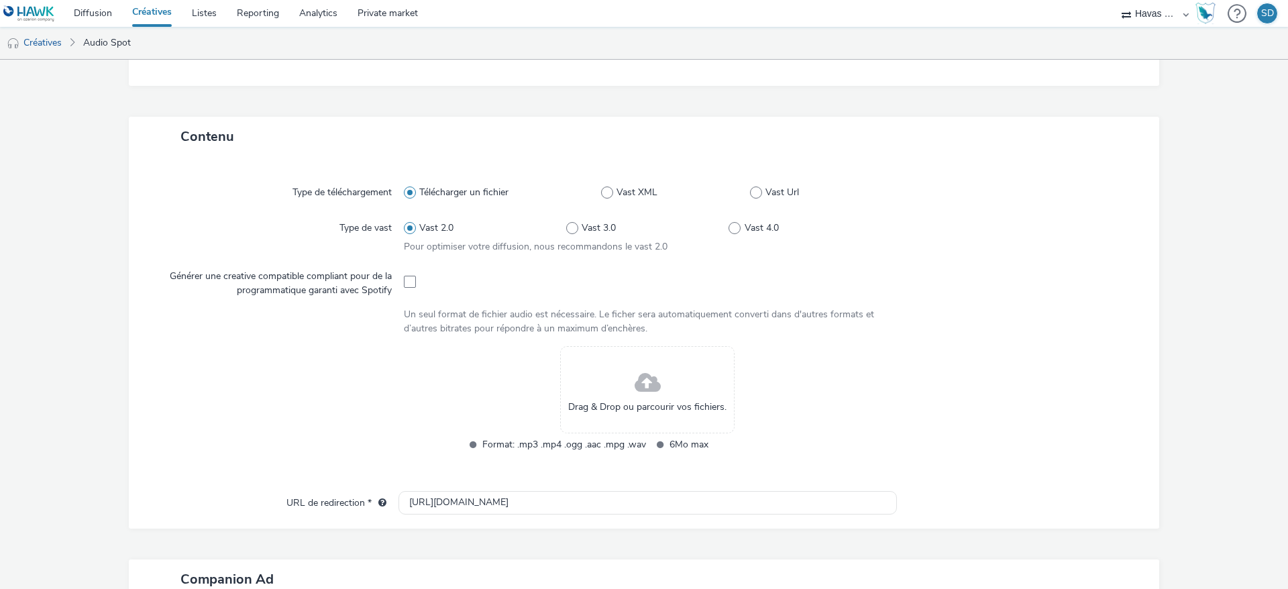
scroll to position [249, 0]
click at [405, 277] on span at bounding box center [410, 280] width 12 height 12
checkbox input "true"
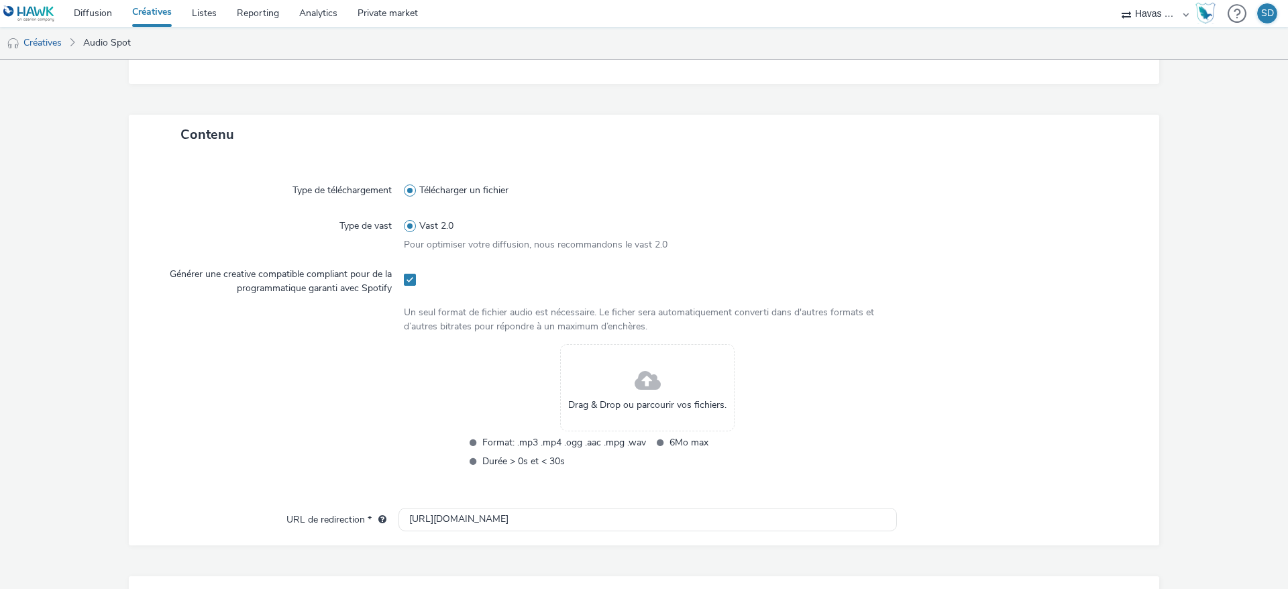
click at [598, 411] on span "Drag & Drop ou parcourir vos fichiers." at bounding box center [647, 404] width 158 height 13
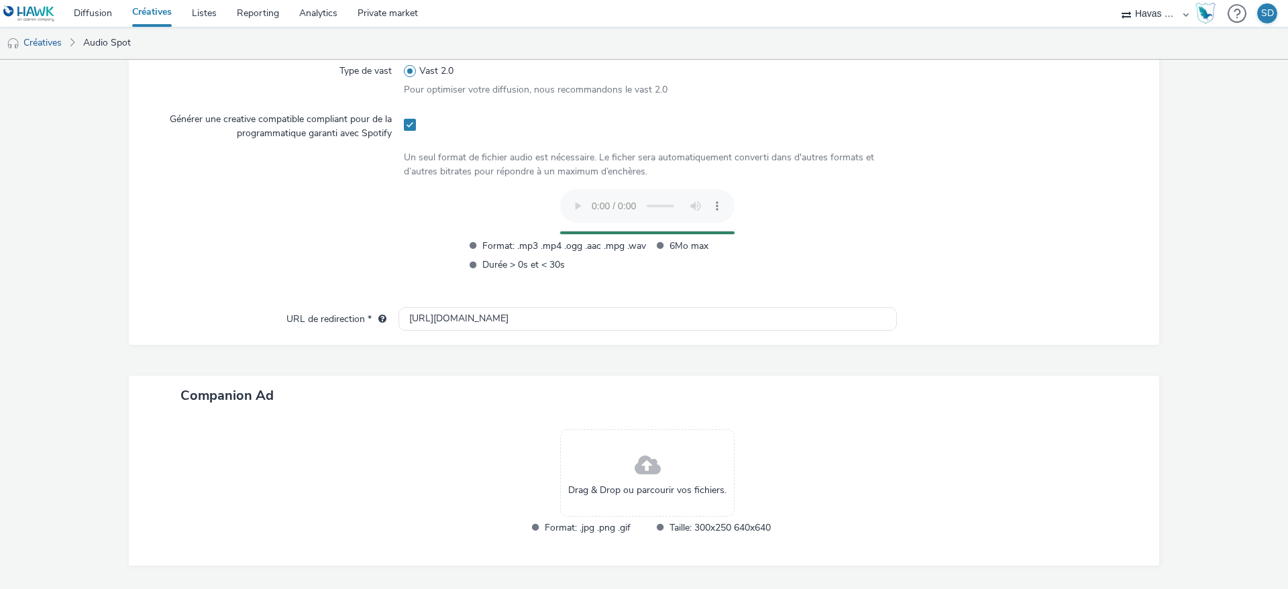
scroll to position [445, 0]
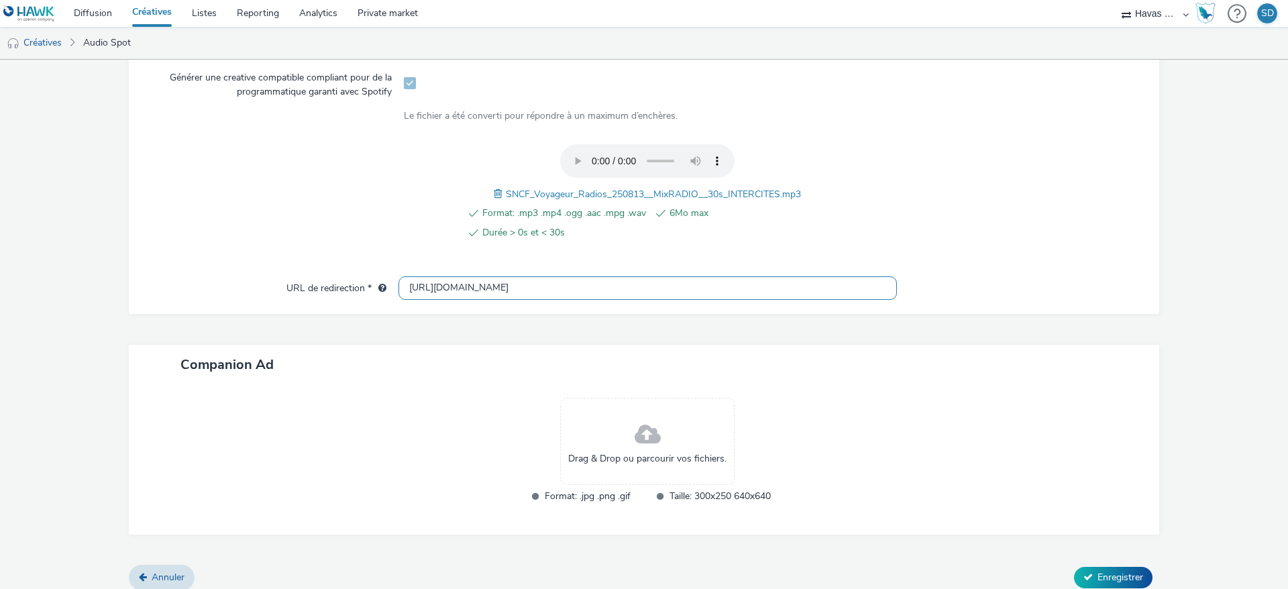
click at [580, 294] on input "[URL][DOMAIN_NAME]" at bounding box center [647, 287] width 498 height 23
paste input "SNCF VOYAGEURS_TRAINCROYABLE_SEPTEMBRE2025_30s_SPOTIFY_640x640_TEASER OUIGO"
click at [569, 290] on input "[URL][DOMAIN_NAME]" at bounding box center [647, 287] width 498 height 23
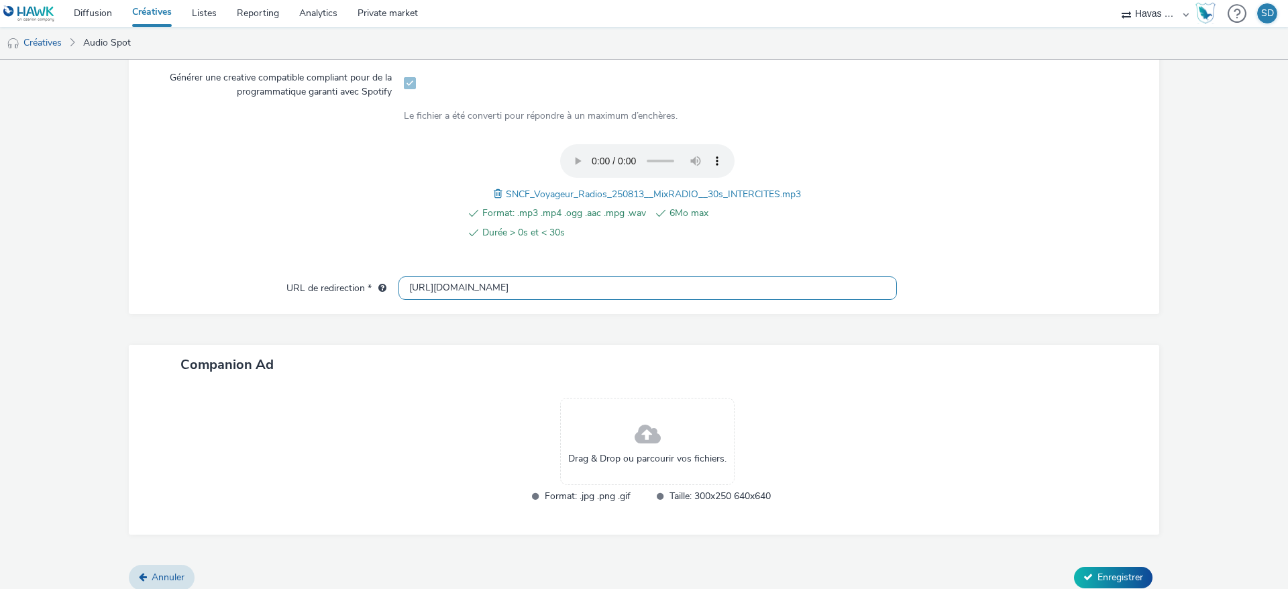
click at [569, 290] on input "[URL][DOMAIN_NAME]" at bounding box center [647, 287] width 498 height 23
paste input "s://www.sncf-voyageurs.com/fr/voyagez-avec-nous/les-jours-traincroyables-2025"
type input "[URL][DOMAIN_NAME]"
click at [635, 413] on div "Drag & Drop ou parcourir vos fichiers." at bounding box center [647, 441] width 174 height 87
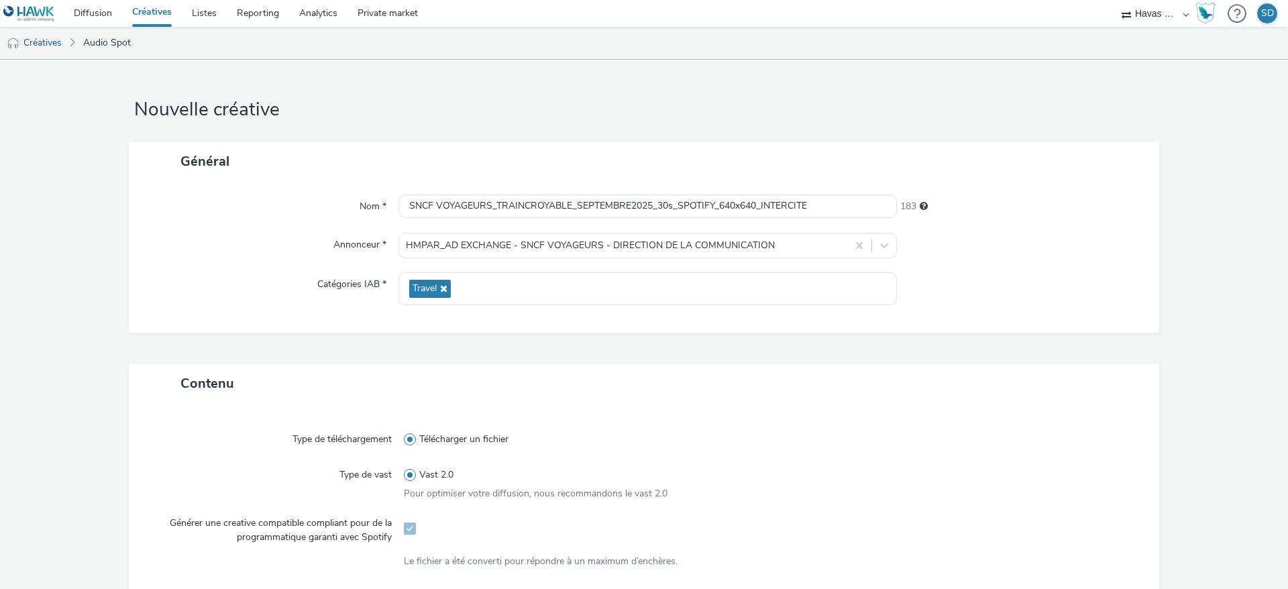
scroll to position [477, 0]
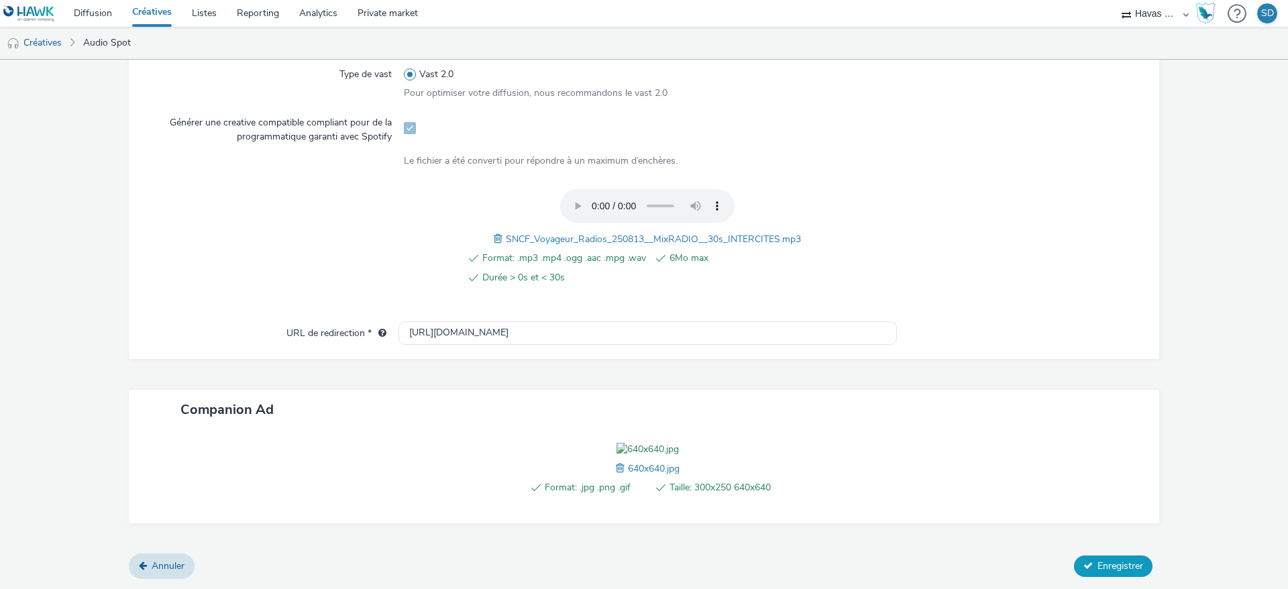
click at [1097, 570] on span "Enregistrer" at bounding box center [1120, 565] width 46 height 13
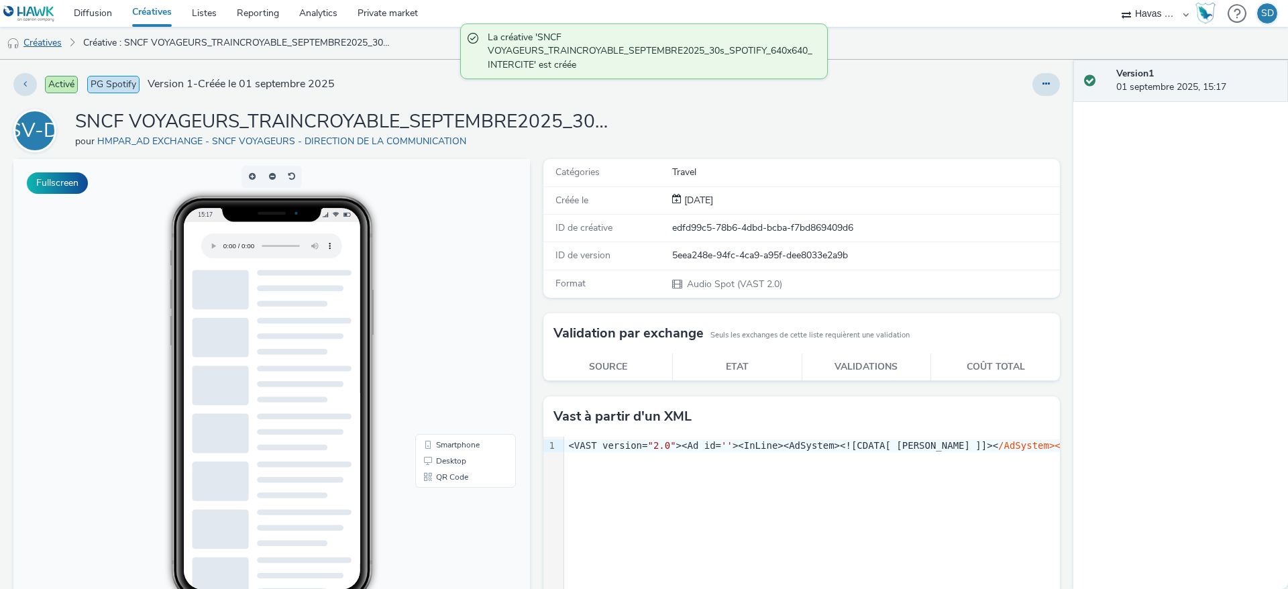
click at [52, 46] on link "Créatives" at bounding box center [34, 43] width 68 height 32
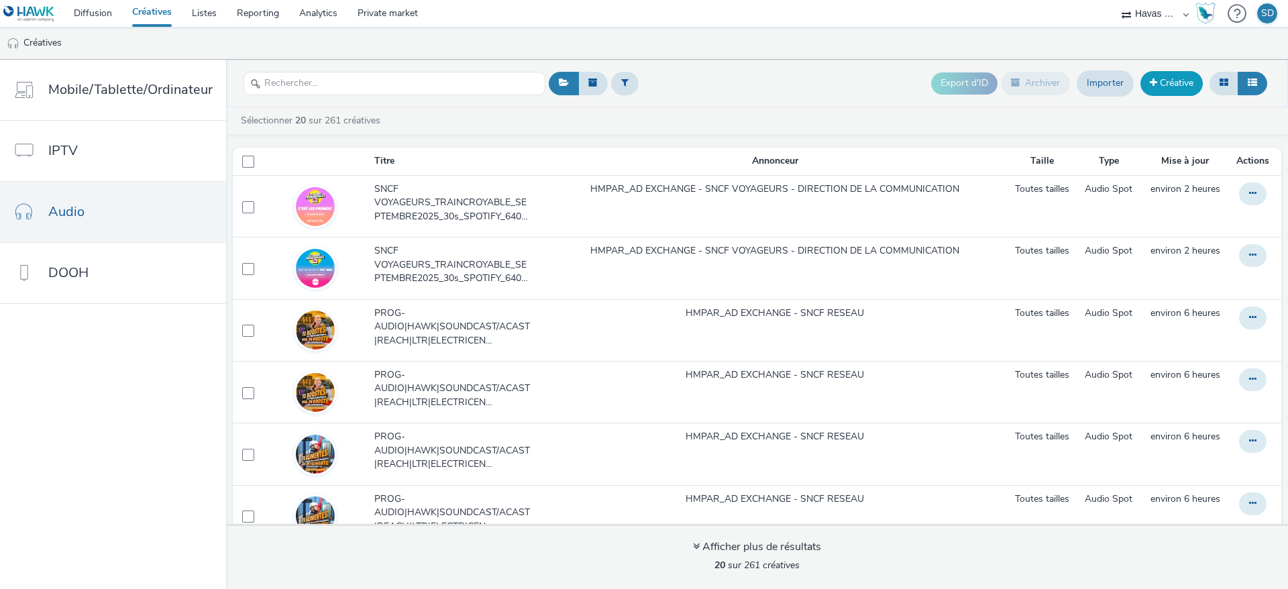
click at [1183, 75] on link "Créative" at bounding box center [1171, 83] width 62 height 24
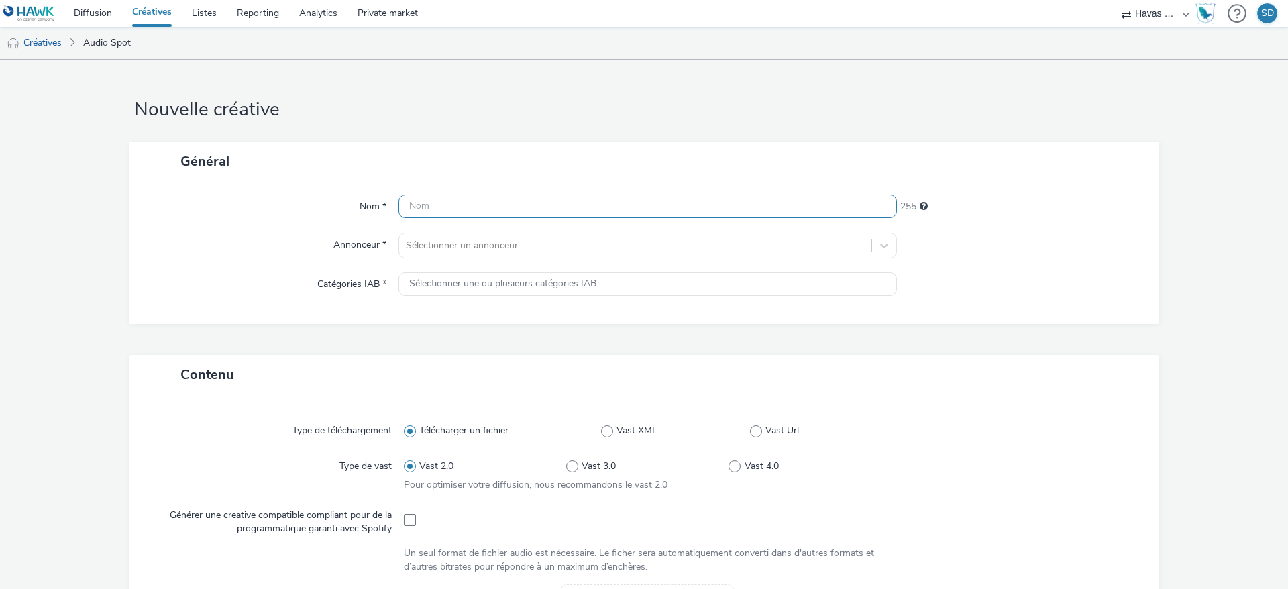
click at [610, 206] on input "text" at bounding box center [647, 206] width 498 height 23
paste input "SNCF VOYAGEURS_TRAINCROYABLE_SEPTEMBRE2025_30s_SPOTIFY_640x640_TEASER OUIGO"
drag, startPoint x: 759, startPoint y: 205, endPoint x: 948, endPoint y: 199, distance: 188.6
click at [948, 199] on div "Nom * SNCF VOYAGEURS_TRAINCROYABLE_SEPTEMBRE2025_30s_SPOTIFY_640x640_TEASER OUI…" at bounding box center [644, 207] width 1004 height 24
type input "SNCF VOYAGEURS_TRAINCROYABLE_SEPTEMBRE2025_30s_SPOTIFY_640x640_DEDI"
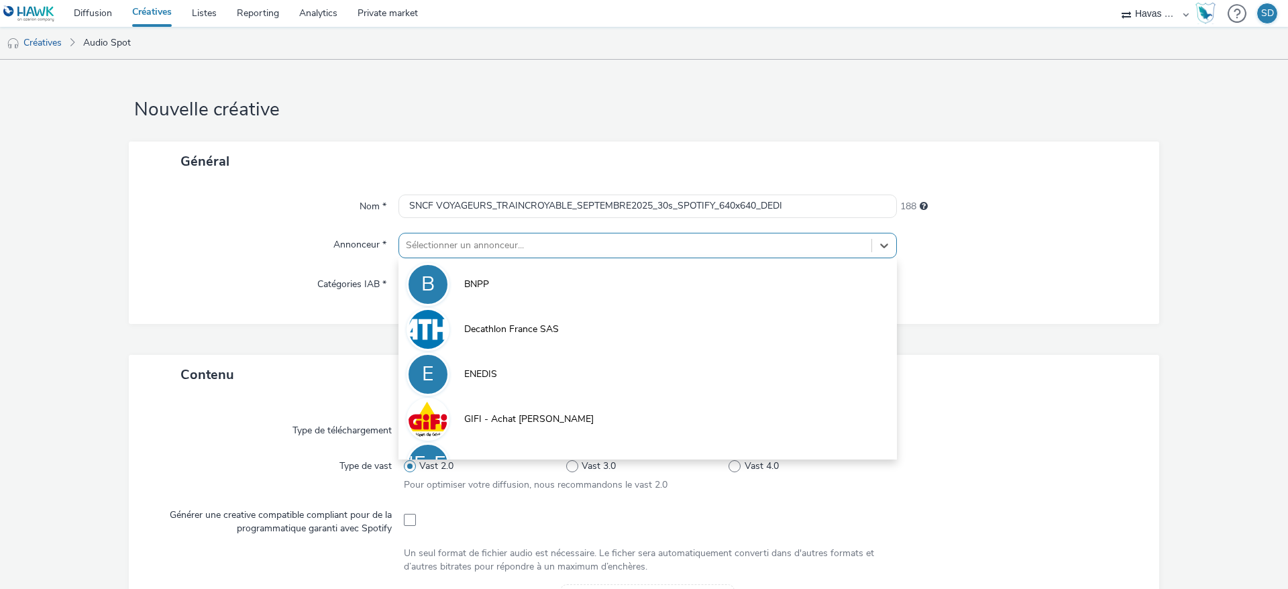
click at [814, 249] on div at bounding box center [635, 245] width 459 height 16
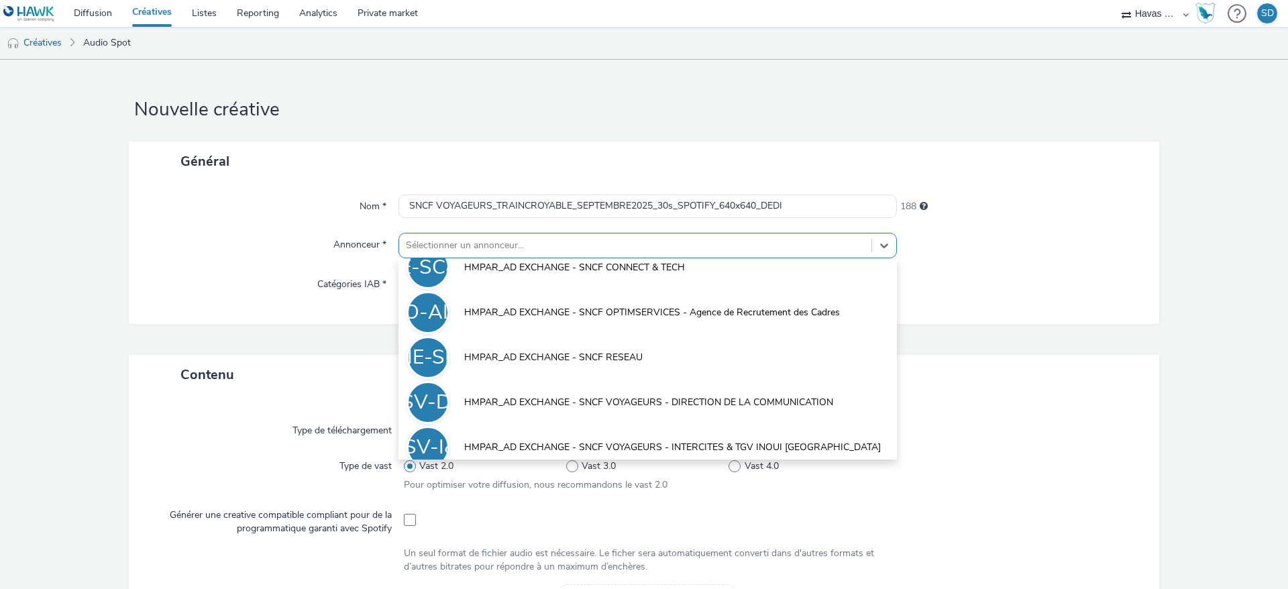
scroll to position [378, 0]
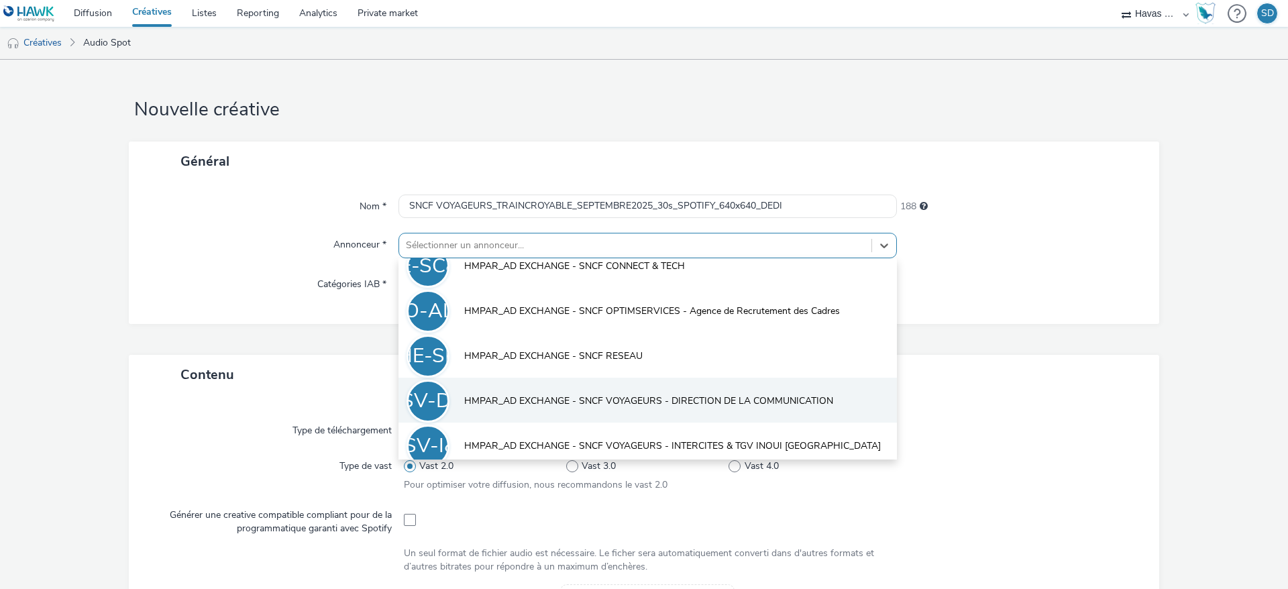
click at [750, 395] on span "HMPAR_AD EXCHANGE - SNCF VOYAGEURS - DIRECTION DE LA COMMUNICATION" at bounding box center [648, 400] width 369 height 13
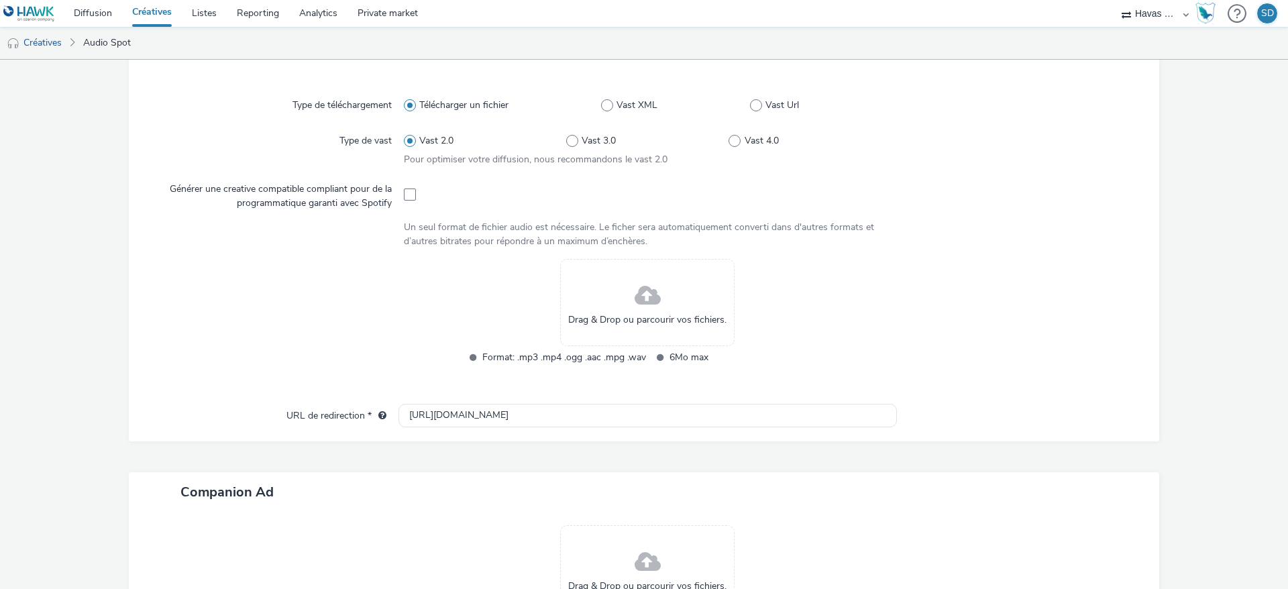
scroll to position [336, 0]
click at [408, 189] on span at bounding box center [410, 192] width 12 height 12
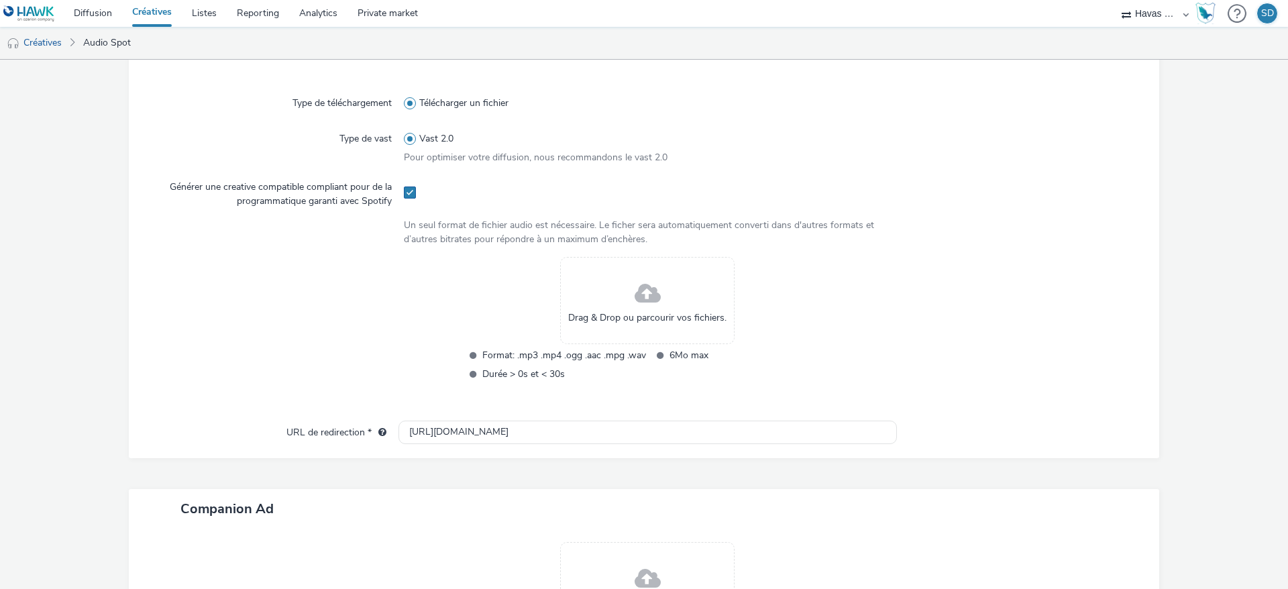
click at [408, 189] on span at bounding box center [410, 192] width 12 height 12
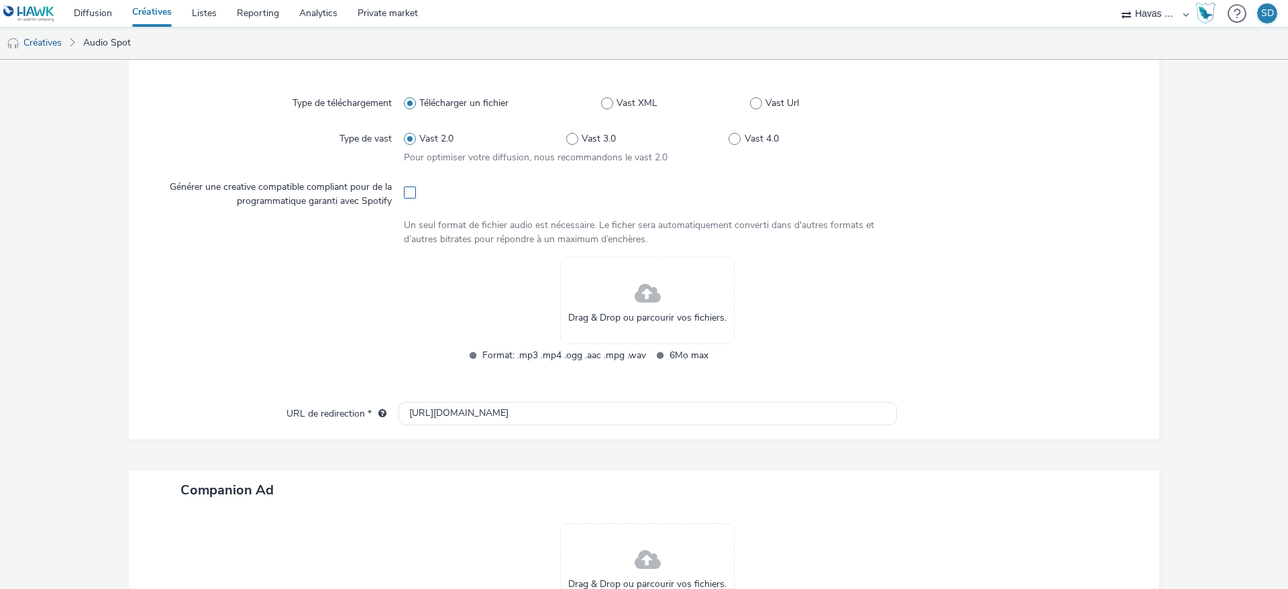
click at [408, 189] on span at bounding box center [410, 192] width 12 height 12
checkbox input "true"
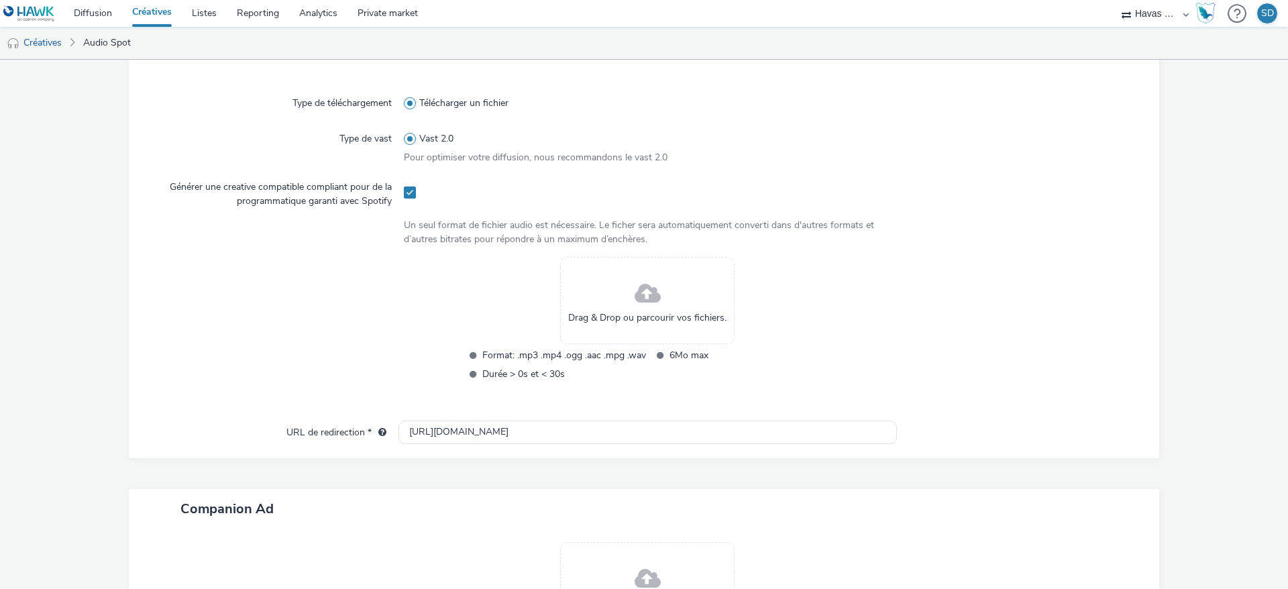
click at [623, 321] on span "Drag & Drop ou parcourir vos fichiers." at bounding box center [647, 317] width 158 height 13
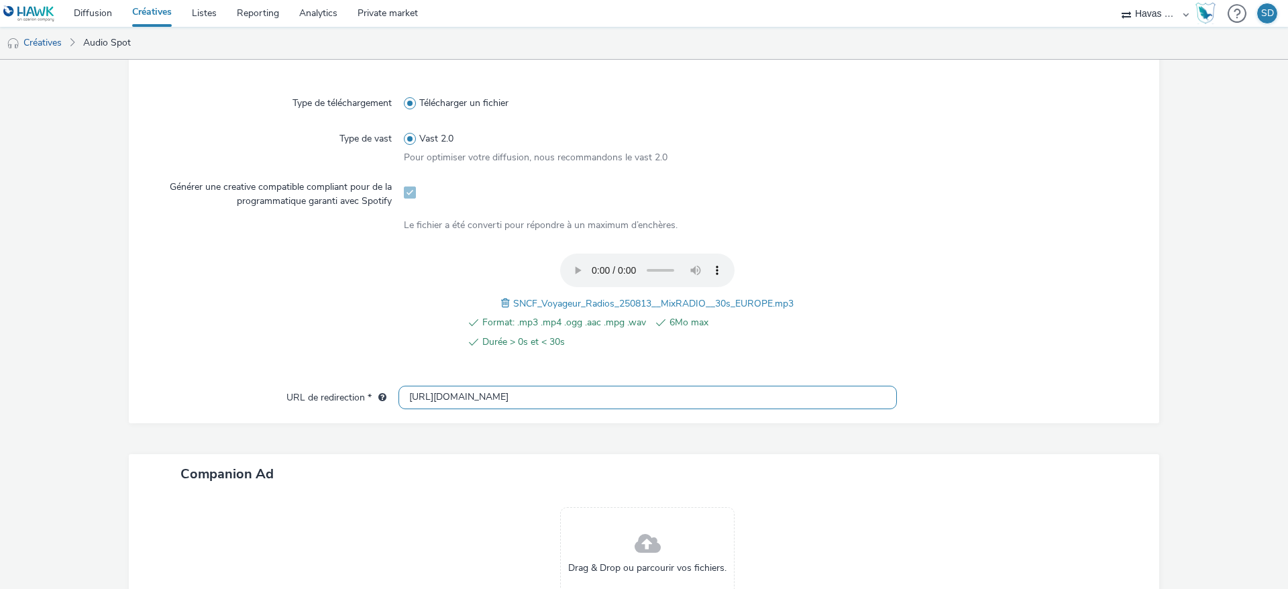
click at [563, 399] on input "[URL][DOMAIN_NAME]" at bounding box center [647, 397] width 498 height 23
paste input "s://www.sncf-voyageurs.com/fr/voyagez-avec-nous/les-jours-traincroyables-2025"
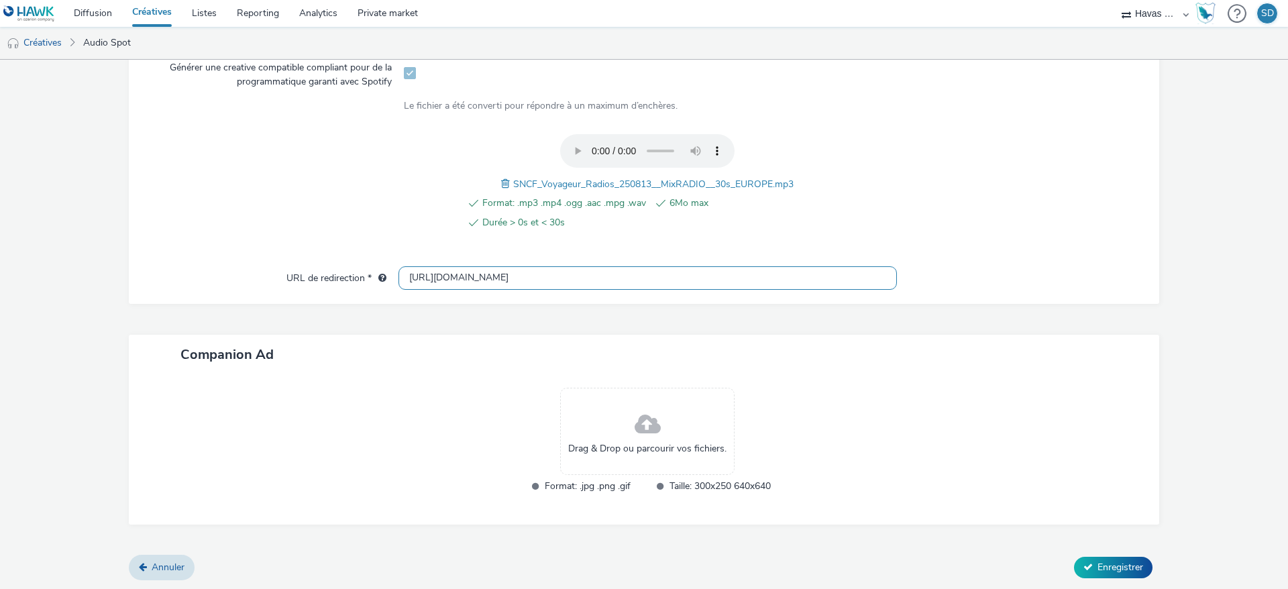
type input "[URL][DOMAIN_NAME]"
click at [635, 419] on span at bounding box center [648, 425] width 26 height 36
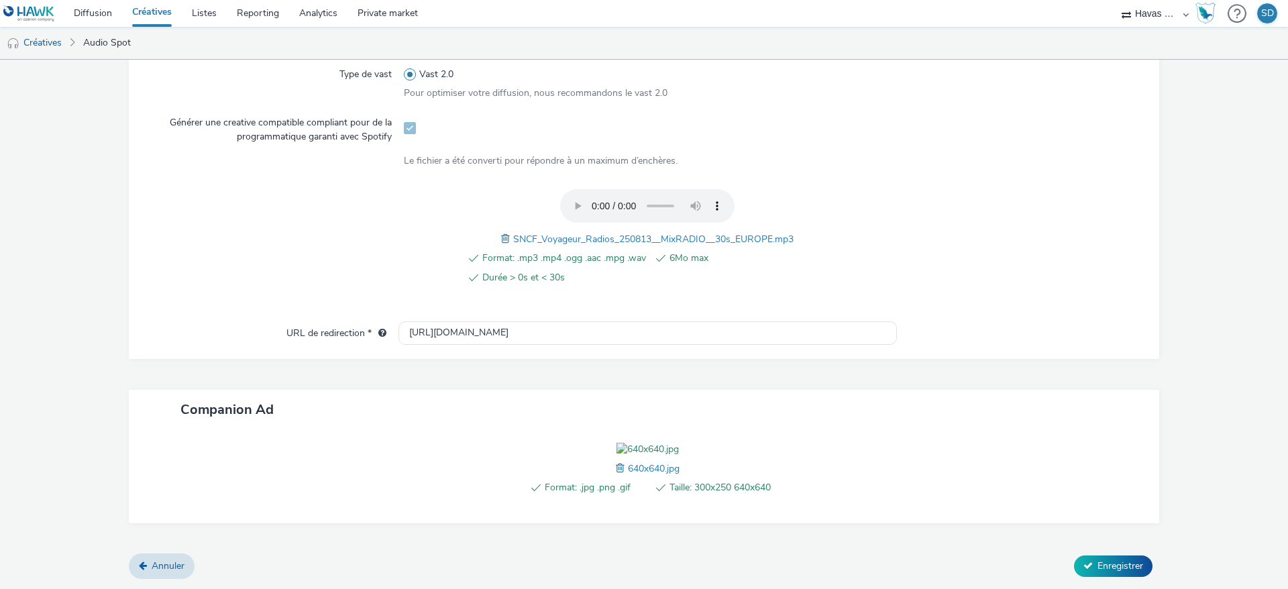
scroll to position [477, 0]
click at [1100, 578] on form "Nouvelle créative Général Nom * SNCF VOYAGEURS_TRAINCROYABLE_SEPTEMBRE2025_30s_…" at bounding box center [644, 124] width 1288 height 930
click at [1104, 576] on button "Enregistrer" at bounding box center [1113, 565] width 78 height 21
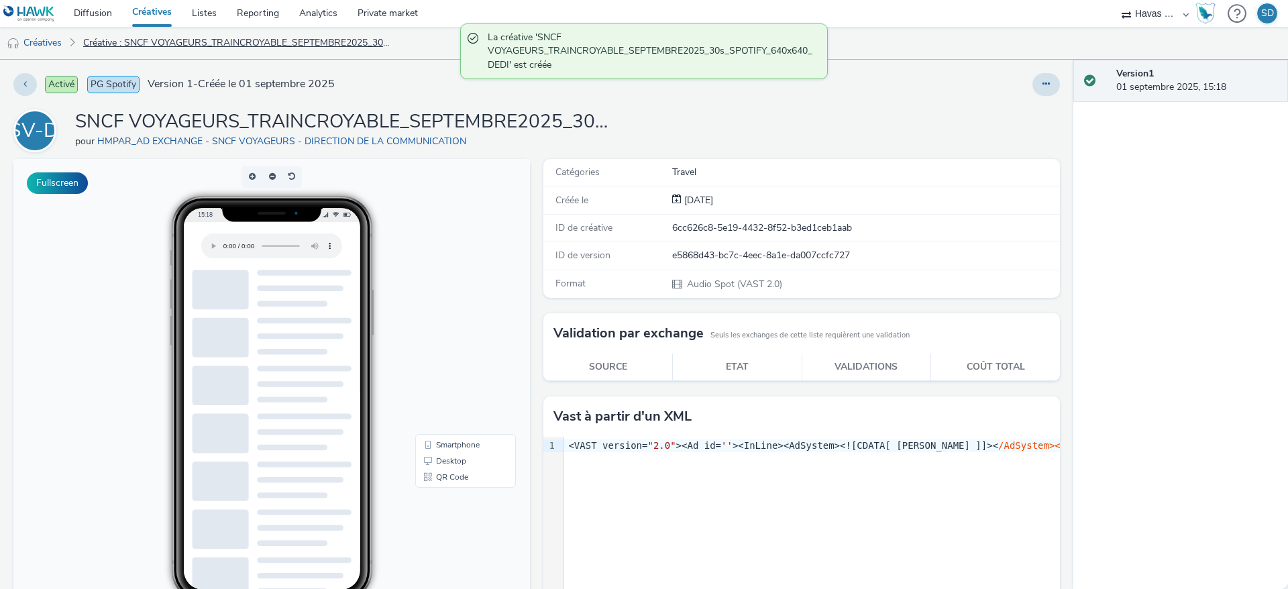
click at [125, 44] on link "Créative : SNCF VOYAGEURS_TRAINCROYABLE_SEPTEMBRE2025_30s_SPOTIFY_640x640_DEDI" at bounding box center [237, 43] width 322 height 32
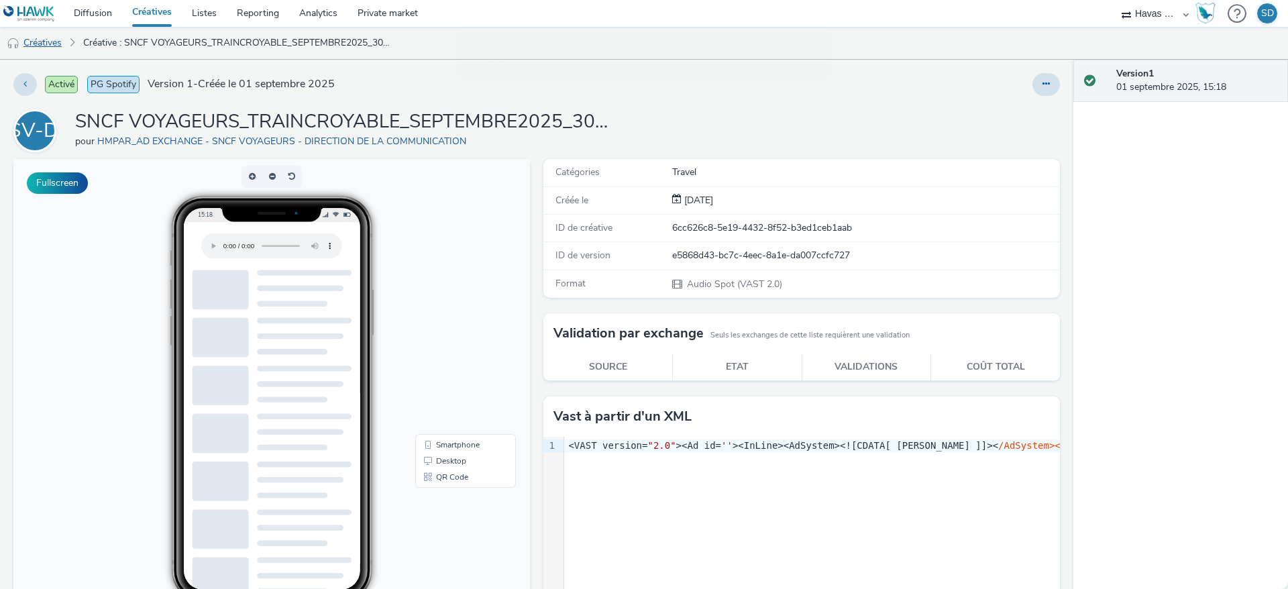
click at [53, 39] on link "Créatives" at bounding box center [34, 43] width 68 height 32
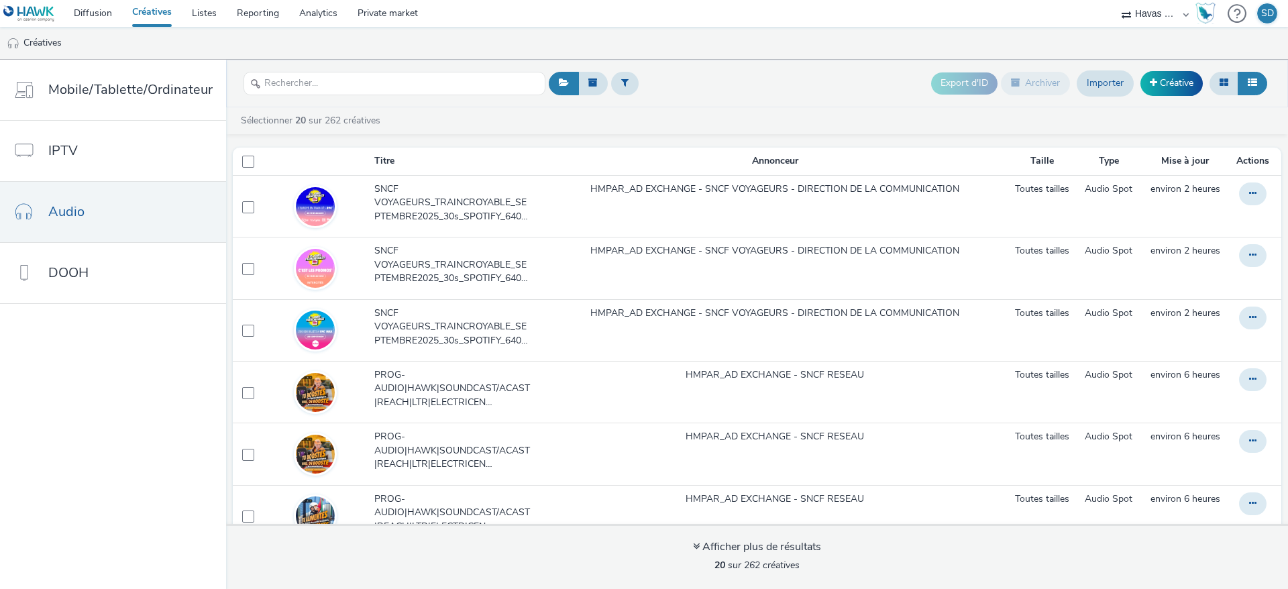
click at [157, 523] on nav "Mobile/Tablette/Ordinateur IPTV Audio DOOH" at bounding box center [113, 324] width 226 height 529
click at [1167, 75] on link "Créative" at bounding box center [1171, 83] width 62 height 24
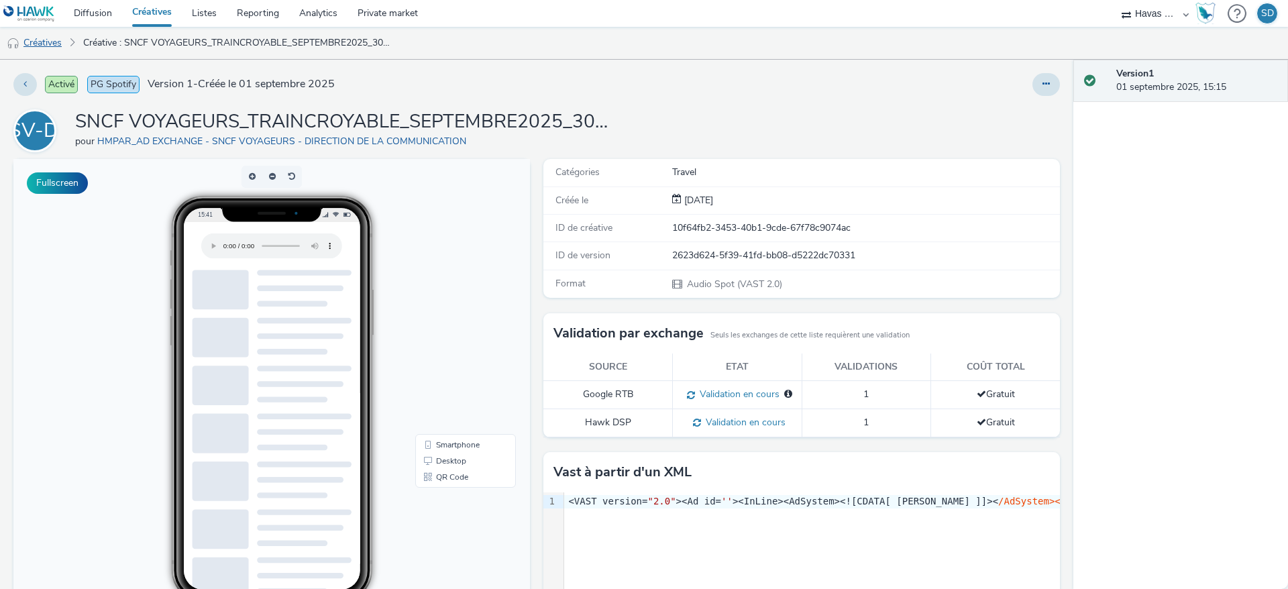
click at [50, 43] on link "Créatives" at bounding box center [34, 43] width 68 height 32
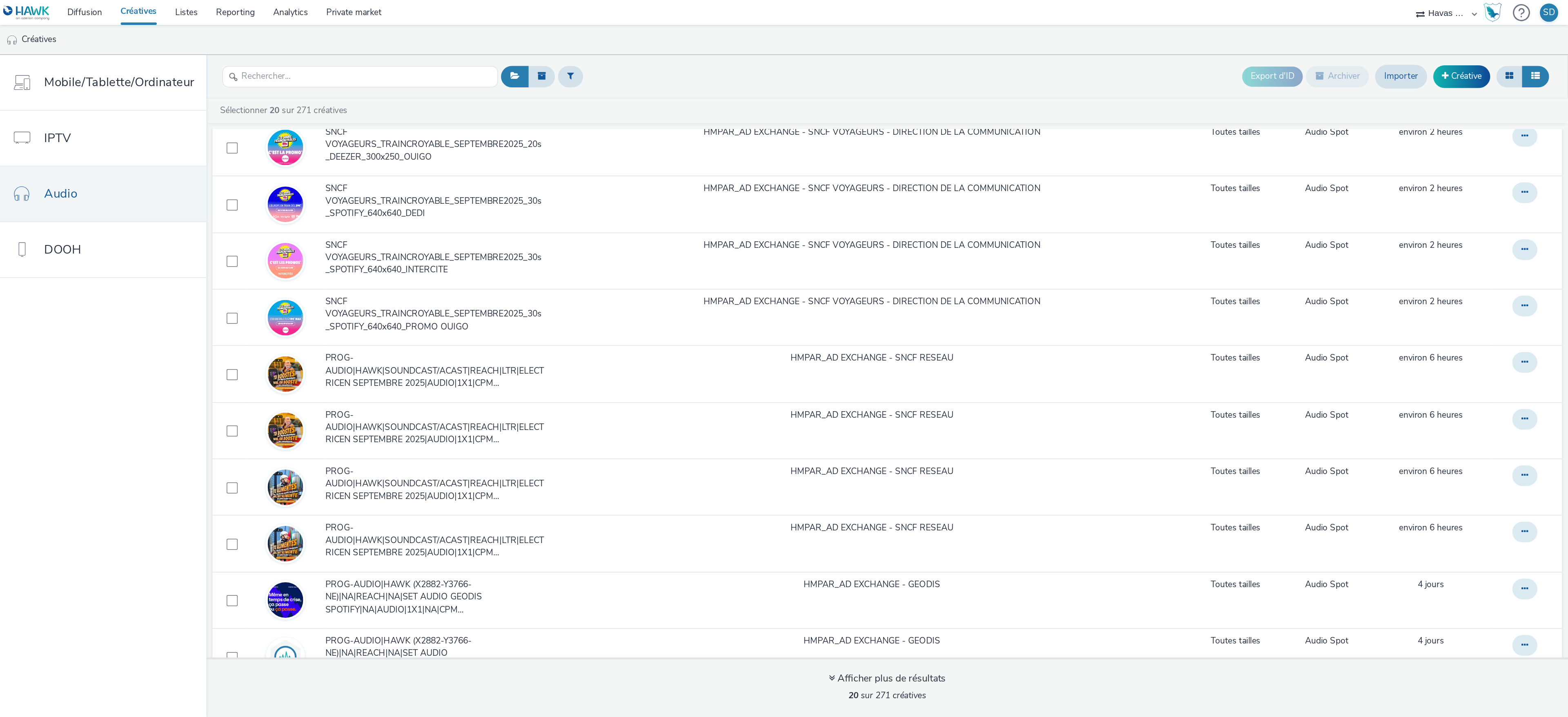
scroll to position [145, 0]
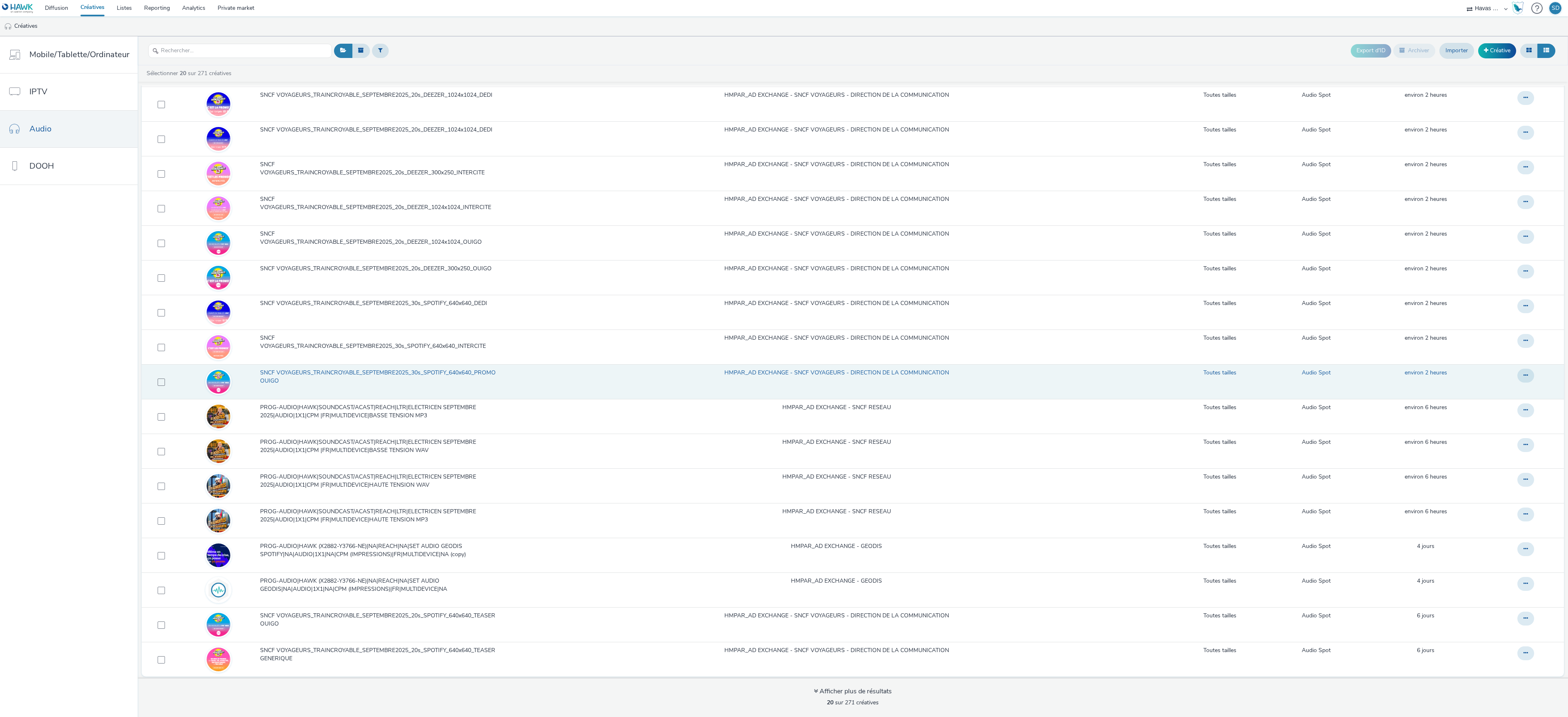
drag, startPoint x: 696, startPoint y: 1, endPoint x: 647, endPoint y: 355, distance: 357.4
click at [647, 358] on td "HMPAR_AD EXCHANGE - SNCF VOYAGEURS - DIRECTION DE LA COMMUNICATION" at bounding box center [836, 381] width 665 height 35
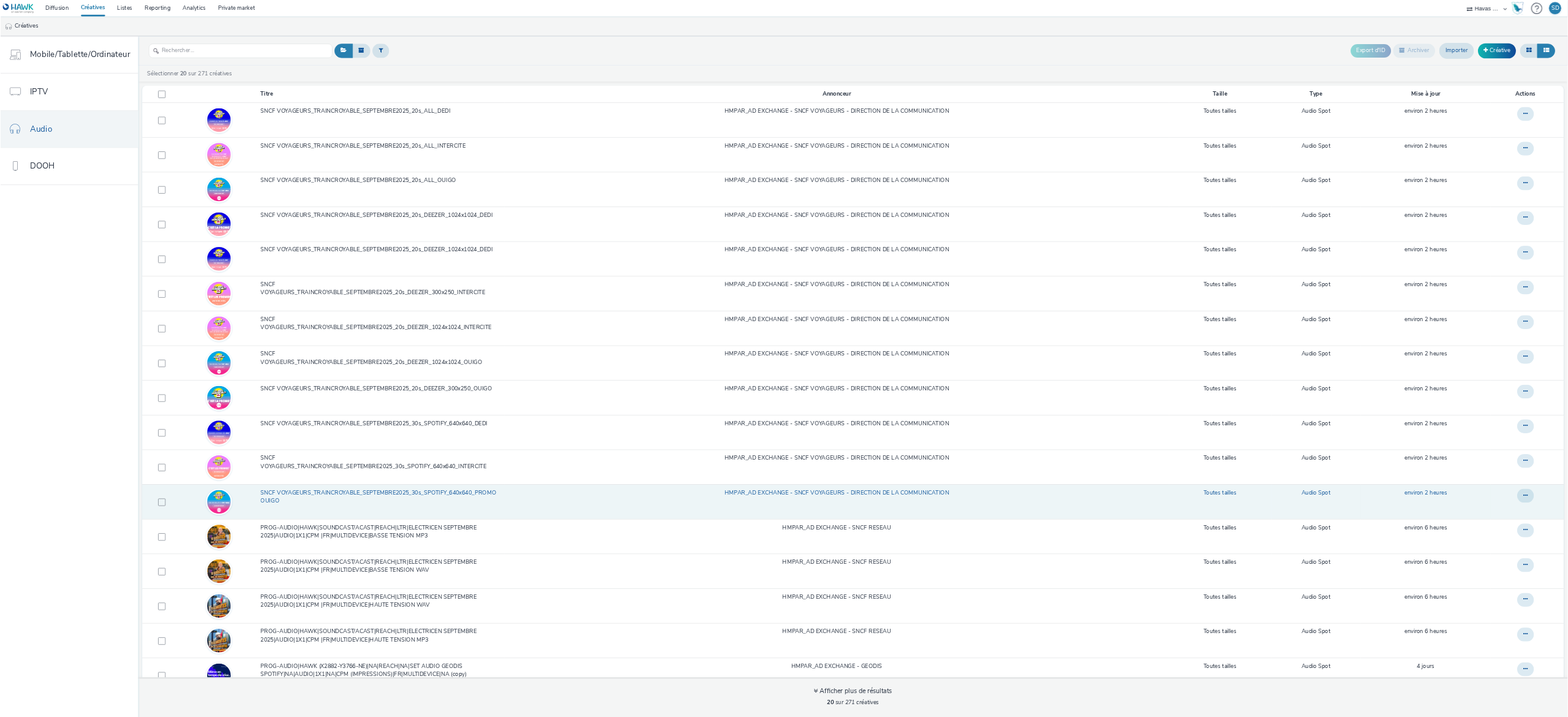
scroll to position [0, 0]
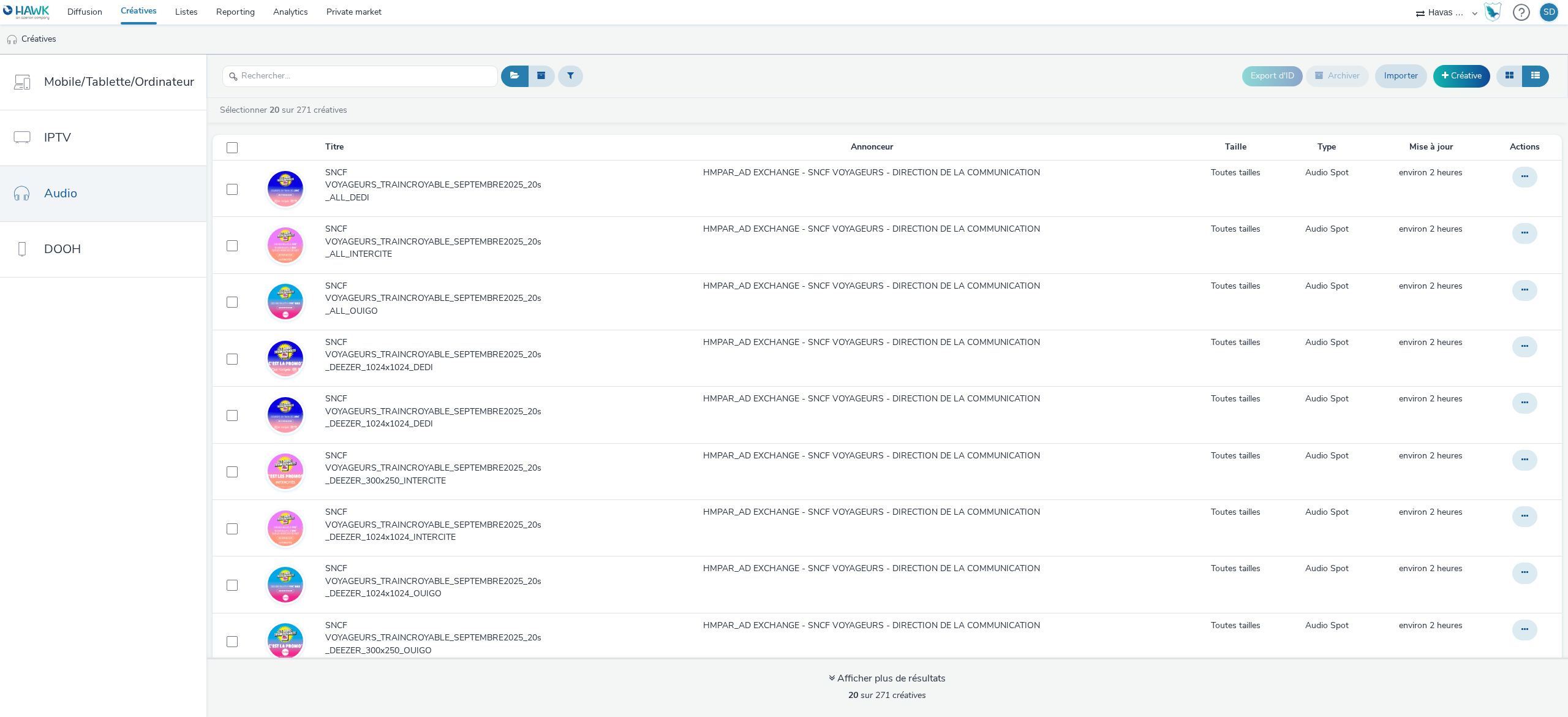
drag, startPoint x: 2298, startPoint y: 3, endPoint x: 96, endPoint y: 522, distance: 2262.3
click at [96, 522] on nav "Mobile/Tablette/Ordinateur IPTV Audio DOOH" at bounding box center [103, 385] width 206 height 662
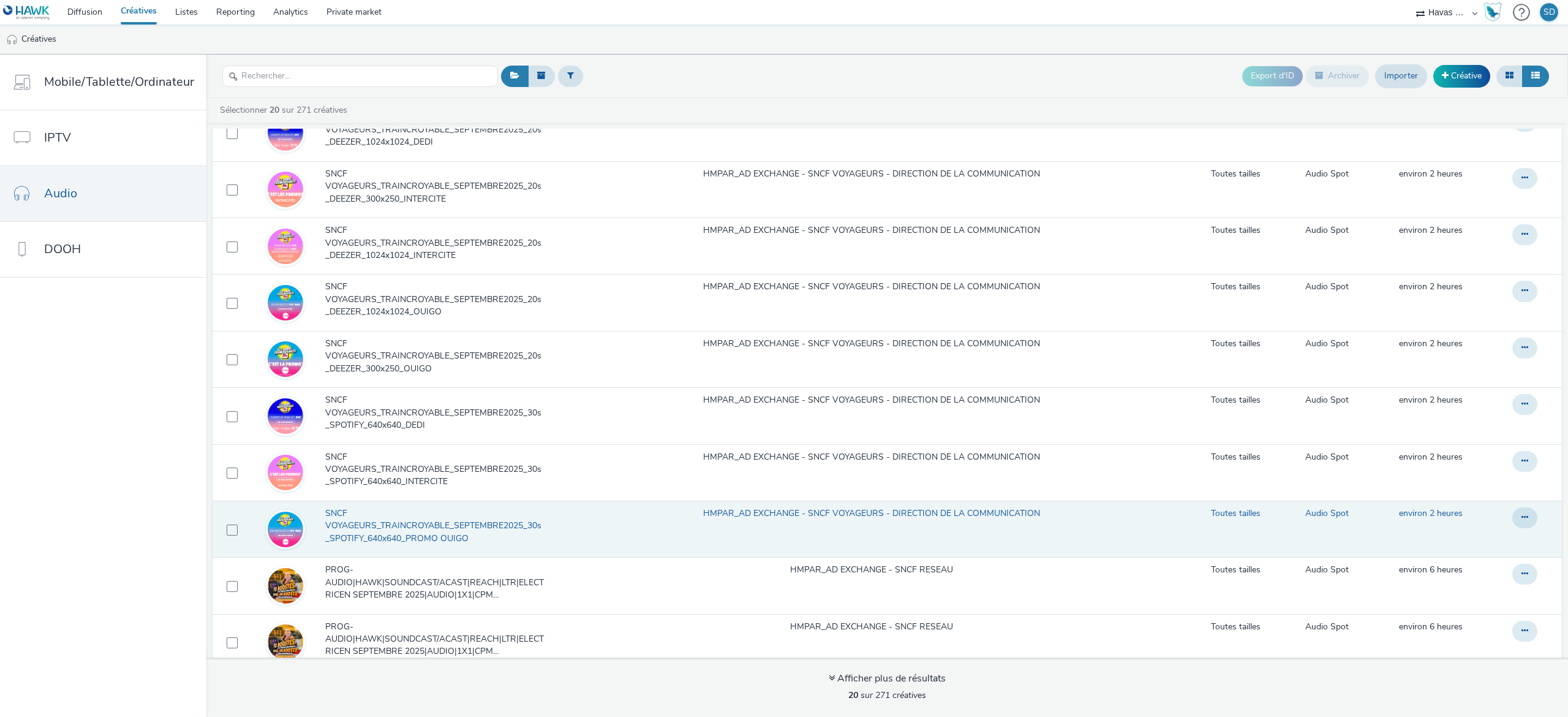
scroll to position [301, 0]
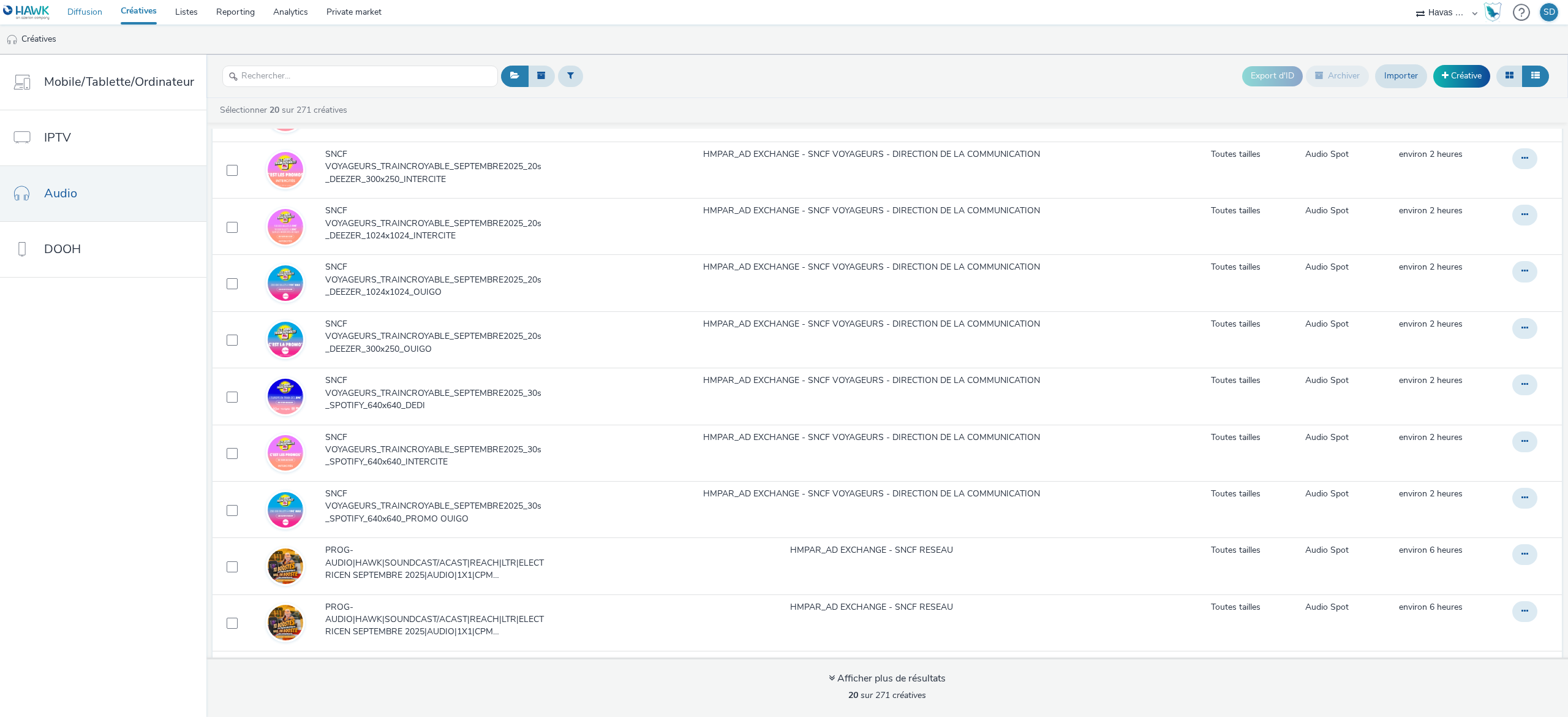
click at [79, 18] on link "Diffusion" at bounding box center [85, 12] width 53 height 25
